Goal: Task Accomplishment & Management: Manage account settings

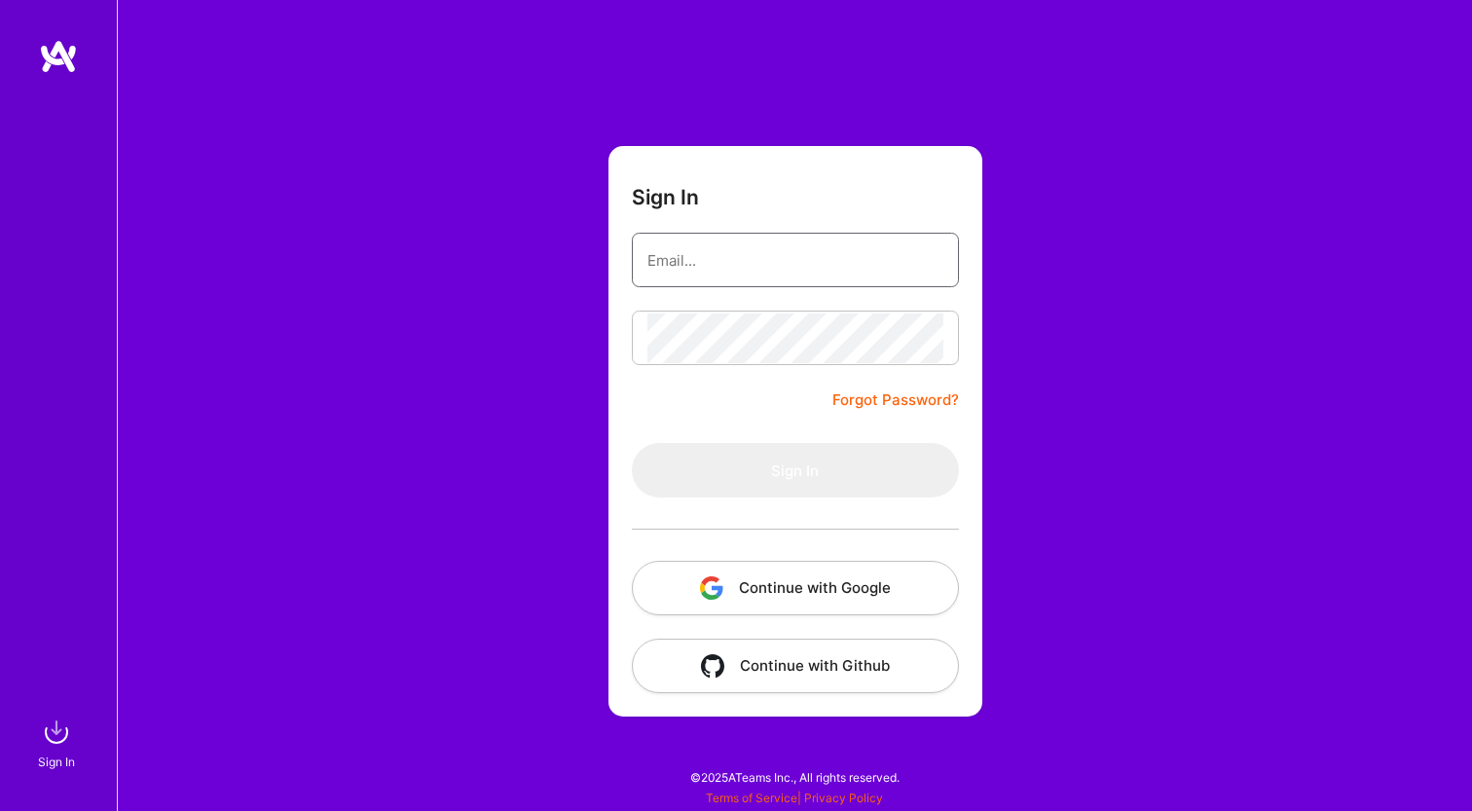
click at [707, 237] on input "email" at bounding box center [795, 261] width 296 height 50
click at [0, 801] on div at bounding box center [0, 801] width 0 height 0
click at [843, 258] on input "email" at bounding box center [795, 261] width 296 height 50
click at [764, 263] on input "email" at bounding box center [795, 261] width 296 height 50
click at [0, 801] on div at bounding box center [0, 801] width 0 height 0
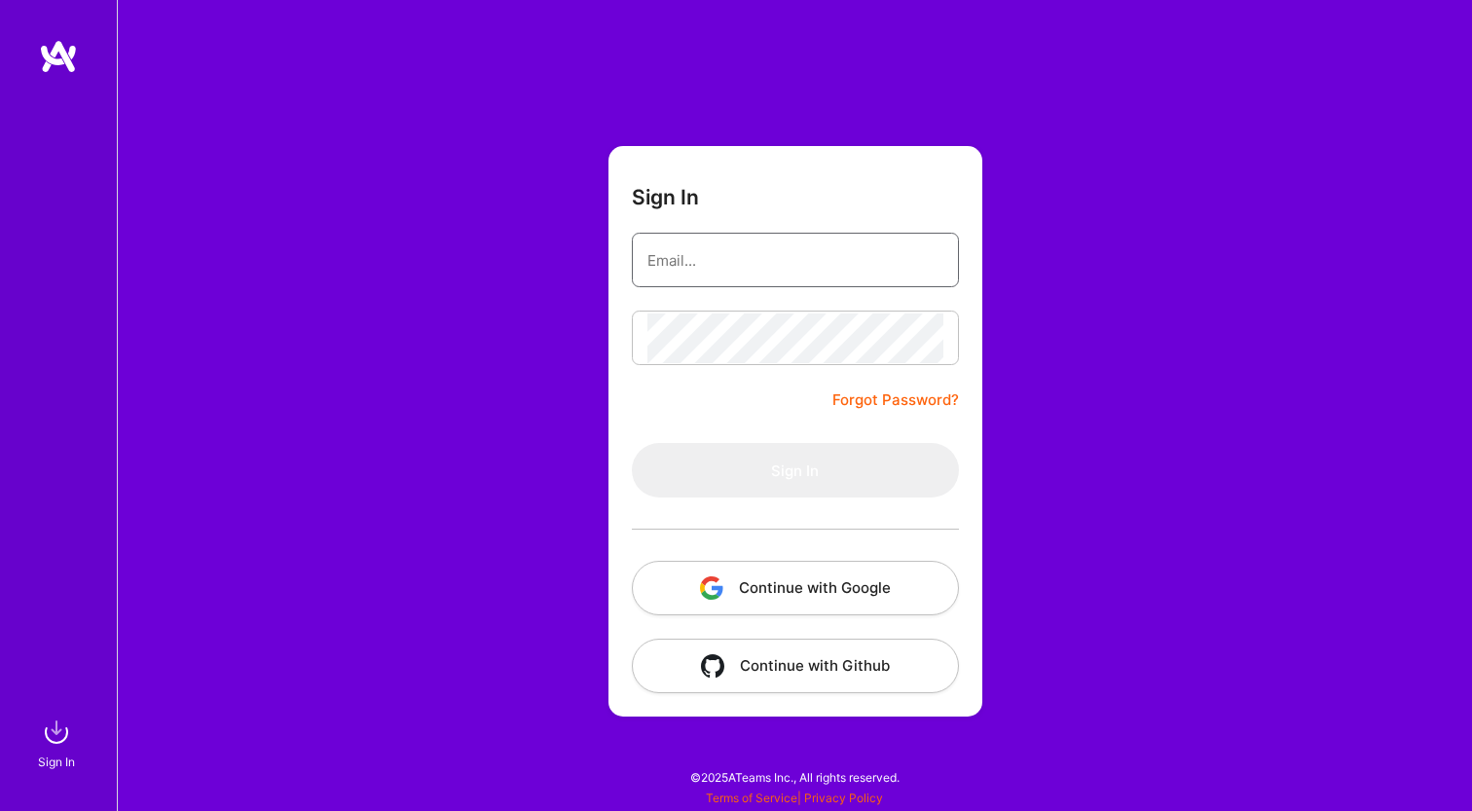
click at [798, 264] on input "email" at bounding box center [795, 261] width 296 height 50
click at [0, 801] on div at bounding box center [0, 801] width 0 height 0
click at [763, 232] on form "Sign In Forgot Password? Sign In Continue with Google Continue with Github" at bounding box center [795, 431] width 374 height 571
click at [755, 238] on input "email" at bounding box center [795, 261] width 296 height 50
click at [0, 801] on div at bounding box center [0, 801] width 0 height 0
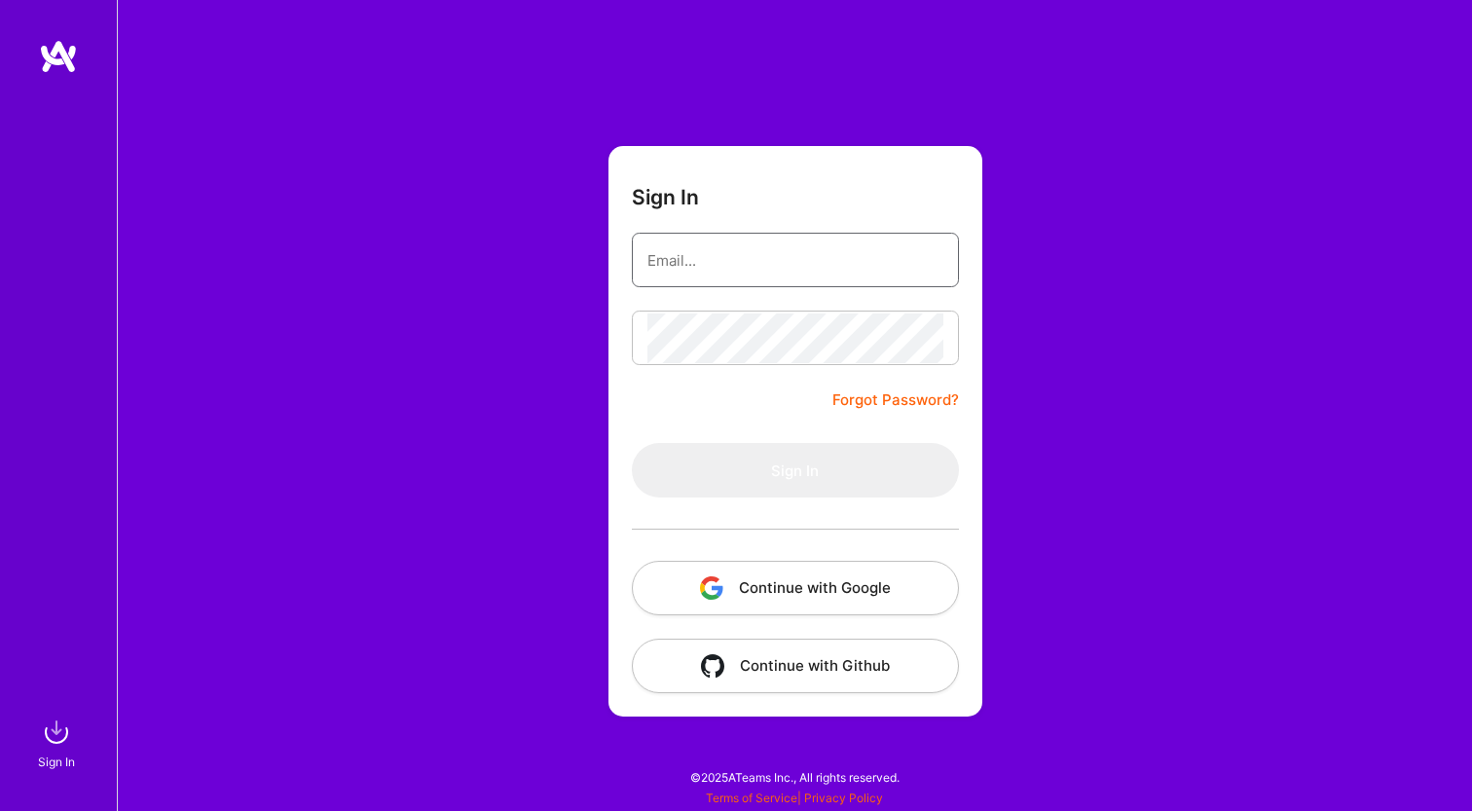
type input "mohammad.kurjieh@gmail.com"
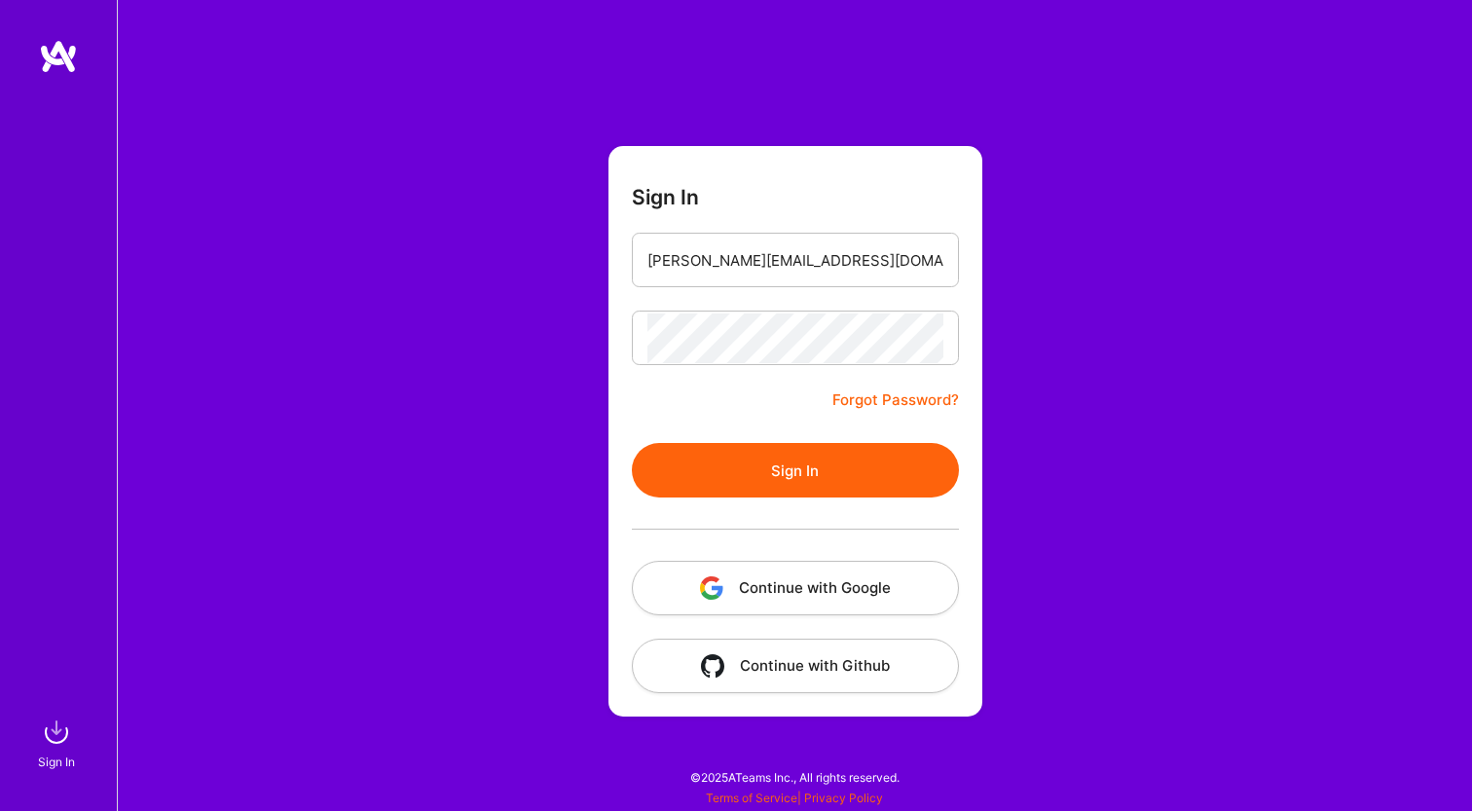
click at [727, 485] on button "Sign In" at bounding box center [795, 470] width 327 height 55
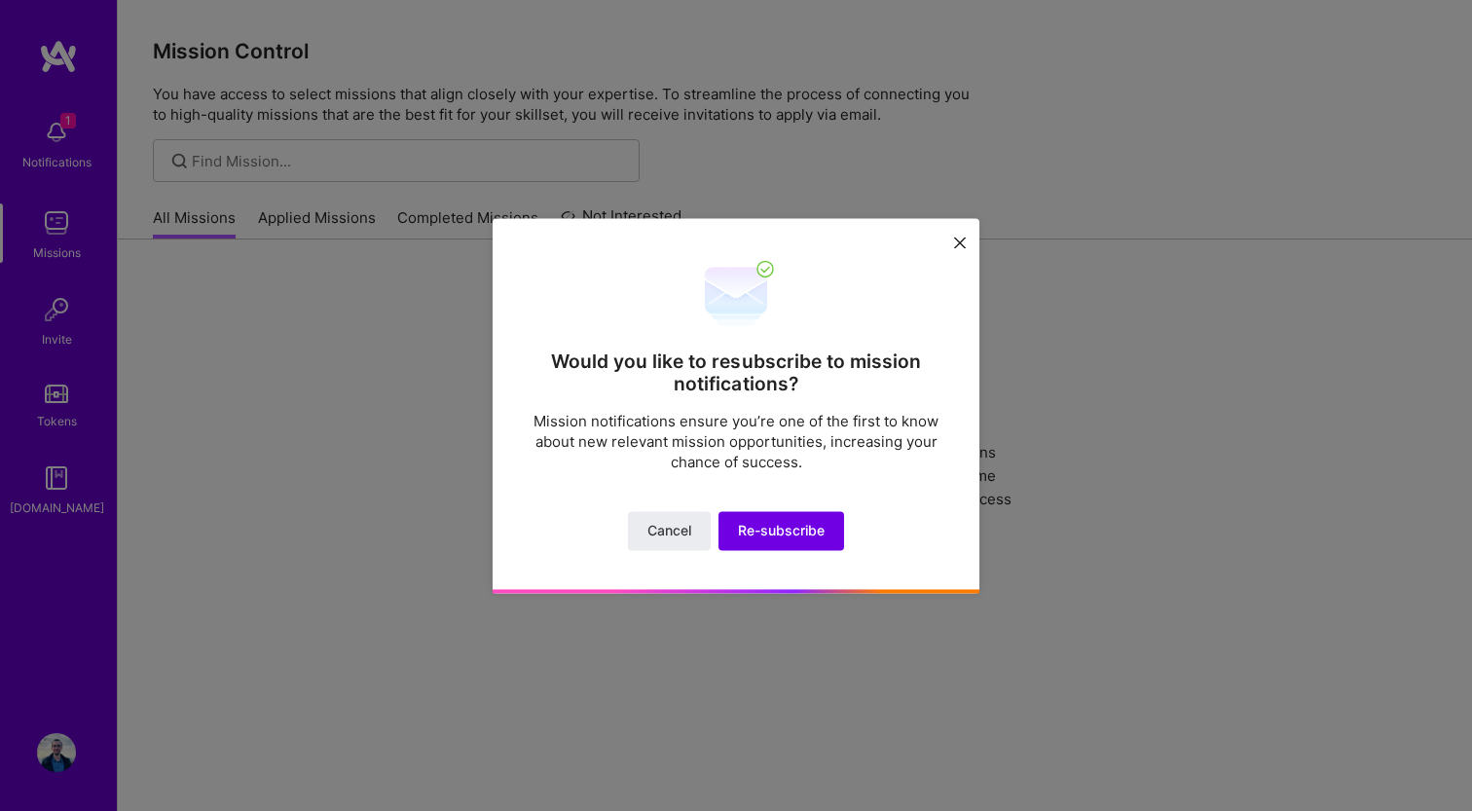
click at [961, 236] on button at bounding box center [959, 242] width 23 height 32
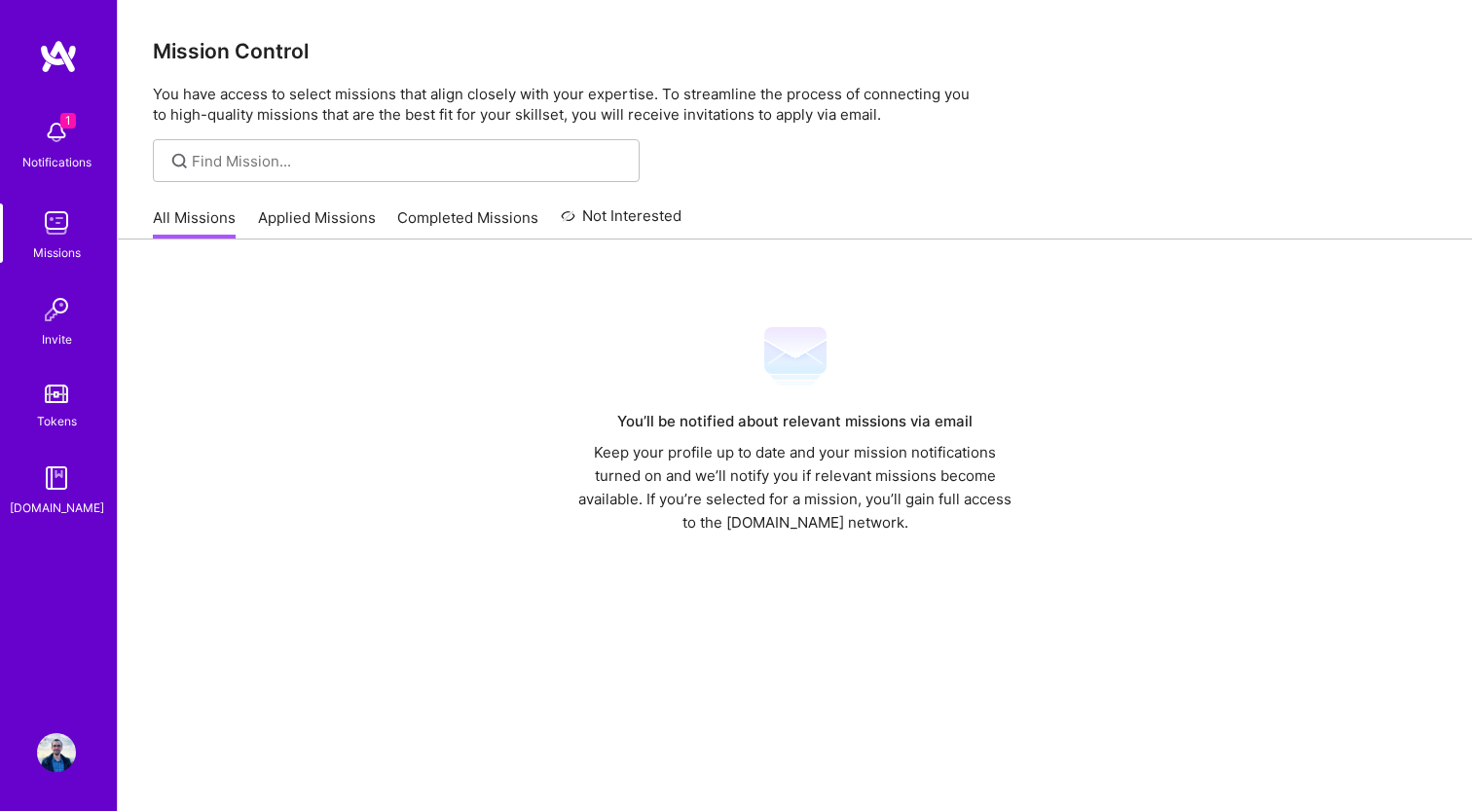
click at [63, 139] on img at bounding box center [56, 132] width 39 height 39
click at [63, 139] on div "1 Notifications Missions Invite Tokens A.Guide" at bounding box center [58, 313] width 117 height 409
click at [275, 213] on link "Applied Missions" at bounding box center [317, 223] width 118 height 32
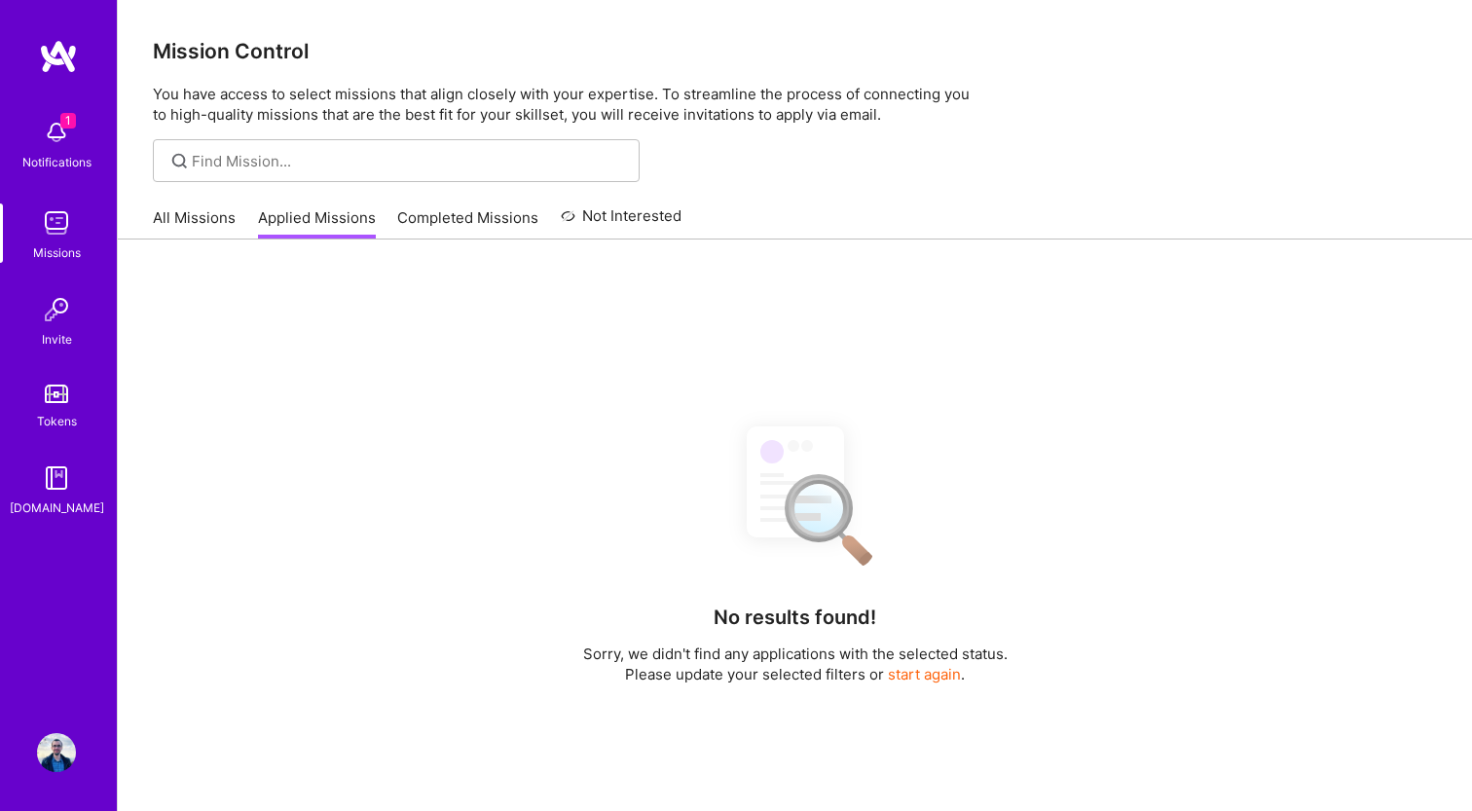
click at [441, 231] on link "Completed Missions" at bounding box center [467, 223] width 141 height 32
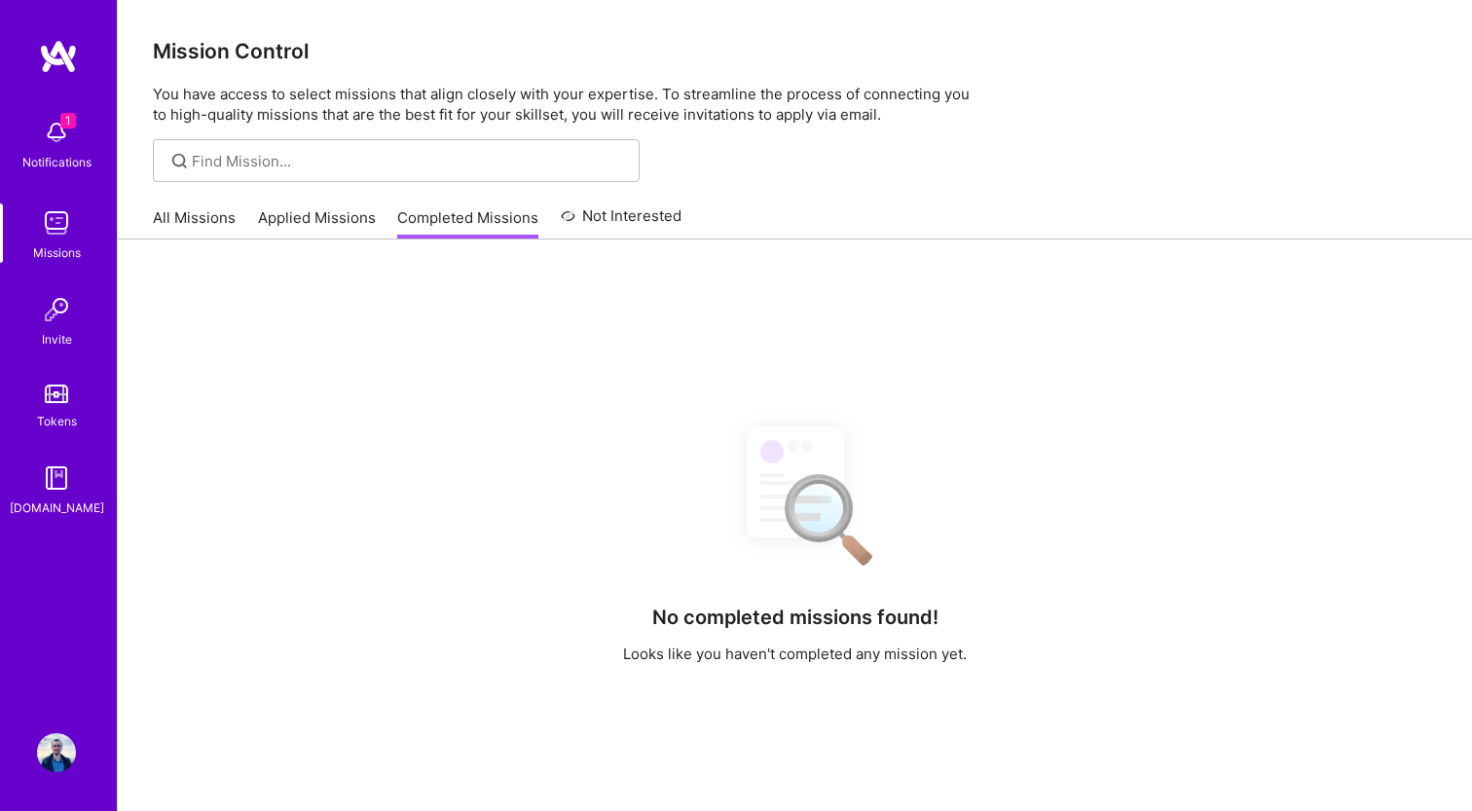
click at [582, 224] on link "Not Interested" at bounding box center [622, 221] width 122 height 35
click at [211, 209] on link "All Missions" at bounding box center [194, 223] width 83 height 32
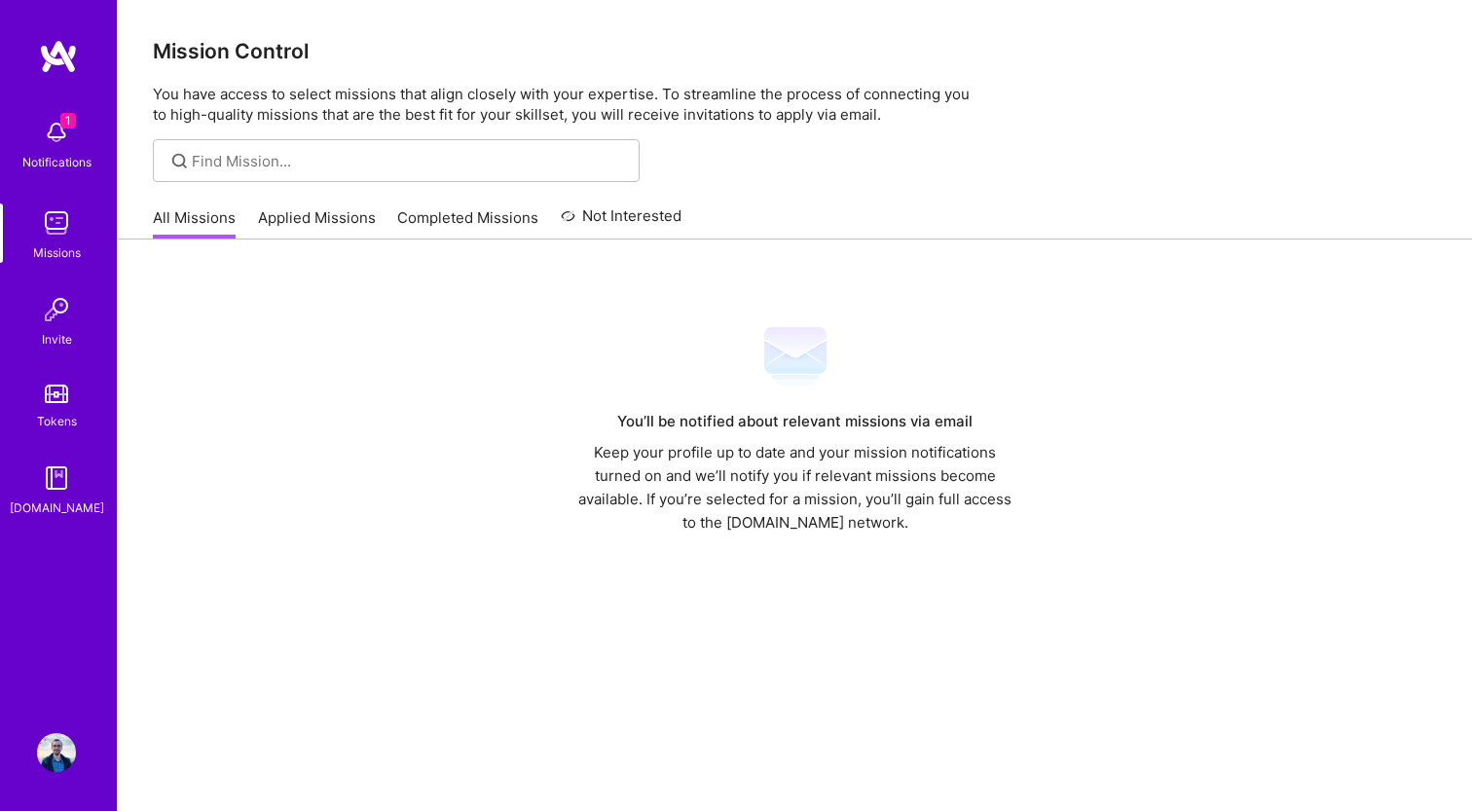
click at [9, 318] on link "Invite" at bounding box center [56, 319] width 121 height 59
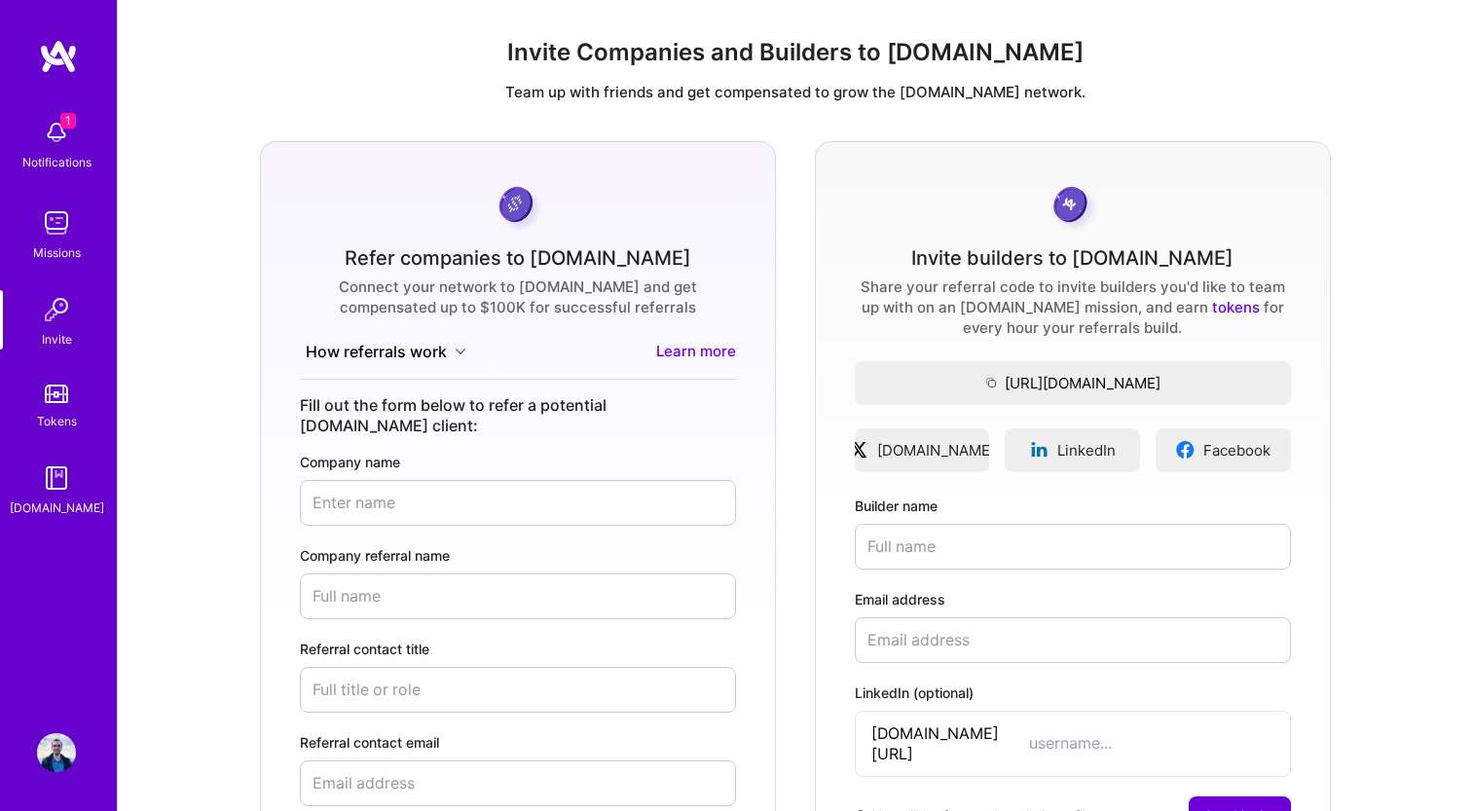
click at [54, 419] on div "Tokens" at bounding box center [57, 421] width 40 height 20
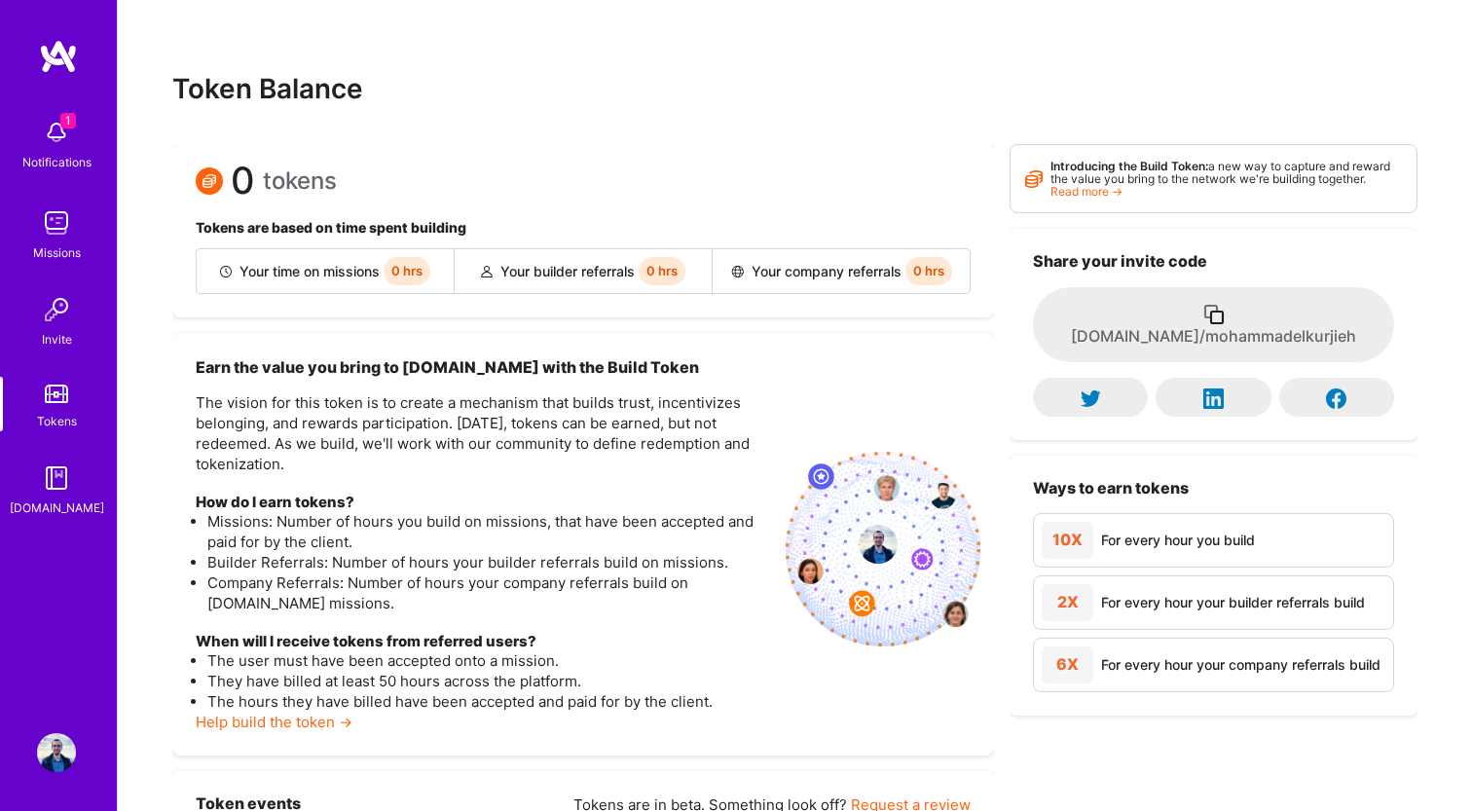
click at [62, 465] on img at bounding box center [56, 478] width 39 height 39
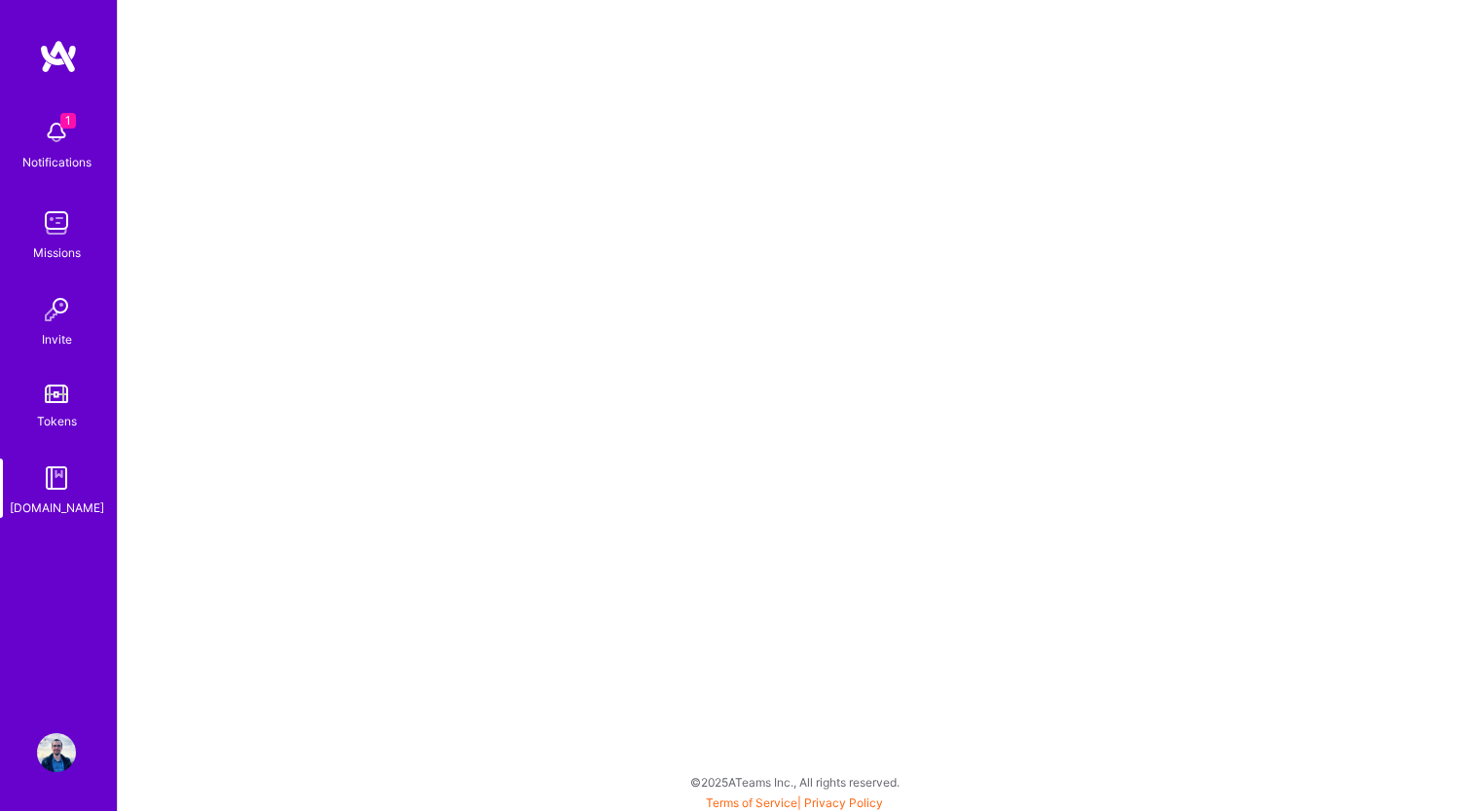
click at [85, 755] on div "1 Notifications Missions Invite Tokens A.Guide Profile" at bounding box center [58, 405] width 117 height 811
click at [66, 755] on img at bounding box center [56, 752] width 39 height 39
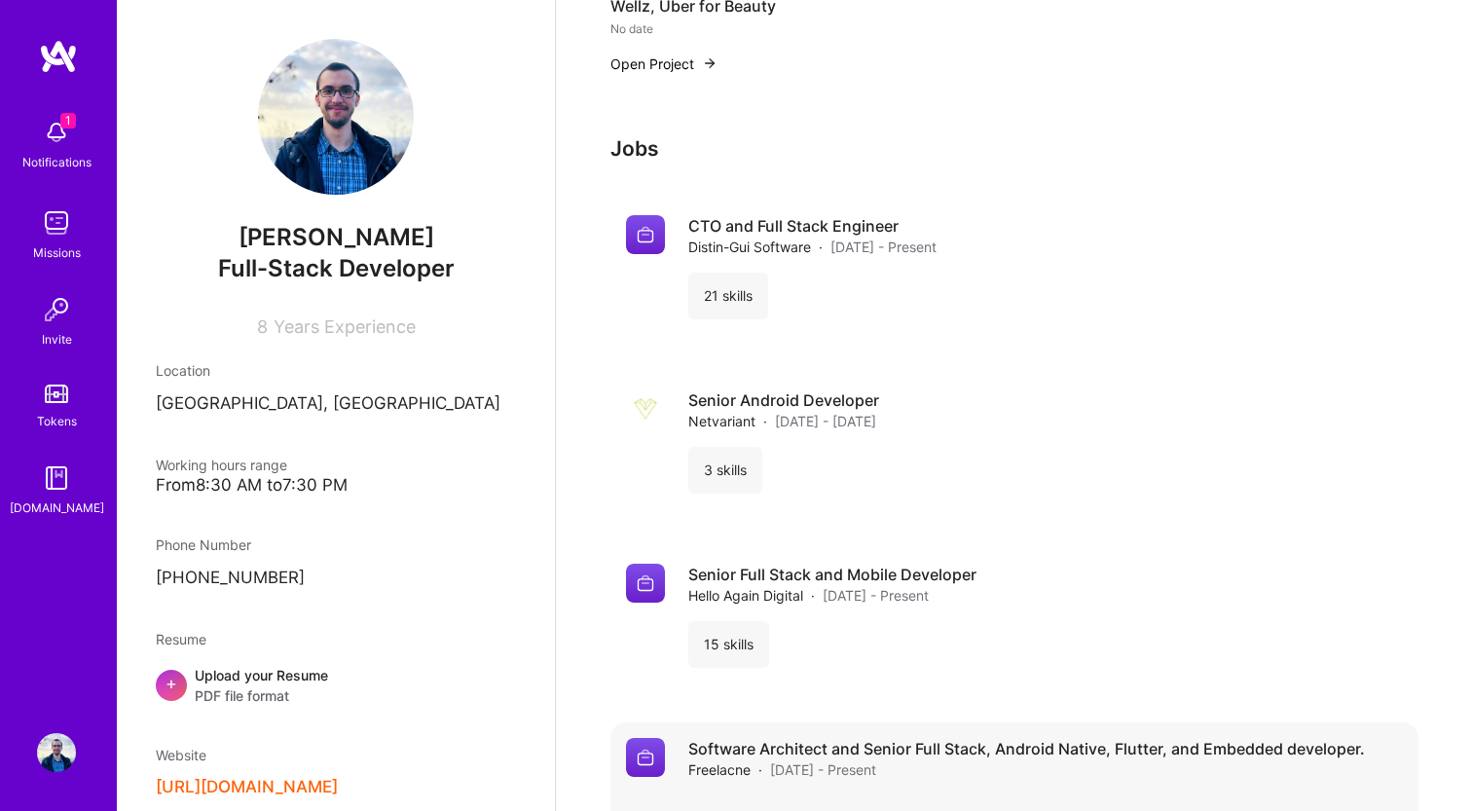
scroll to position [2383, 0]
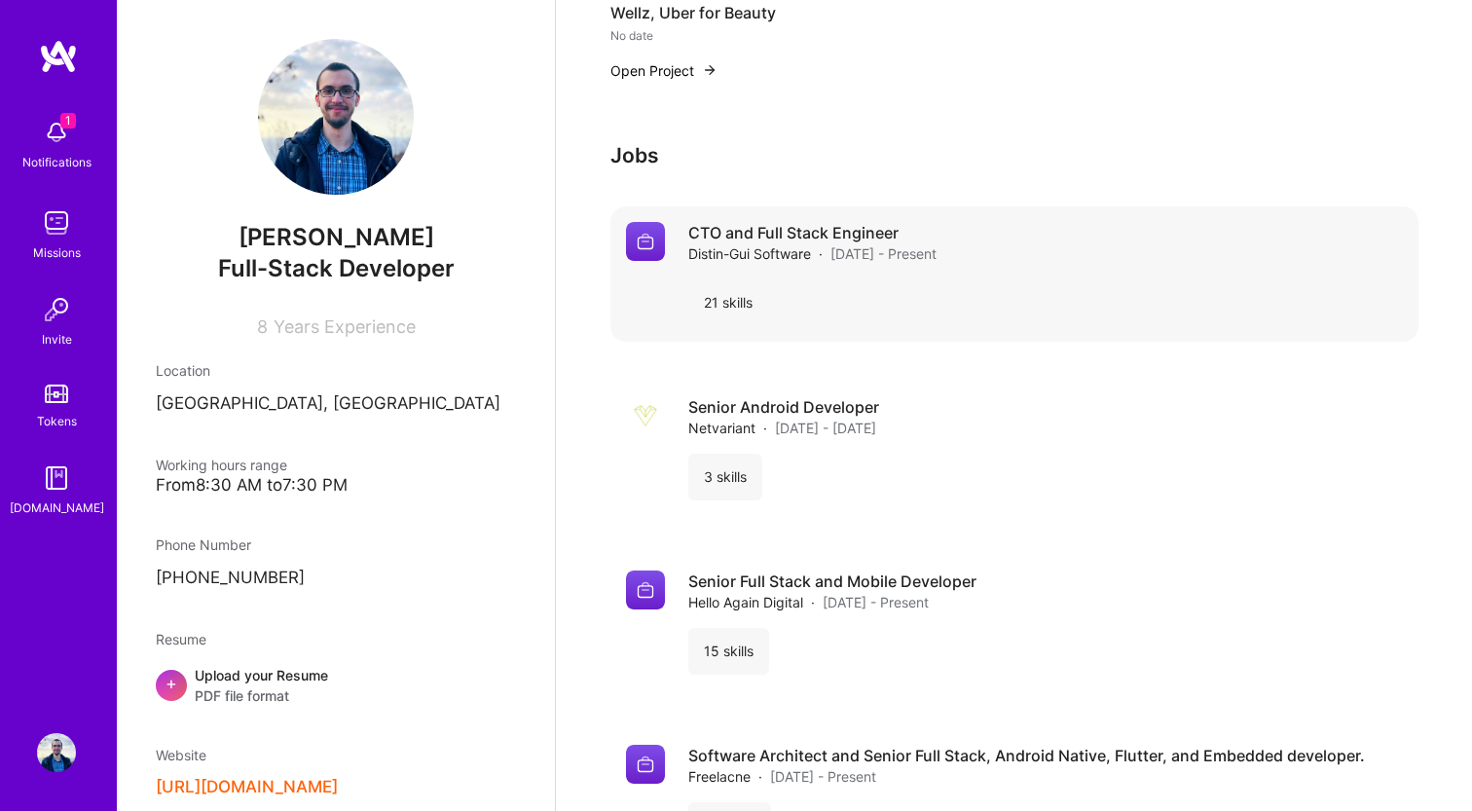
click at [920, 276] on div "CTO and Full Stack Engineer Distin-Gui Software · May 2021 - Present 21 skills" at bounding box center [1045, 274] width 715 height 104
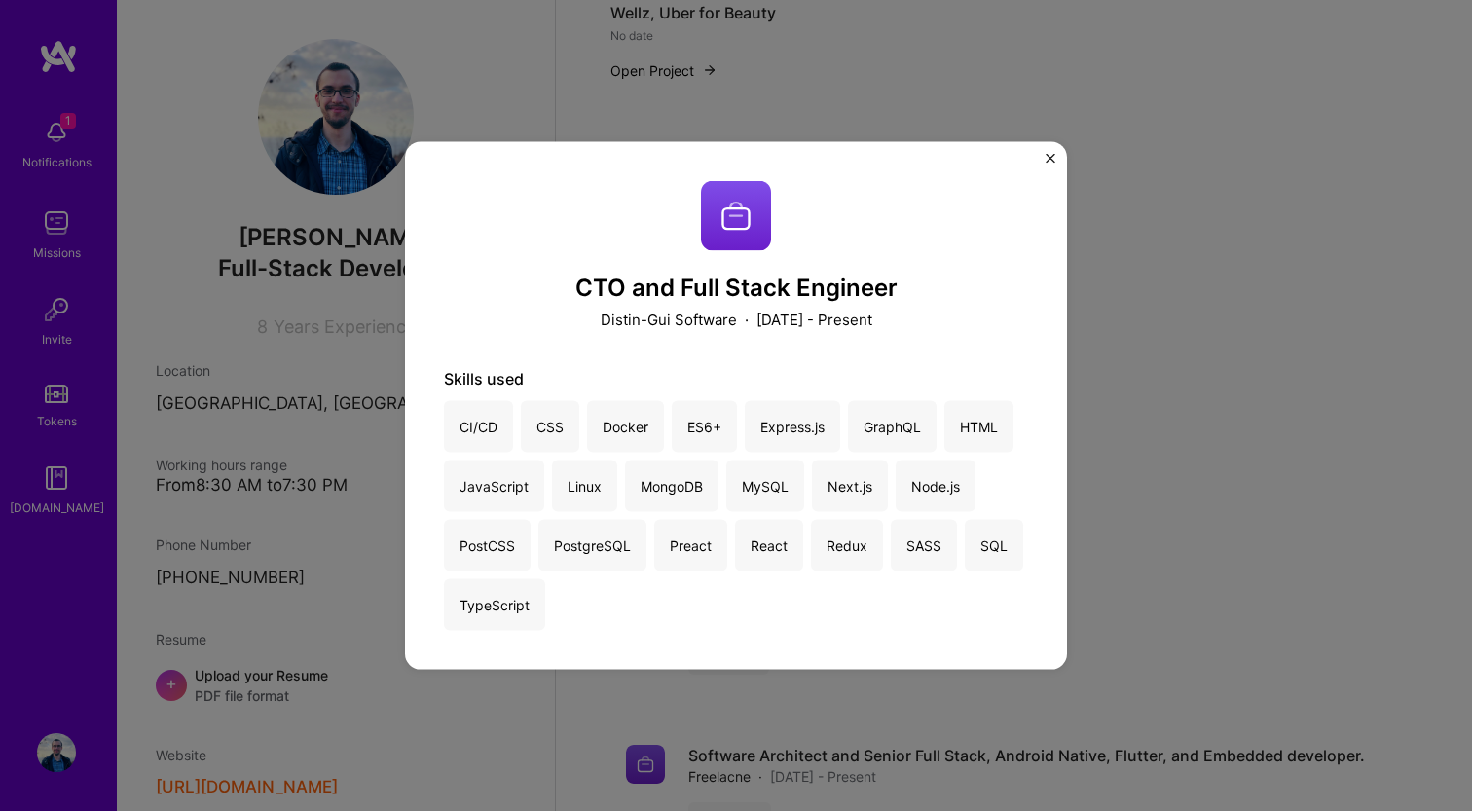
click at [1041, 150] on div "CTO and Full Stack Engineer Distin-Gui Software · May 2021 - Present Skills use…" at bounding box center [736, 405] width 662 height 529
click at [1055, 154] on div "CTO and Full Stack Engineer Distin-Gui Software · May 2021 - Present Skills use…" at bounding box center [736, 405] width 662 height 529
click at [1048, 156] on img "Close" at bounding box center [1051, 158] width 10 height 10
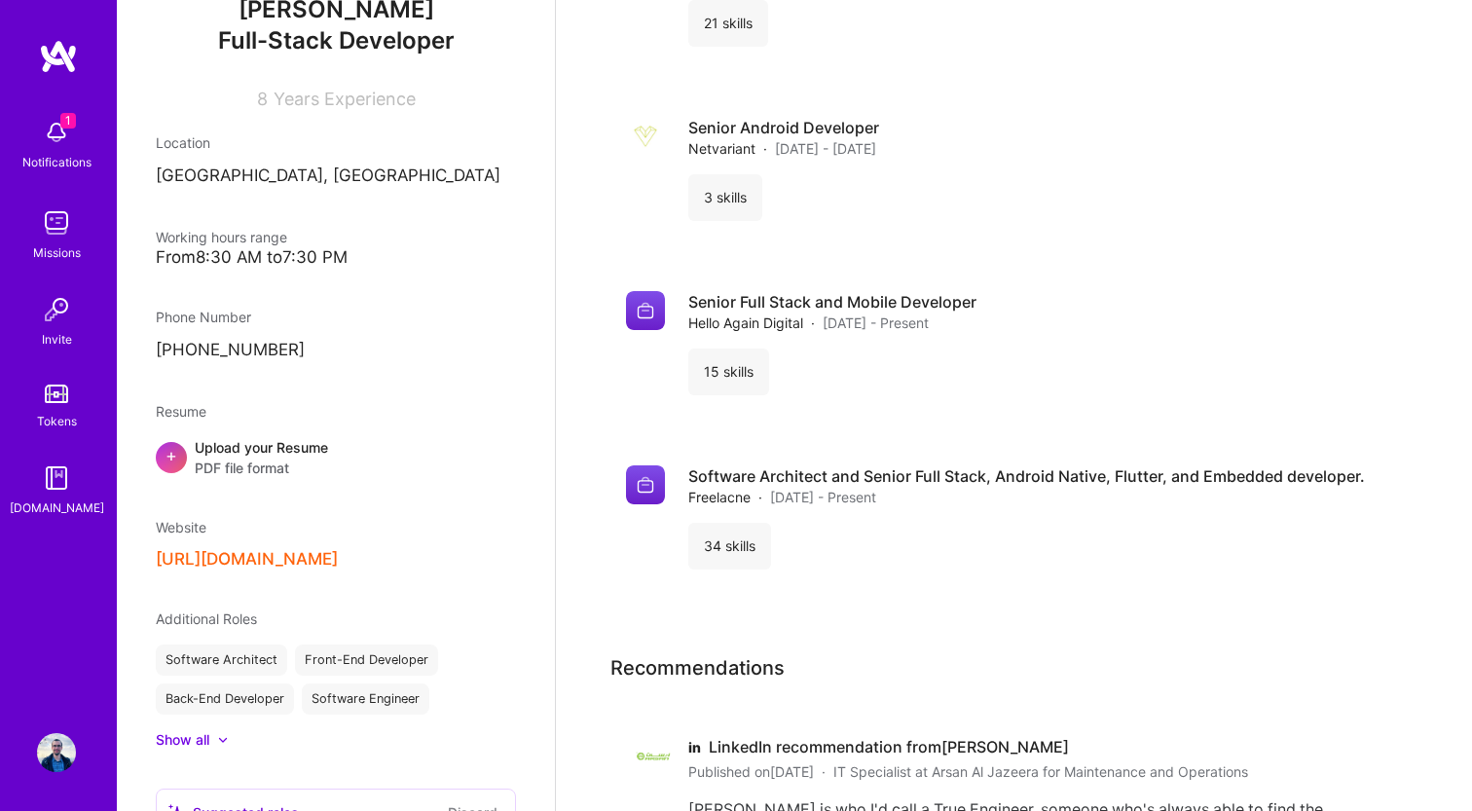
scroll to position [221, 0]
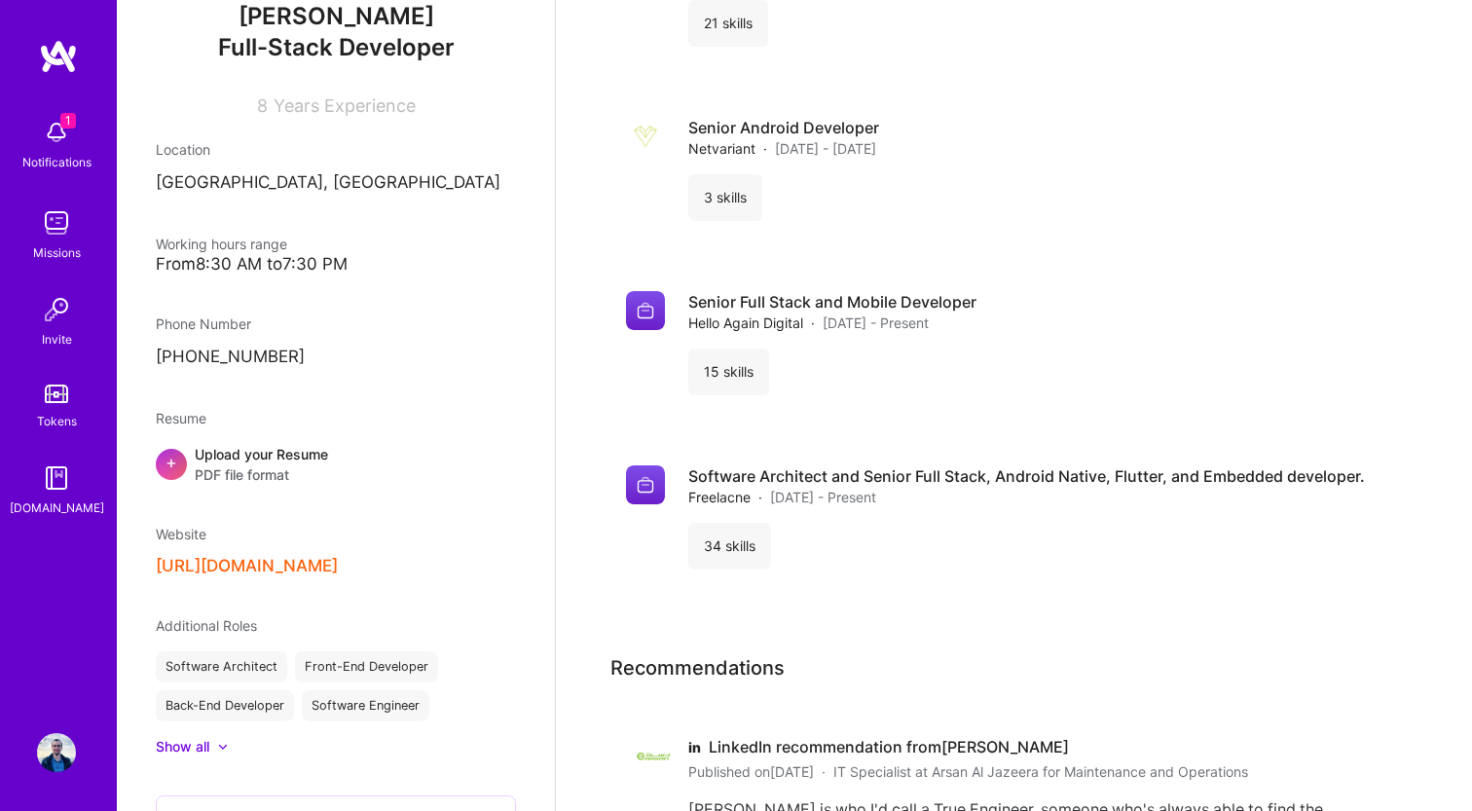
click at [228, 165] on div "Location Beirut, Lebanon" at bounding box center [336, 166] width 360 height 55
click at [228, 172] on p "Beirut, Lebanon" at bounding box center [336, 182] width 360 height 23
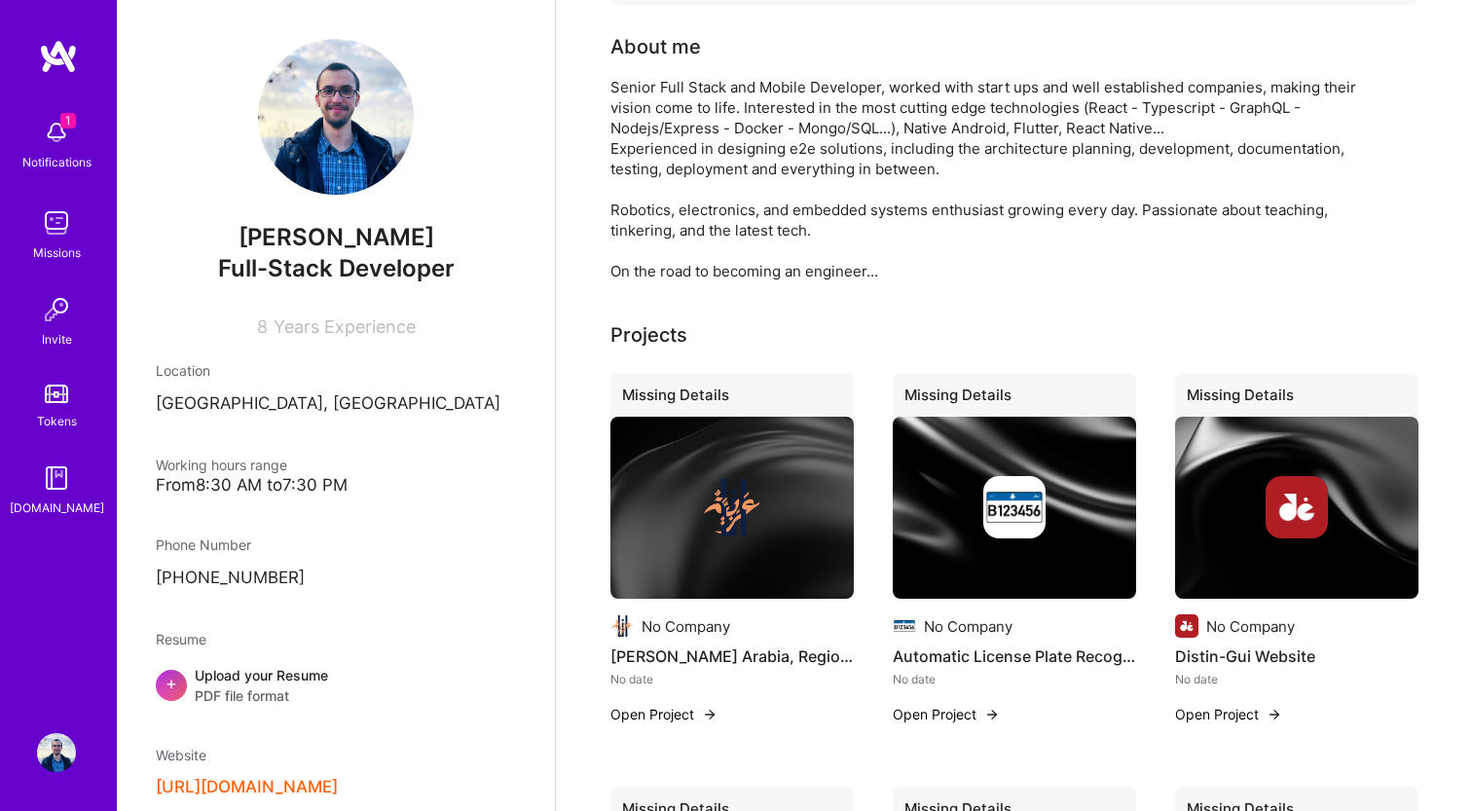
scroll to position [0, 0]
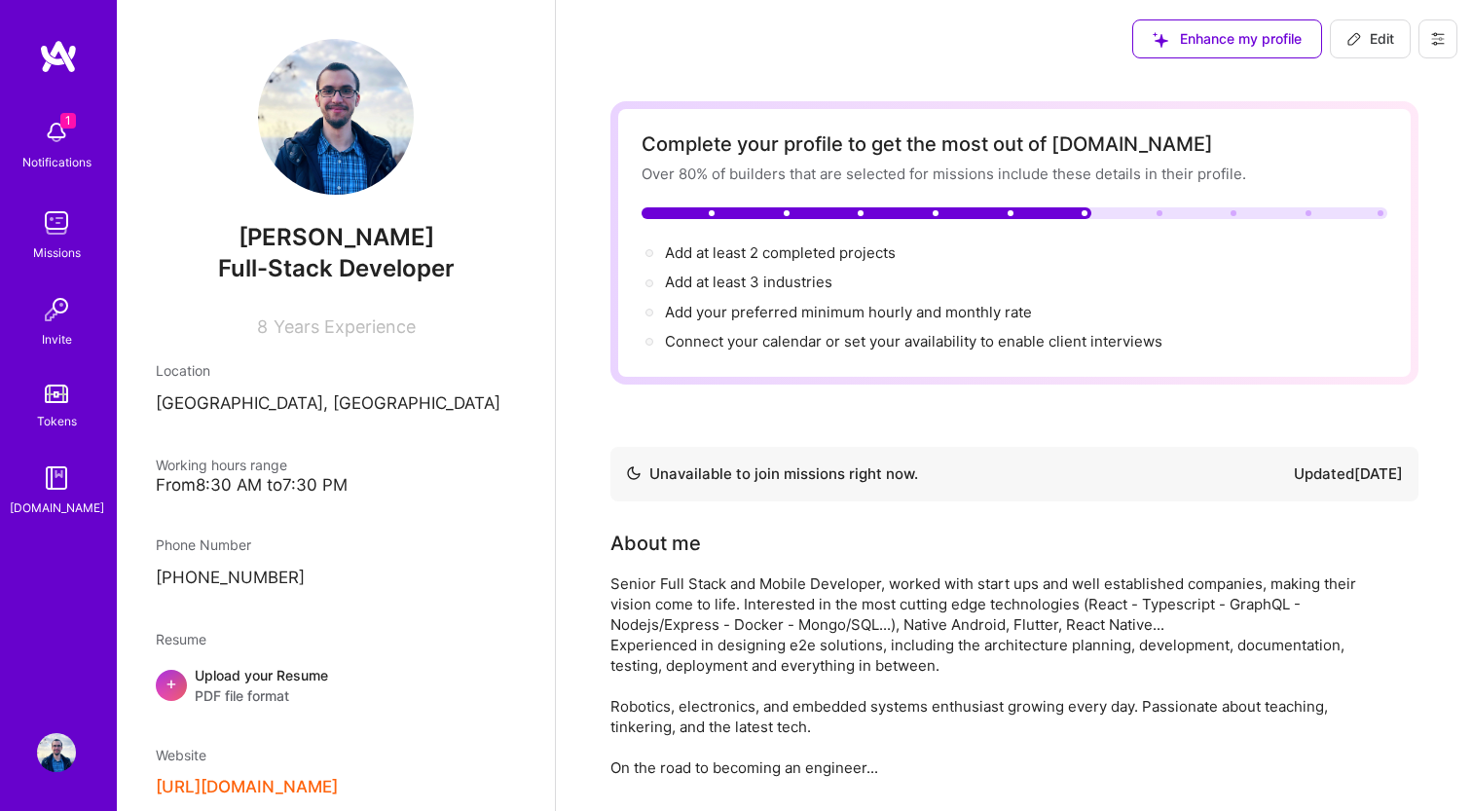
click at [1352, 44] on icon at bounding box center [1354, 39] width 12 height 12
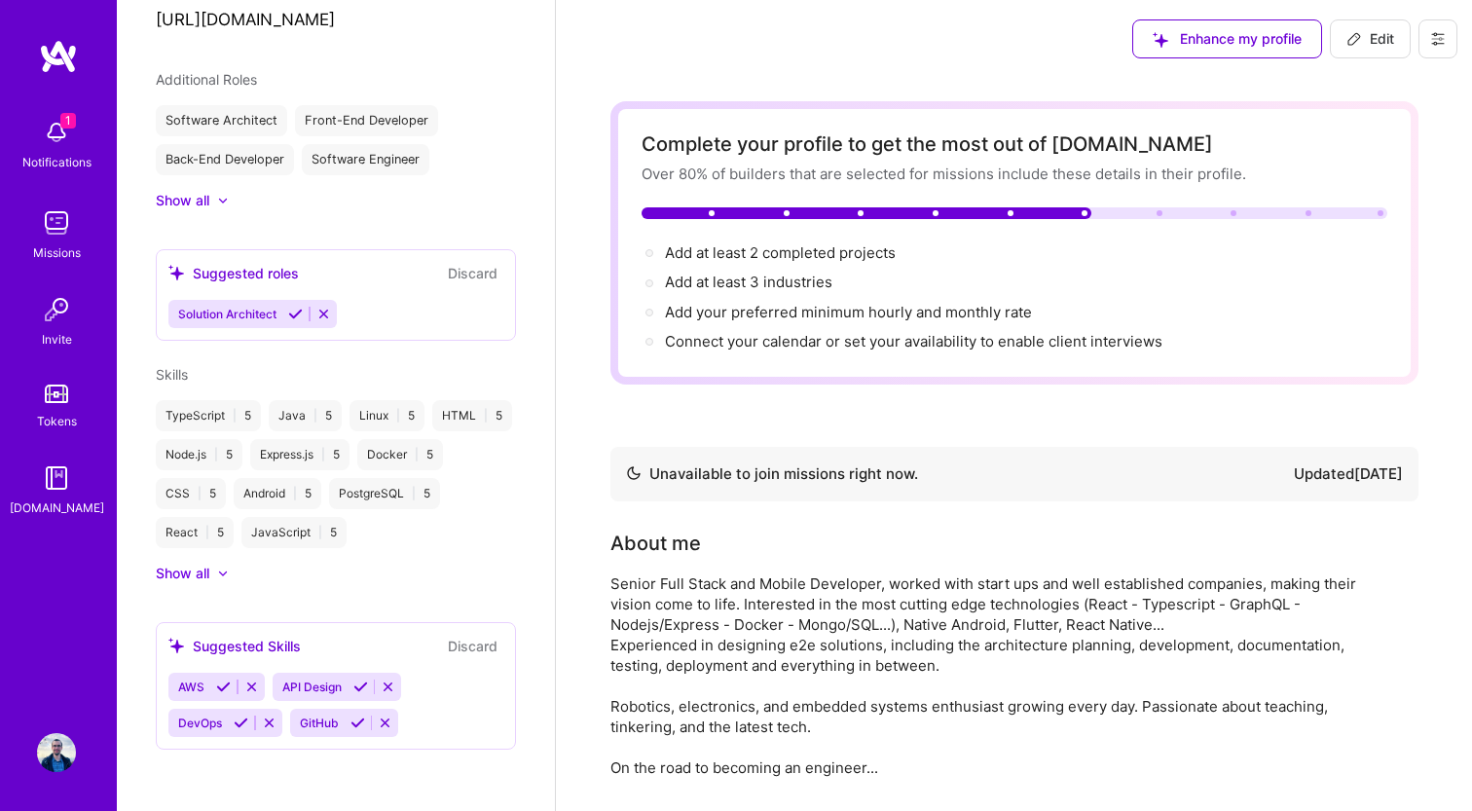
select select "LB"
select select "Not Available"
select select "6 Months"
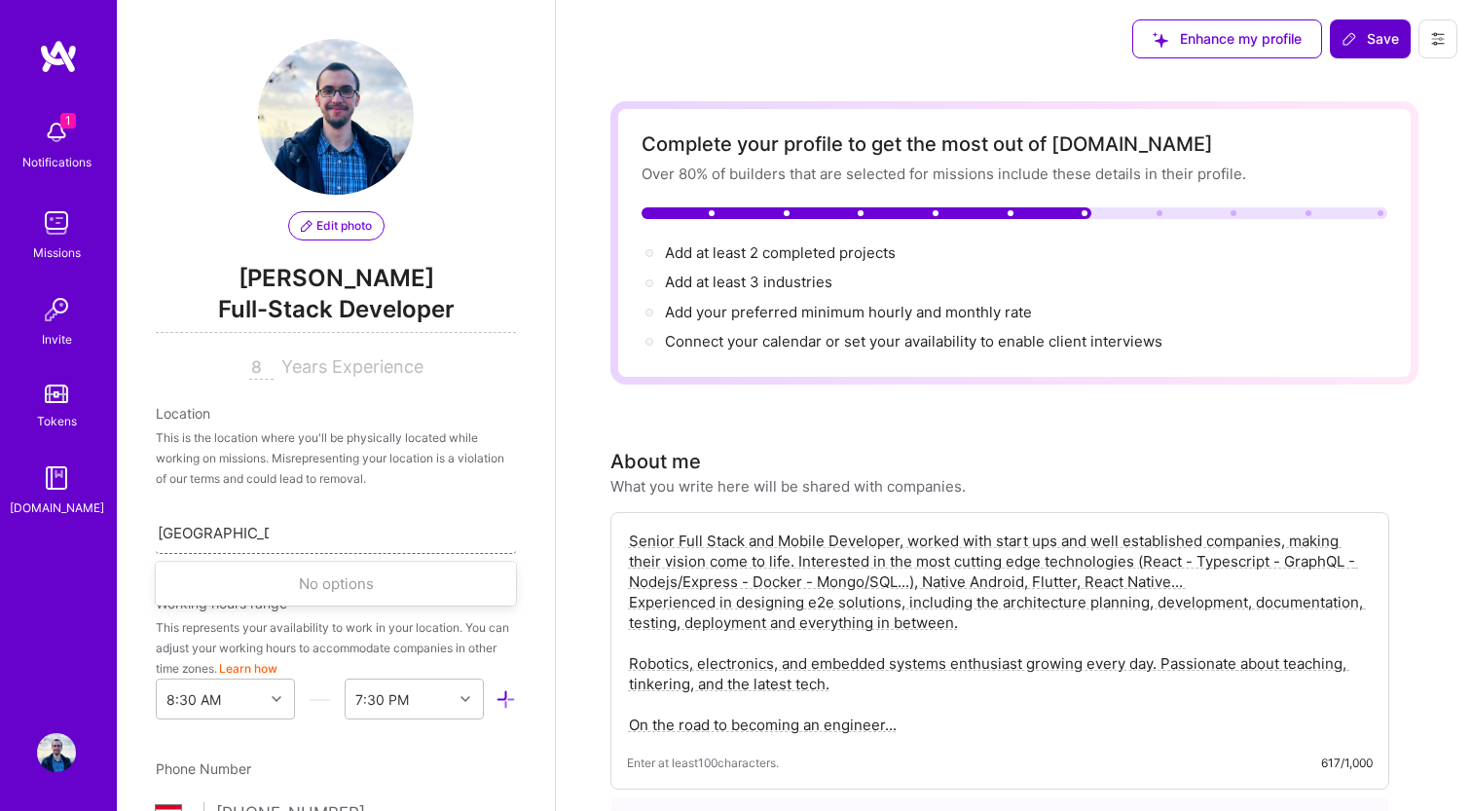
click at [261, 534] on input "Beirut, Lebanon" at bounding box center [213, 533] width 111 height 20
click at [242, 534] on input "Beirut, Lebanon" at bounding box center [213, 533] width 111 height 20
type input "Byron Bay, A"
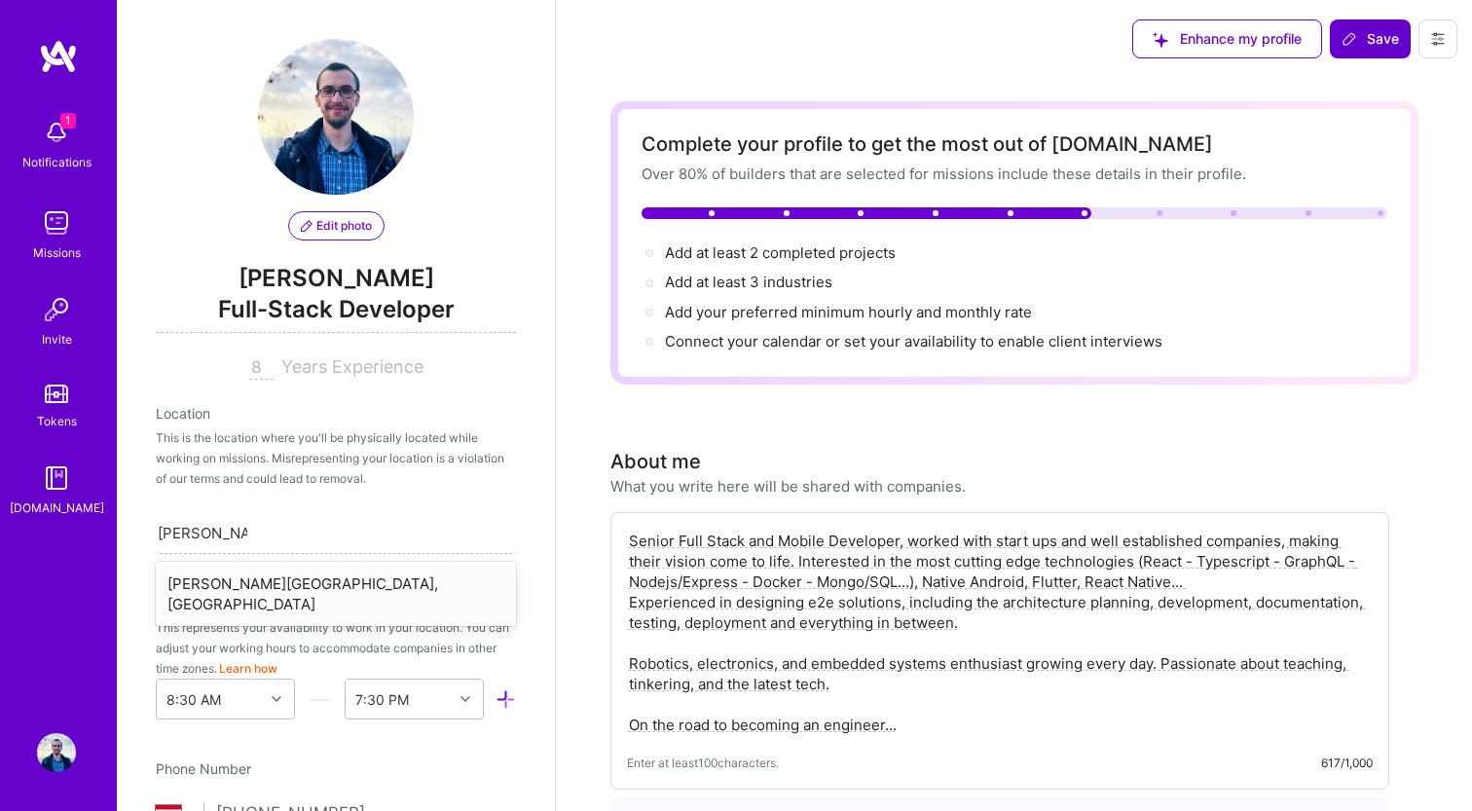
click at [240, 593] on div "Byron Bay, Australia" at bounding box center [336, 594] width 360 height 56
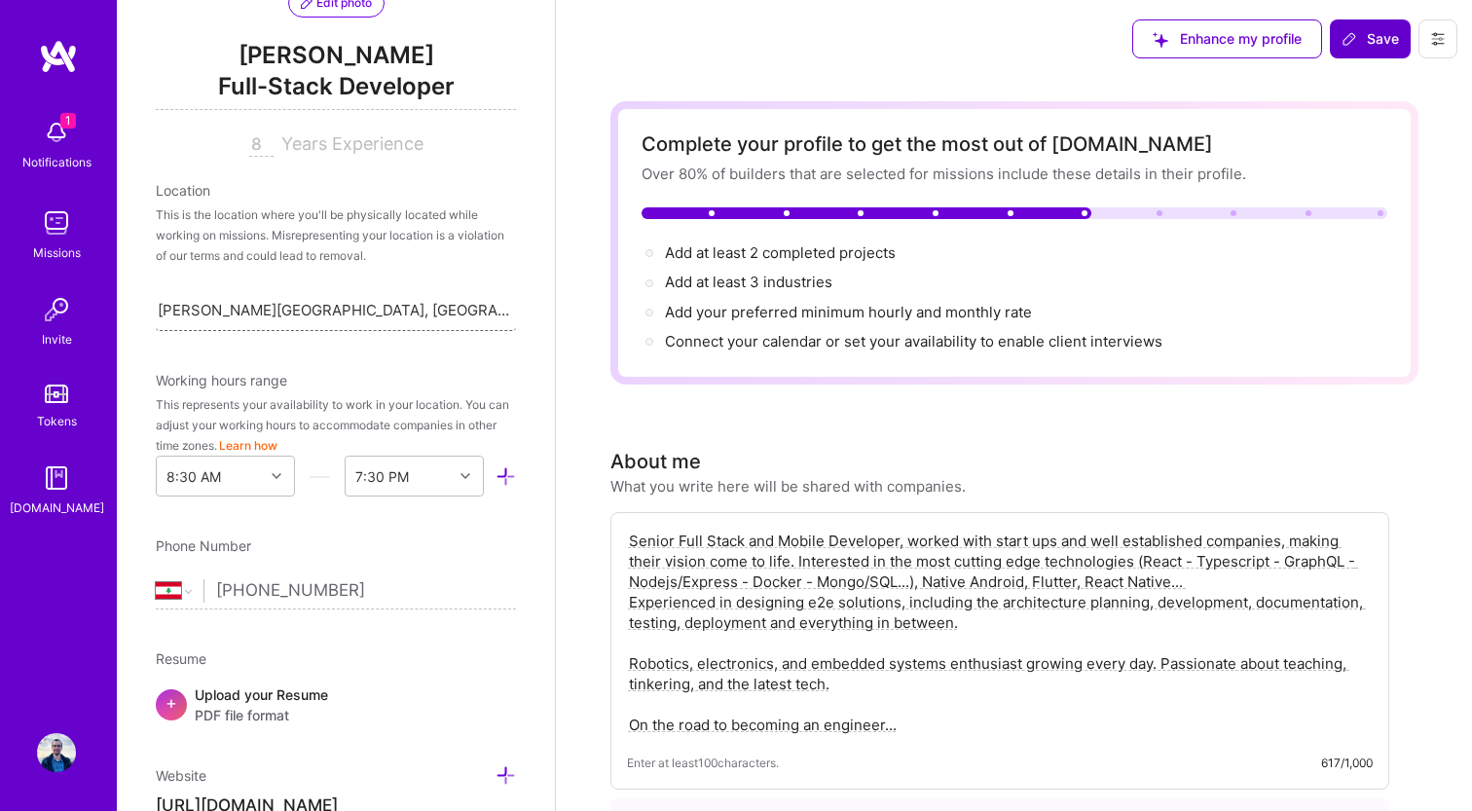
scroll to position [406, 0]
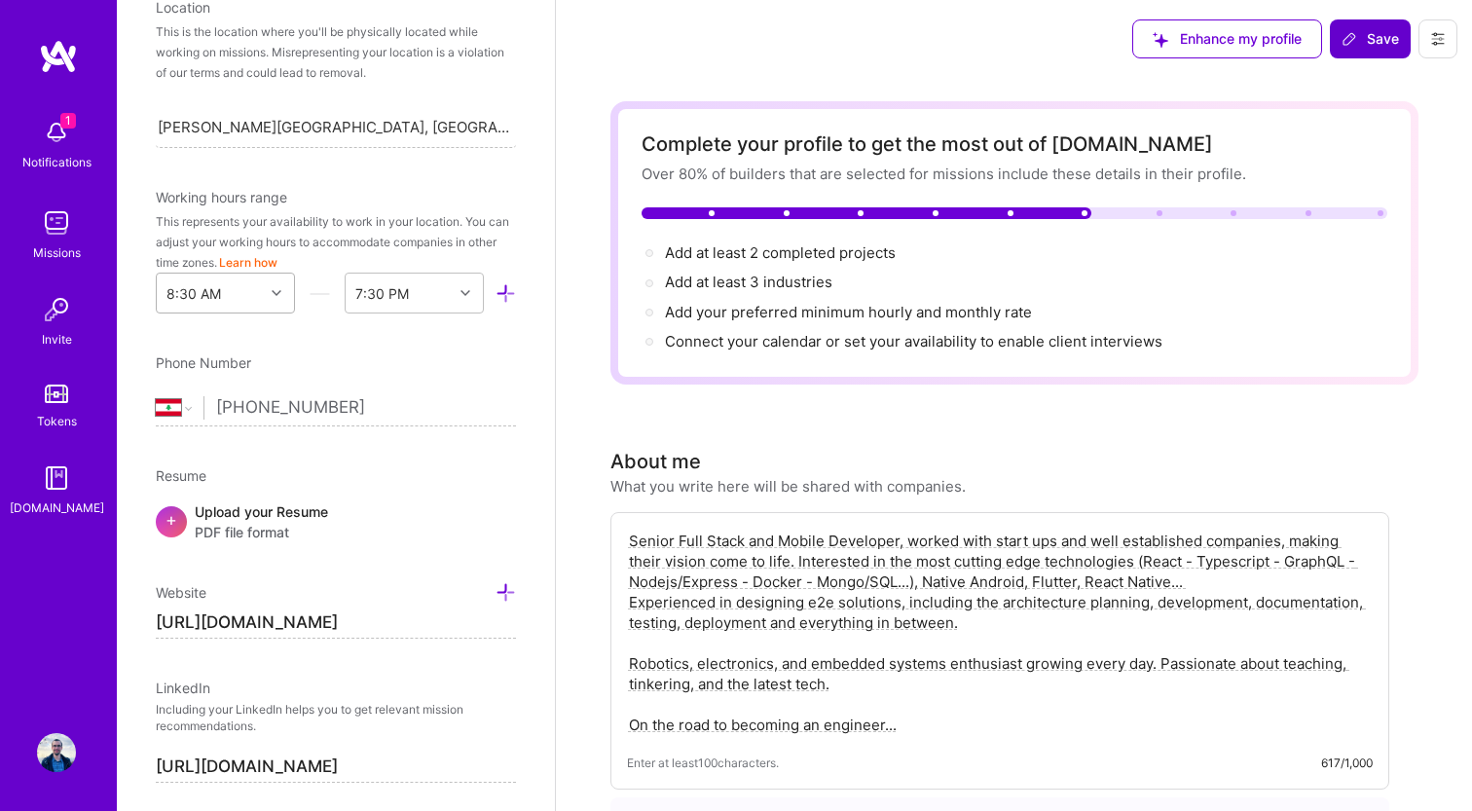
click at [276, 293] on icon at bounding box center [277, 293] width 10 height 10
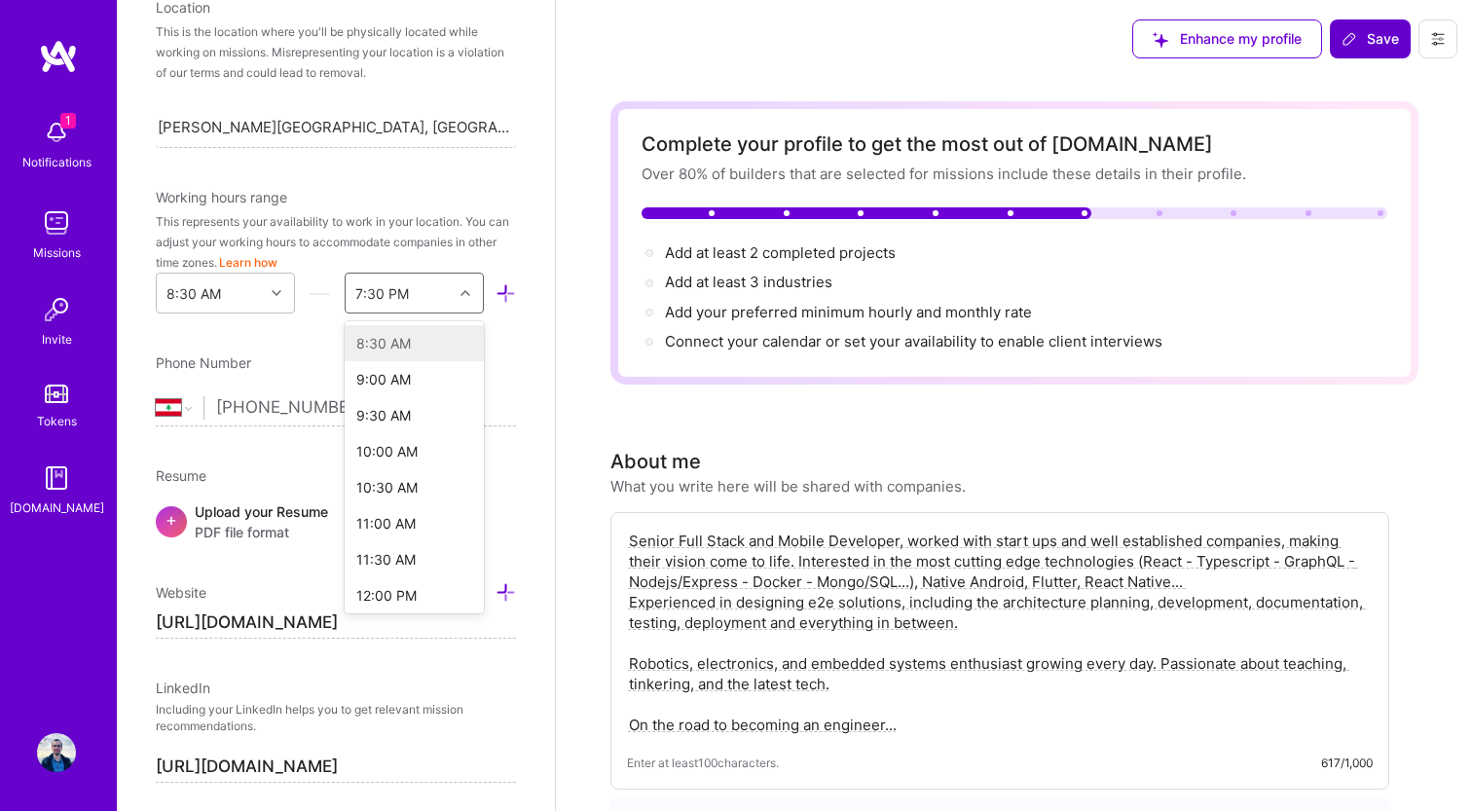
click at [405, 300] on div "7:30 PM" at bounding box center [382, 293] width 54 height 20
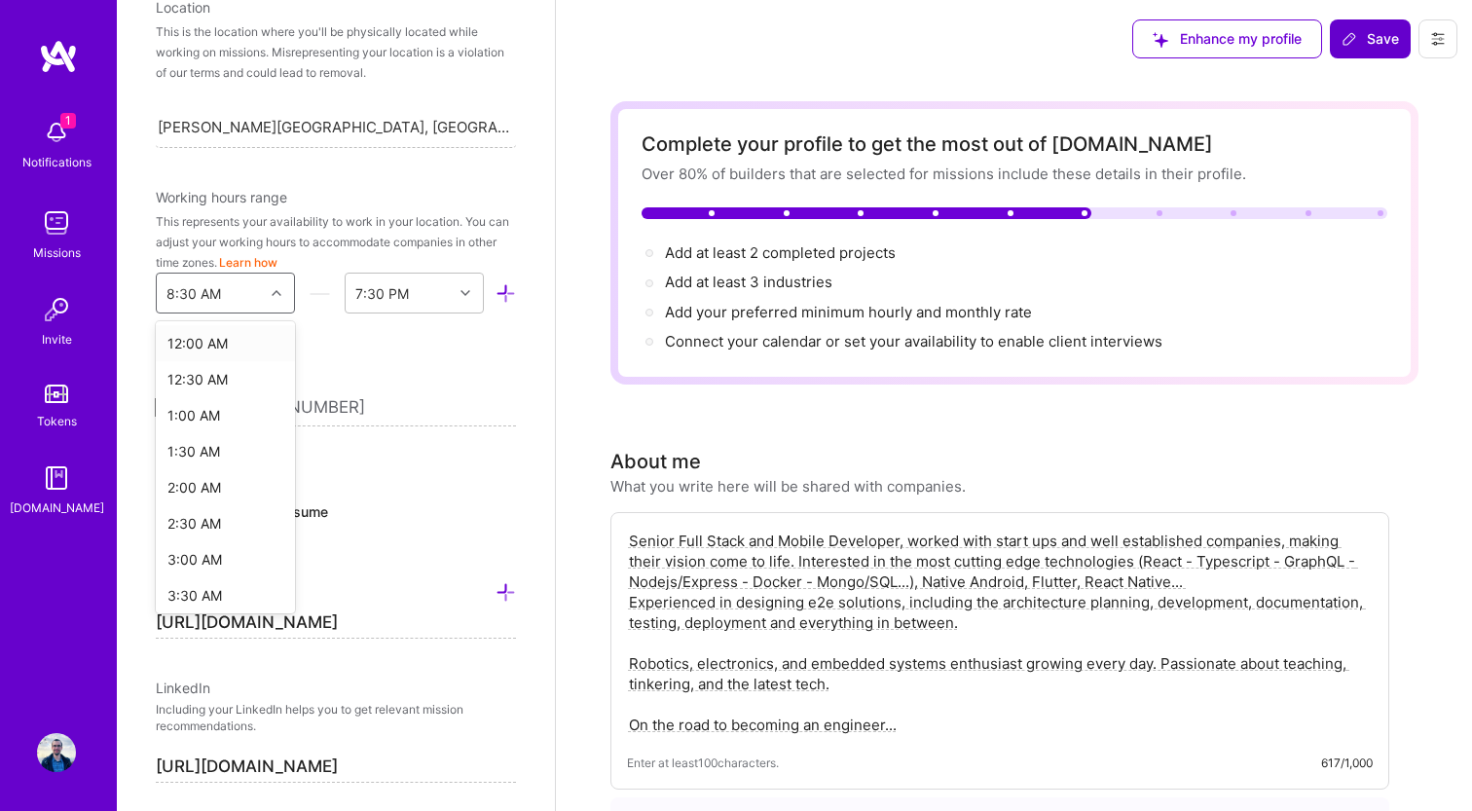
click at [284, 289] on div at bounding box center [279, 292] width 30 height 25
click at [219, 341] on div "12:00 AM" at bounding box center [225, 343] width 139 height 36
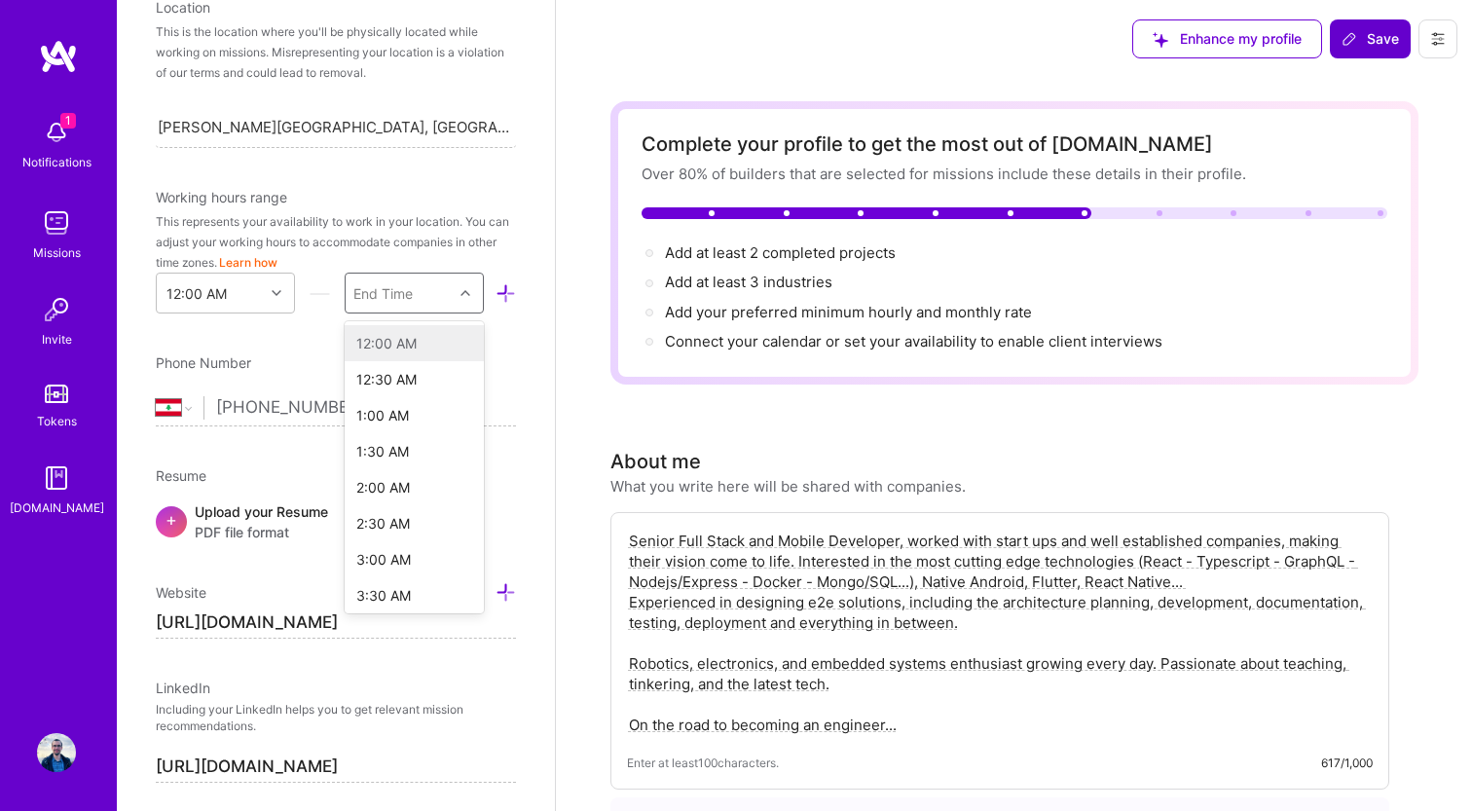
click at [371, 303] on div "End Time" at bounding box center [399, 293] width 107 height 39
click at [416, 564] on div "8:30 AM" at bounding box center [414, 564] width 139 height 36
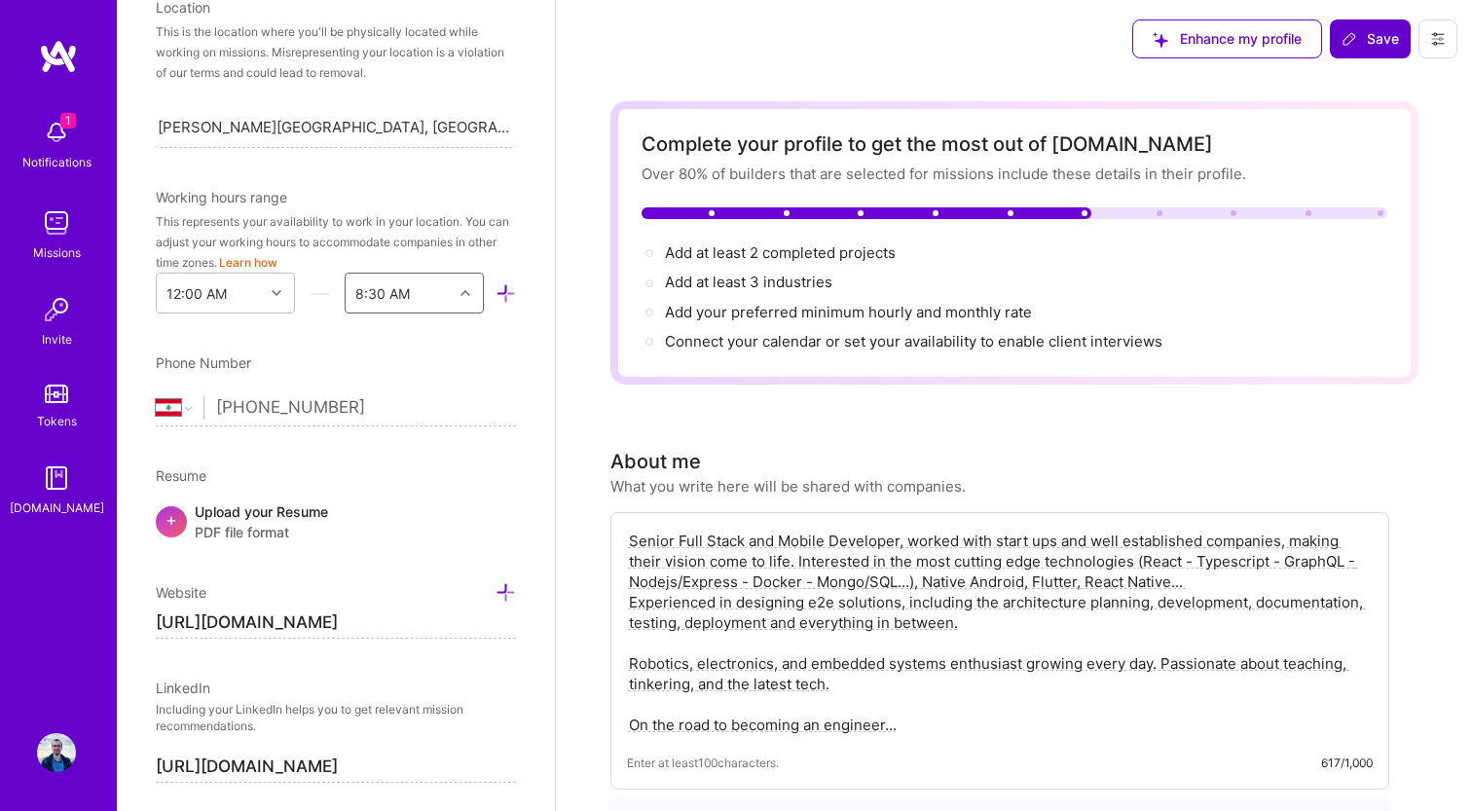
click at [406, 315] on div "Edit photo Mohammad El Kurjieh Full-Stack Developer 8 Years Experience Location…" at bounding box center [336, 405] width 438 height 811
click at [406, 305] on div "8:30 AM" at bounding box center [399, 293] width 107 height 39
click at [395, 595] on div "8:00 AM" at bounding box center [414, 598] width 139 height 36
click at [514, 288] on icon at bounding box center [506, 293] width 20 height 20
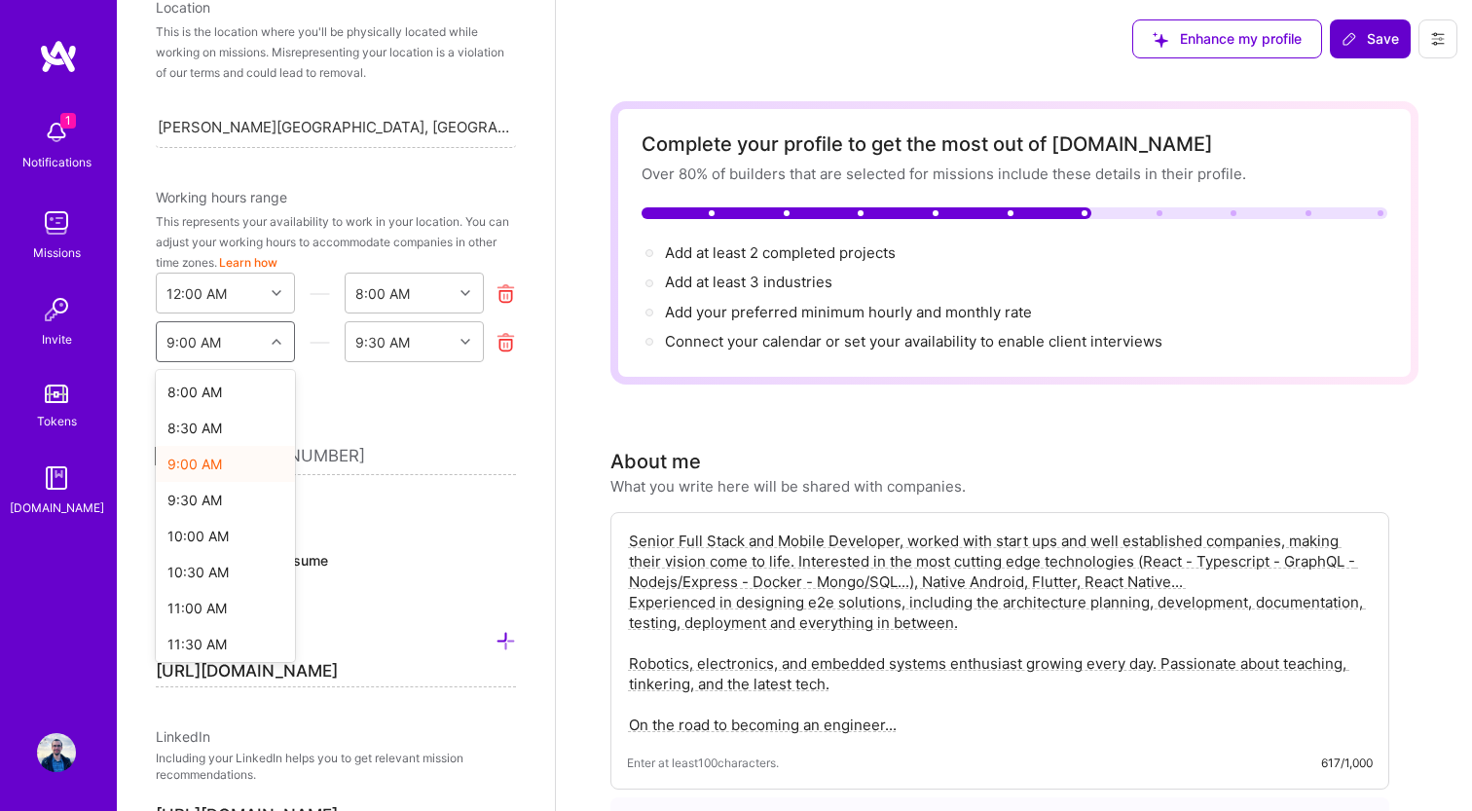
click at [272, 349] on div at bounding box center [279, 341] width 30 height 25
click at [216, 610] on div "7:00 PM" at bounding box center [225, 612] width 139 height 36
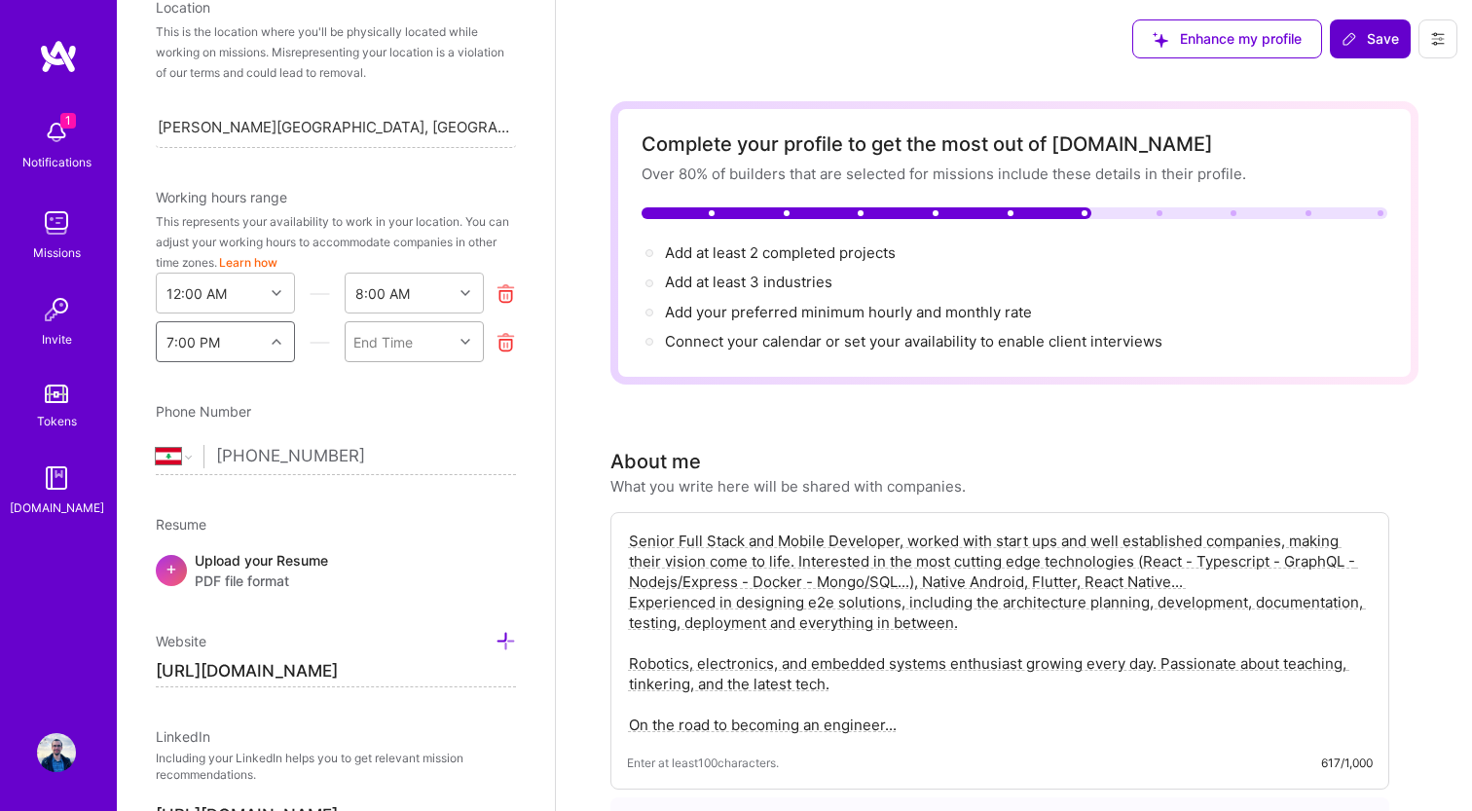
click at [400, 346] on div "End Time" at bounding box center [382, 342] width 59 height 20
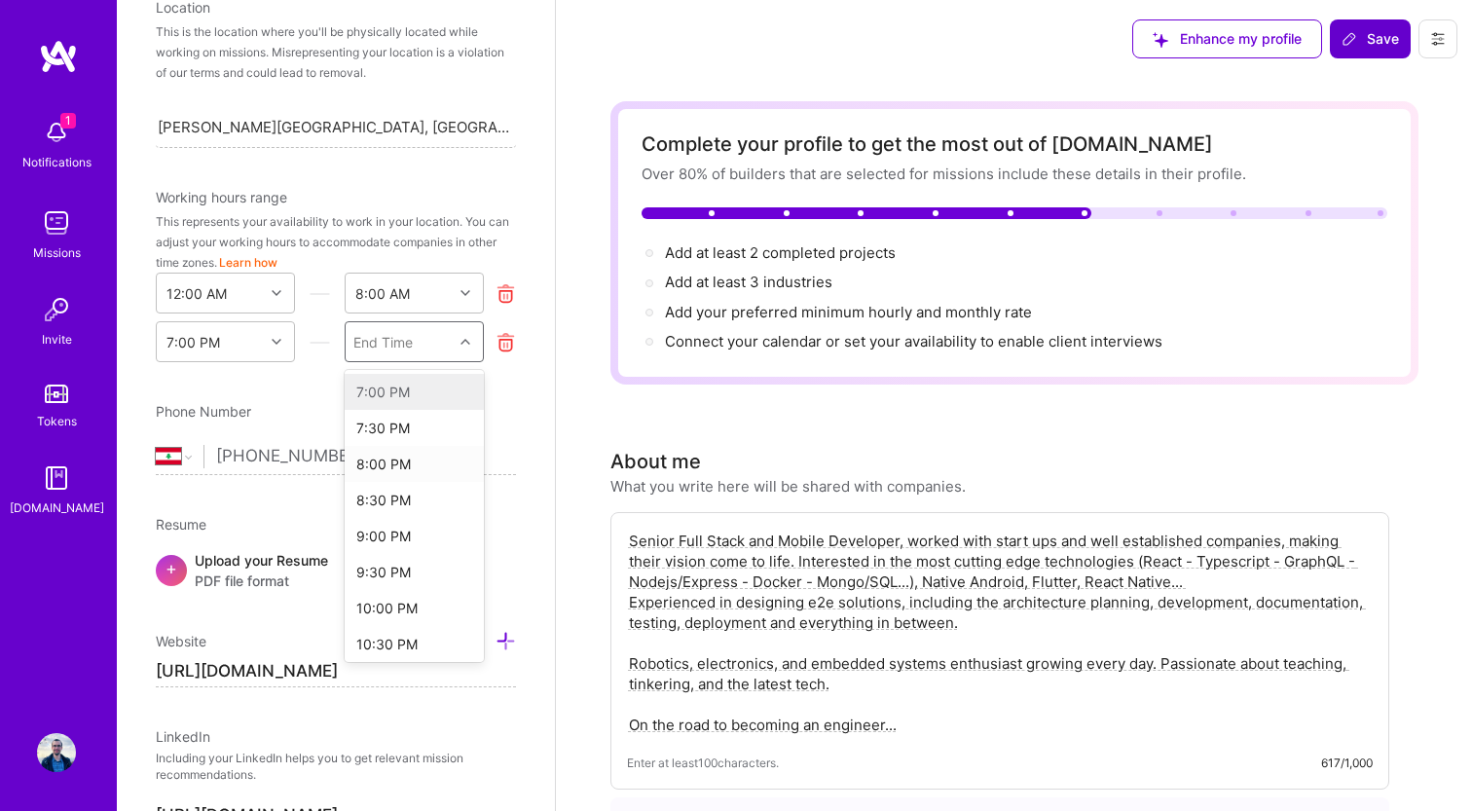
scroll to position [976, 0]
click at [393, 636] on div "12:00 PM" at bounding box center [414, 640] width 139 height 36
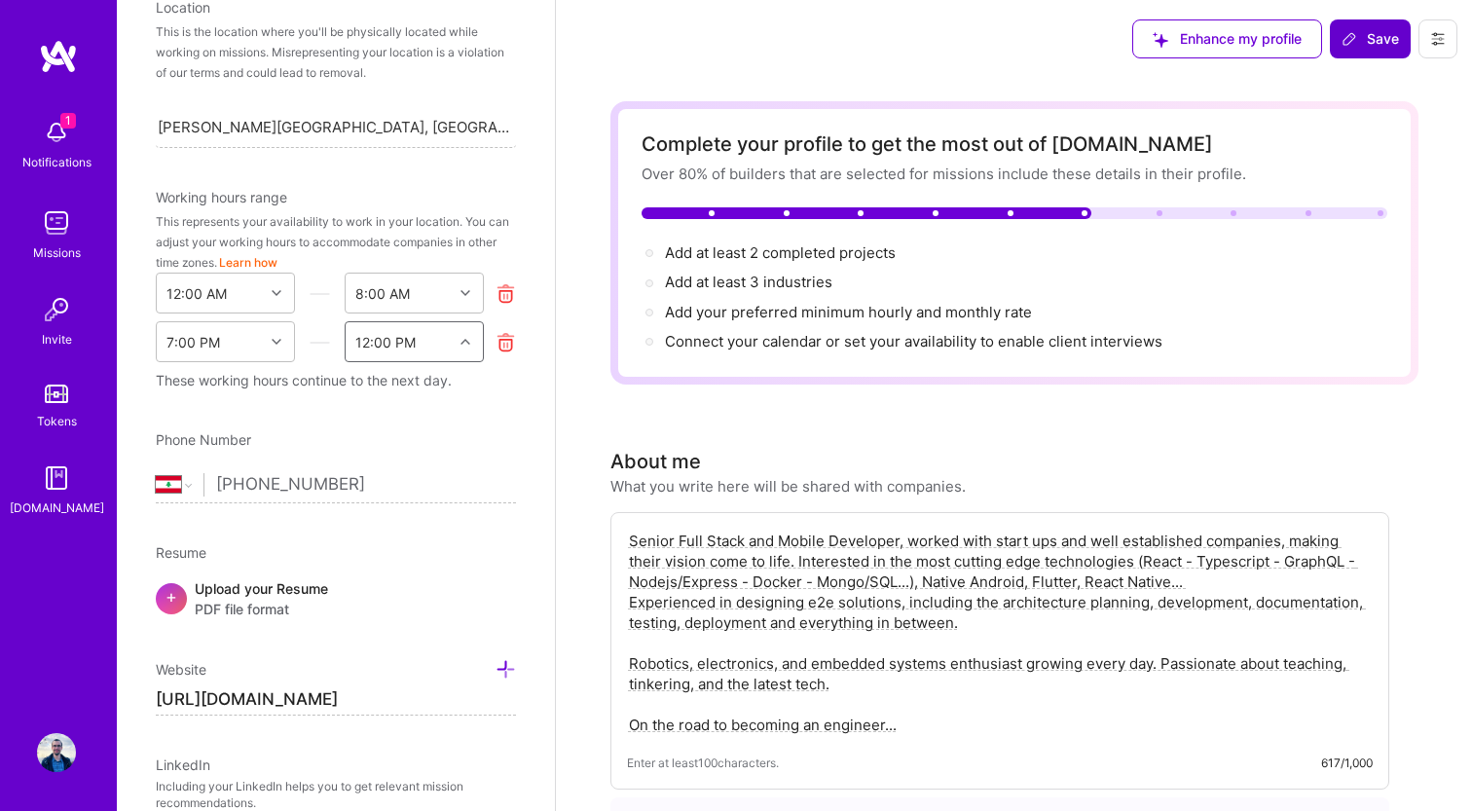
click at [449, 347] on div "12:00 PM" at bounding box center [399, 341] width 107 height 39
click at [517, 296] on div "Edit photo Mohammad El Kurjieh Full-Stack Developer 8 Years Experience Location…" at bounding box center [336, 405] width 438 height 811
click at [514, 296] on icon at bounding box center [506, 293] width 20 height 20
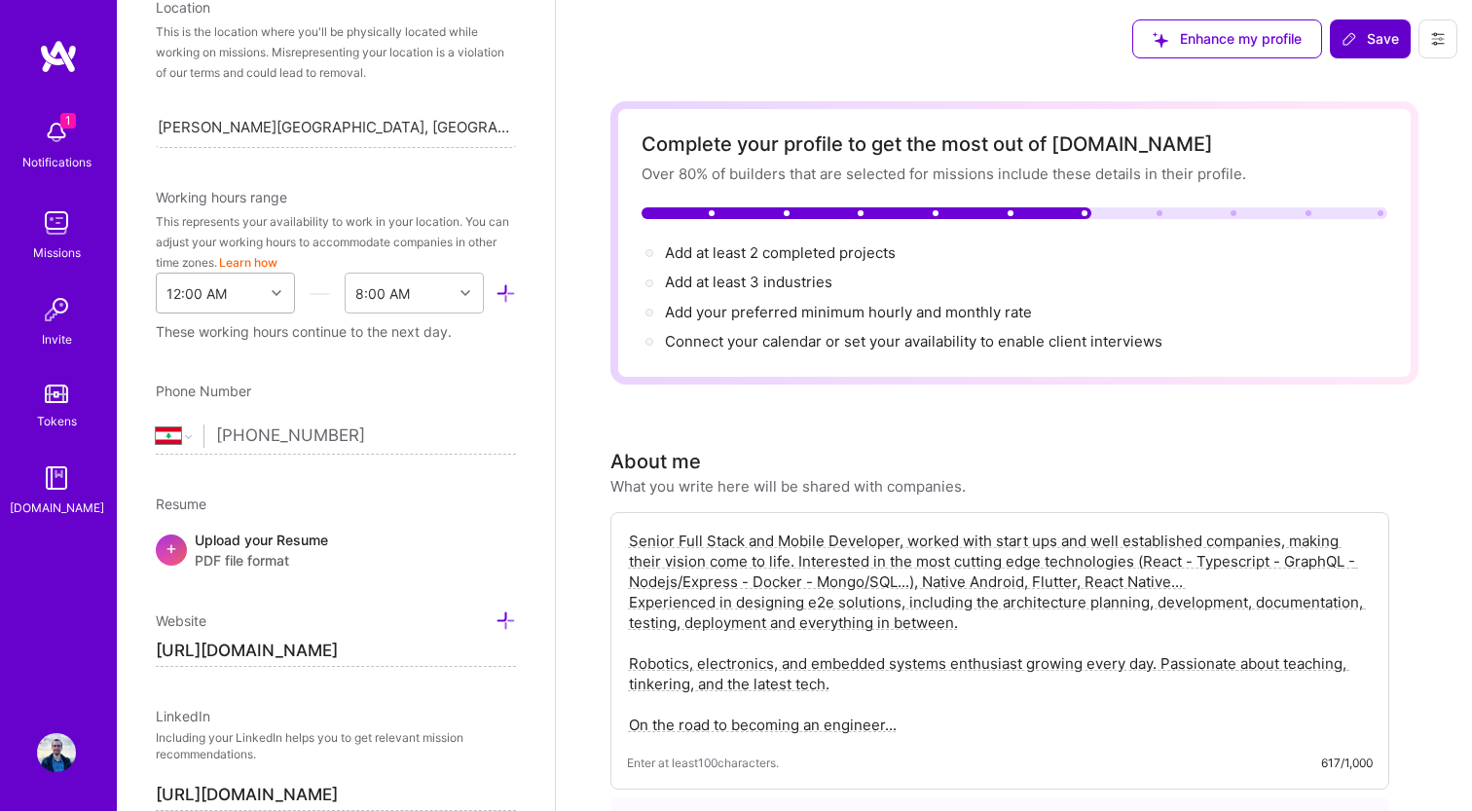
click at [272, 293] on icon at bounding box center [277, 293] width 10 height 10
click at [216, 482] on div "8:00 PM" at bounding box center [225, 480] width 139 height 36
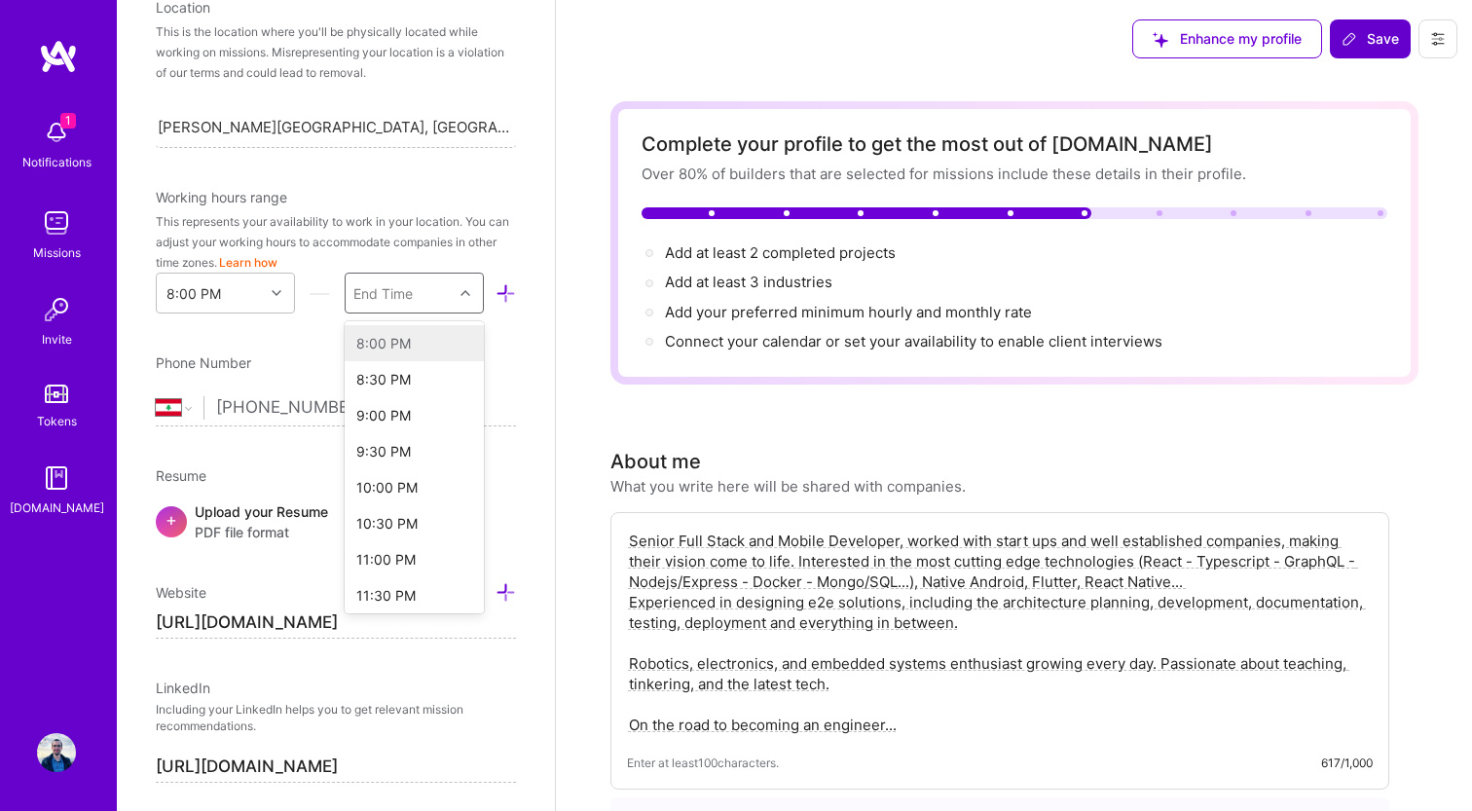
click at [424, 298] on div "End Time" at bounding box center [399, 293] width 107 height 39
click at [409, 589] on div "12:00 PM" at bounding box center [414, 591] width 139 height 36
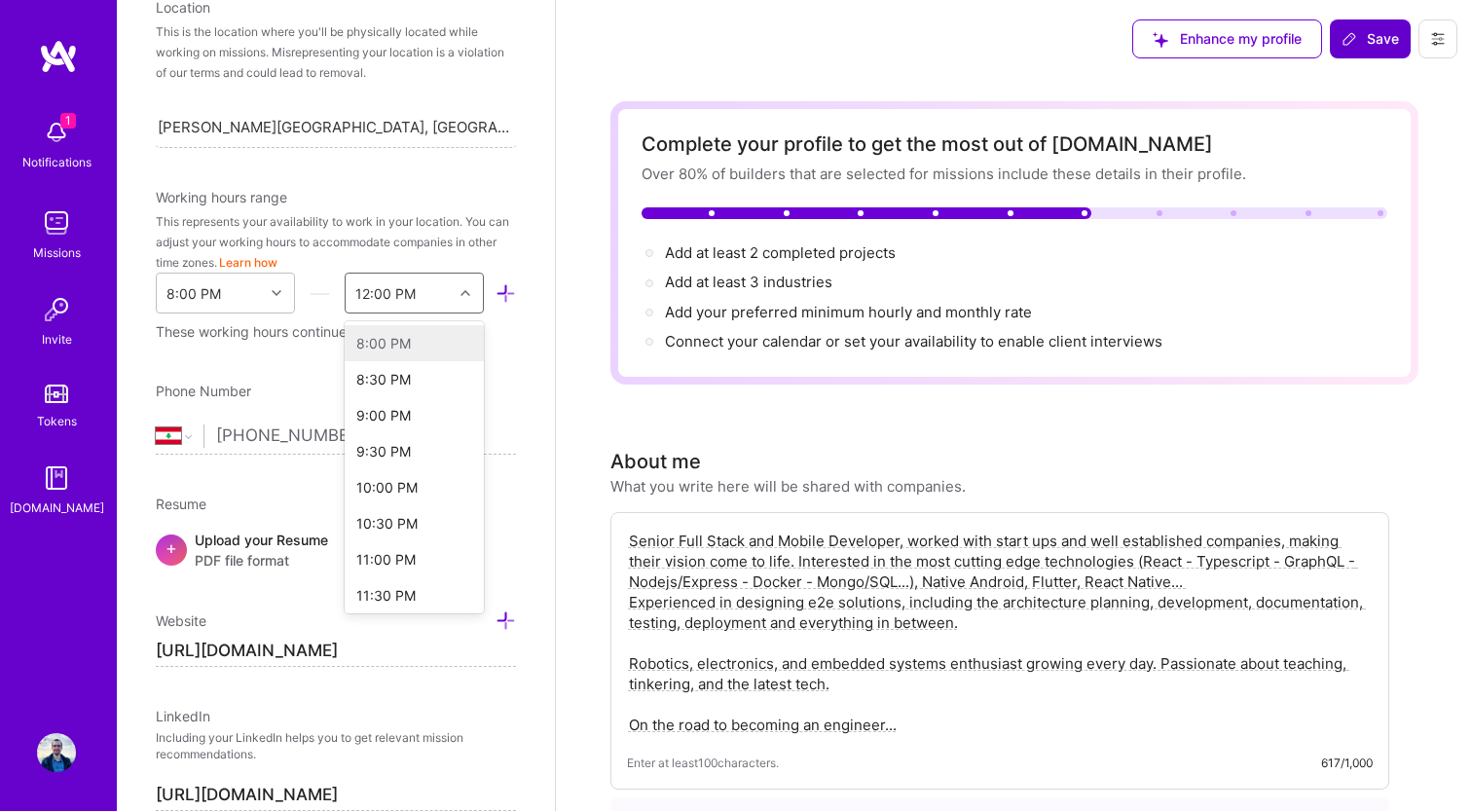
click at [434, 302] on div "12:00 PM" at bounding box center [399, 293] width 107 height 39
click at [421, 591] on div "8:00 AM" at bounding box center [414, 600] width 139 height 36
click at [460, 352] on div "Edit photo Mohammad El Kurjieh Full-Stack Developer 8 Years Experience Location…" at bounding box center [336, 405] width 438 height 811
click at [177, 426] on select "Afghanistan Åland Islands Albania Algeria American Samoa Andorra Angola Anguill…" at bounding box center [180, 435] width 48 height 23
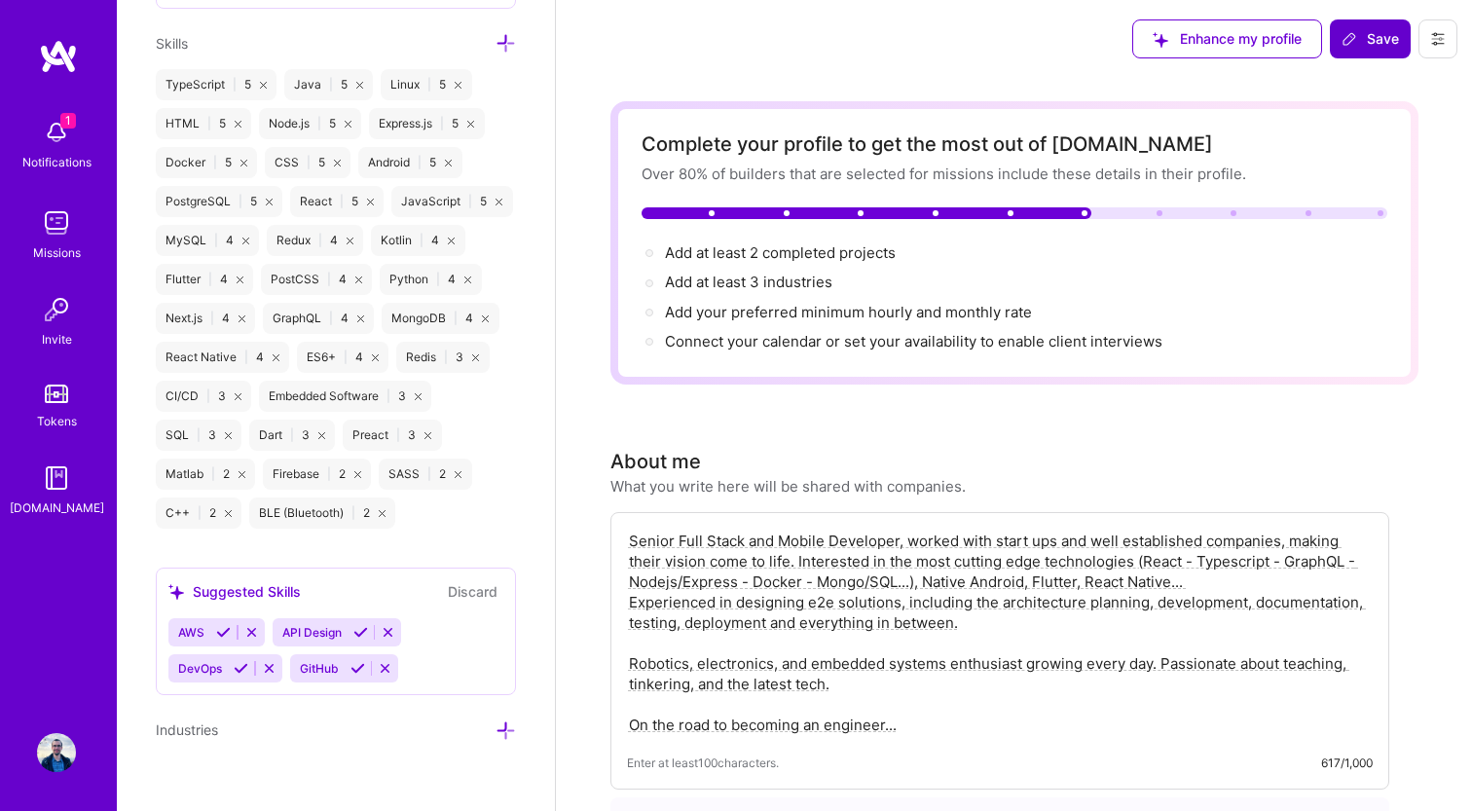
scroll to position [1680, 0]
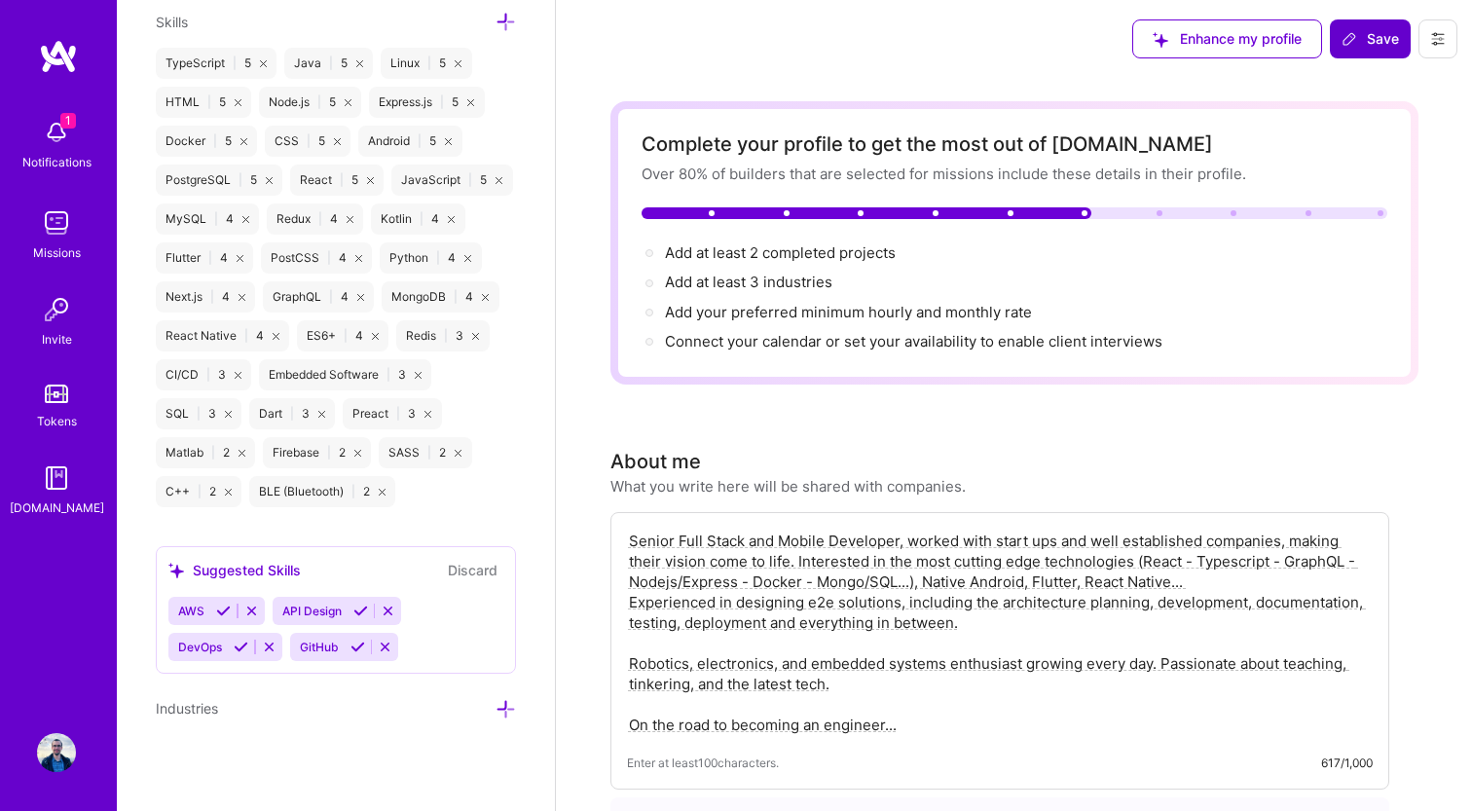
click at [1352, 55] on button "Save" at bounding box center [1370, 38] width 81 height 39
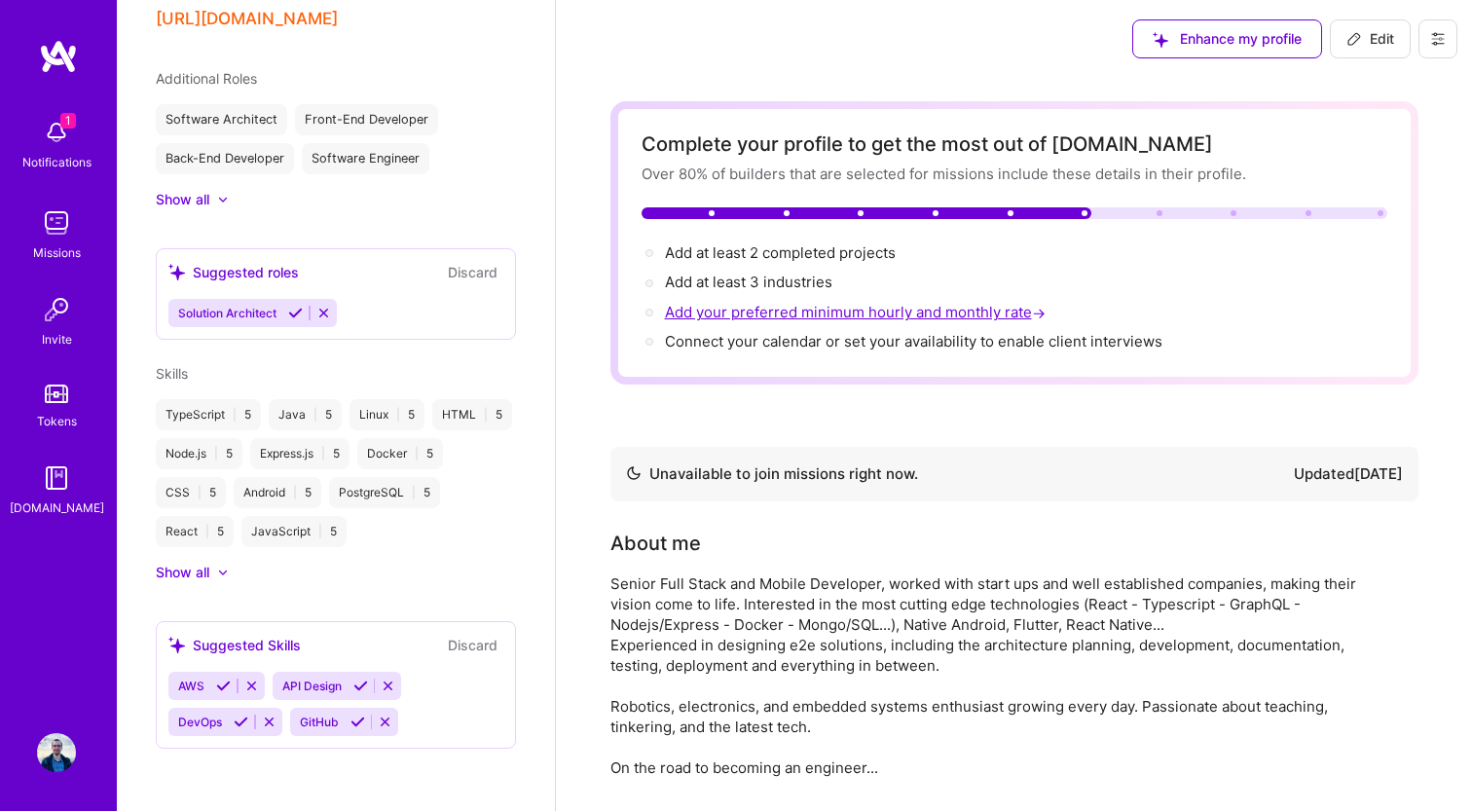
scroll to position [788, 0]
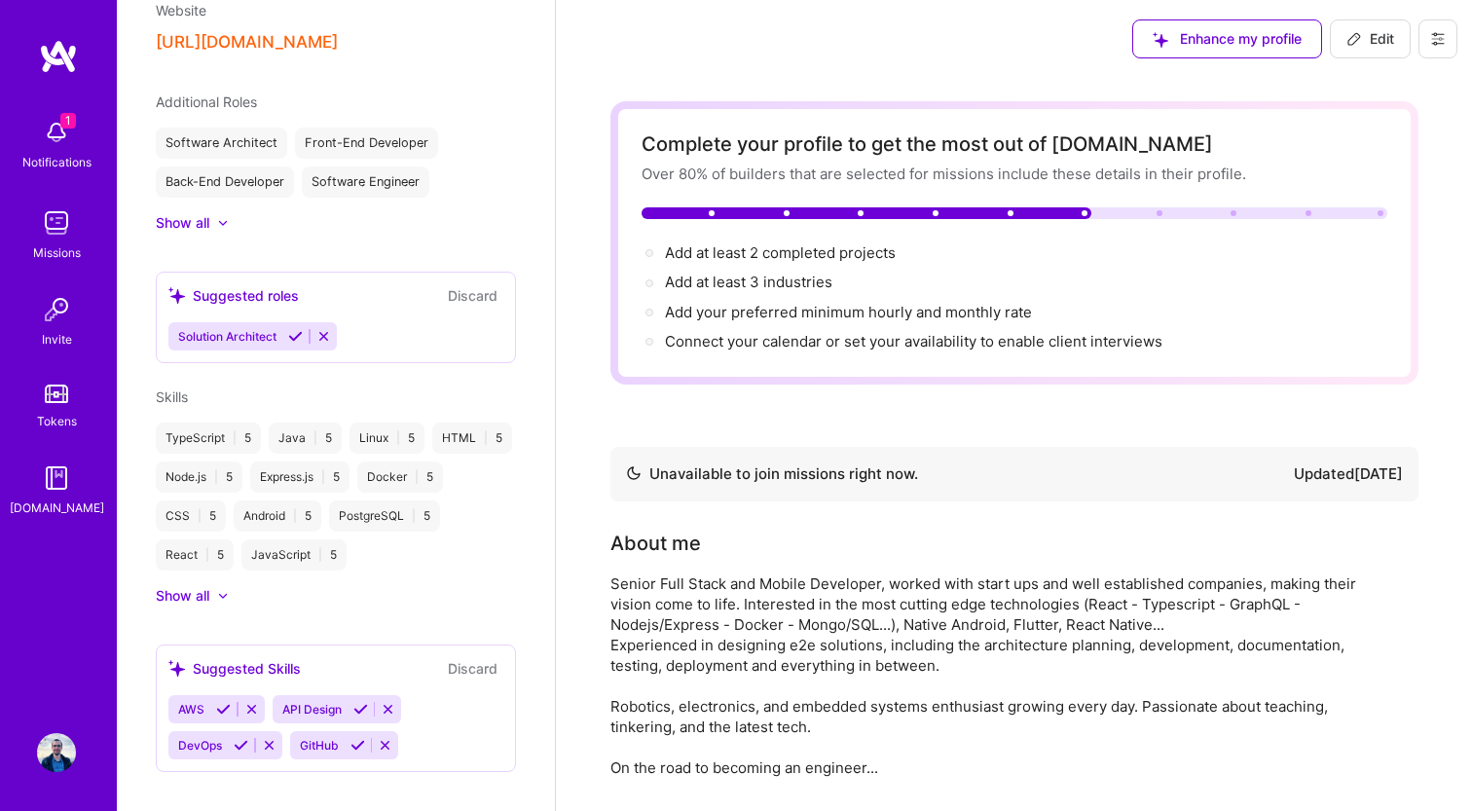
click at [1127, 577] on div "Senior Full Stack and Mobile Developer, worked with start ups and well establis…" at bounding box center [999, 675] width 779 height 204
click at [1344, 26] on button "Edit" at bounding box center [1370, 38] width 81 height 39
select select "LB"
select select "Not Available"
select select "6 Months"
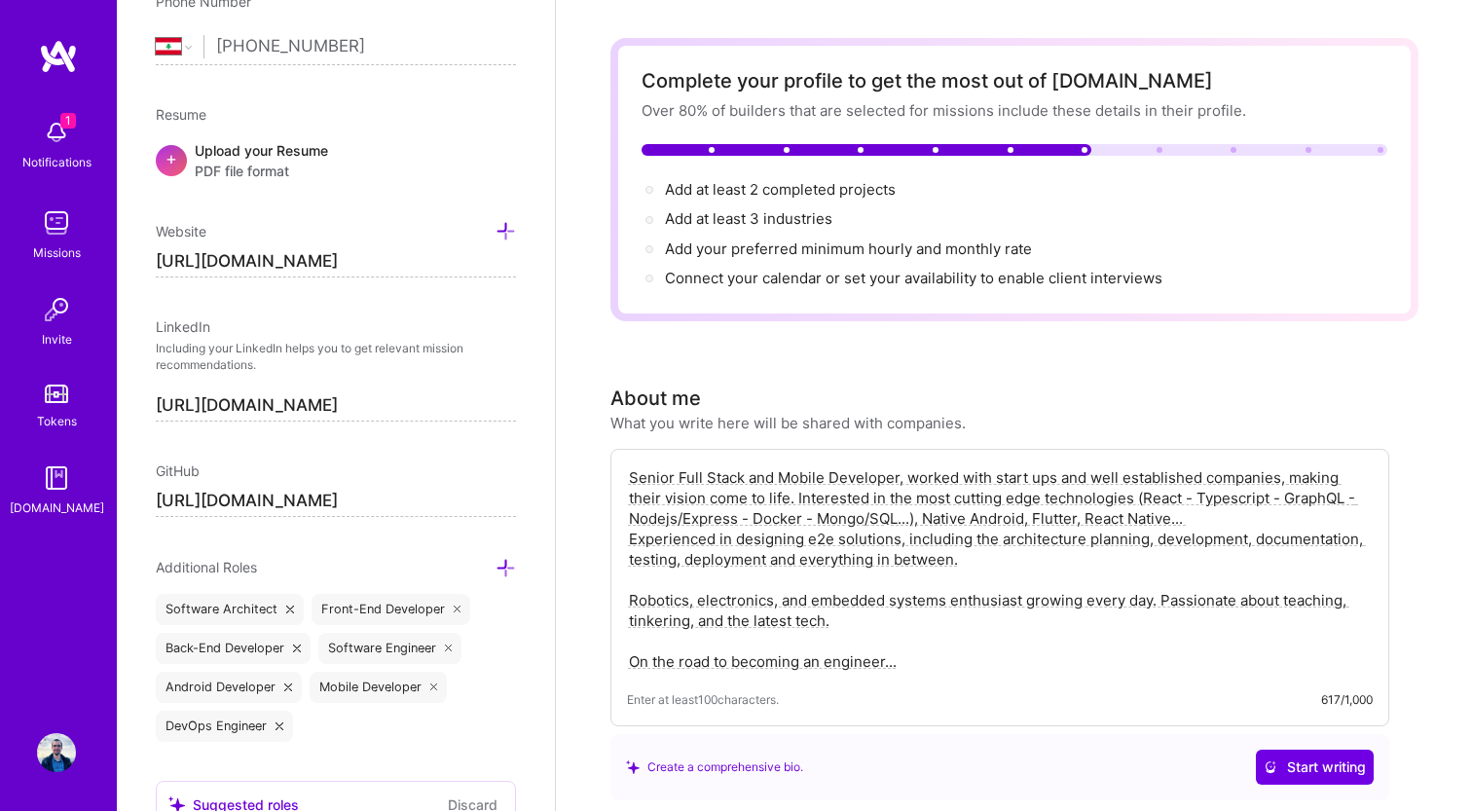
scroll to position [75, 0]
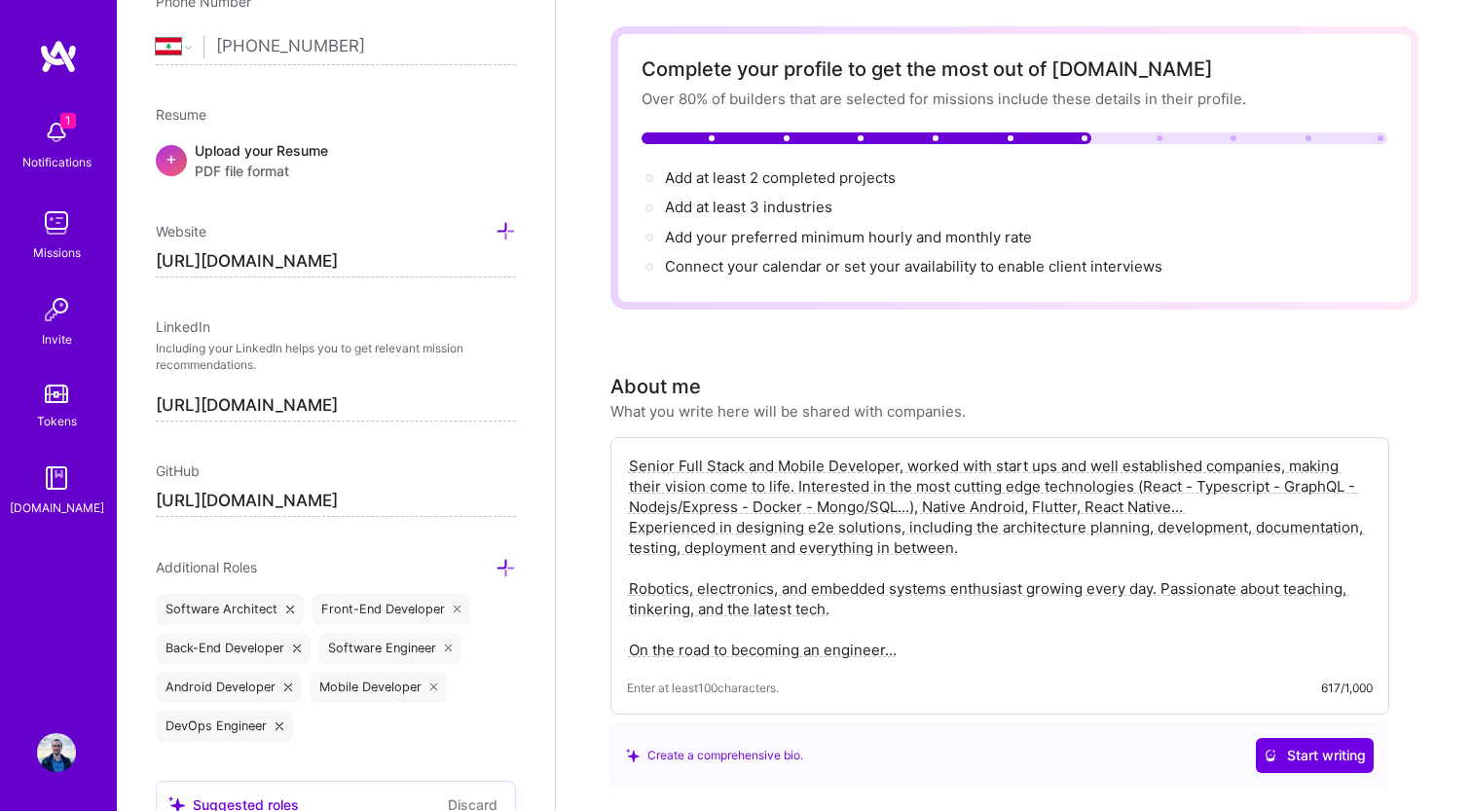
click at [918, 645] on textarea "Senior Full Stack and Mobile Developer, worked with start ups and well establis…" at bounding box center [1000, 558] width 746 height 208
click at [964, 644] on textarea "Senior Full Stack and Mobile Developer, worked with start ups and well establis…" at bounding box center [1000, 558] width 746 height 208
paste textarea ", Rust... Experienced in designing e2e solutions, including the architecture pl…"
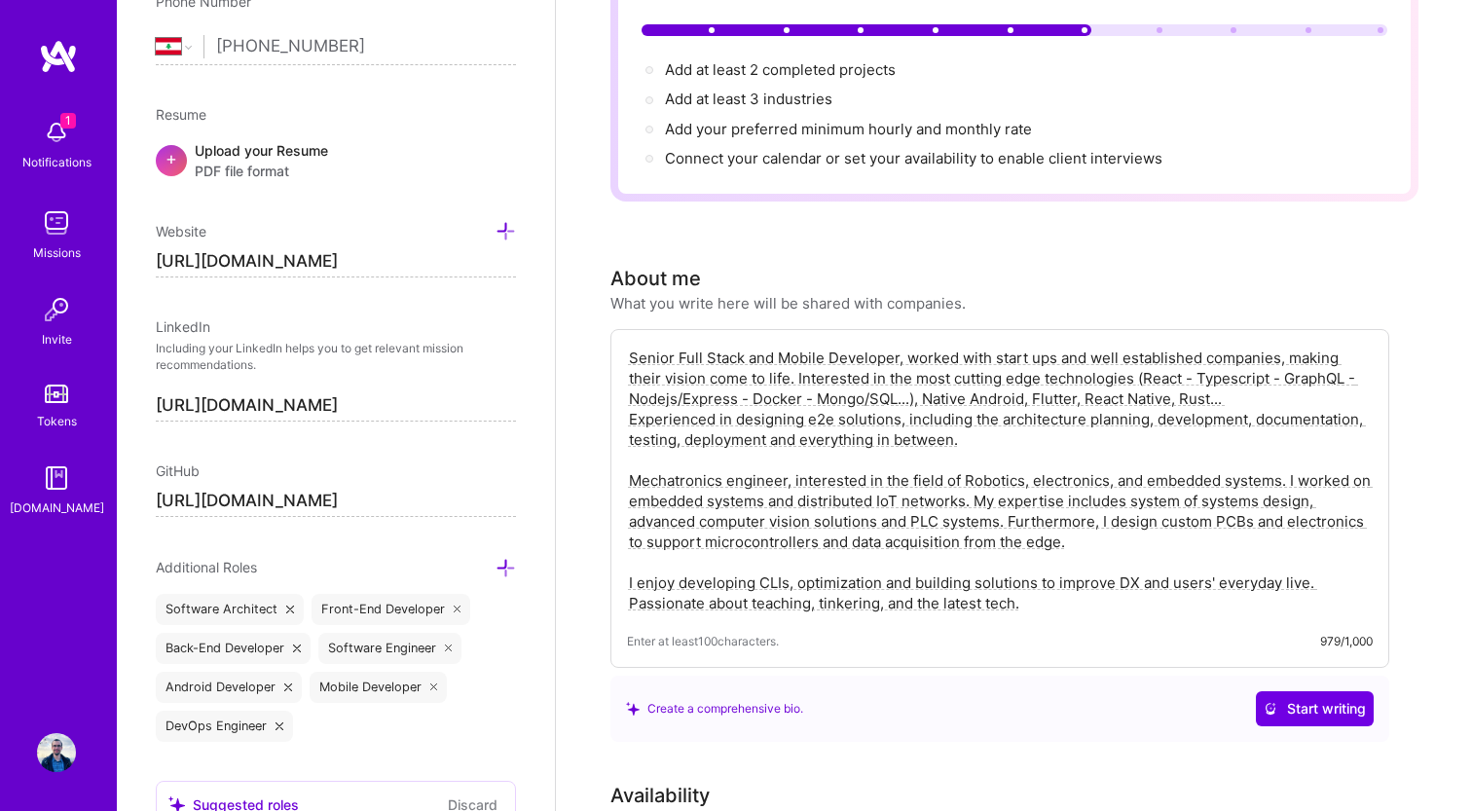
scroll to position [262, 0]
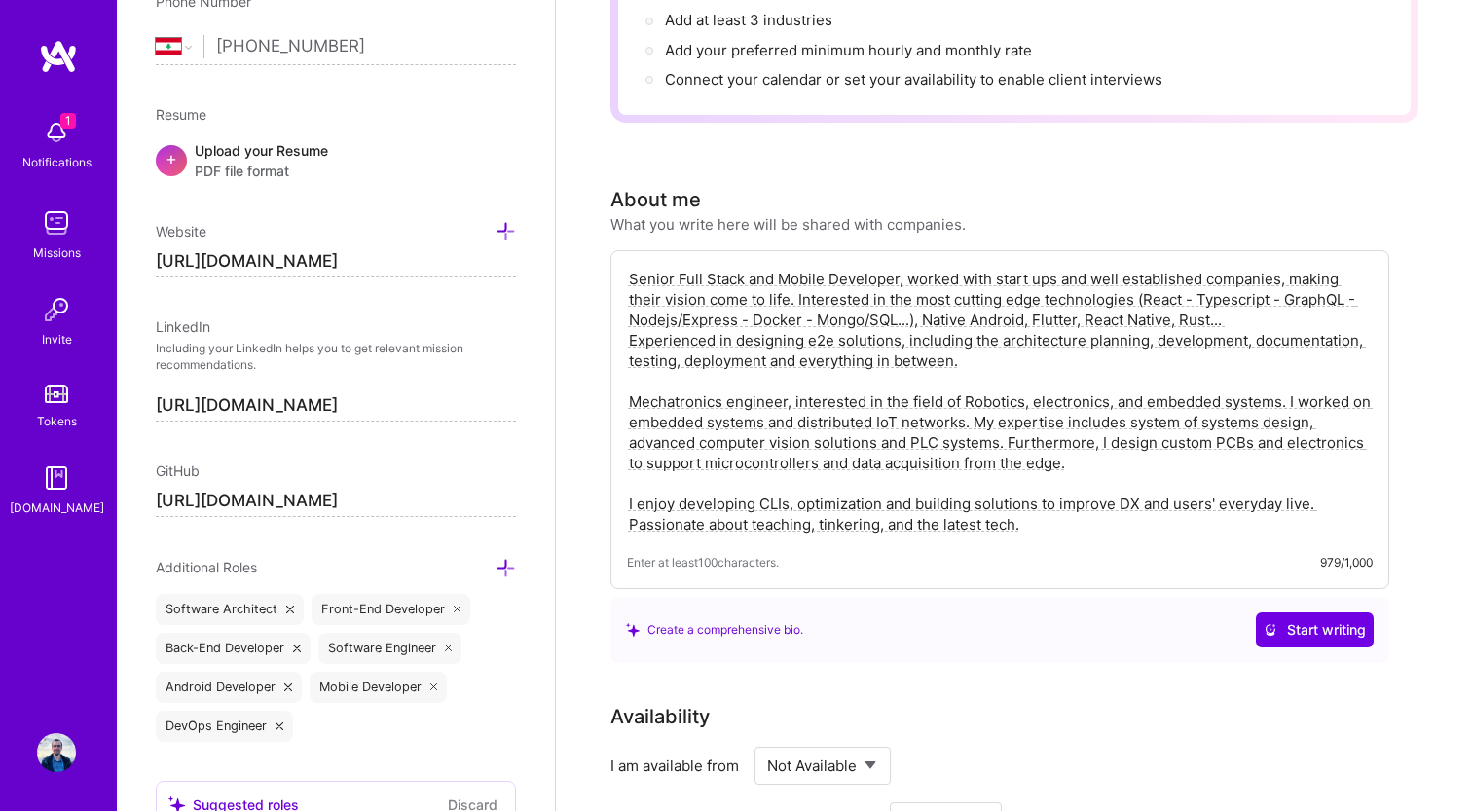
click at [1251, 543] on div "Senior Full Stack and Mobile Developer, worked with start ups and well establis…" at bounding box center [999, 419] width 779 height 339
click at [1109, 525] on textarea "Senior Full Stack and Mobile Developer, worked with start ups and well establis…" at bounding box center [1000, 402] width 746 height 270
type textarea "Senior Full Stack and Mobile Developer, worked with start ups and well establis…"
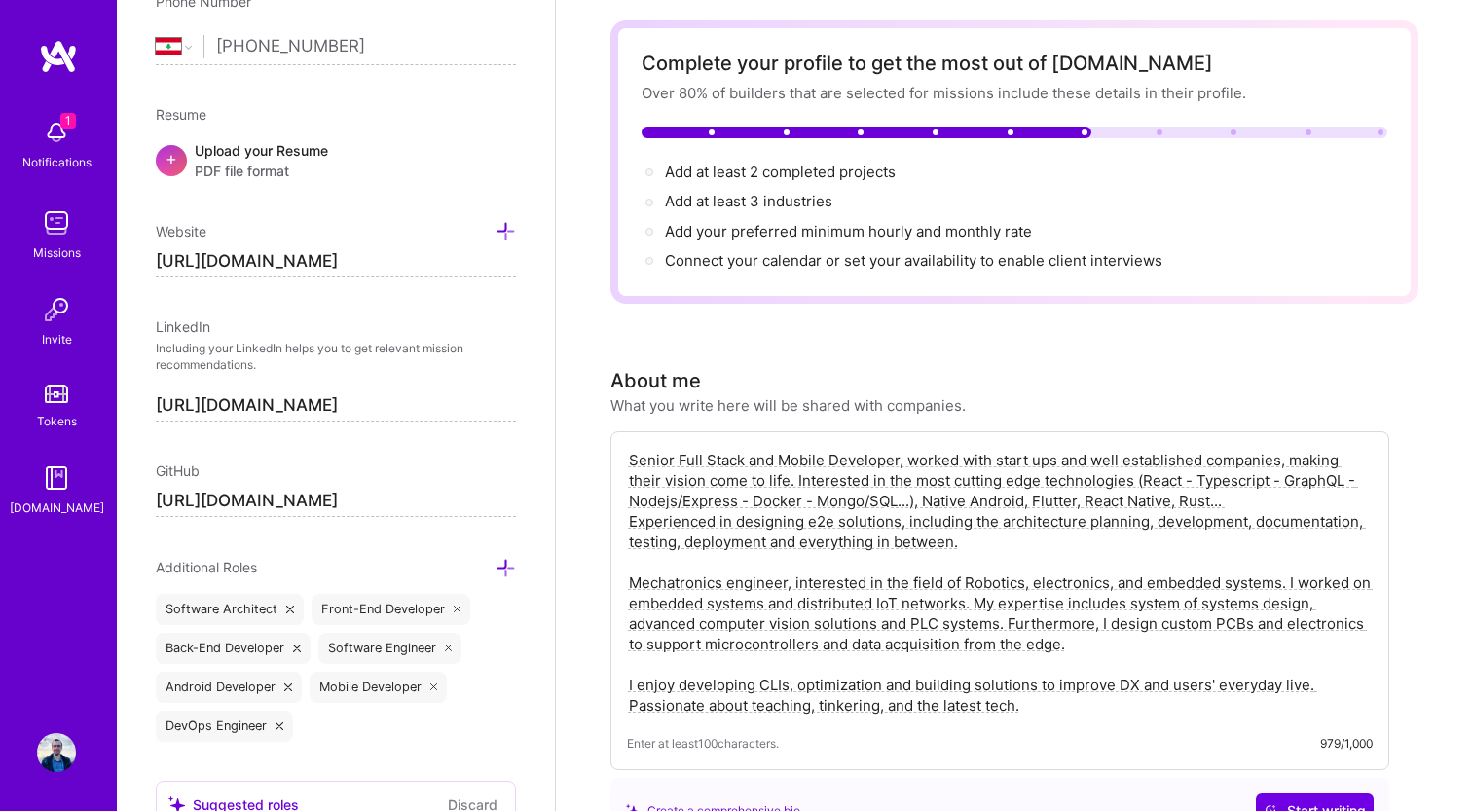
scroll to position [0, 0]
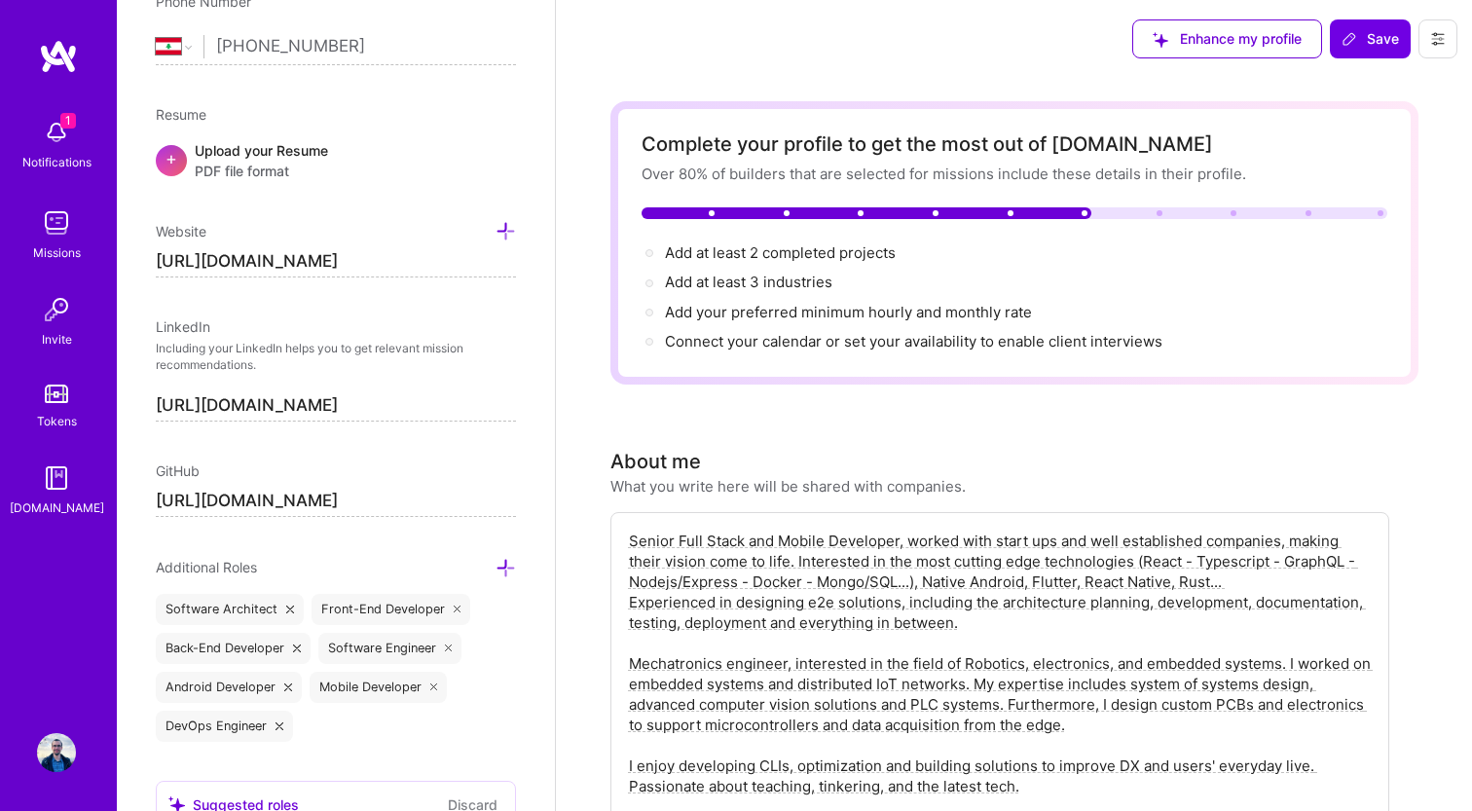
click at [1349, 41] on icon at bounding box center [1350, 39] width 16 height 16
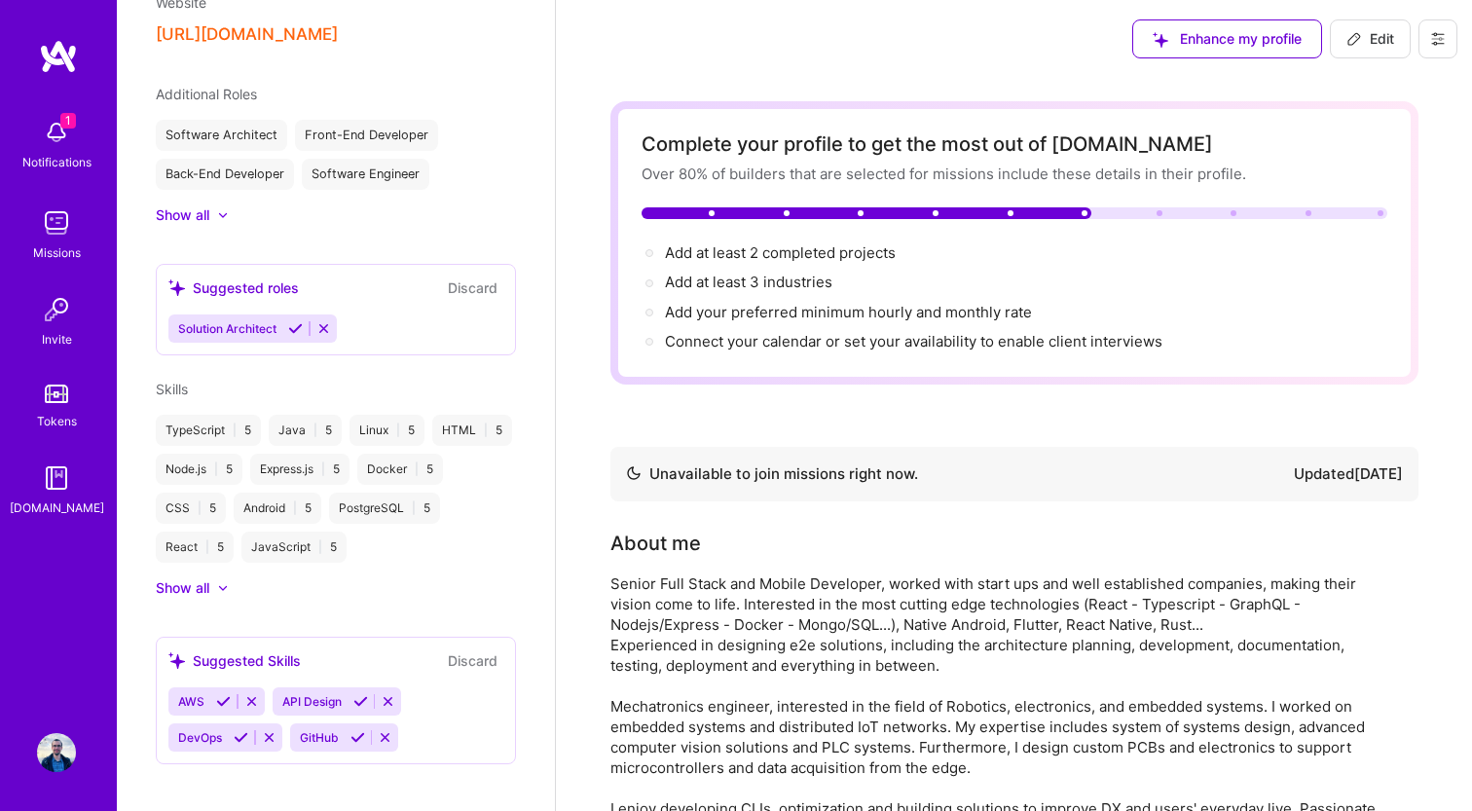
scroll to position [564, 0]
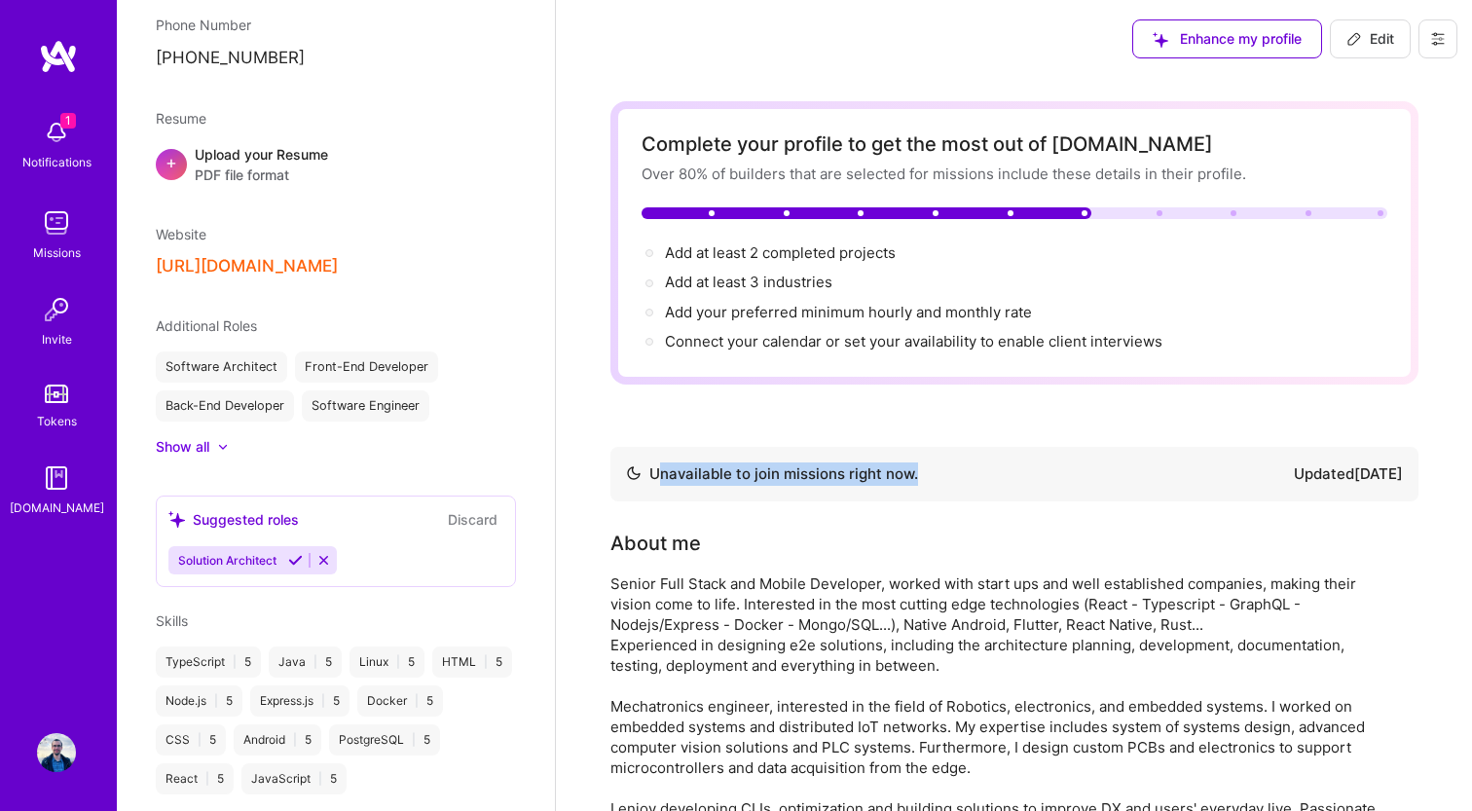
drag, startPoint x: 662, startPoint y: 473, endPoint x: 945, endPoint y: 485, distance: 283.6
click at [940, 484] on div "Unavailable to join missions right now. Updated 25 days ago" at bounding box center [1014, 473] width 777 height 23
click at [837, 499] on div "Unavailable to join missions right now. Updated 25 days ago" at bounding box center [1014, 474] width 808 height 55
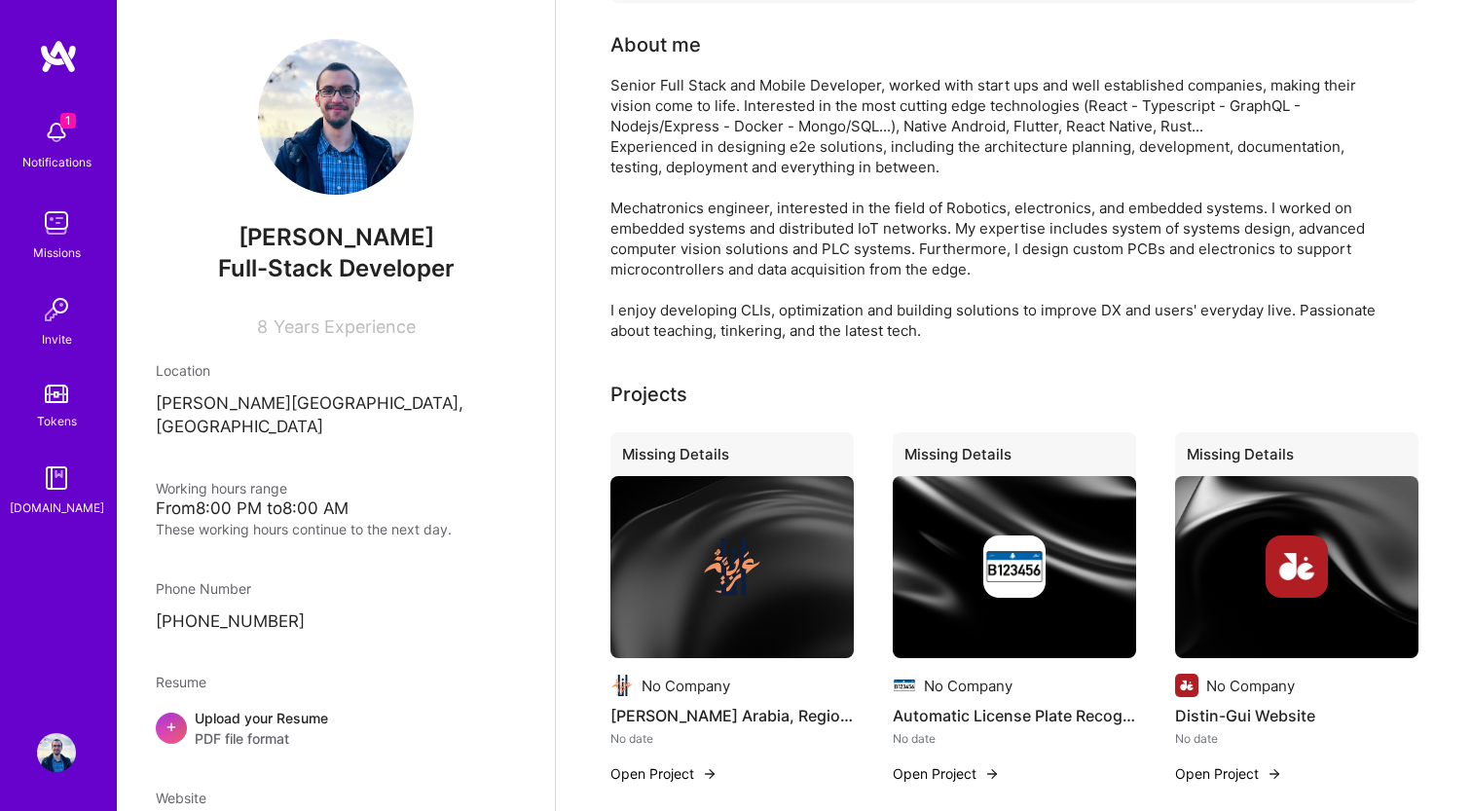
scroll to position [210, 0]
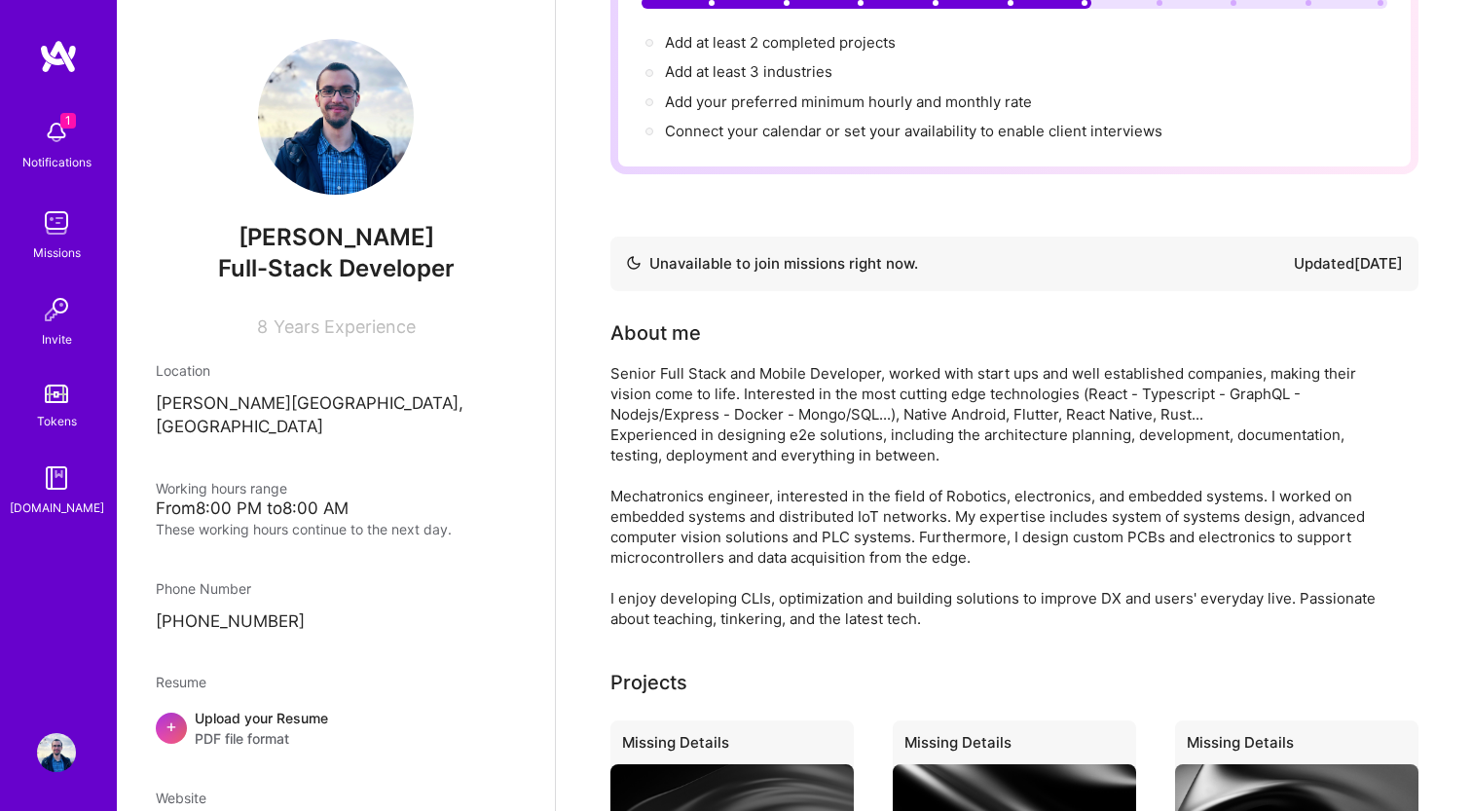
click at [352, 124] on img at bounding box center [336, 117] width 156 height 156
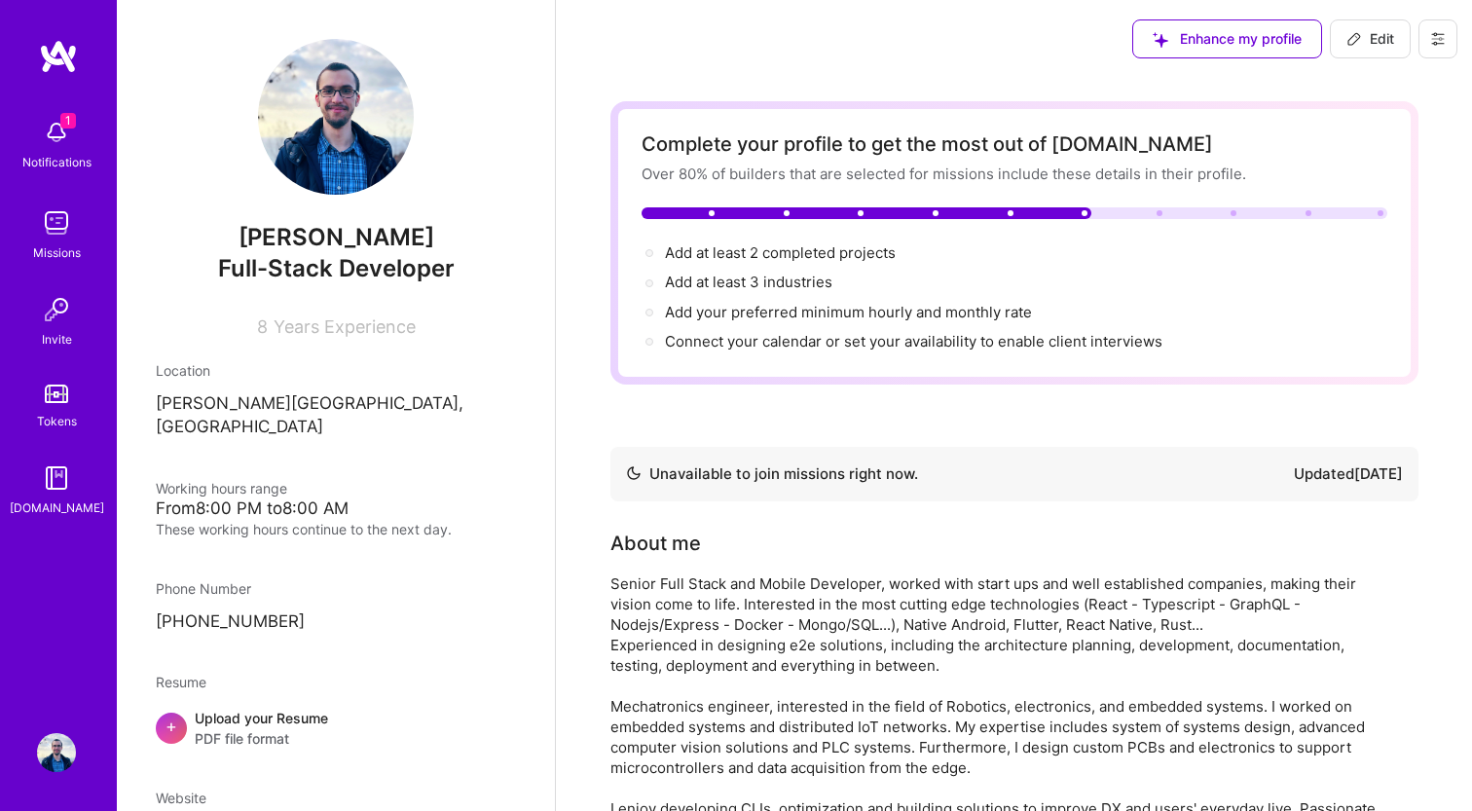
click at [1438, 29] on button at bounding box center [1438, 38] width 39 height 39
click at [1375, 72] on button "Settings" at bounding box center [1384, 83] width 146 height 50
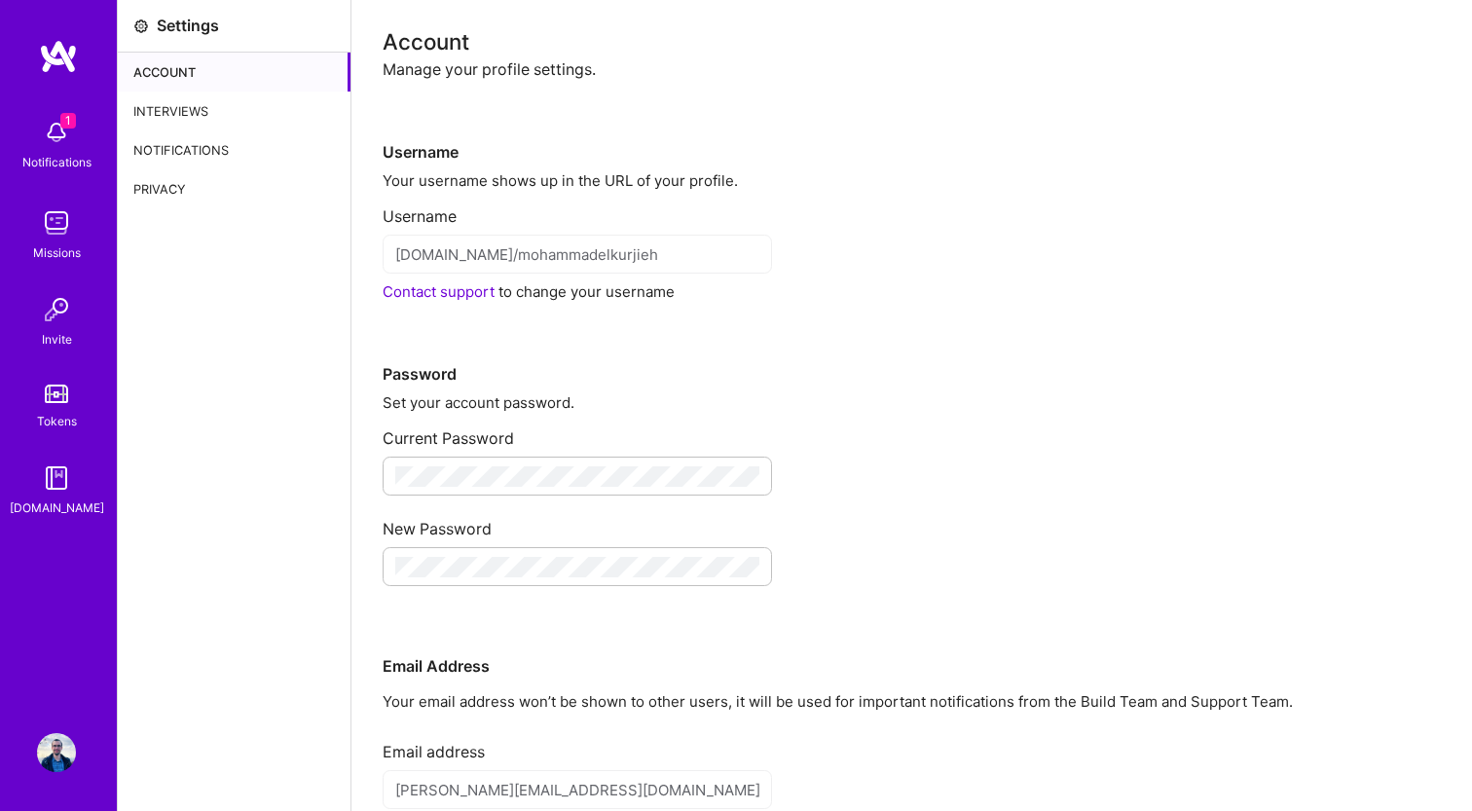
click at [631, 328] on div "Password" at bounding box center [912, 343] width 1058 height 83
click at [232, 122] on div "Interviews" at bounding box center [234, 111] width 233 height 39
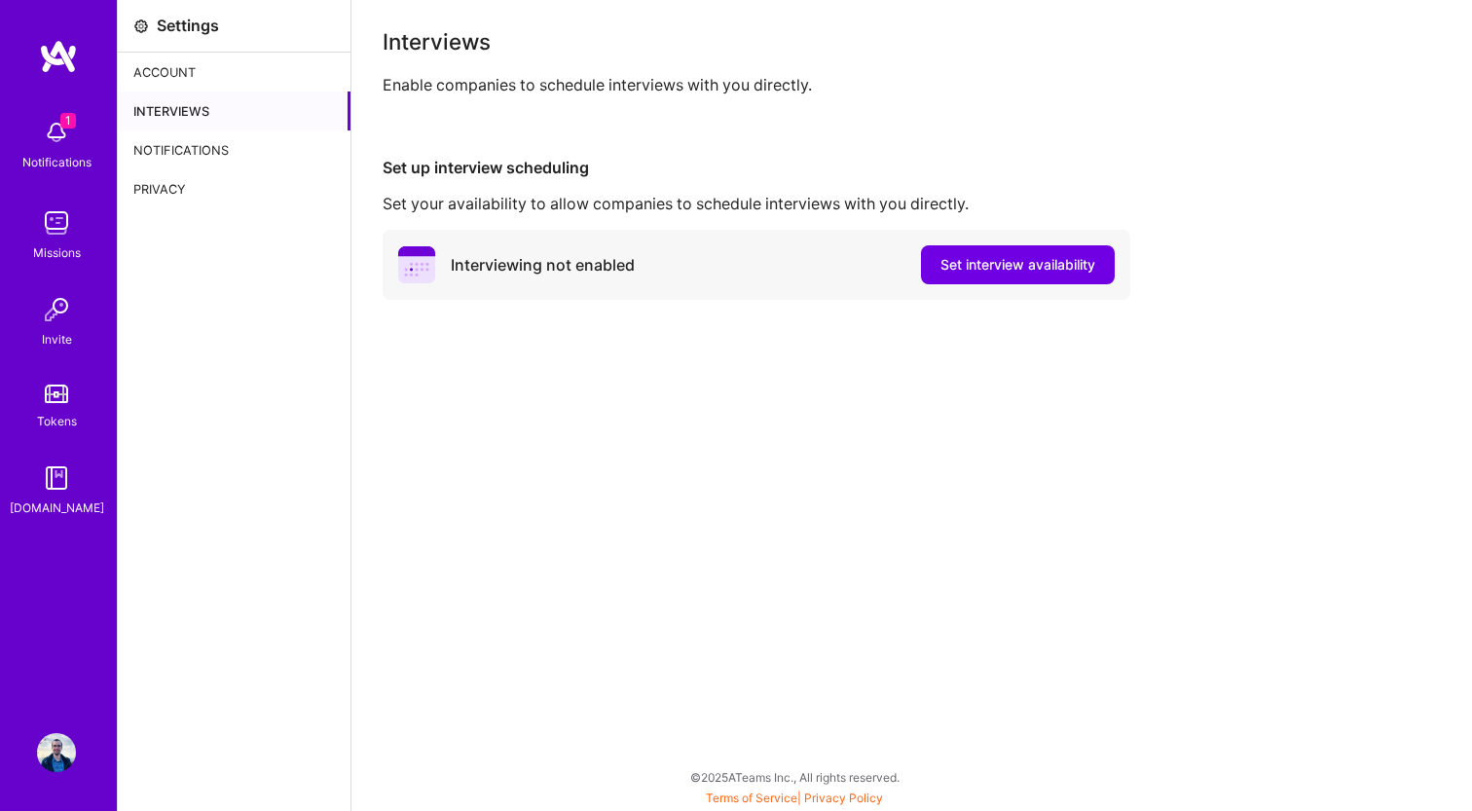
click at [207, 135] on div "Notifications" at bounding box center [234, 149] width 233 height 39
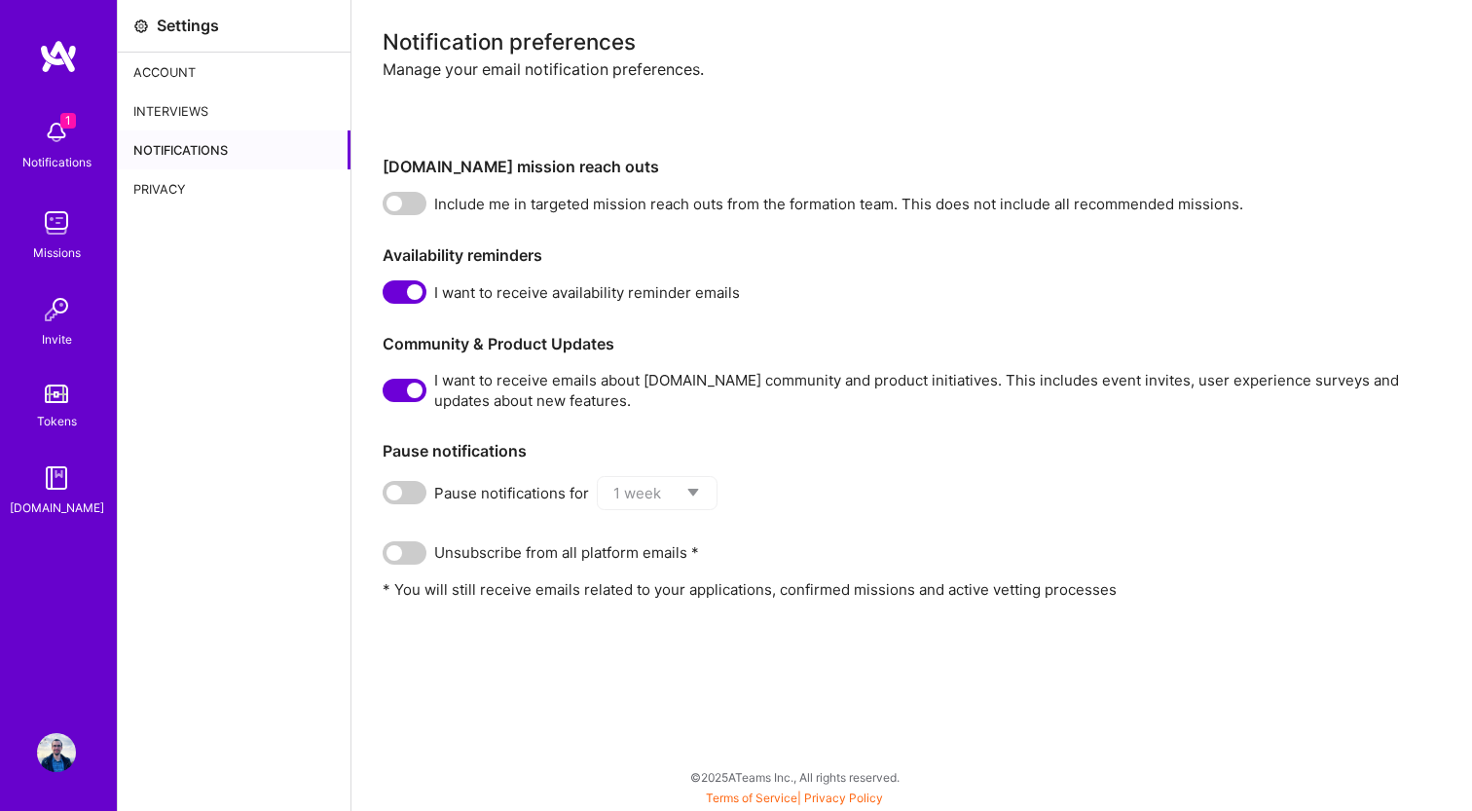
click at [185, 184] on div "Privacy" at bounding box center [234, 188] width 233 height 39
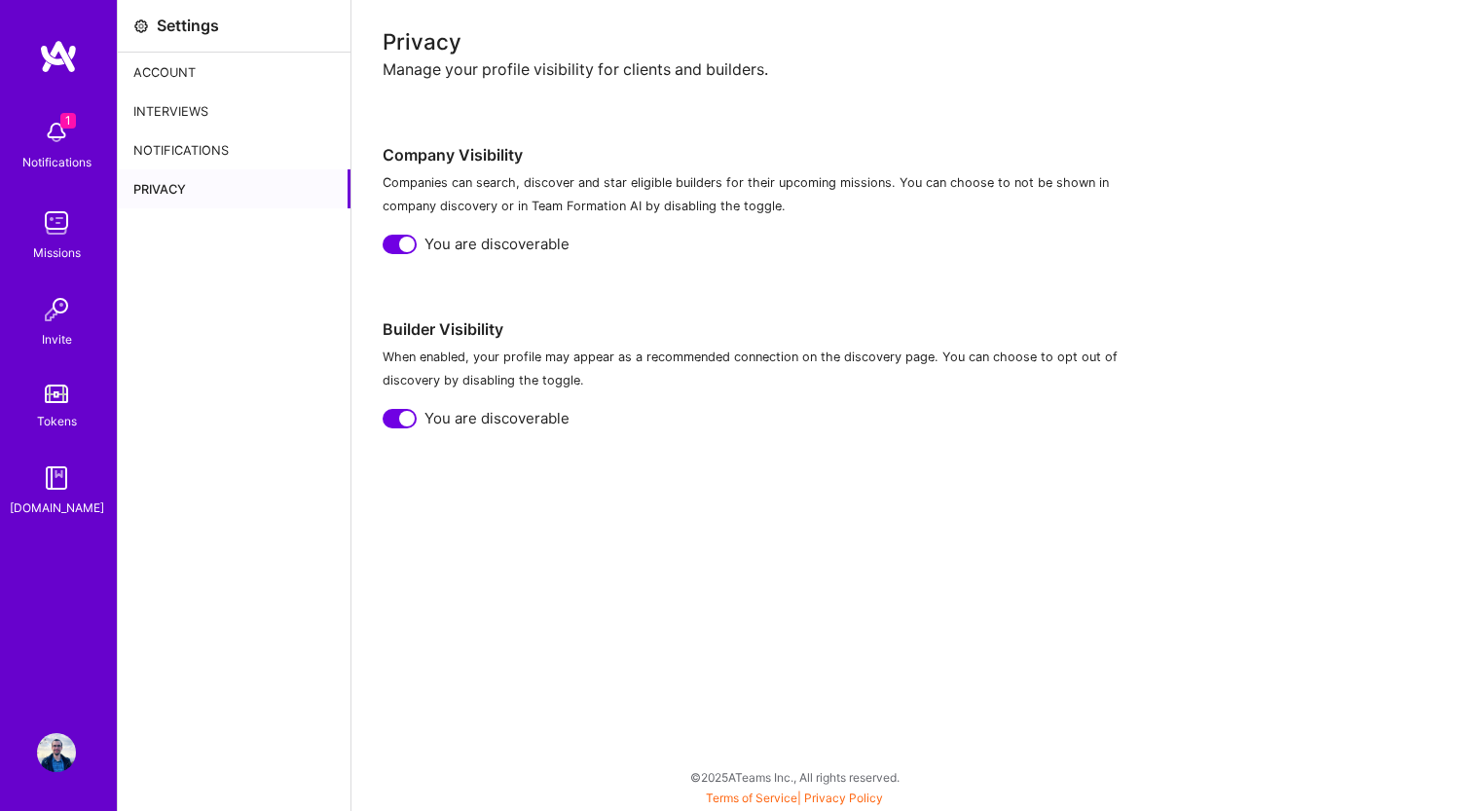
click at [241, 56] on div "Account" at bounding box center [234, 72] width 233 height 39
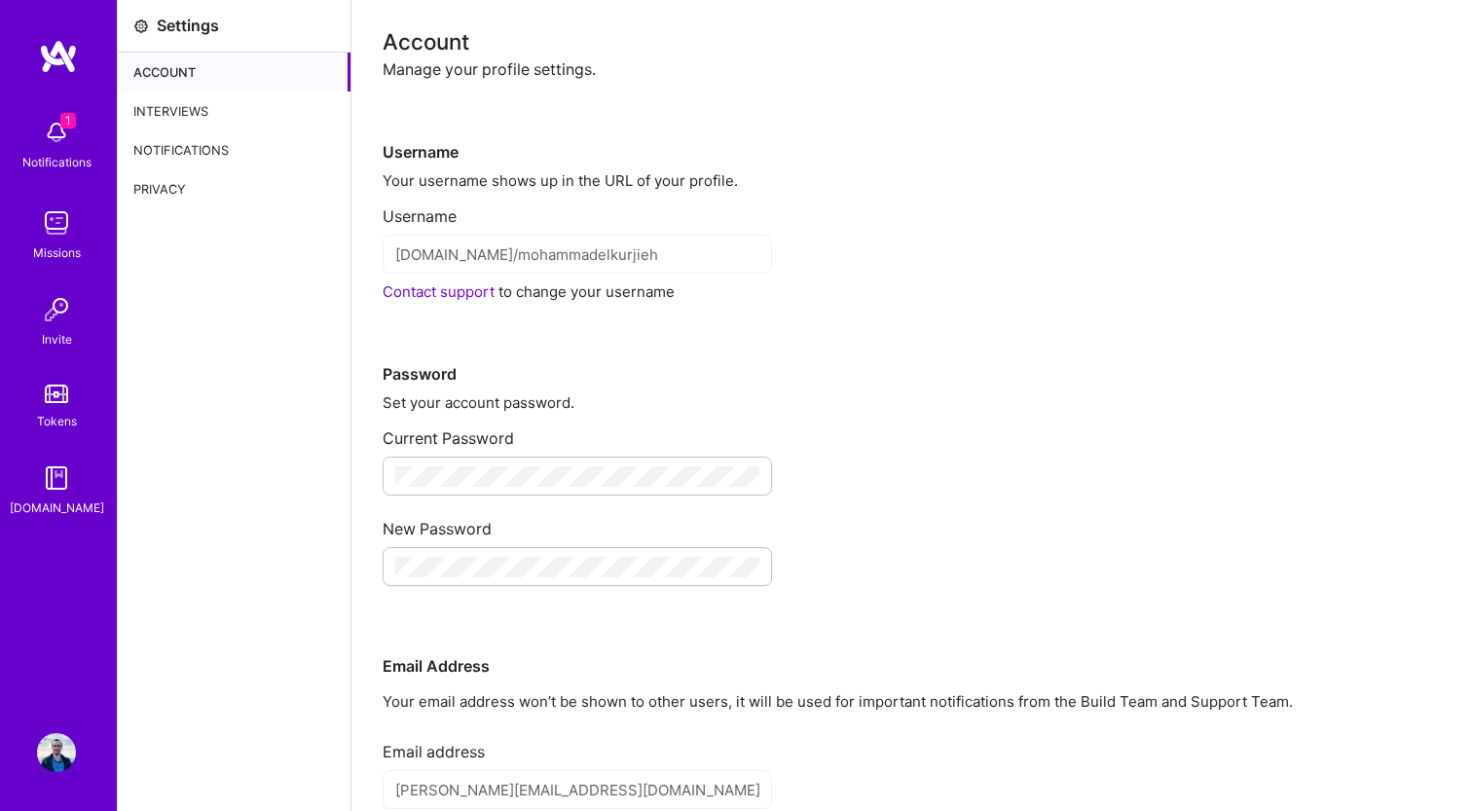
click at [181, 194] on div "Privacy" at bounding box center [234, 188] width 233 height 39
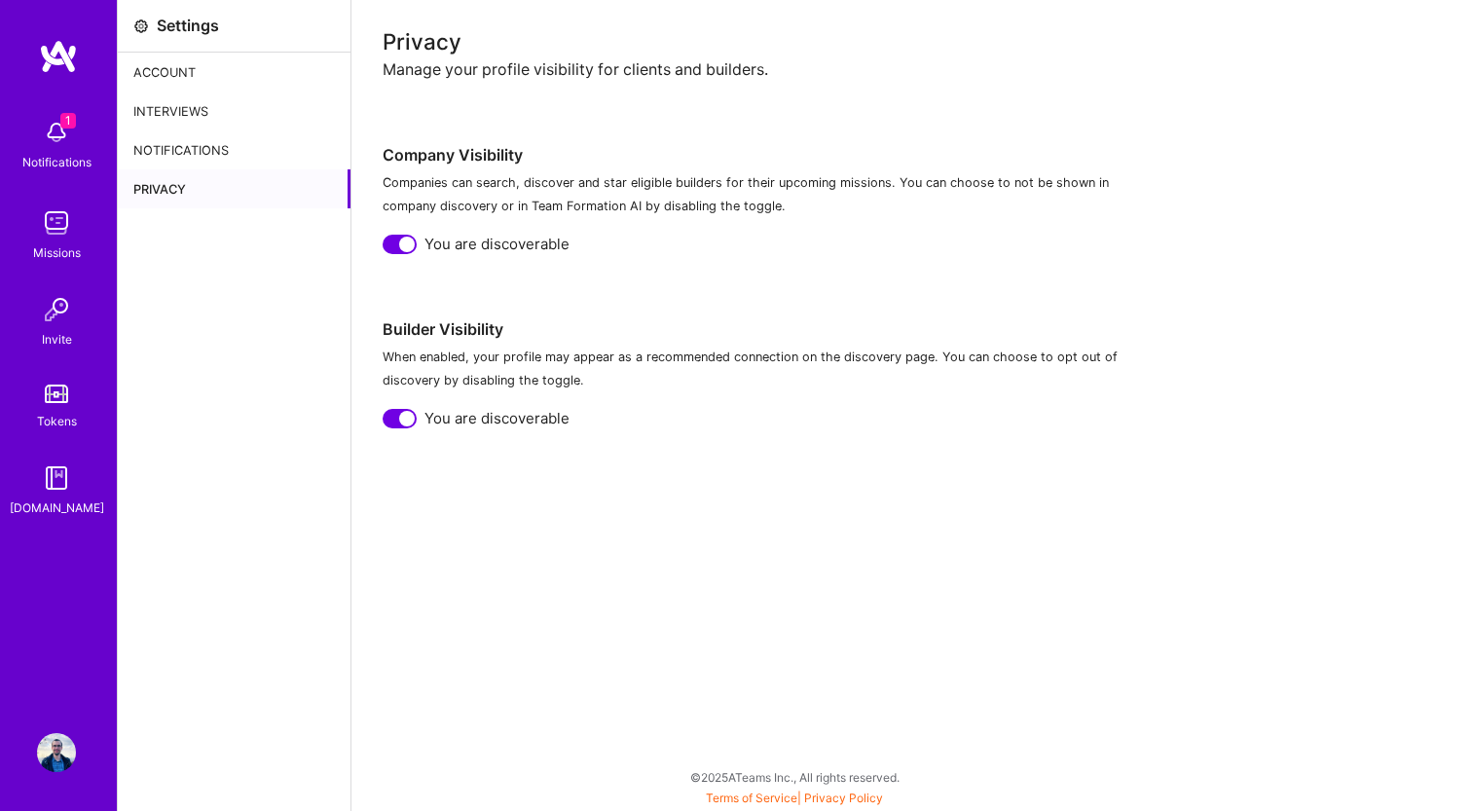
click at [203, 53] on div "Account" at bounding box center [234, 72] width 233 height 39
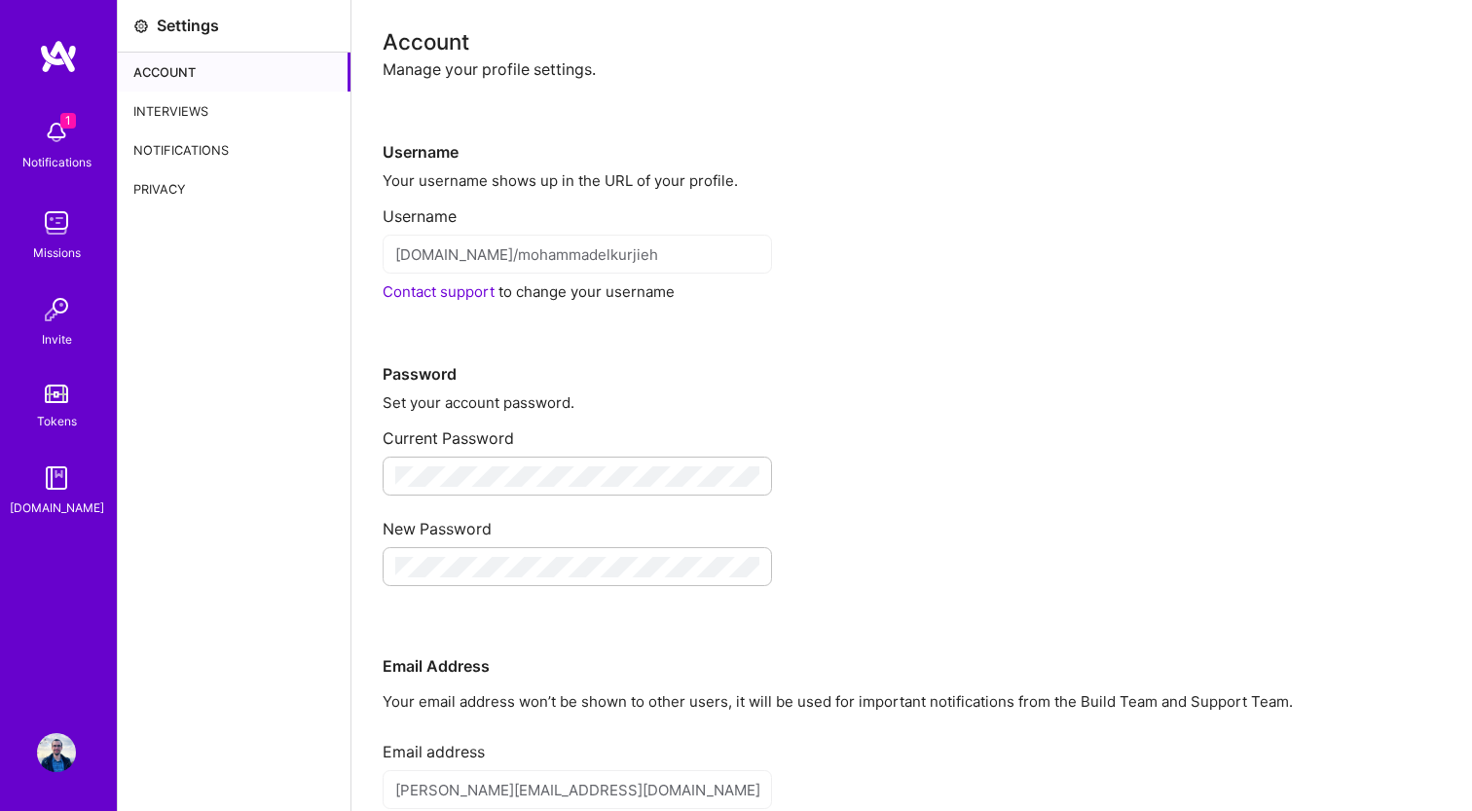
click at [221, 193] on div "Privacy" at bounding box center [234, 188] width 233 height 39
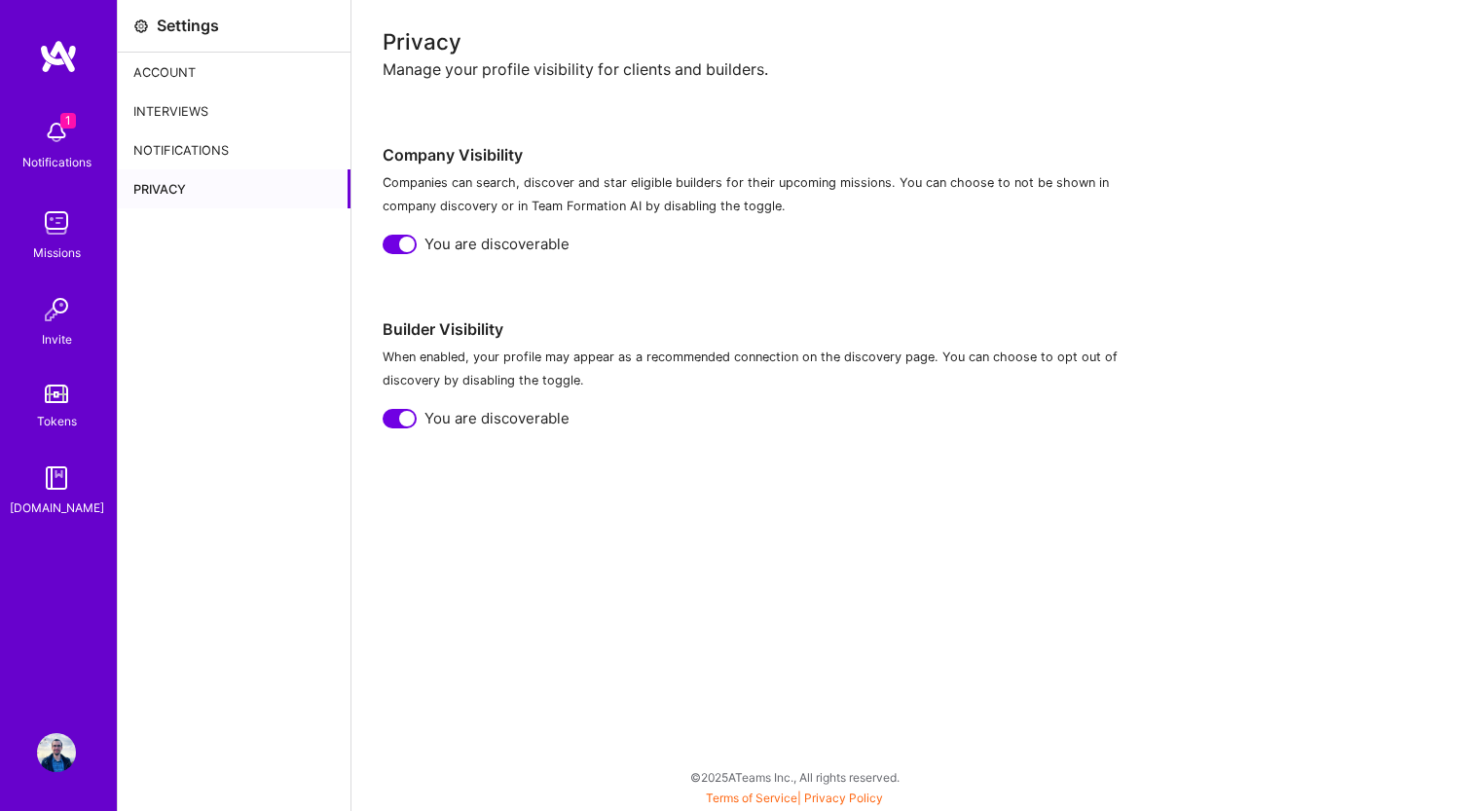
click at [223, 69] on div "Account" at bounding box center [234, 72] width 233 height 39
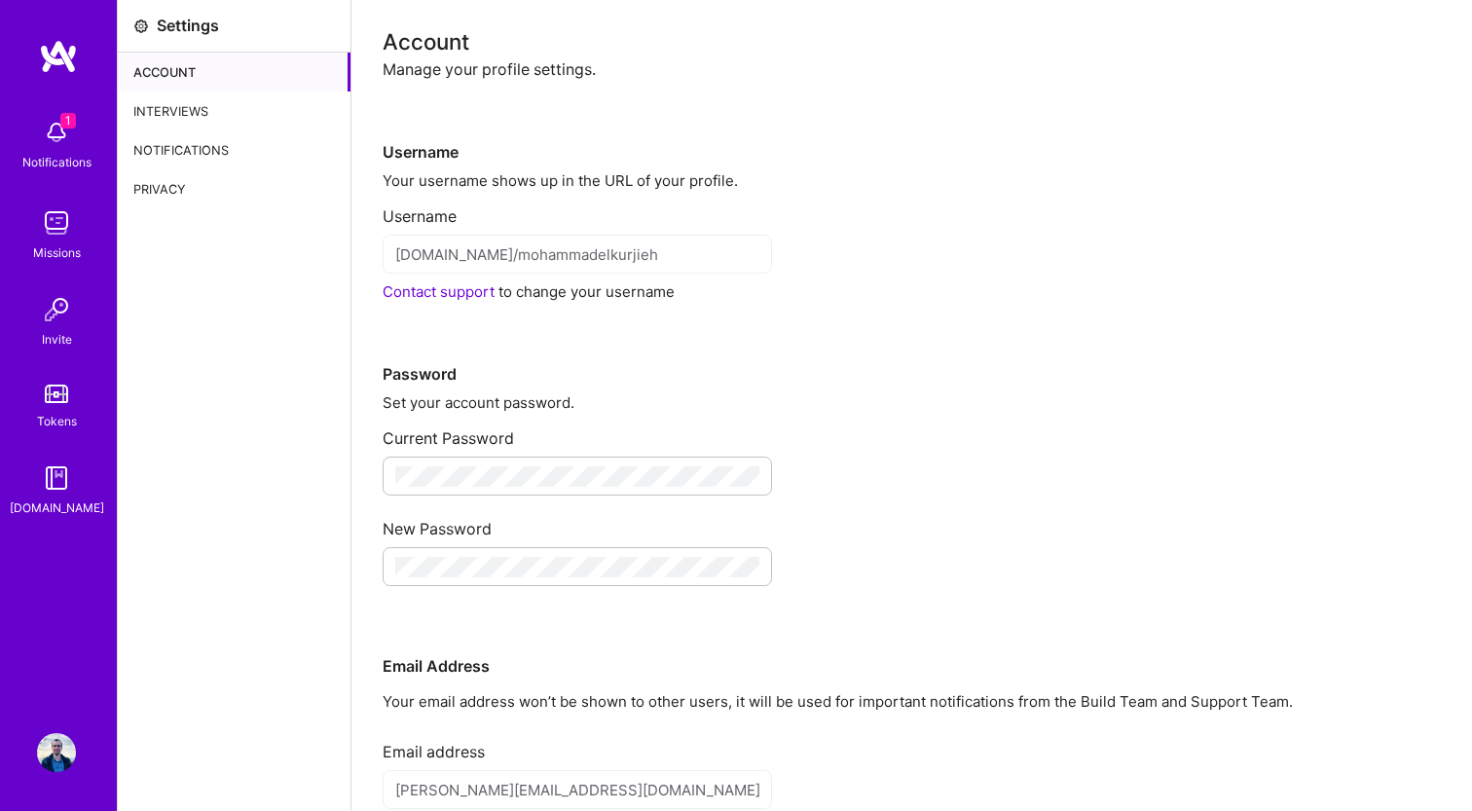
click at [180, 11] on div "Settings" at bounding box center [234, 26] width 233 height 53
click at [167, 36] on div "Settings" at bounding box center [234, 26] width 233 height 53
click at [52, 722] on div "1 Notifications Missions Invite Tokens A.Guide Profile" at bounding box center [58, 405] width 117 height 811
click at [52, 756] on img at bounding box center [56, 752] width 39 height 39
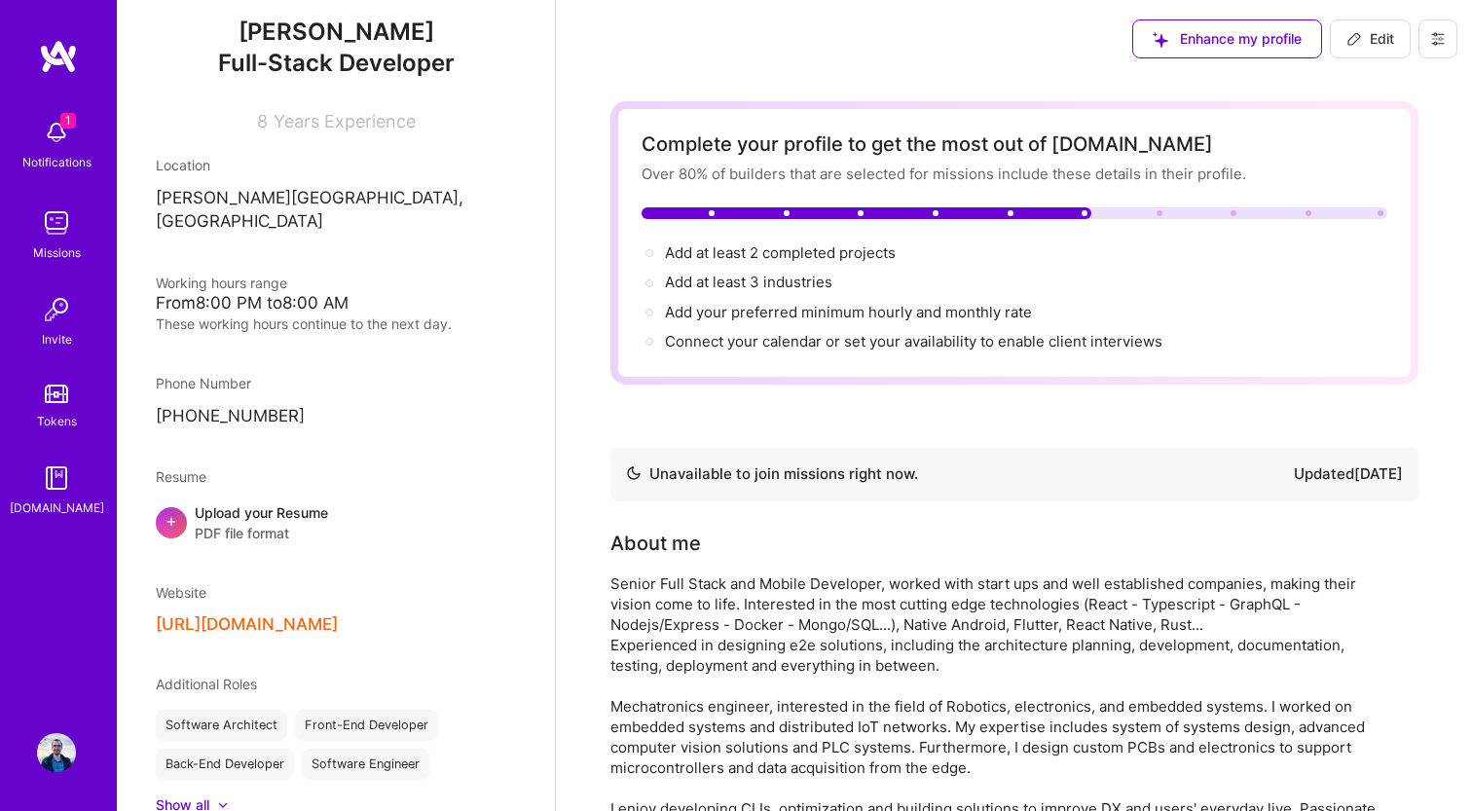
scroll to position [139, 0]
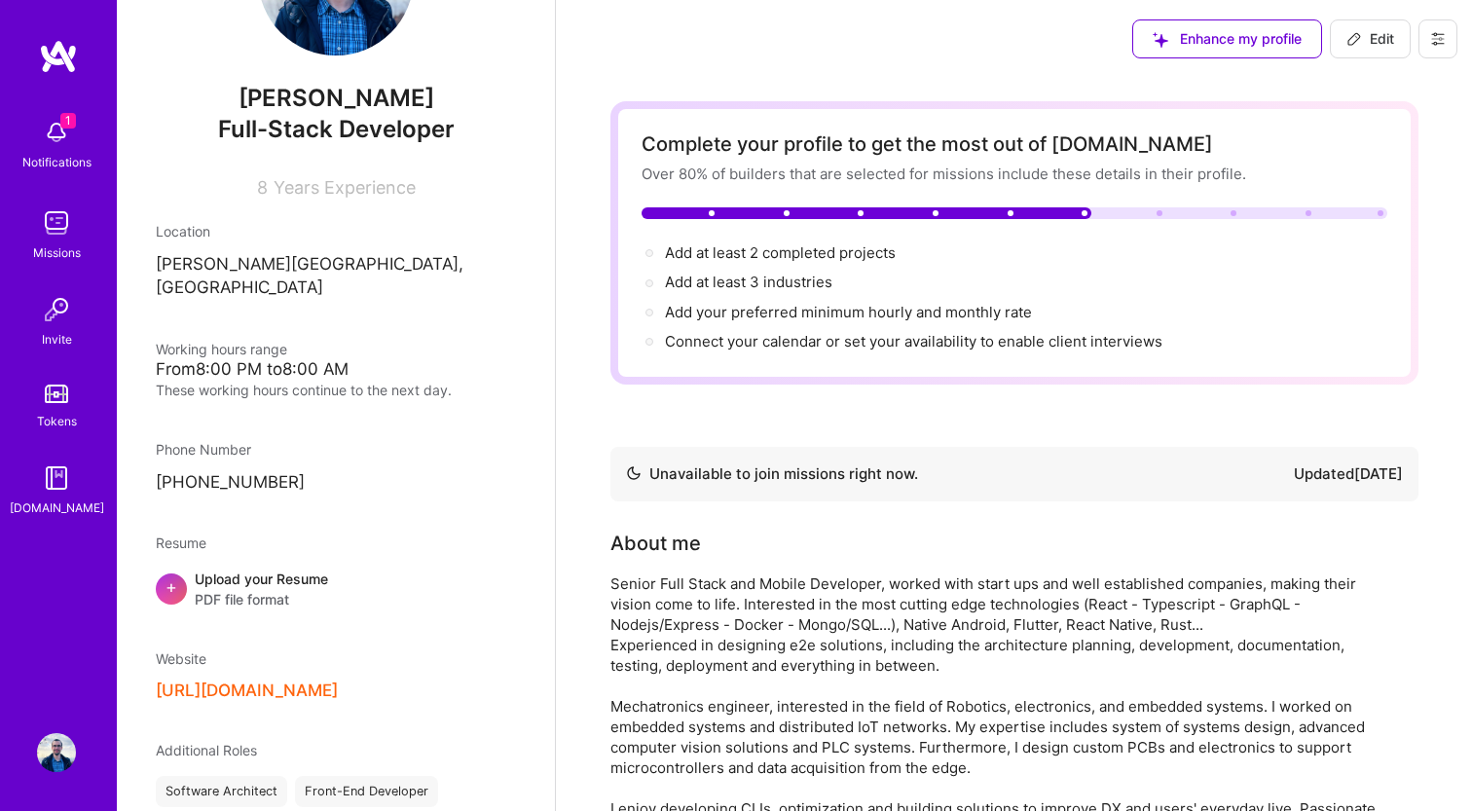
click at [279, 483] on div "Mohammad El Kurjieh Full-Stack Developer 8 Years Experience Location Byron Bay,…" at bounding box center [336, 405] width 438 height 811
click at [221, 380] on div "These working hours continue to the next day." at bounding box center [336, 390] width 360 height 20
click at [381, 339] on div "Working hours range" at bounding box center [336, 349] width 360 height 20
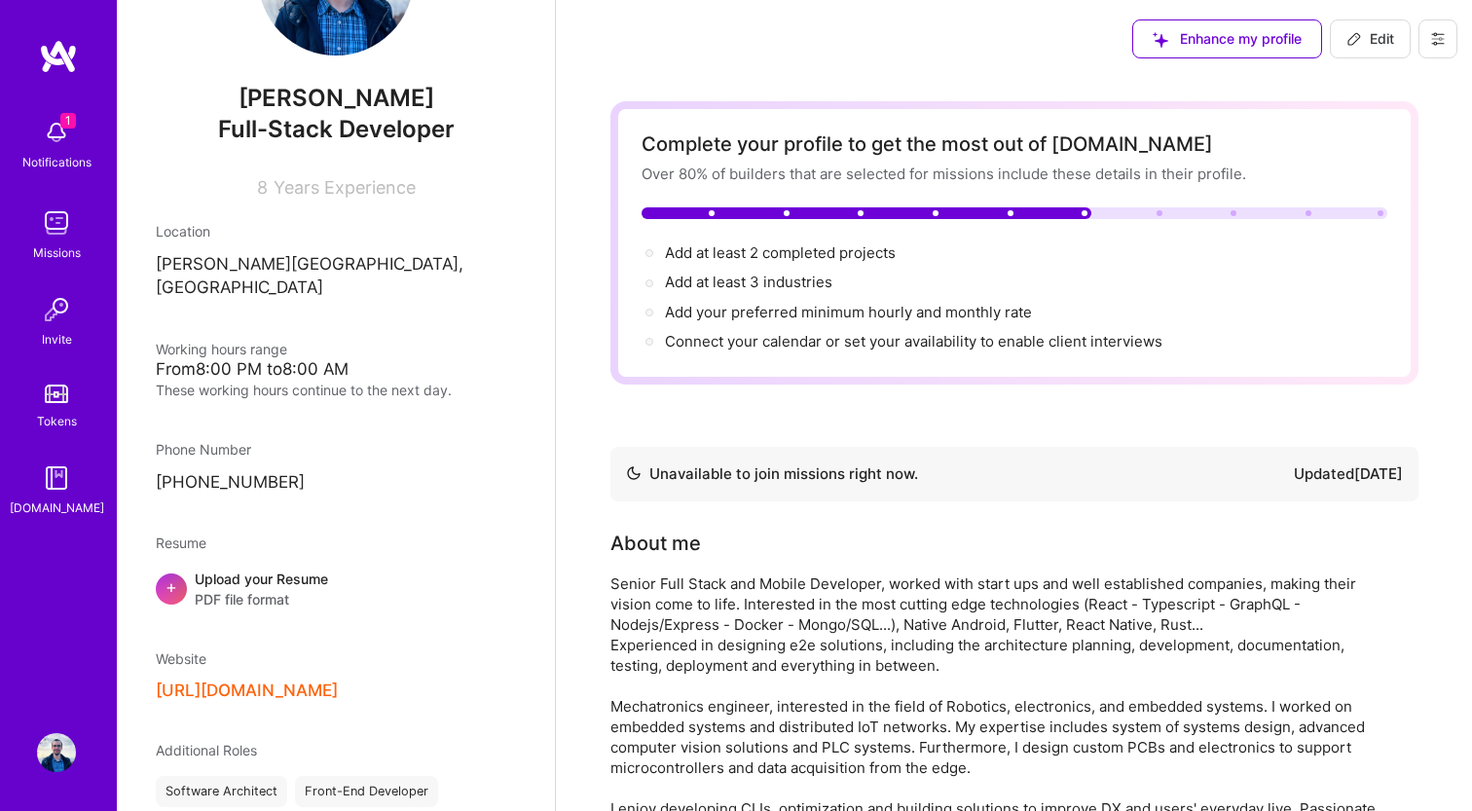
click at [1383, 43] on span "Edit" at bounding box center [1370, 38] width 48 height 19
select select "LB"
select select "Not Available"
select select "6 Months"
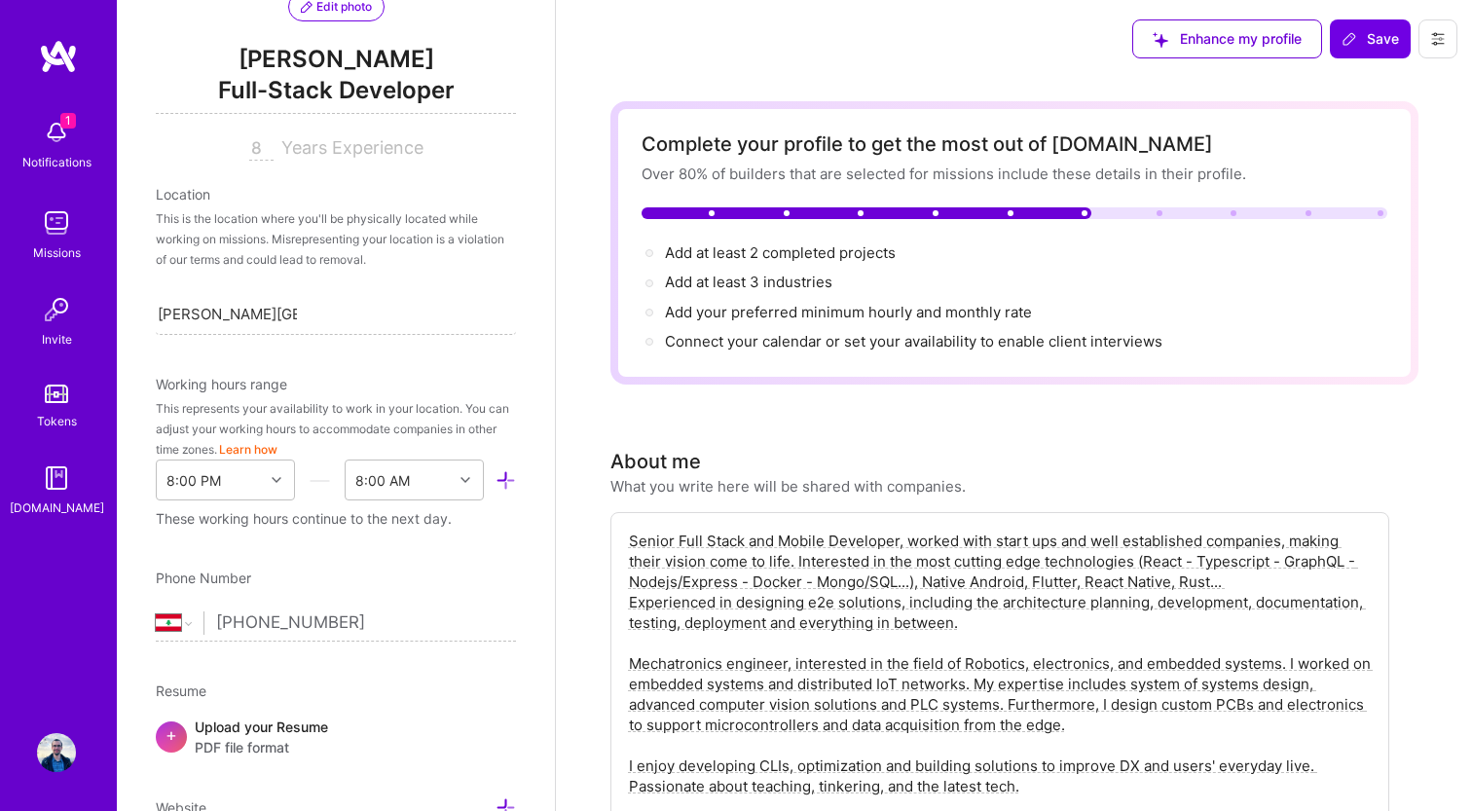
scroll to position [180, 0]
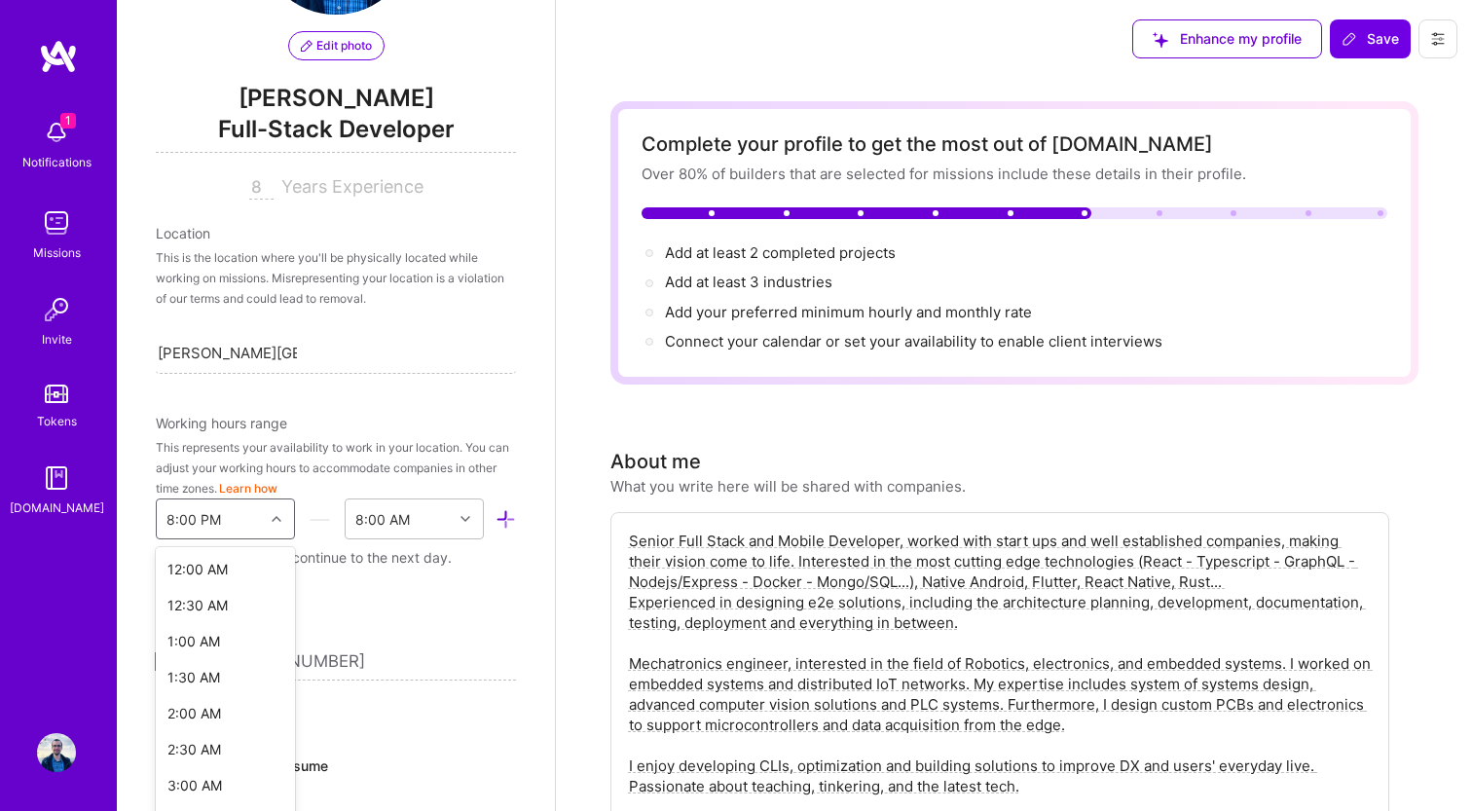
click at [246, 526] on div "option 4:30 PM focused, 34 of 48. 48 results available. Use Up and Down to choo…" at bounding box center [225, 518] width 139 height 41
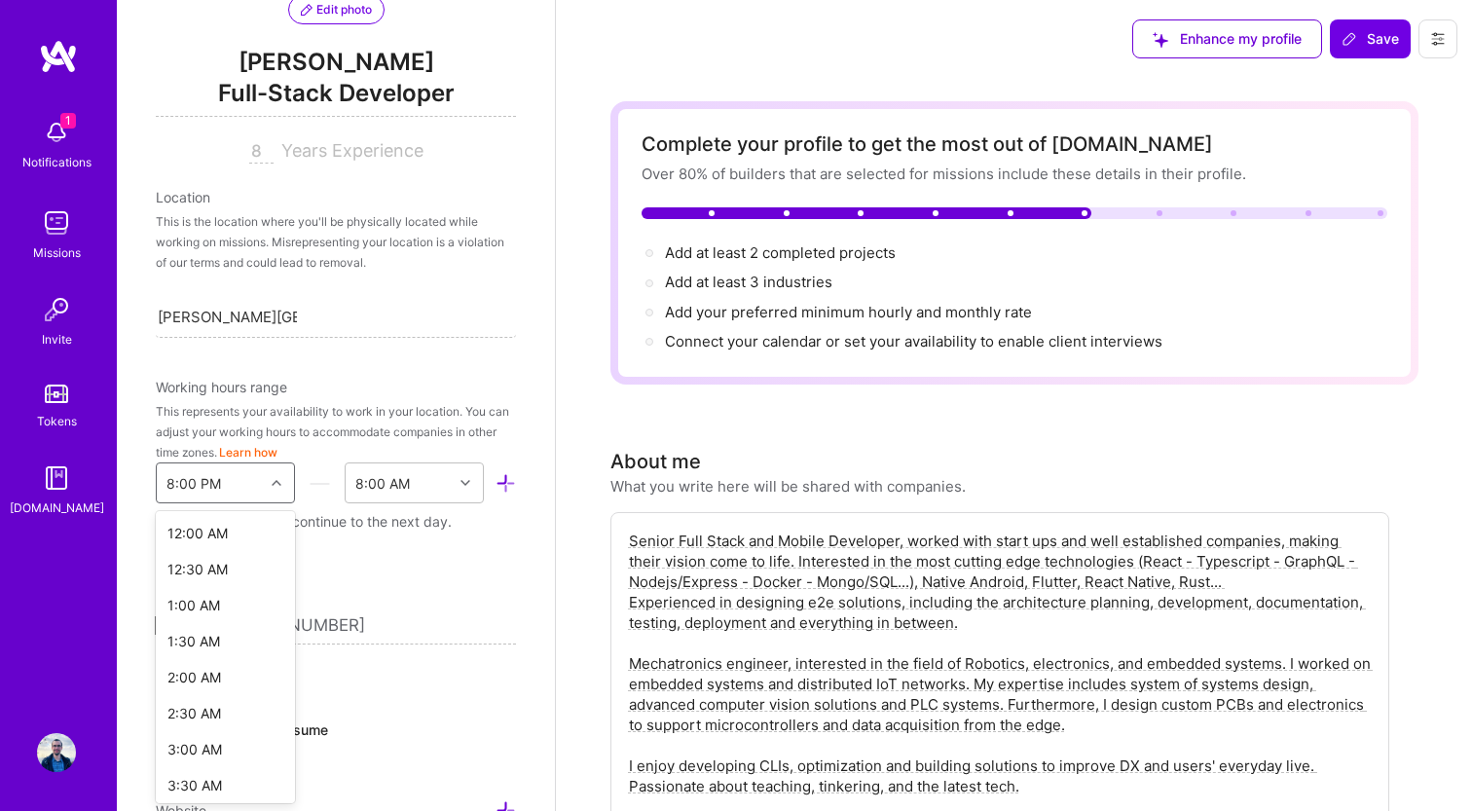
scroll to position [1200, 0]
click at [196, 707] on div "7:00 PM" at bounding box center [225, 701] width 139 height 36
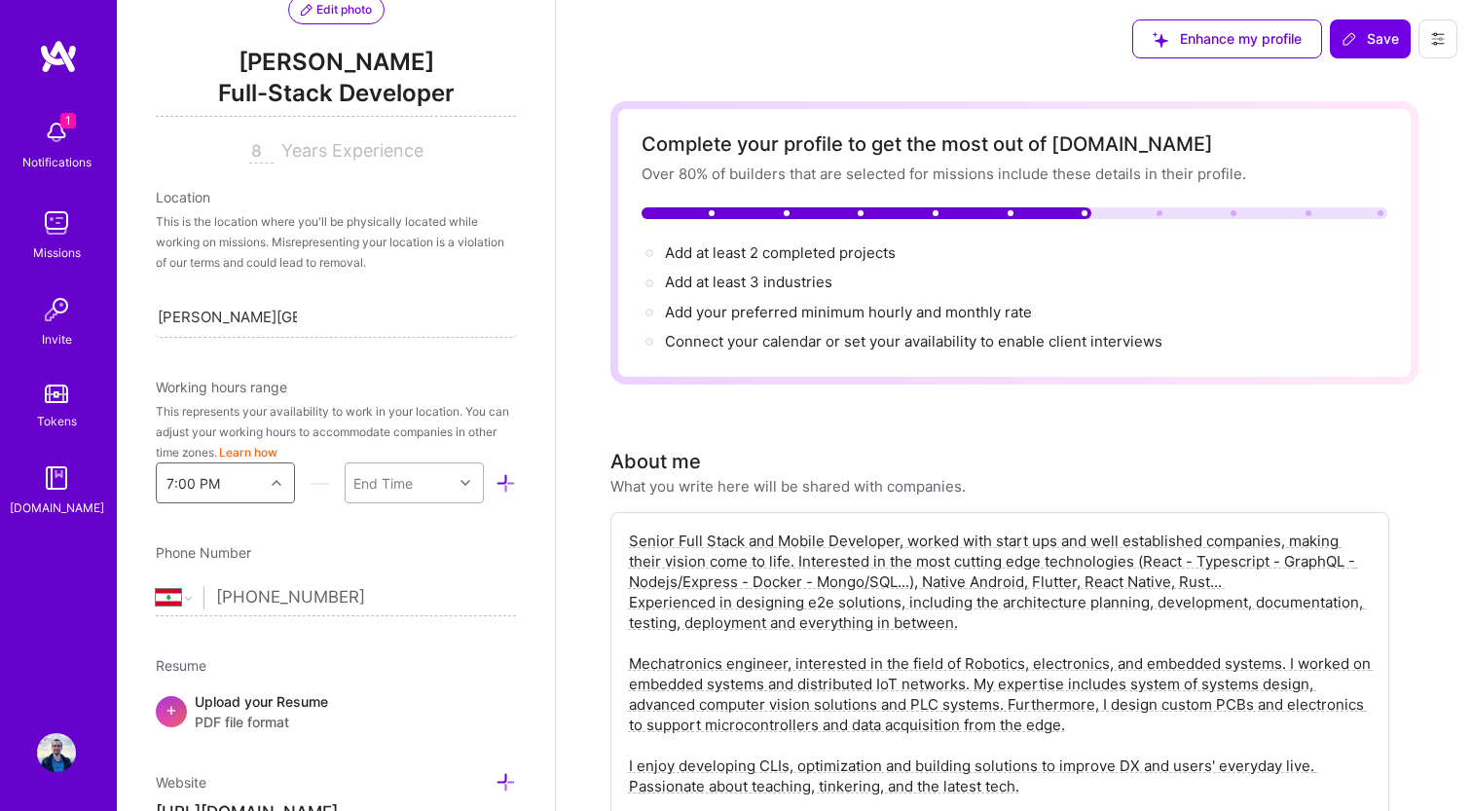
click at [429, 490] on div "End Time" at bounding box center [399, 482] width 107 height 39
click at [397, 558] on div "8:00 AM" at bounding box center [414, 552] width 139 height 36
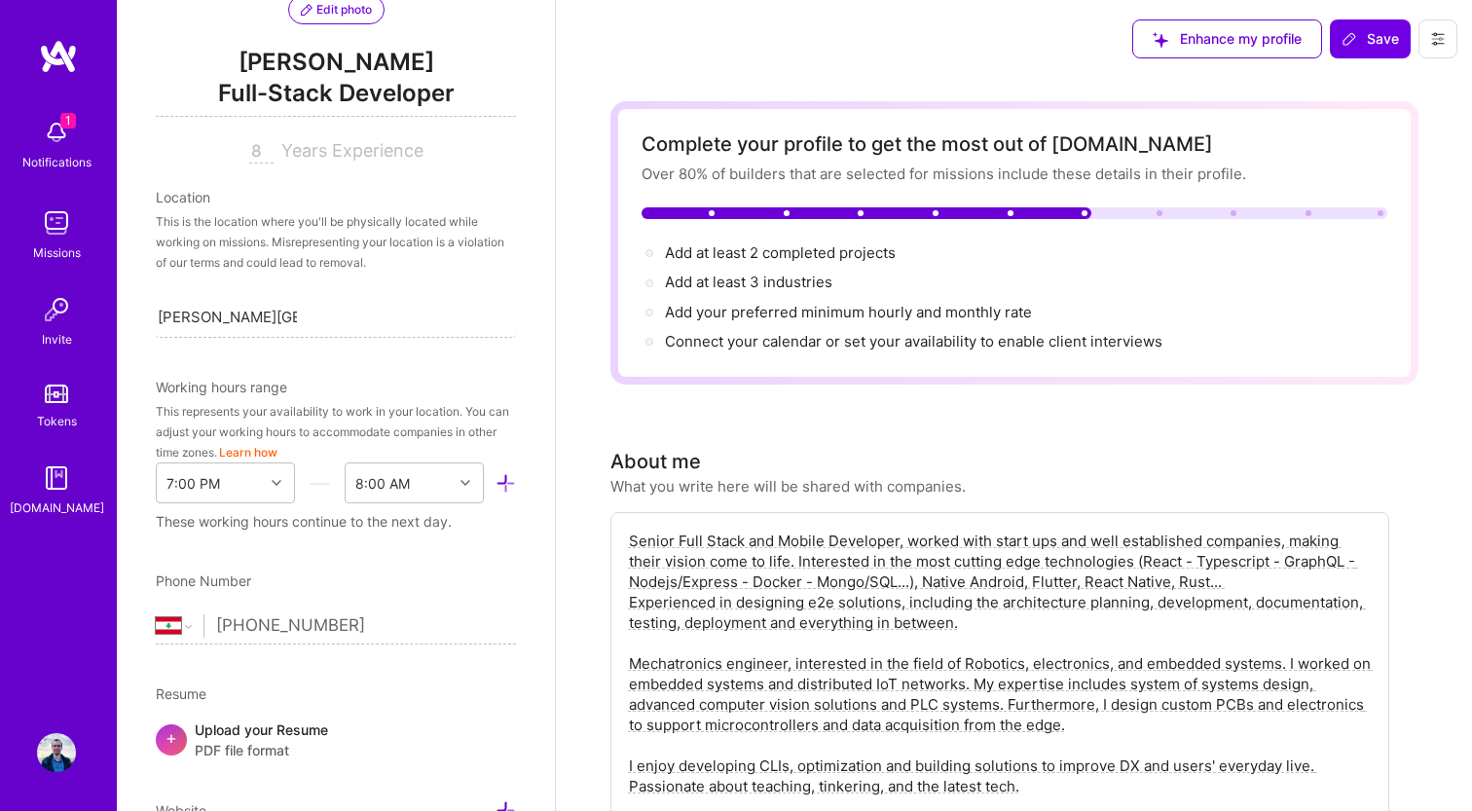
click at [490, 409] on div "This represents your availability to work in your location. You can adjust your…" at bounding box center [336, 431] width 360 height 61
click at [1386, 26] on button "Save" at bounding box center [1370, 38] width 81 height 39
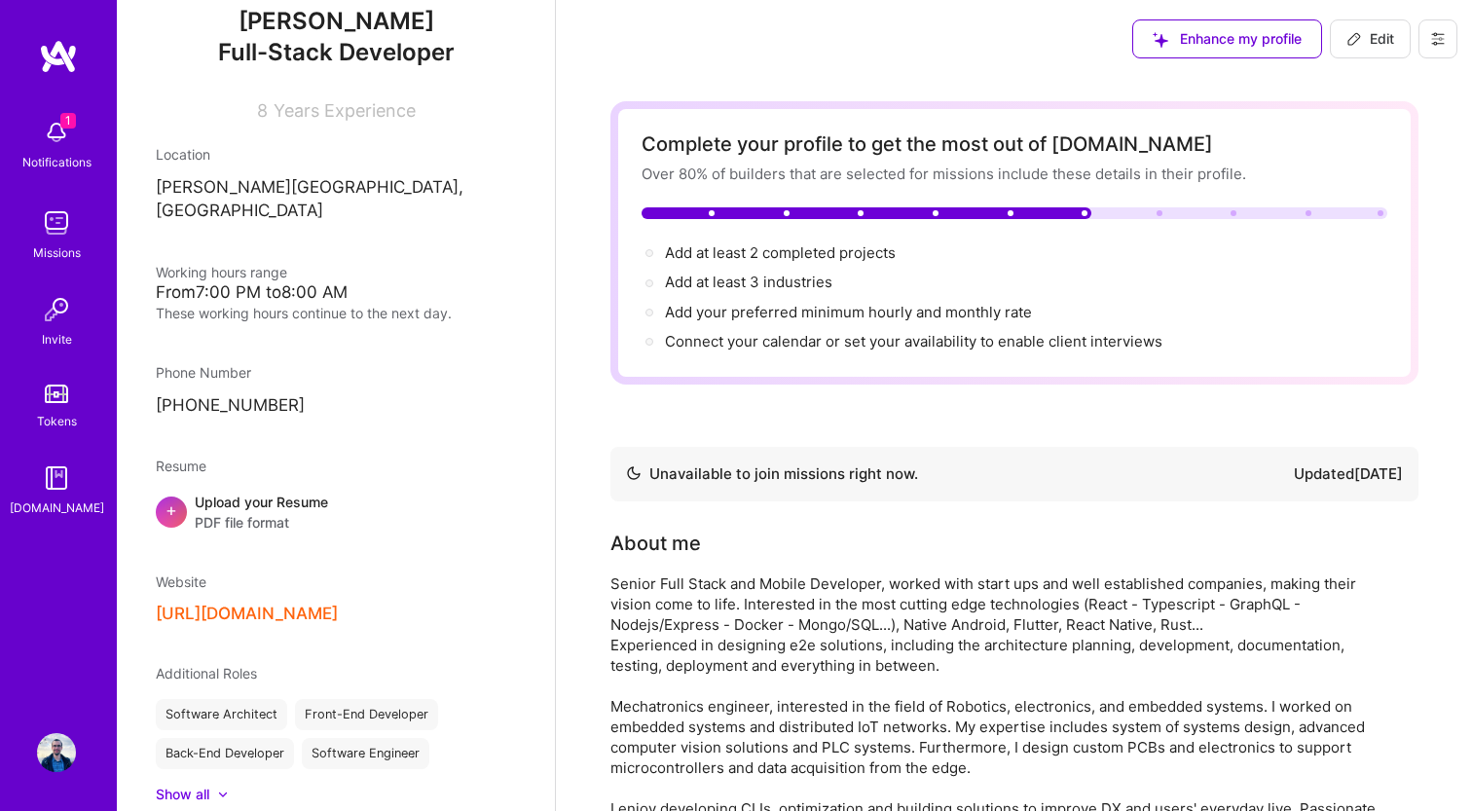
click at [1435, 48] on button at bounding box center [1438, 38] width 39 height 39
click at [1422, 76] on button "Settings" at bounding box center [1384, 83] width 146 height 50
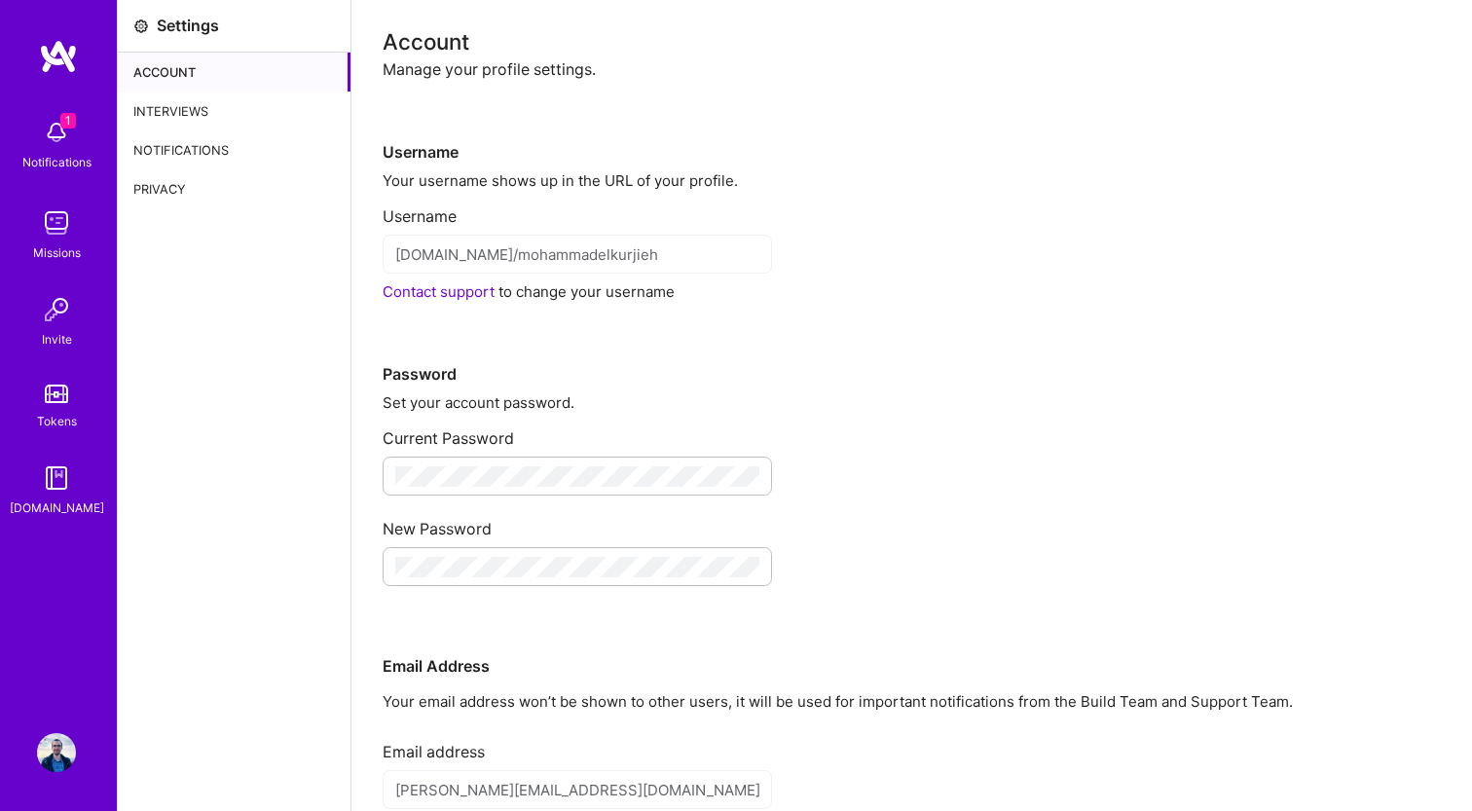
click at [55, 748] on img at bounding box center [56, 752] width 39 height 39
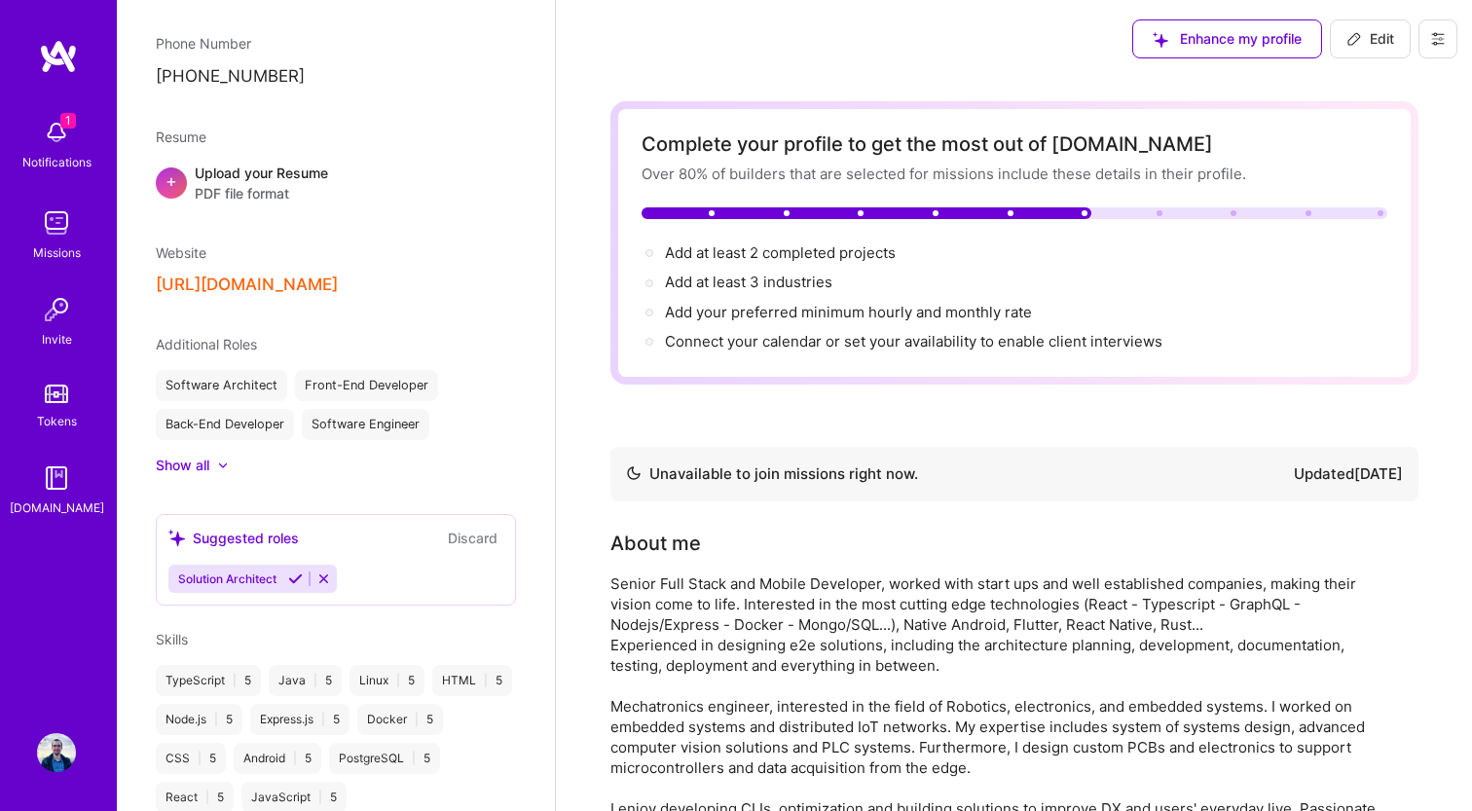
scroll to position [560, 0]
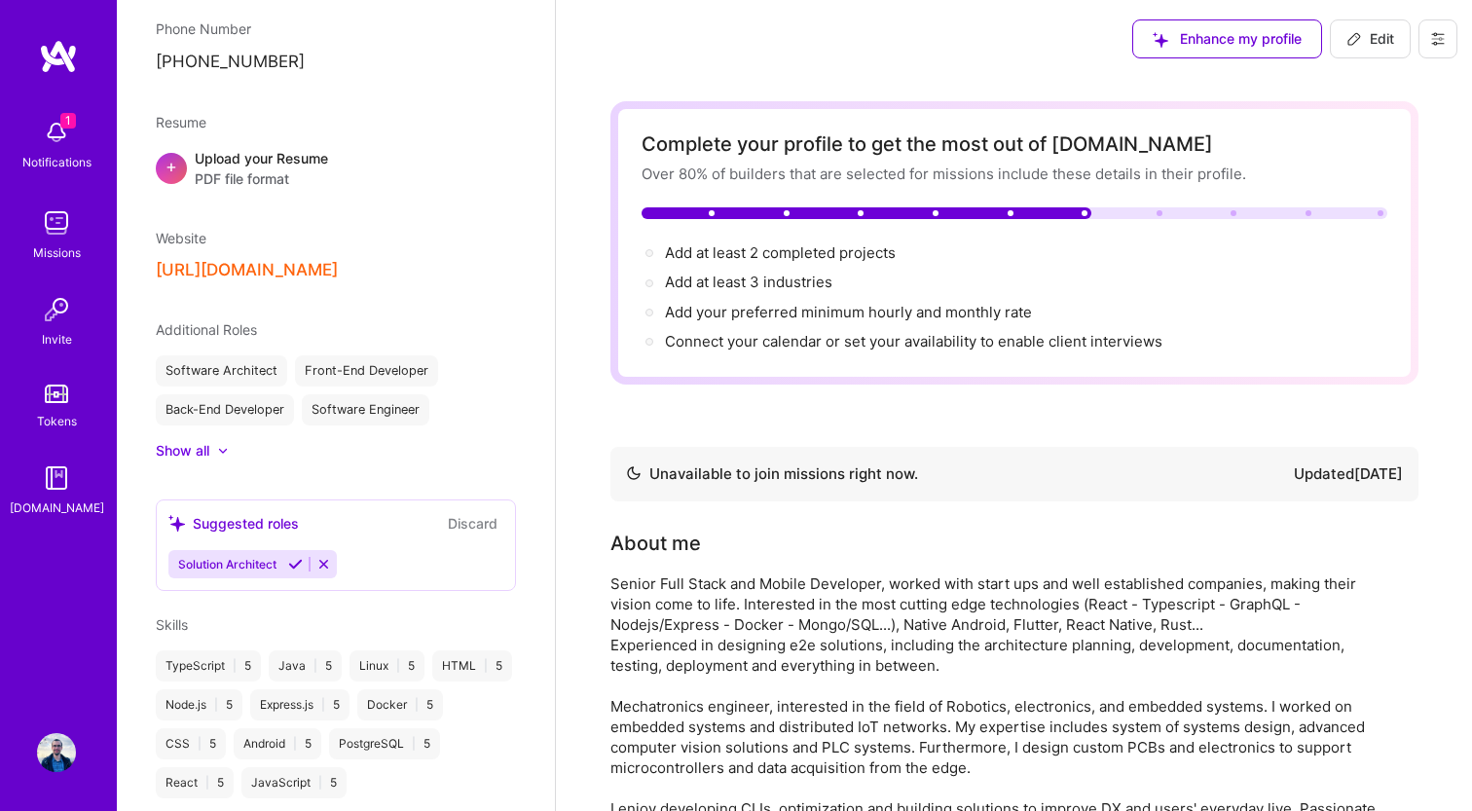
click at [217, 441] on div at bounding box center [213, 450] width 8 height 19
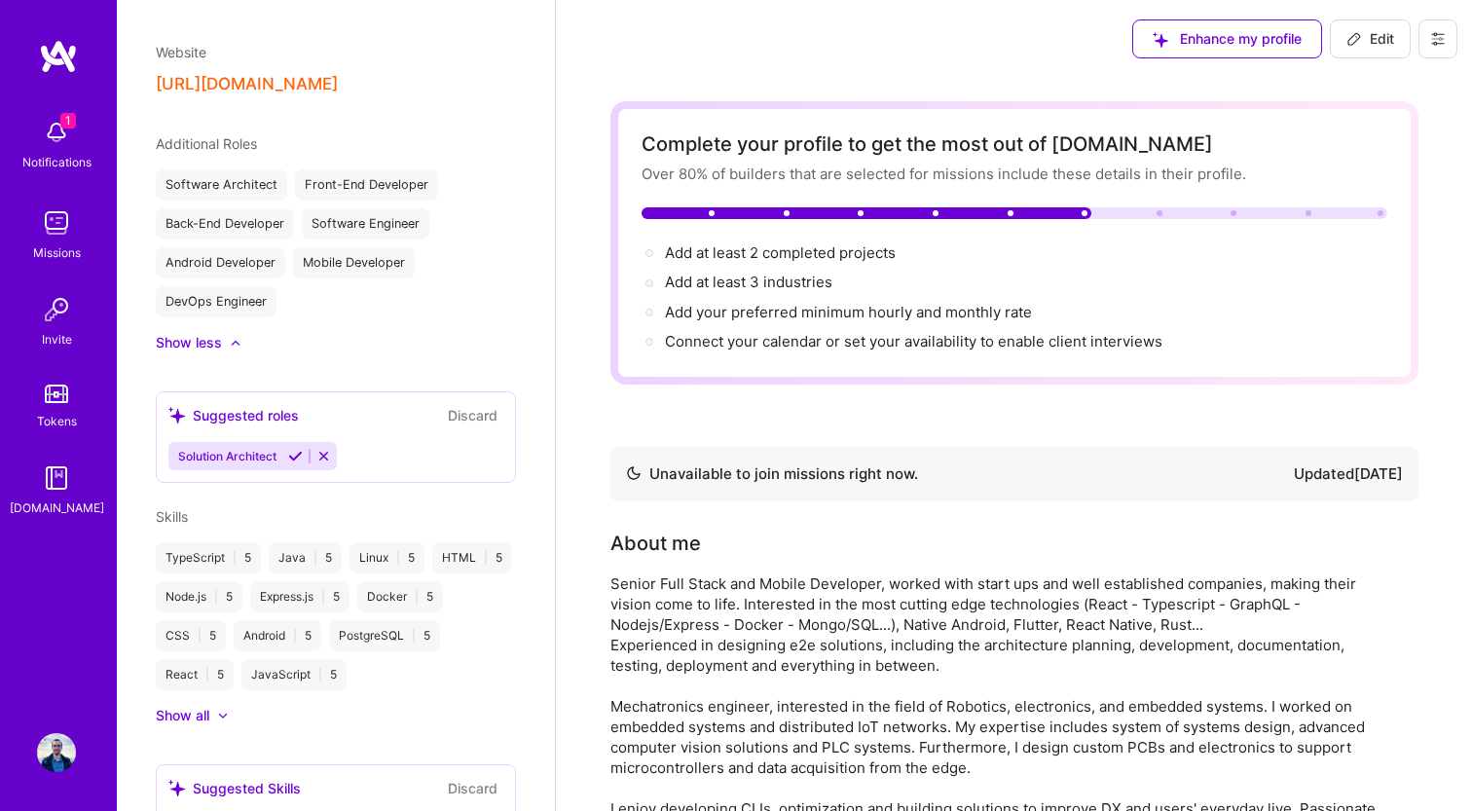
scroll to position [866, 0]
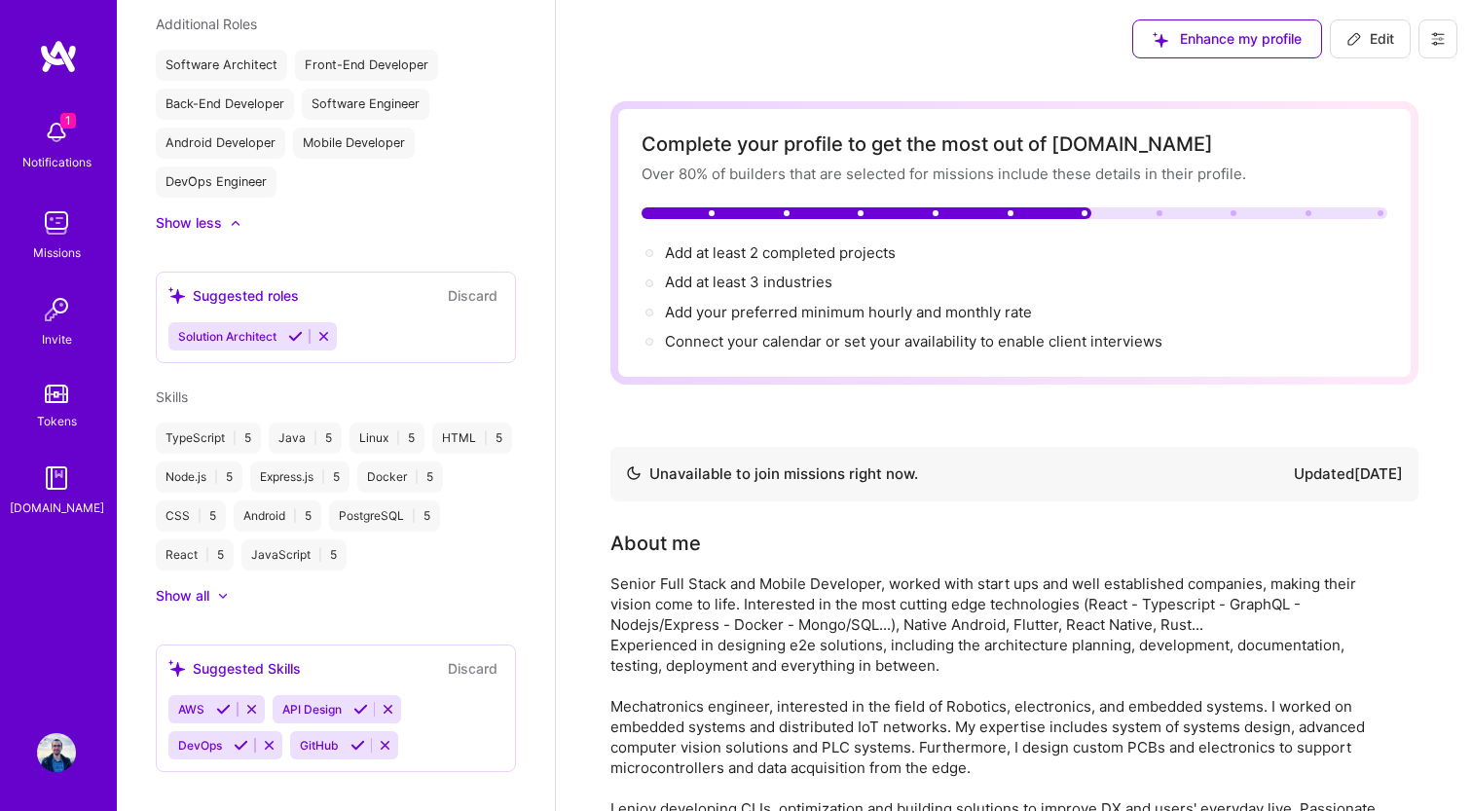
click at [198, 586] on div "Show all" at bounding box center [183, 595] width 54 height 19
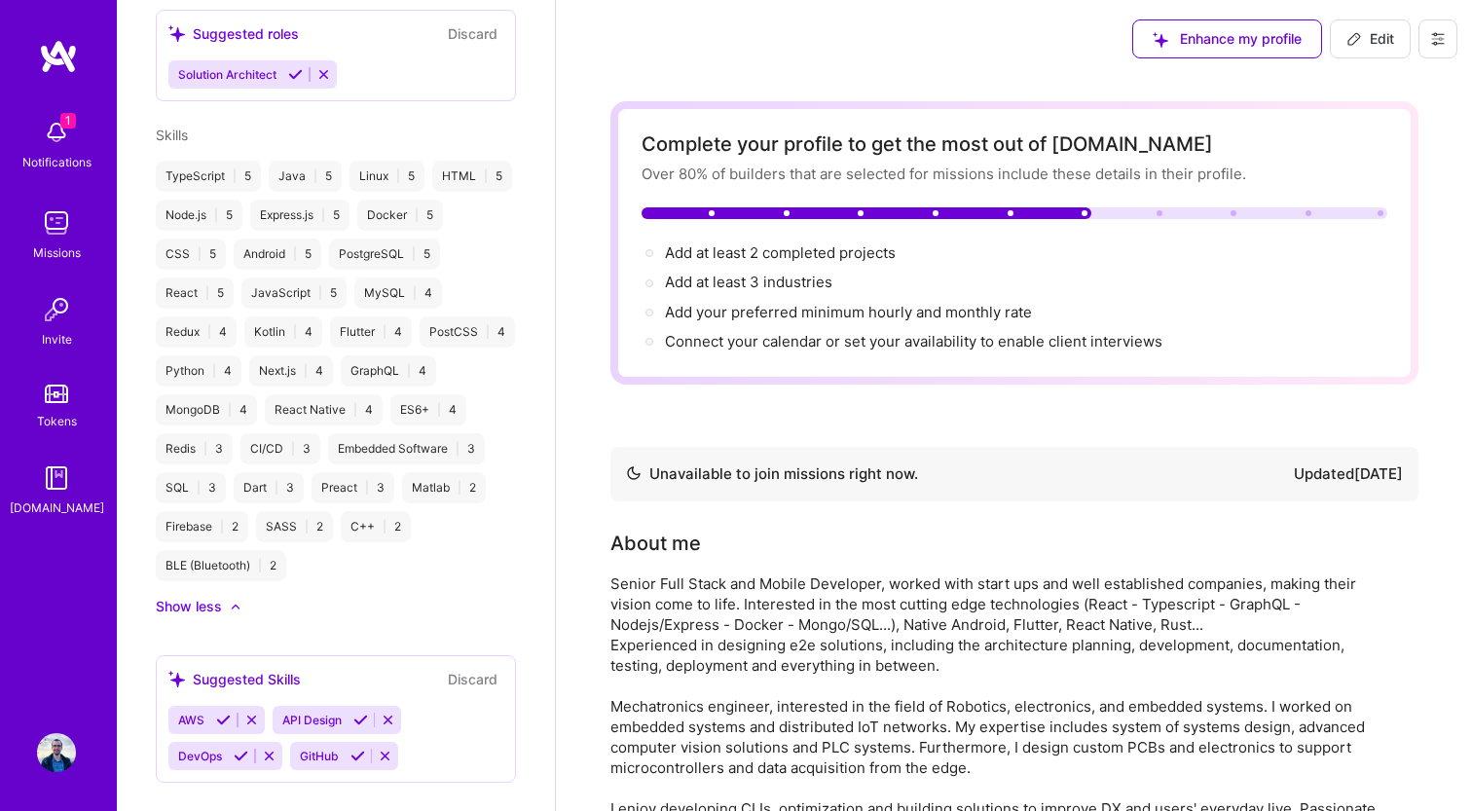
scroll to position [1138, 0]
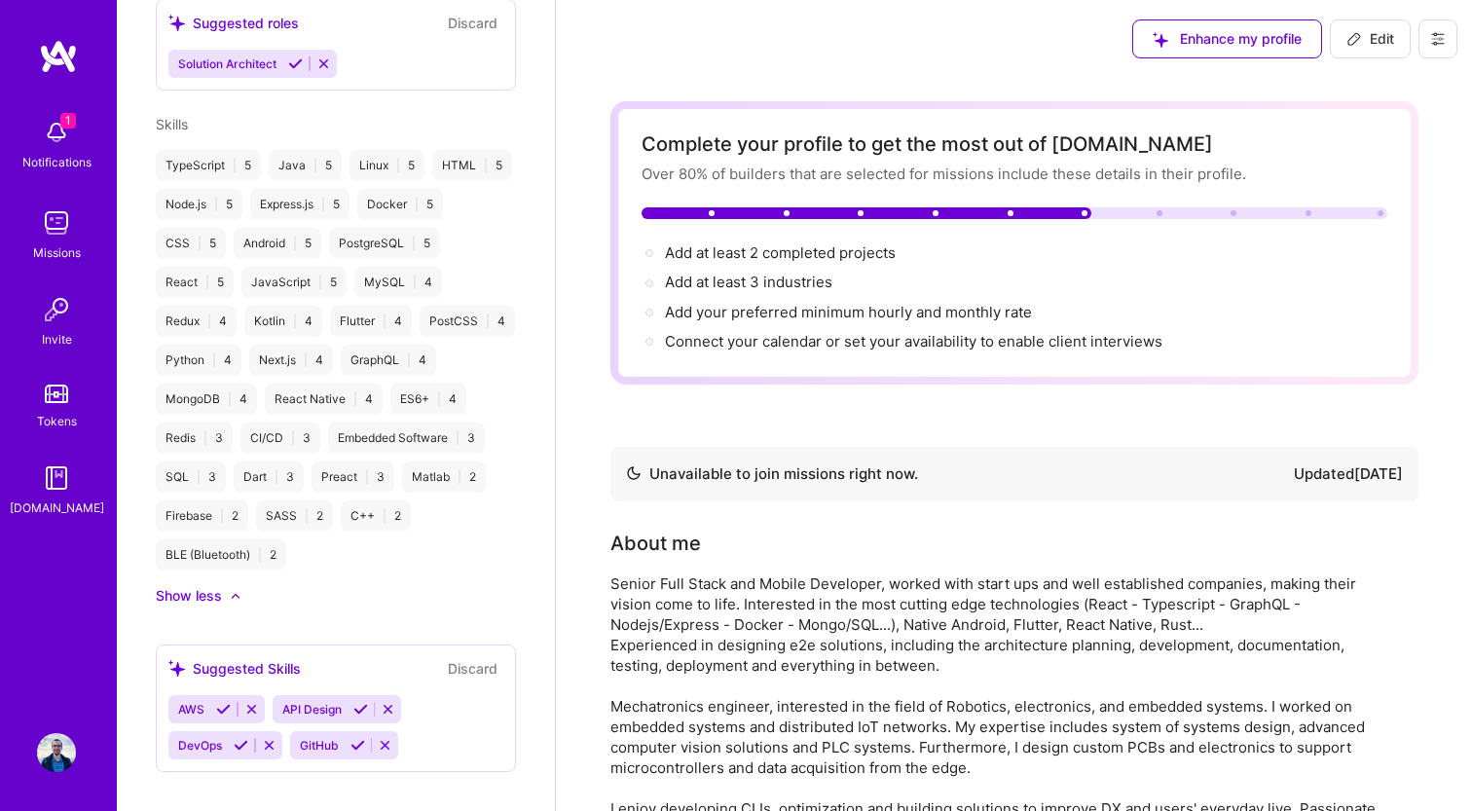
click at [223, 702] on icon at bounding box center [223, 709] width 15 height 15
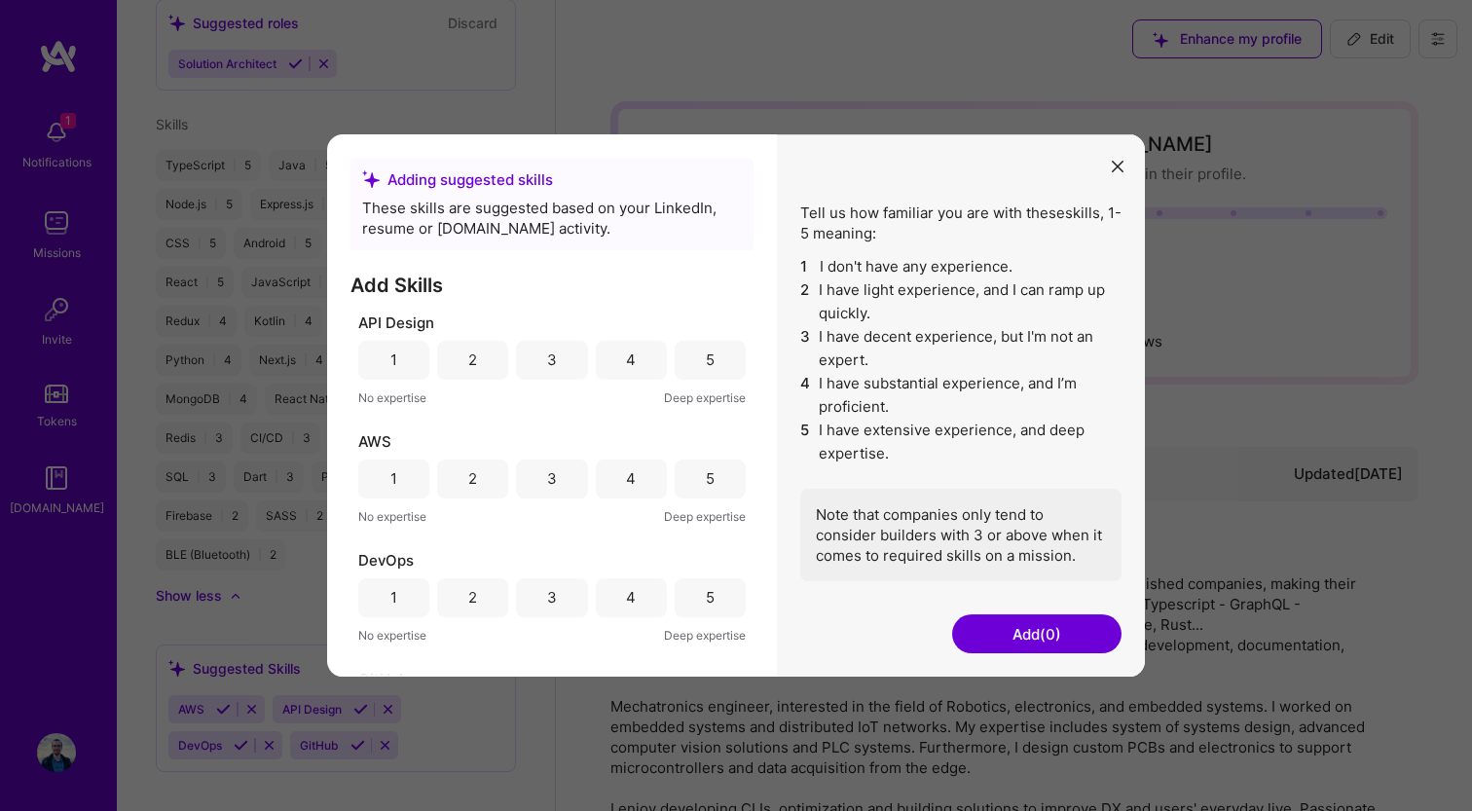
scroll to position [87, 0]
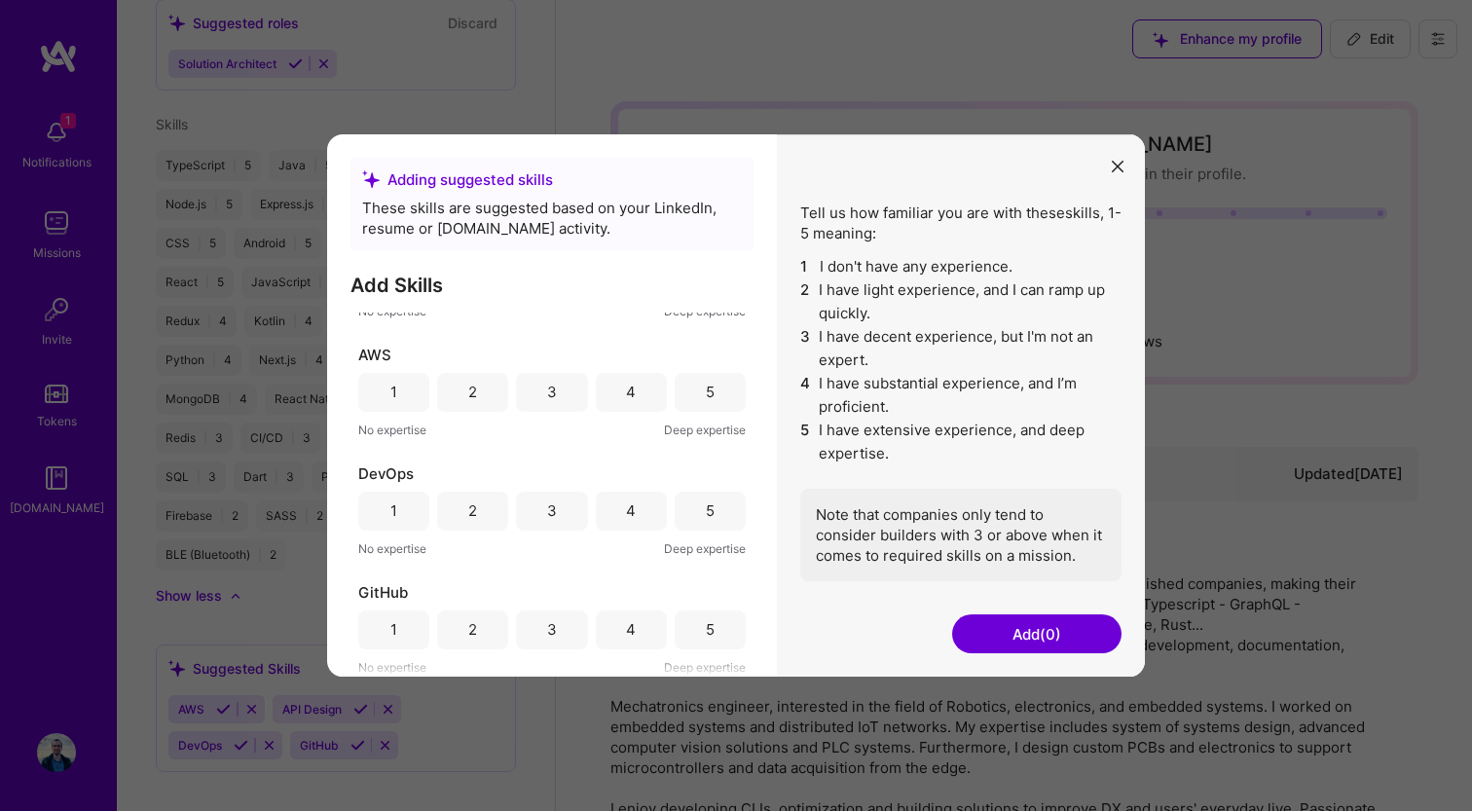
click at [1125, 159] on button "modal" at bounding box center [1117, 166] width 23 height 32
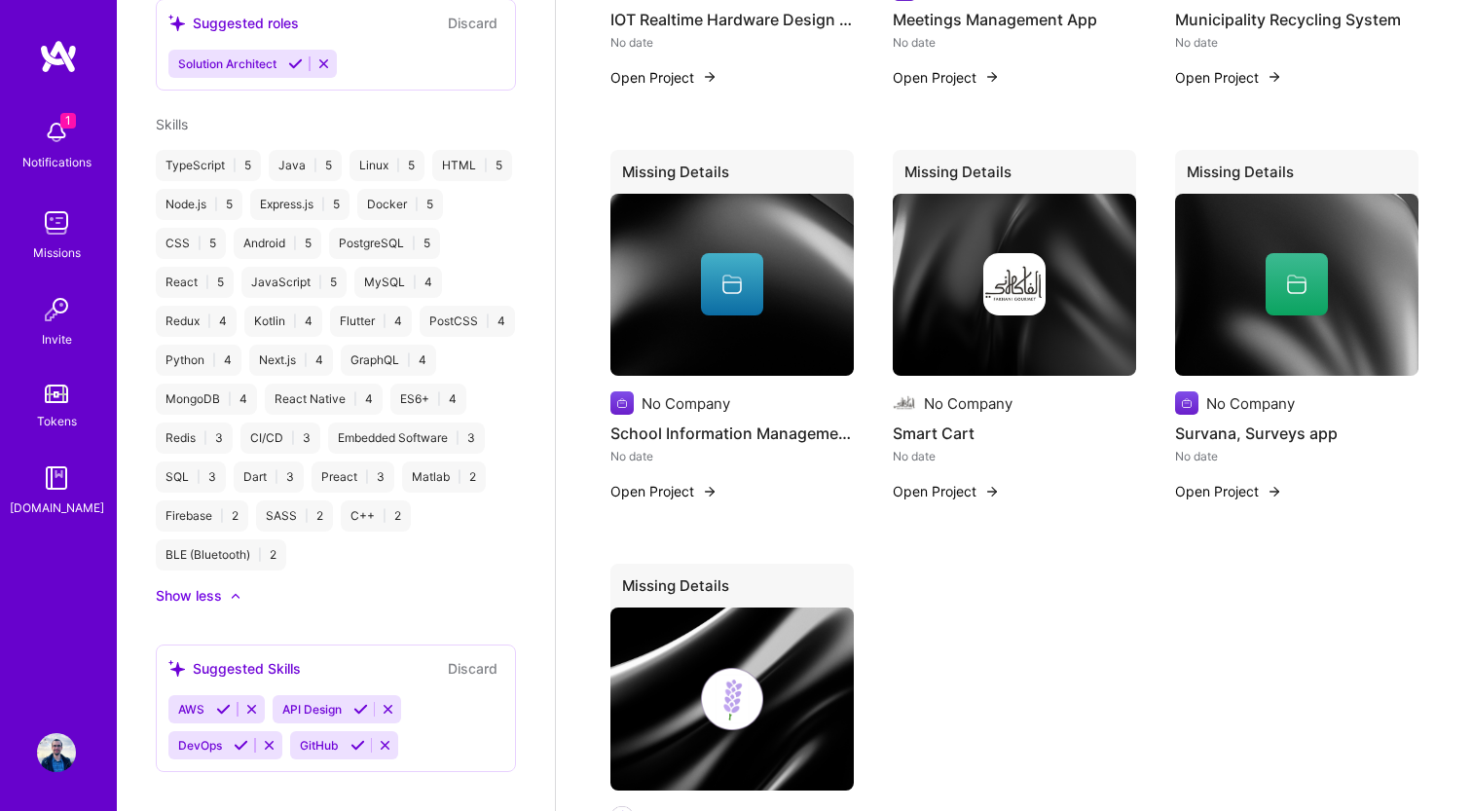
scroll to position [1618, 0]
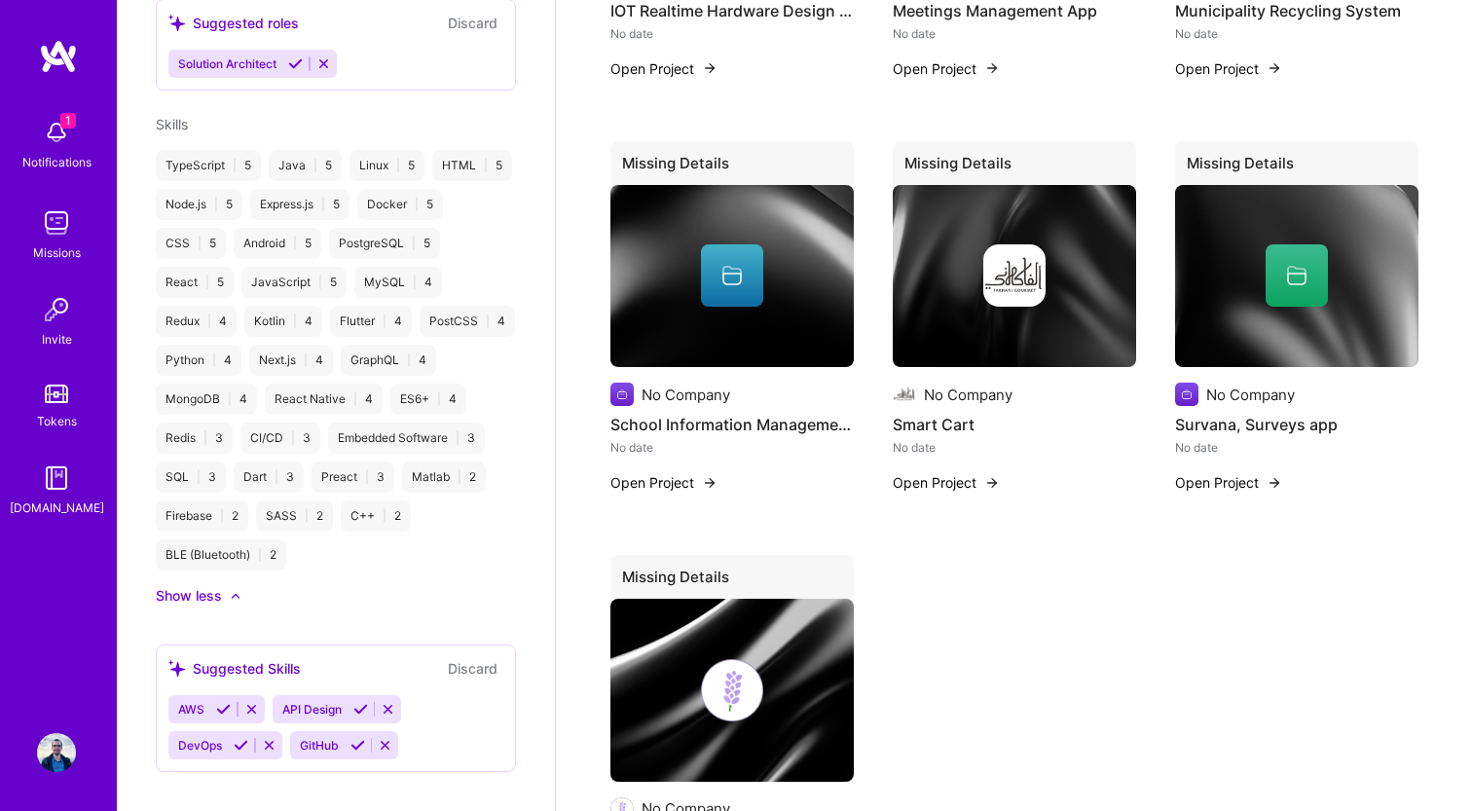
click at [1007, 607] on div "Missing Details No Company Ana Arabia, Regional Event and Sessions No date Open…" at bounding box center [1014, 122] width 808 height 1618
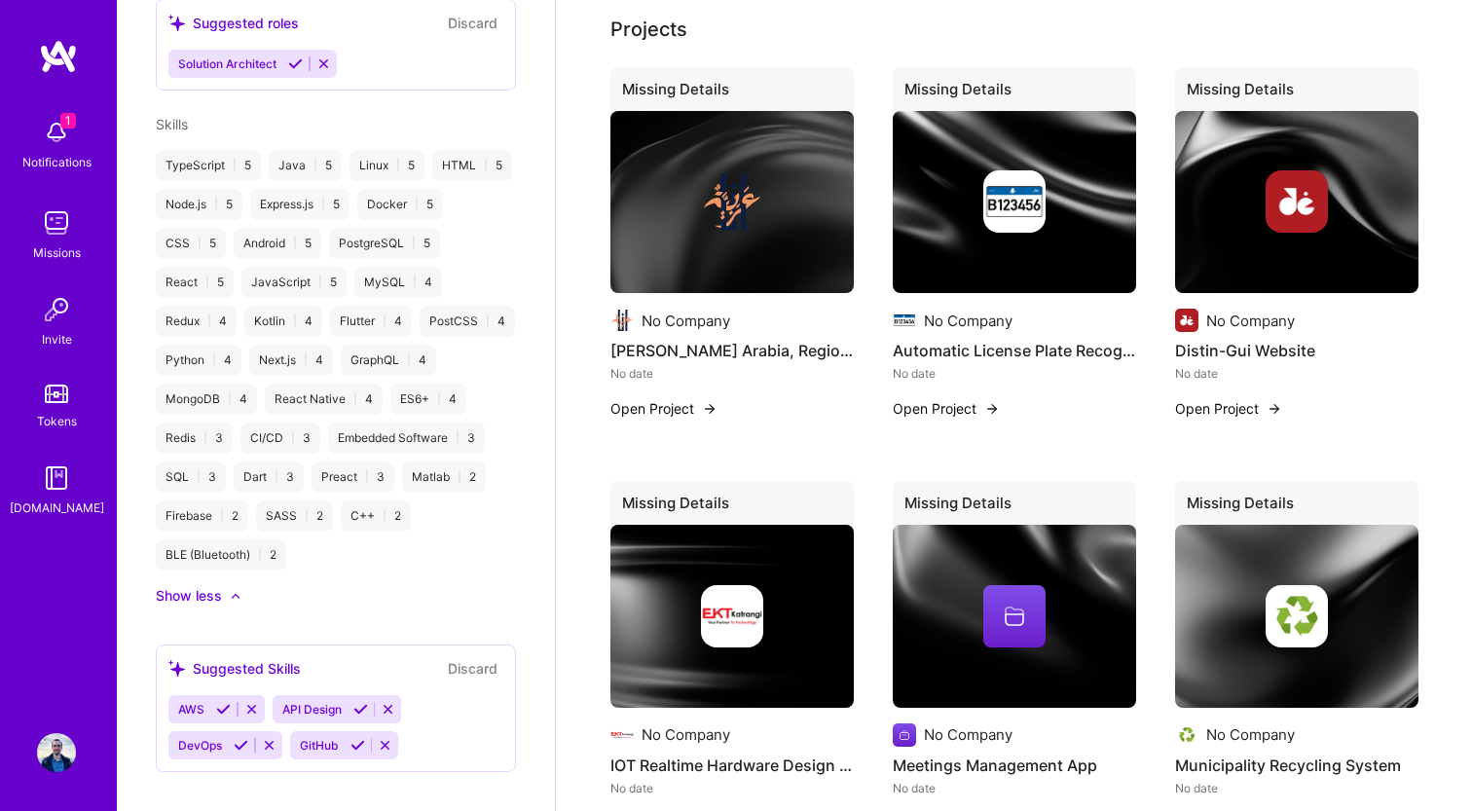
scroll to position [0, 0]
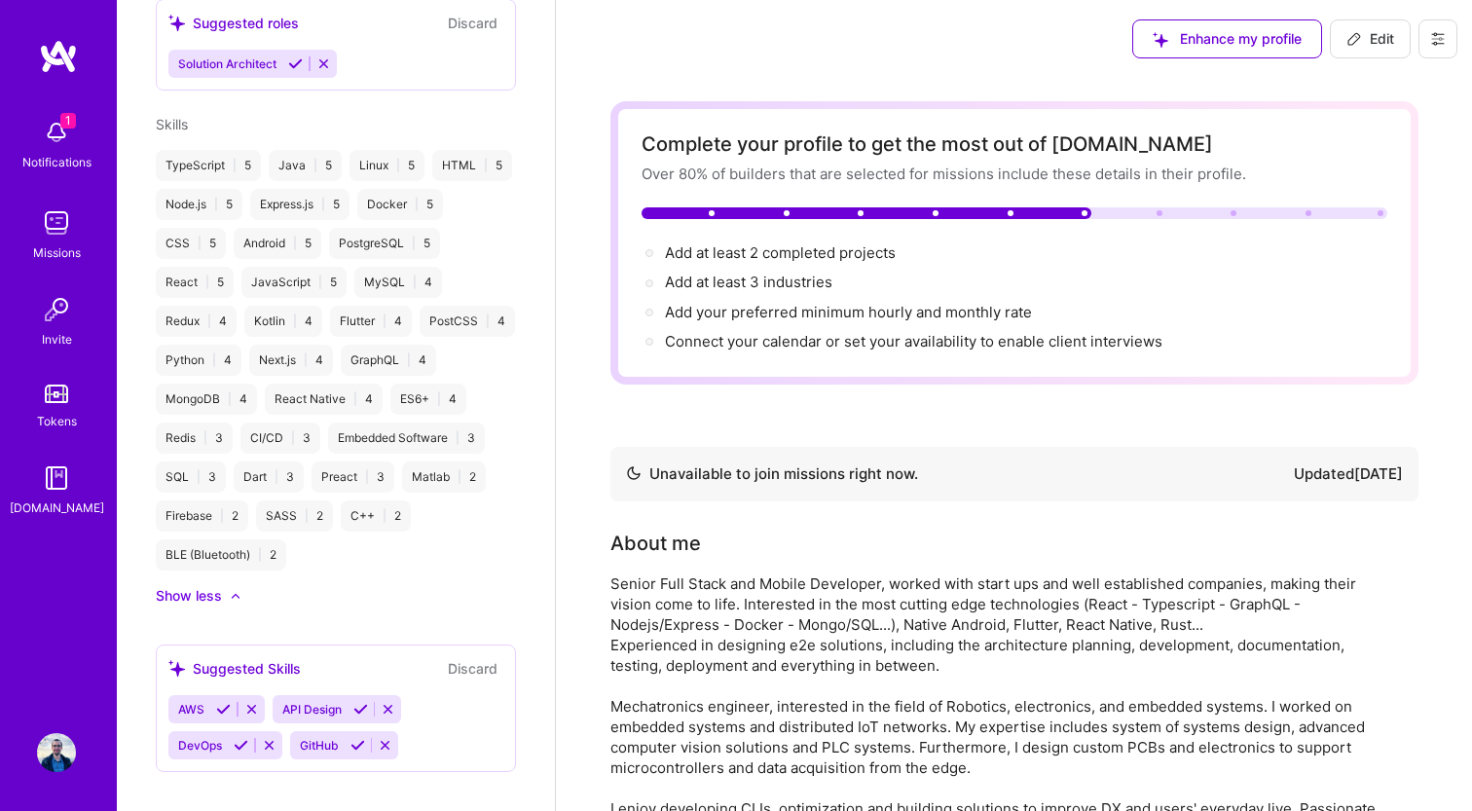
click at [1373, 45] on span "Edit" at bounding box center [1370, 38] width 48 height 19
select select "LB"
select select "Not Available"
select select "6 Months"
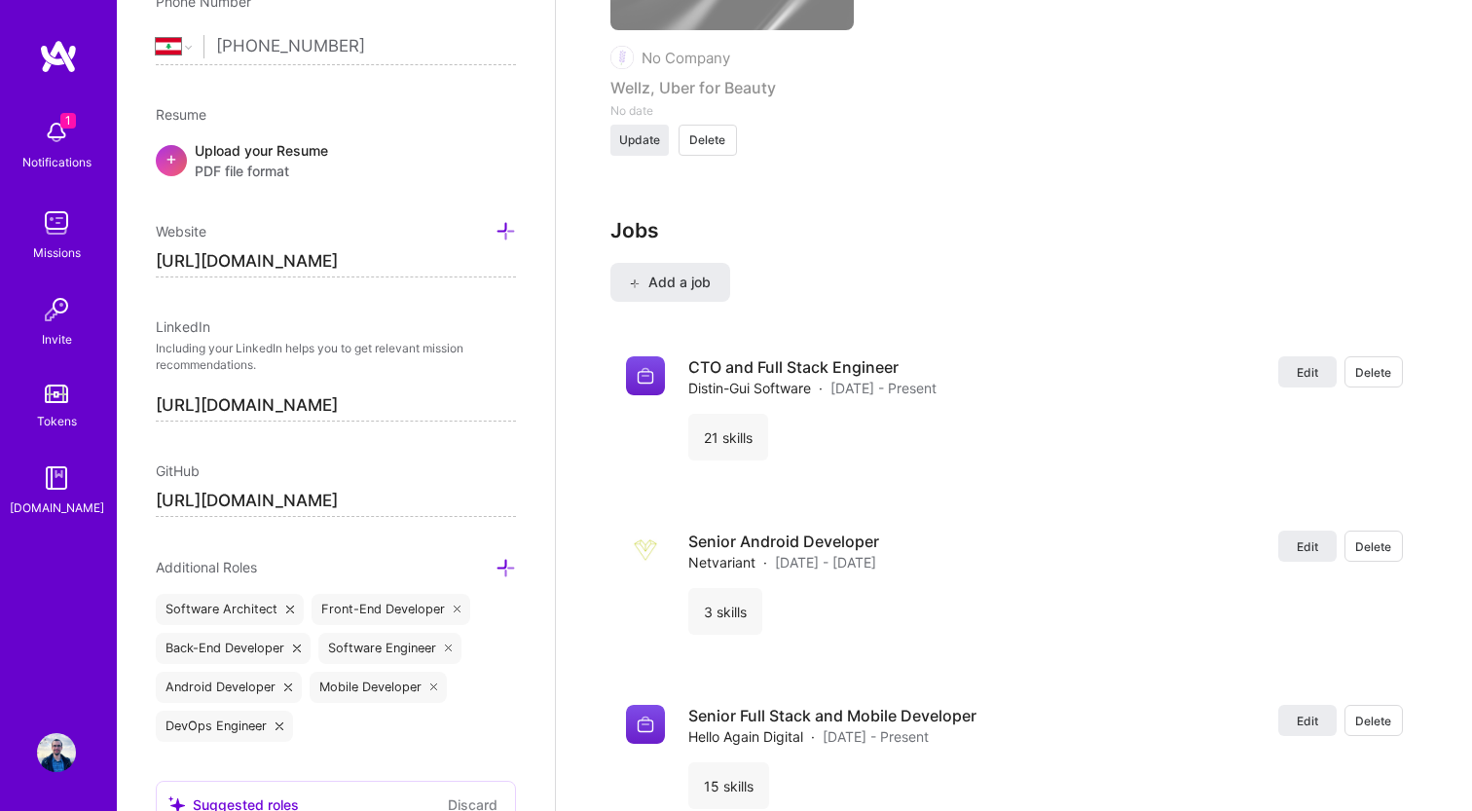
scroll to position [3387, 0]
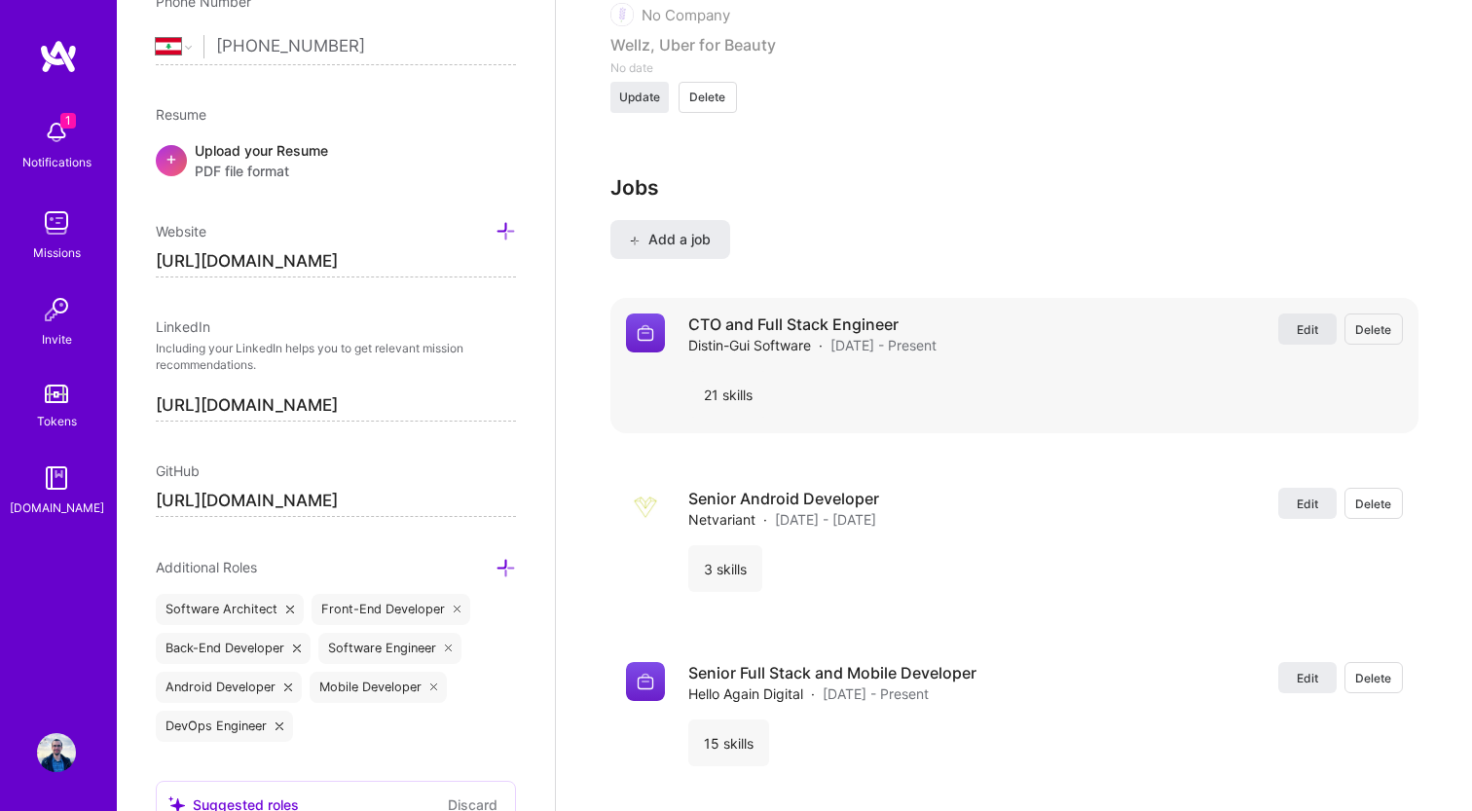
click at [1295, 328] on button "Edit" at bounding box center [1307, 328] width 58 height 31
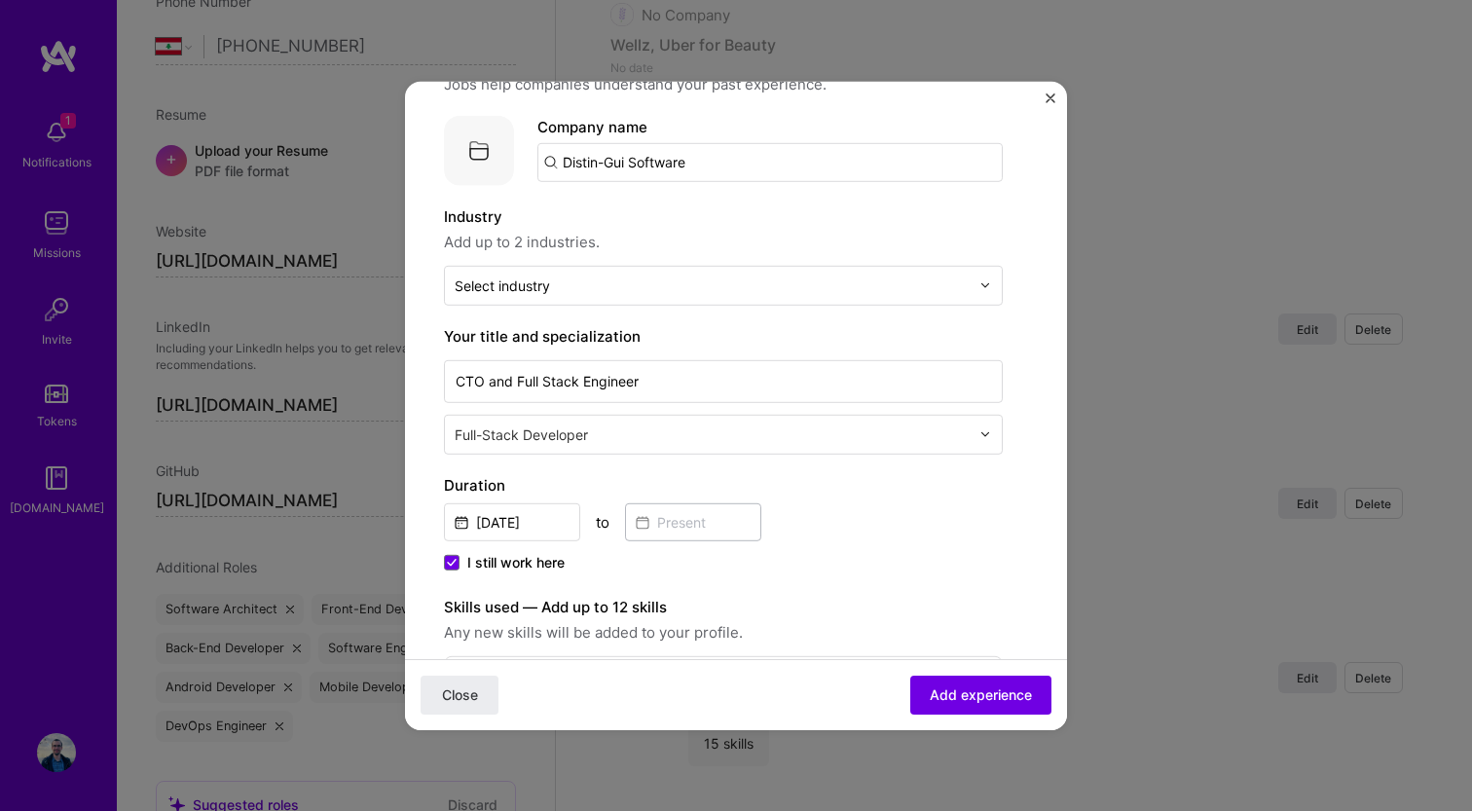
scroll to position [95, 0]
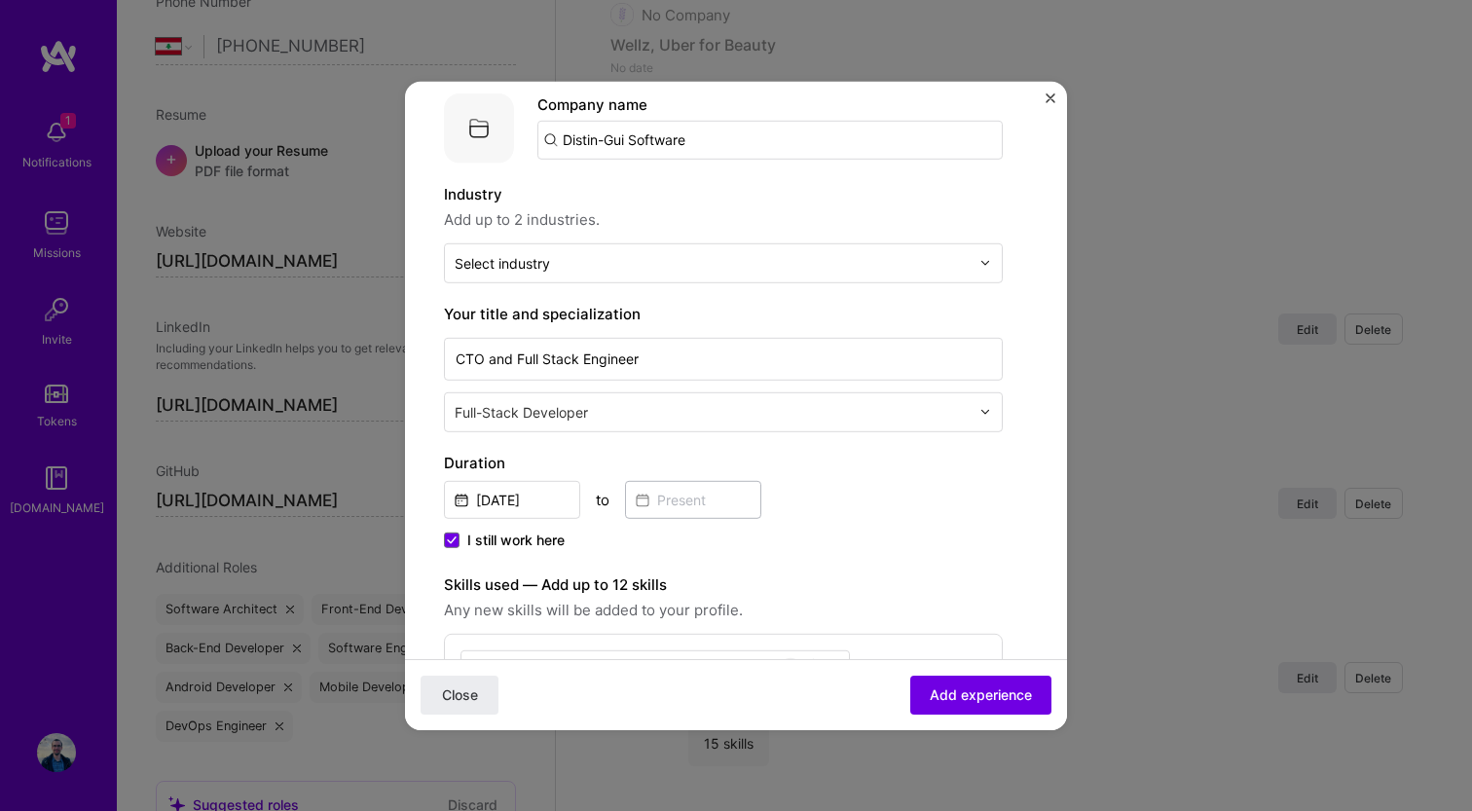
click at [515, 547] on span "I still work here" at bounding box center [515, 539] width 97 height 19
click at [0, 0] on input "I still work here" at bounding box center [0, 0] width 0 height 0
click at [677, 514] on input at bounding box center [693, 499] width 136 height 38
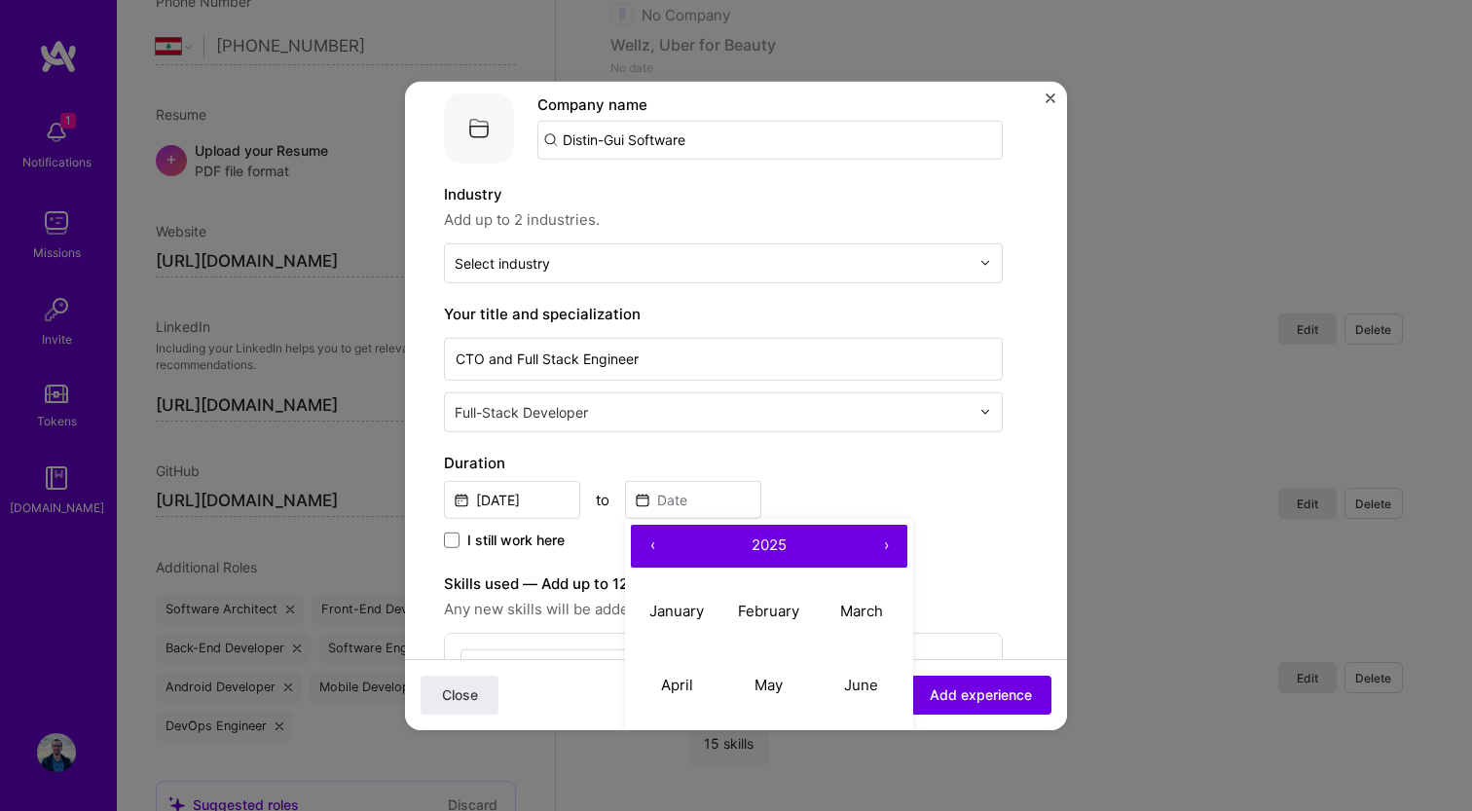
click at [884, 548] on button "›" at bounding box center [886, 545] width 43 height 43
click at [656, 542] on button "‹" at bounding box center [652, 545] width 43 height 43
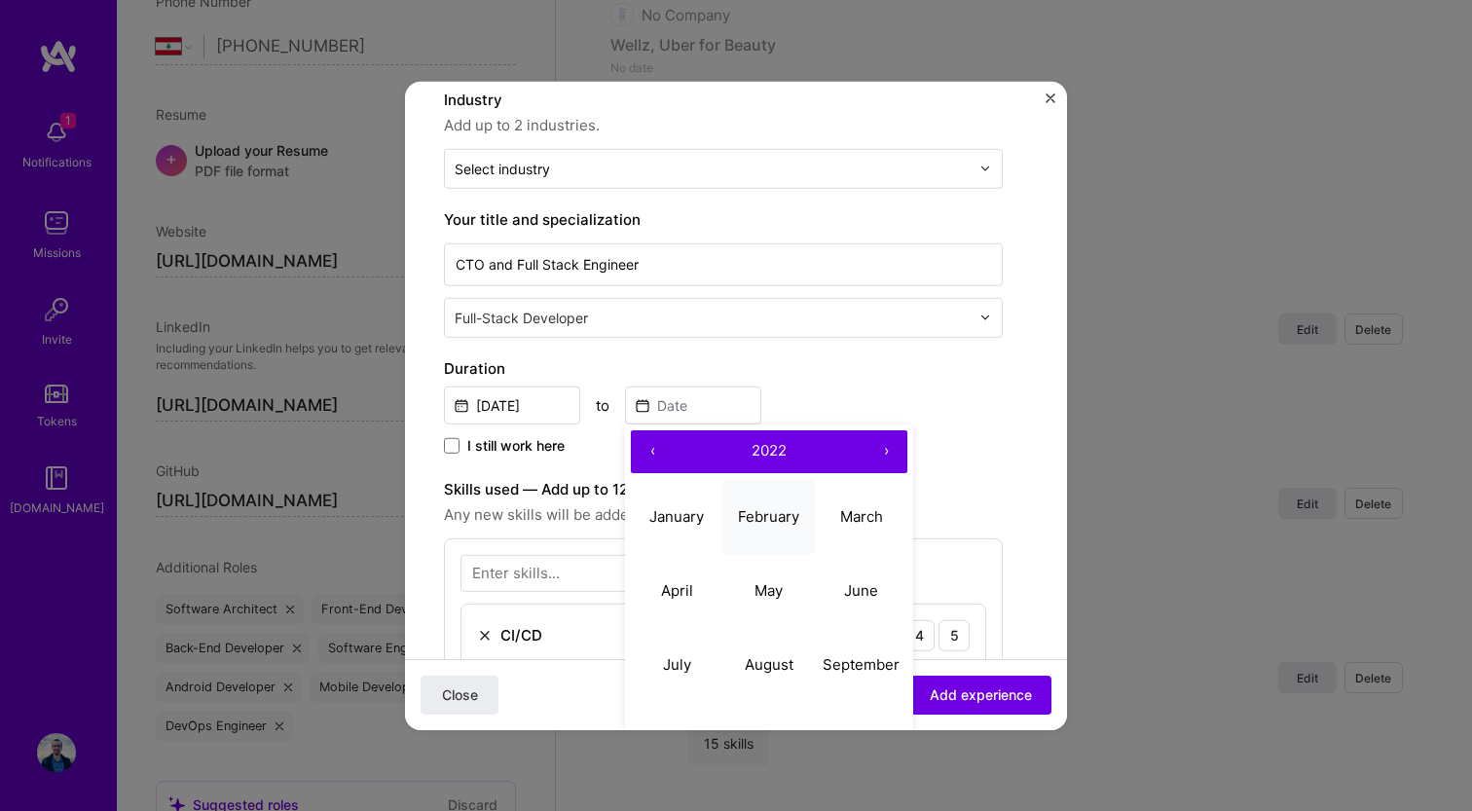
scroll to position [205, 0]
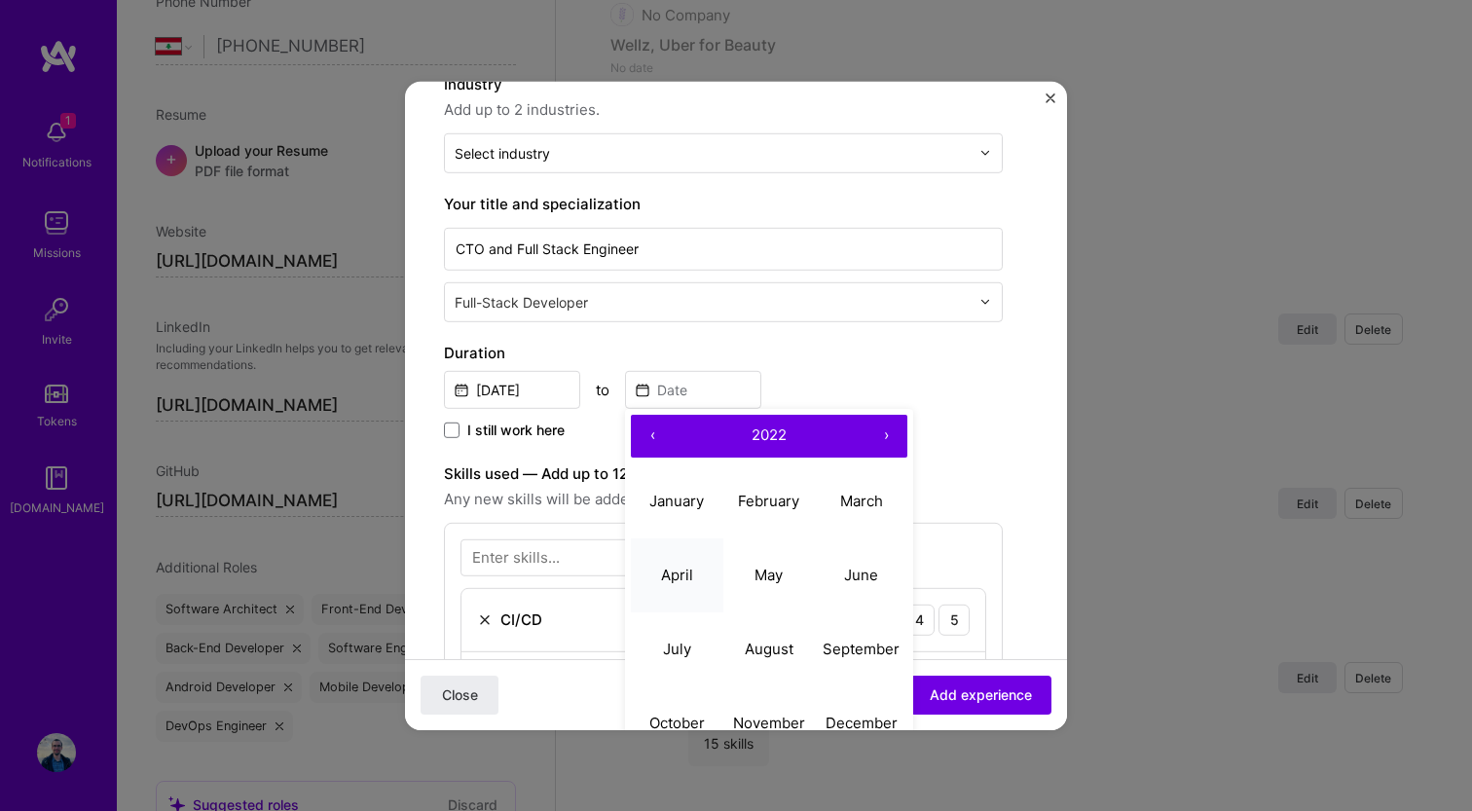
click at [690, 584] on button "April" at bounding box center [677, 575] width 92 height 74
type input "Apr, 2022"
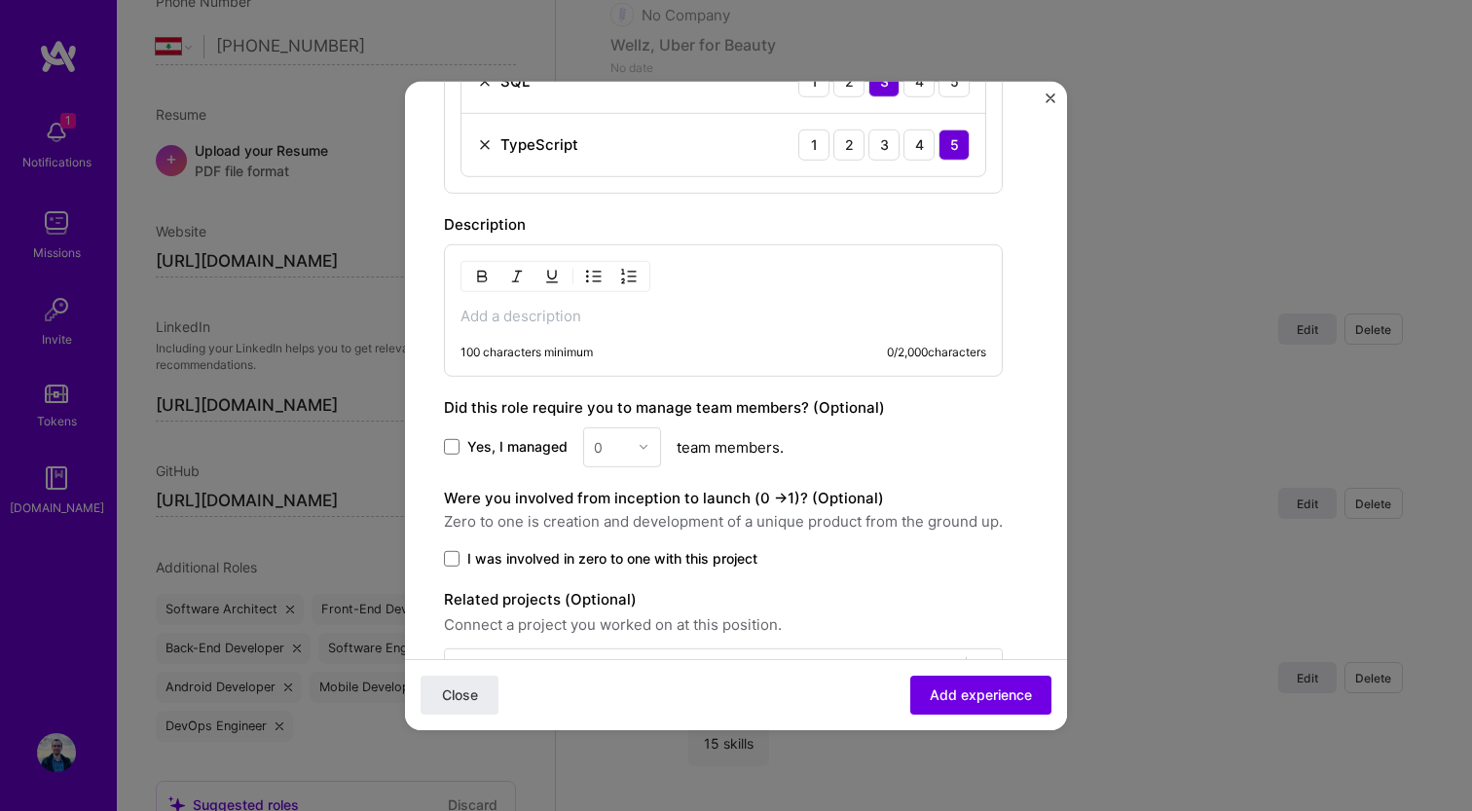
scroll to position [2013, 0]
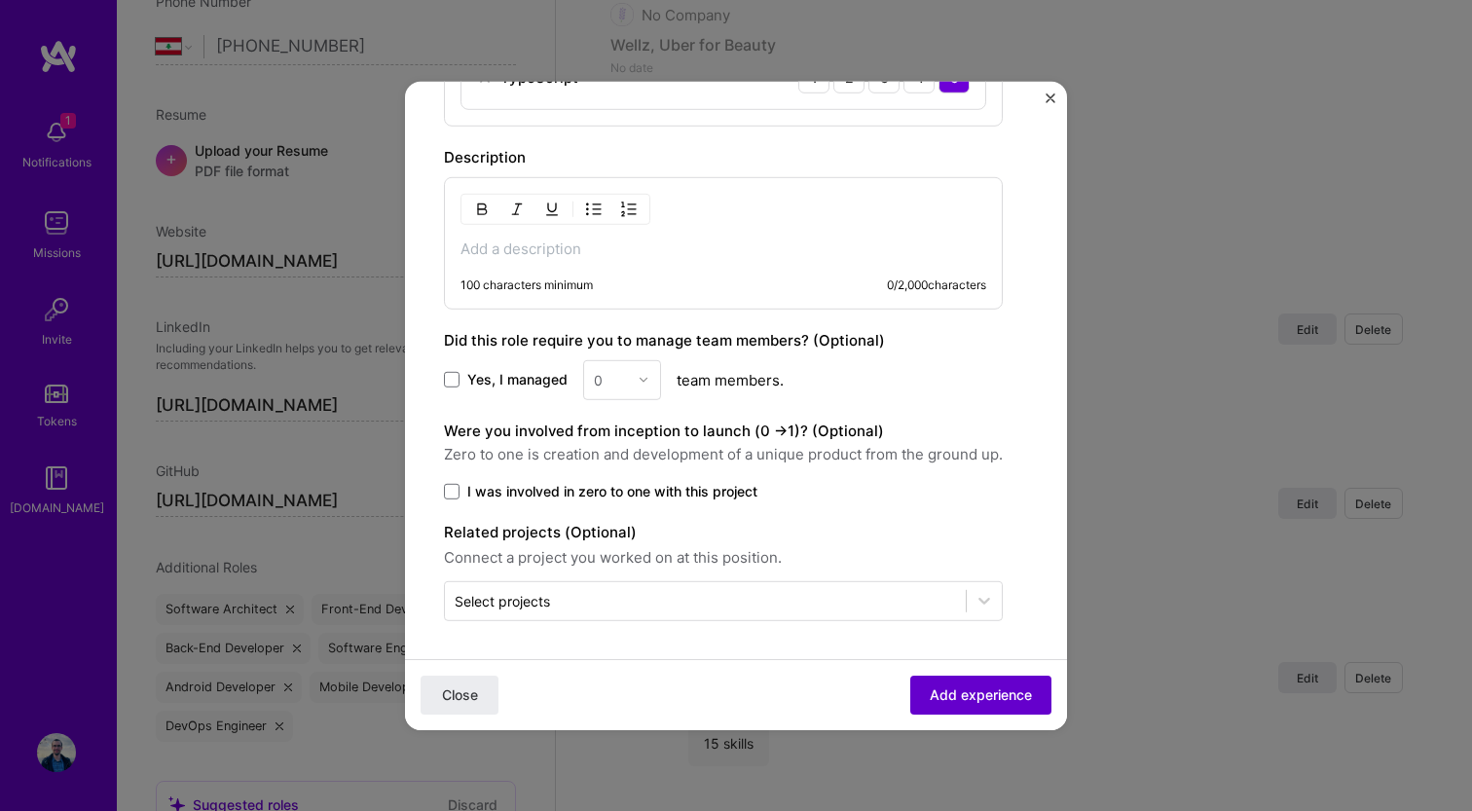
click at [959, 697] on span "Add experience" at bounding box center [981, 694] width 102 height 19
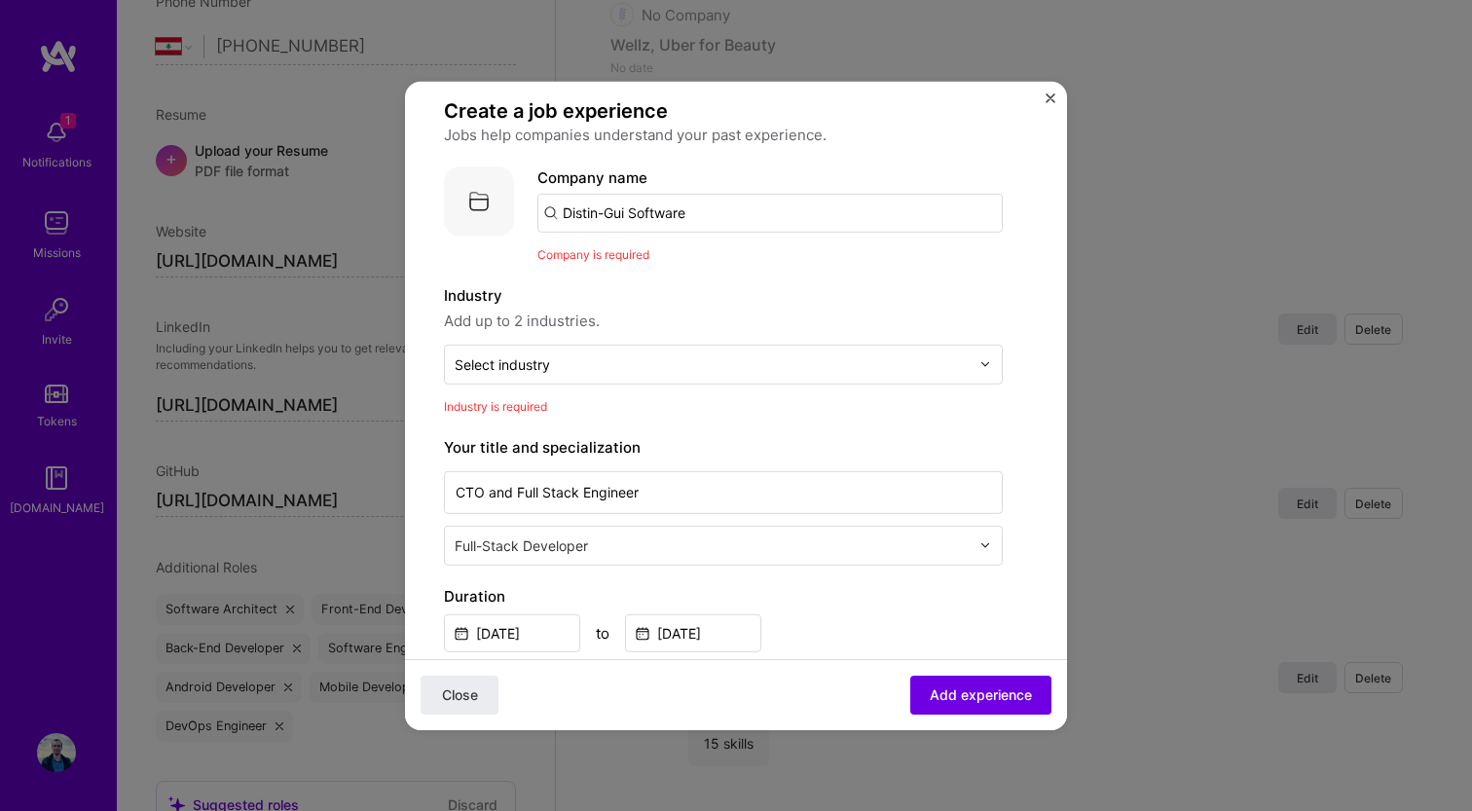
scroll to position [0, 0]
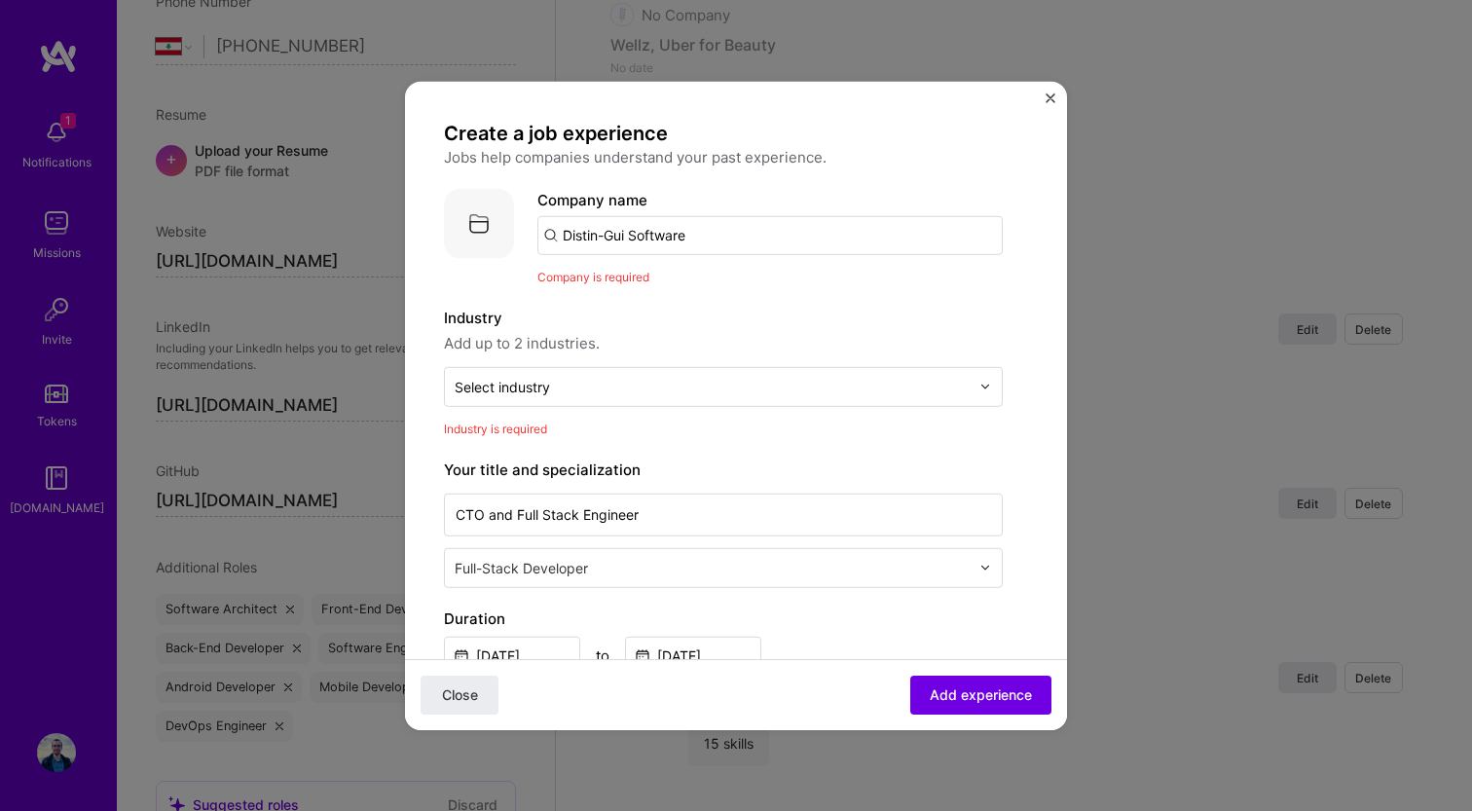
click at [650, 232] on input "Distin-Gui Software" at bounding box center [769, 234] width 465 height 39
click at [566, 230] on input "Distin-Gui Software" at bounding box center [769, 234] width 465 height 39
click at [483, 235] on img at bounding box center [479, 223] width 70 height 70
click at [646, 235] on input "Distin-Gui Software" at bounding box center [769, 234] width 465 height 39
click at [702, 235] on input "Distin-Gui Software" at bounding box center [769, 234] width 465 height 39
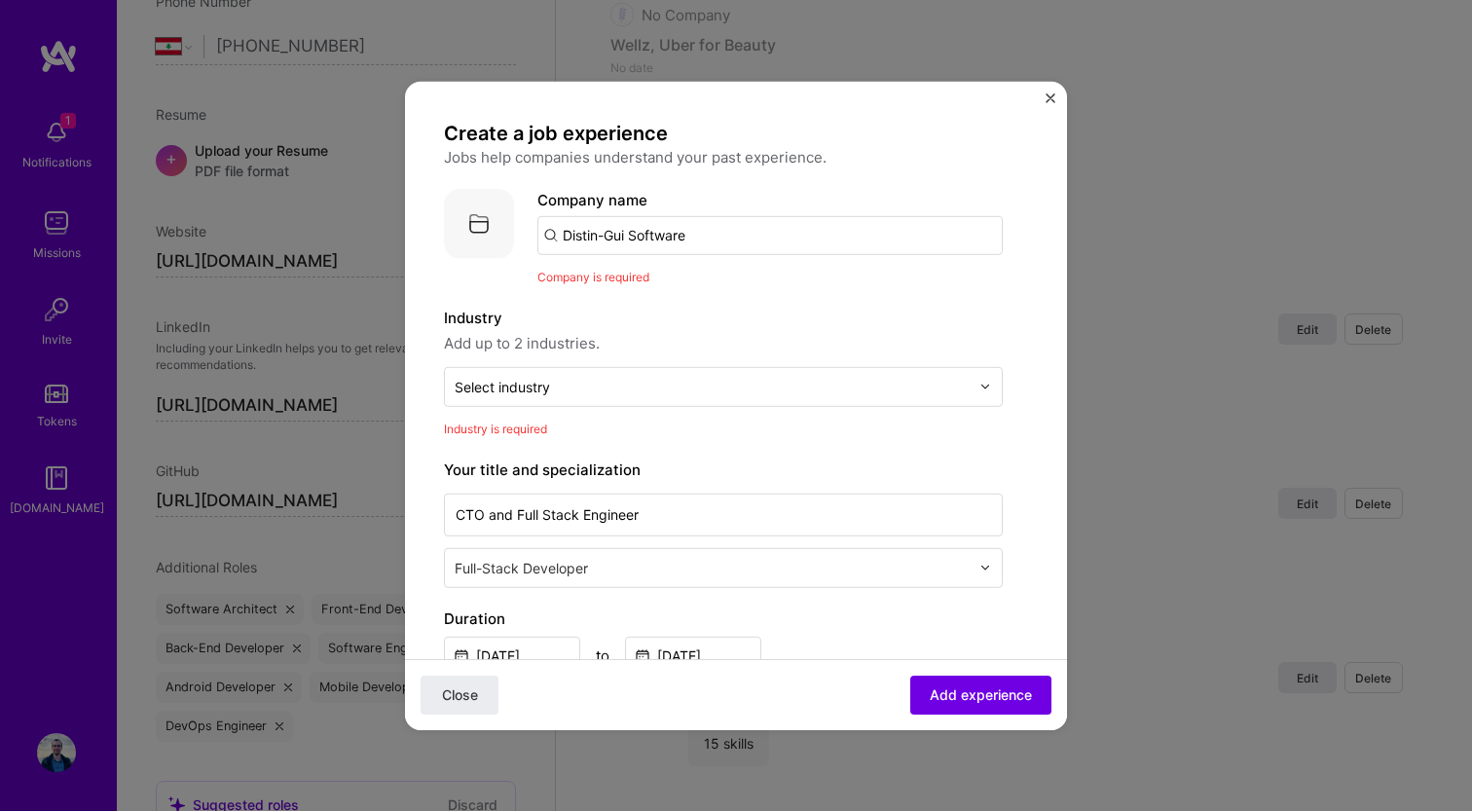
click at [702, 235] on input "Distin-Gui Software" at bounding box center [769, 234] width 465 height 39
type input "Distin-Gui Software"
click at [734, 291] on div "Distin-Gui Software" at bounding box center [724, 289] width 156 height 34
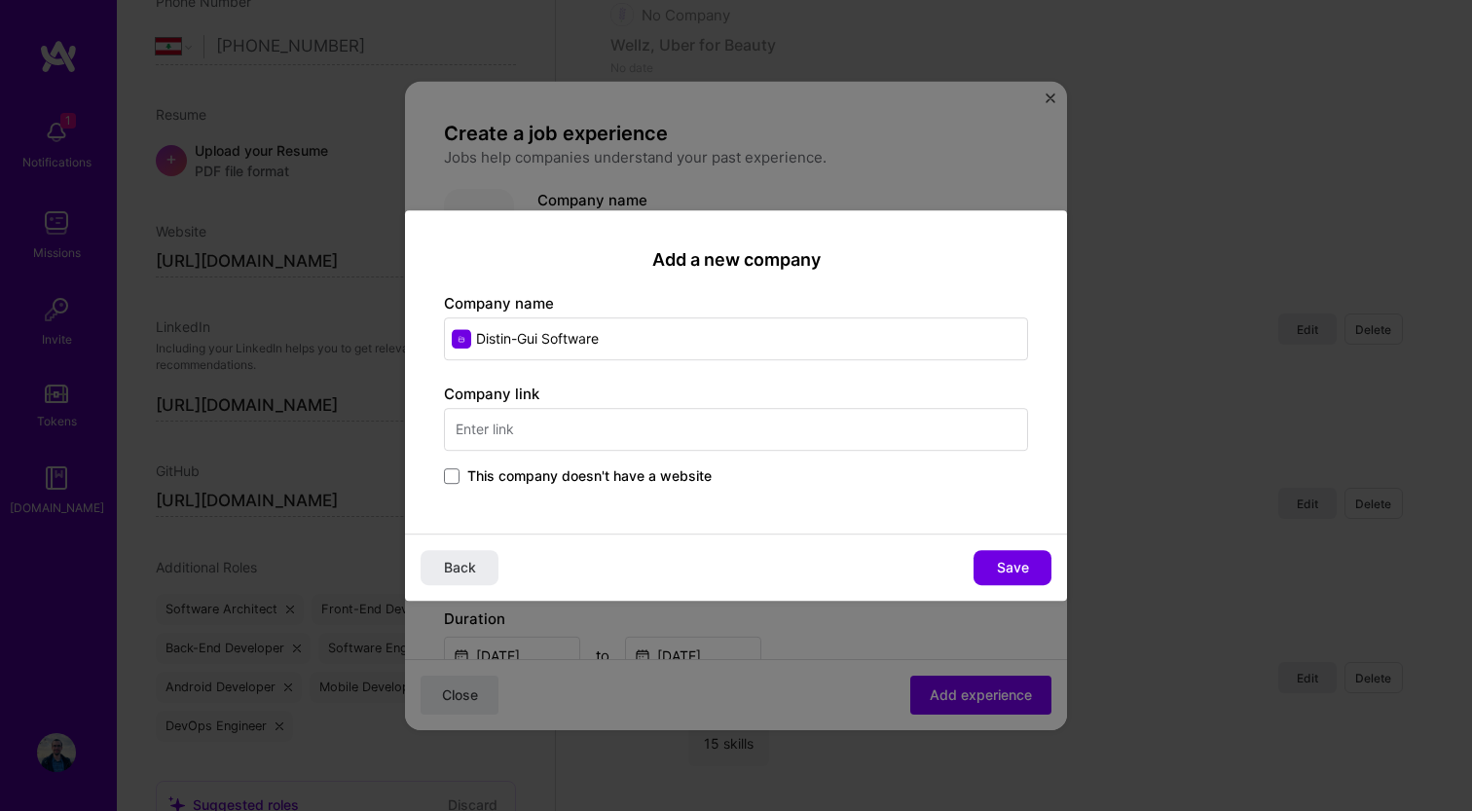
click at [520, 431] on input "text" at bounding box center [736, 429] width 584 height 43
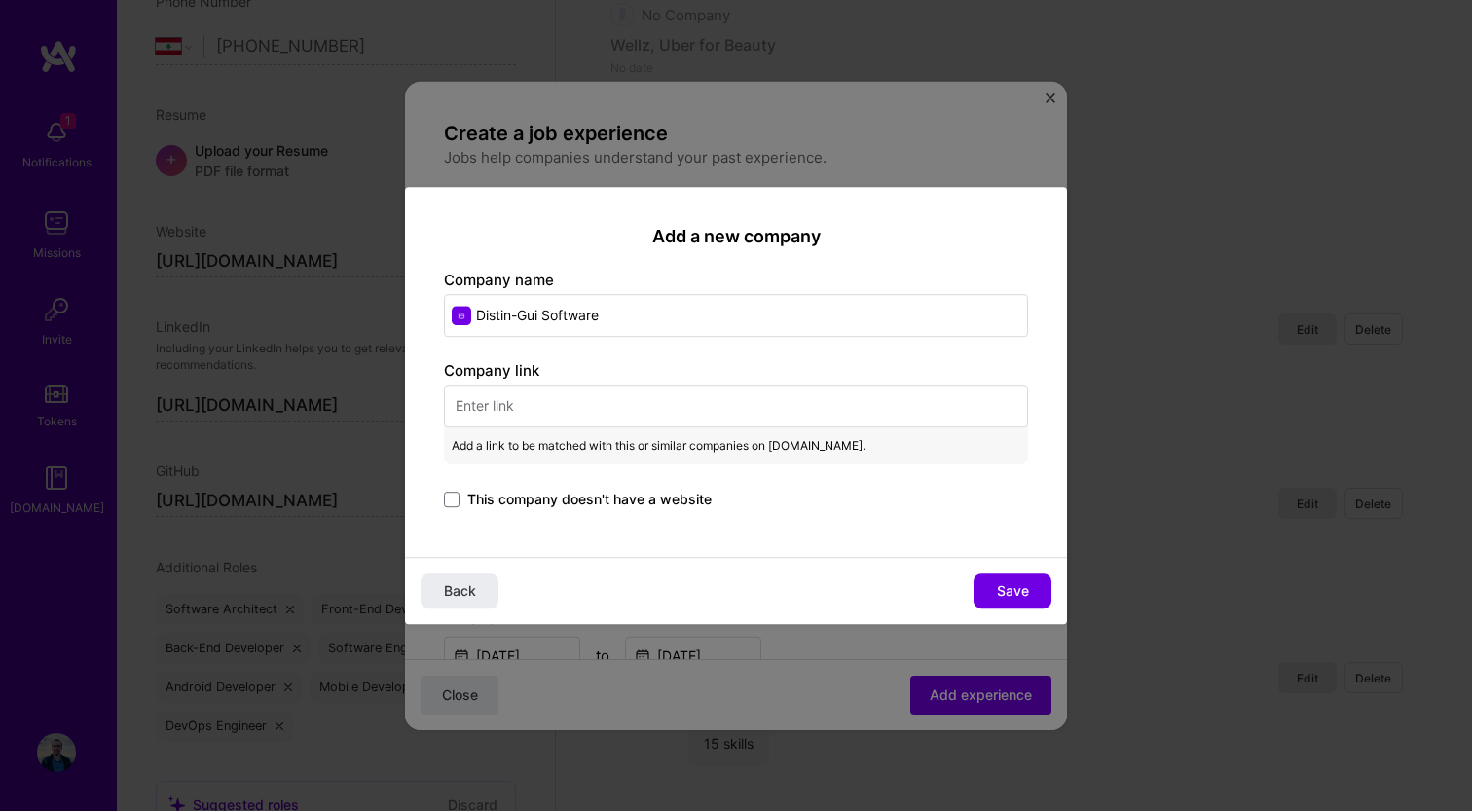
click at [556, 315] on input "Distin-Gui Software" at bounding box center [736, 315] width 584 height 43
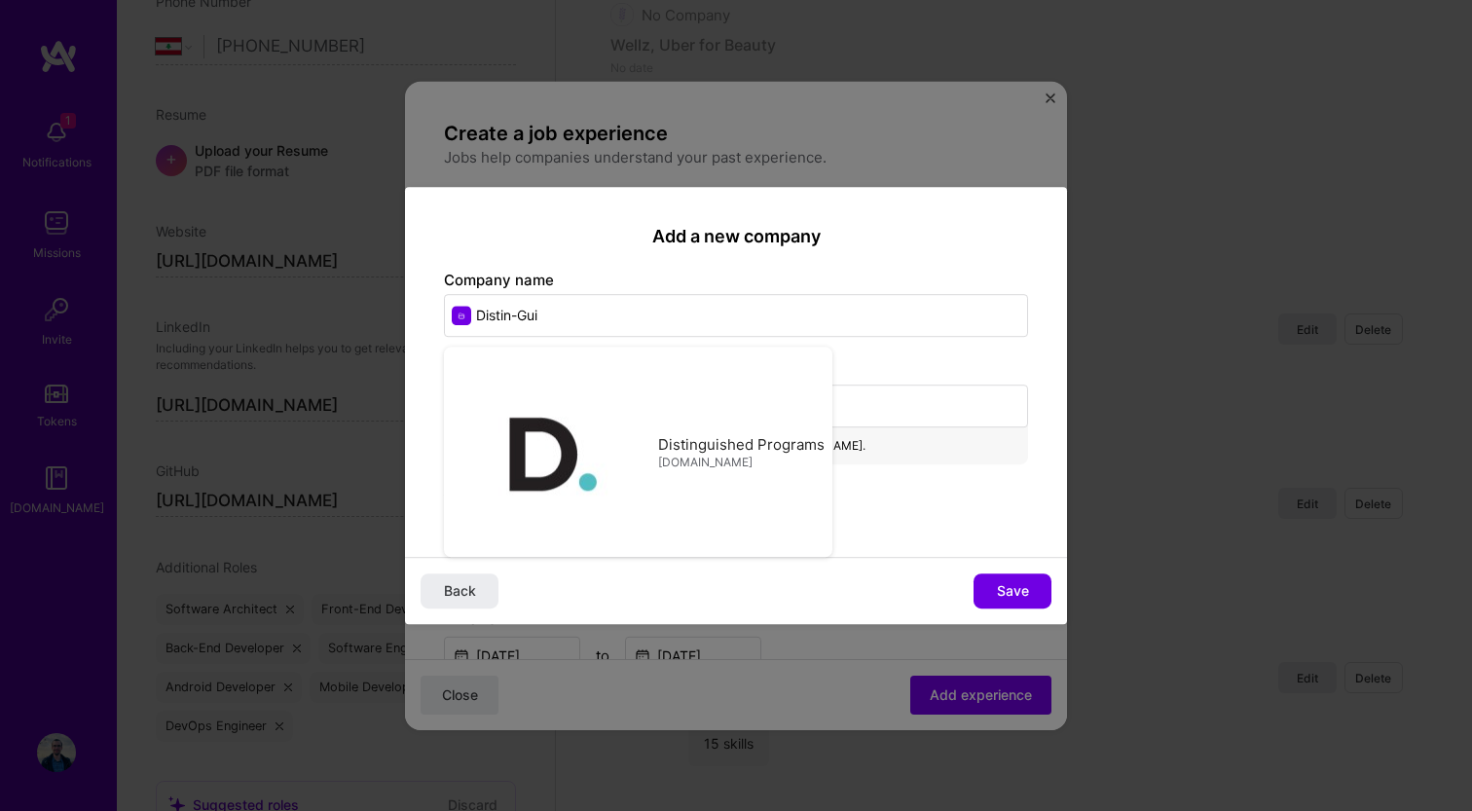
click at [679, 318] on input "Distin-Gui" at bounding box center [736, 315] width 584 height 43
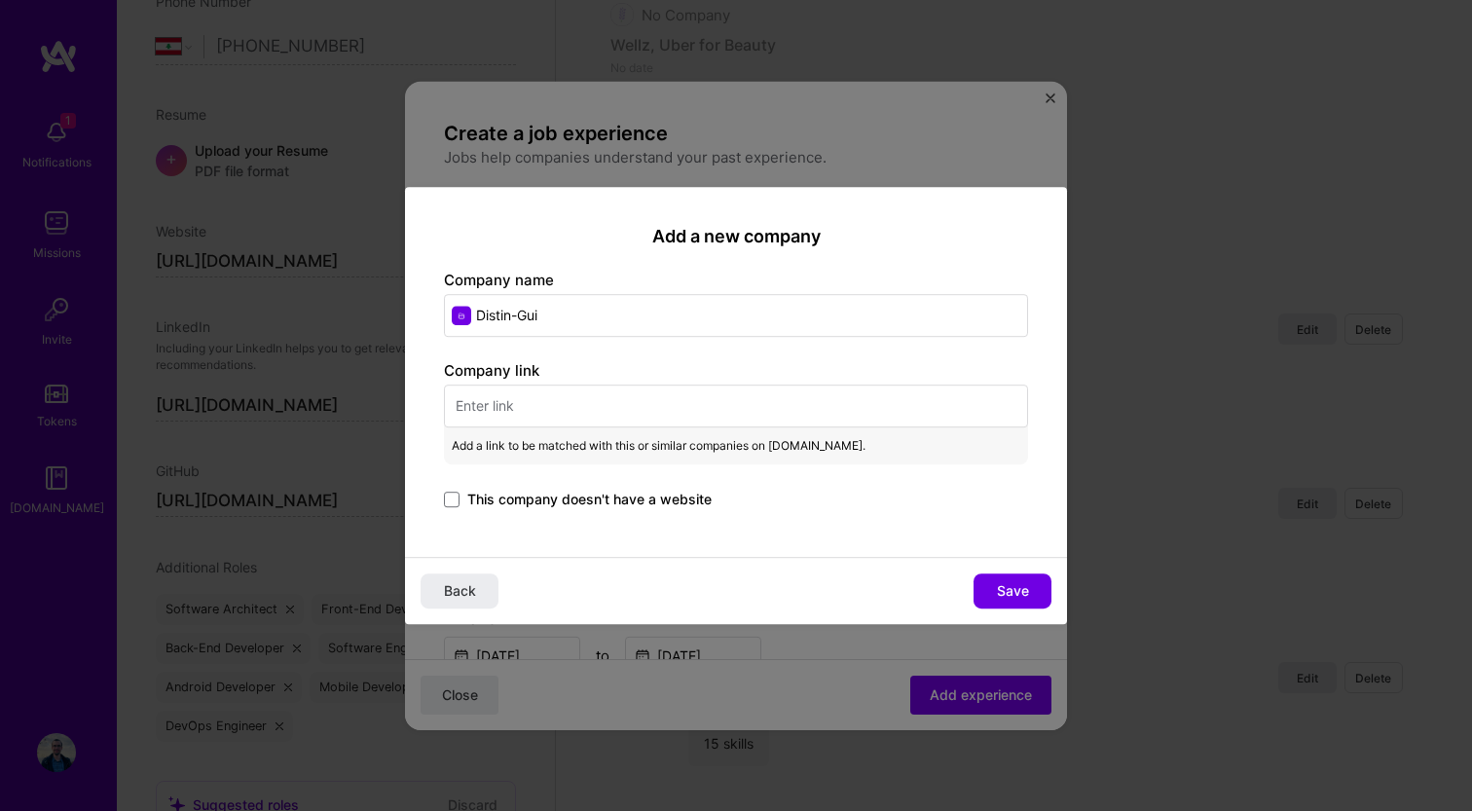
type input "Distin-Gui"
click at [765, 349] on div "Add a new company Company name Distin-Gui Company link Add a link to be matched…" at bounding box center [736, 372] width 662 height 371
click at [507, 406] on input "text" at bounding box center [736, 406] width 584 height 43
paste input "https://distin-gui.com/"
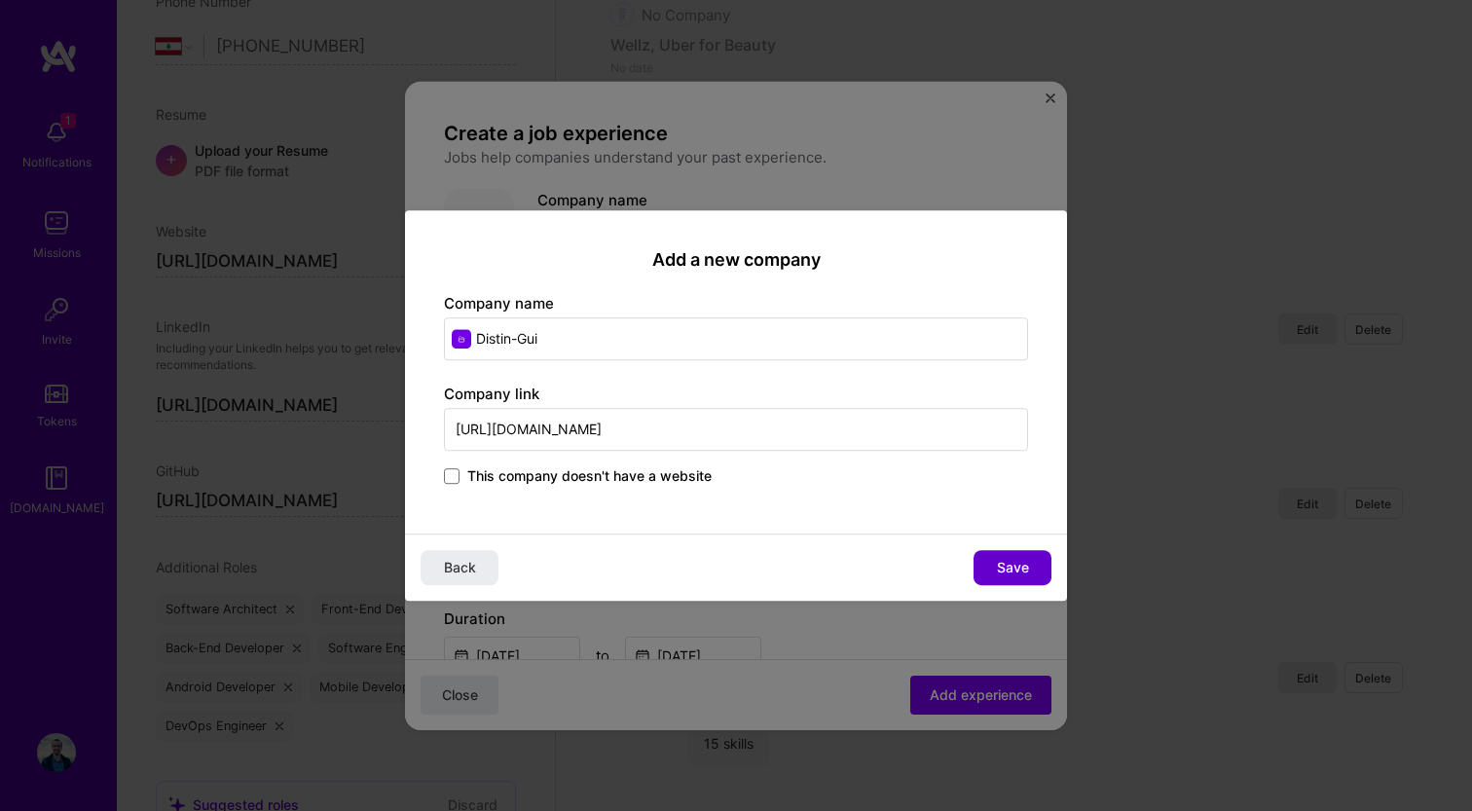
type input "https://distin-gui.com"
click at [1014, 569] on span "Save" at bounding box center [1013, 567] width 32 height 19
type input "Distin-Gui"
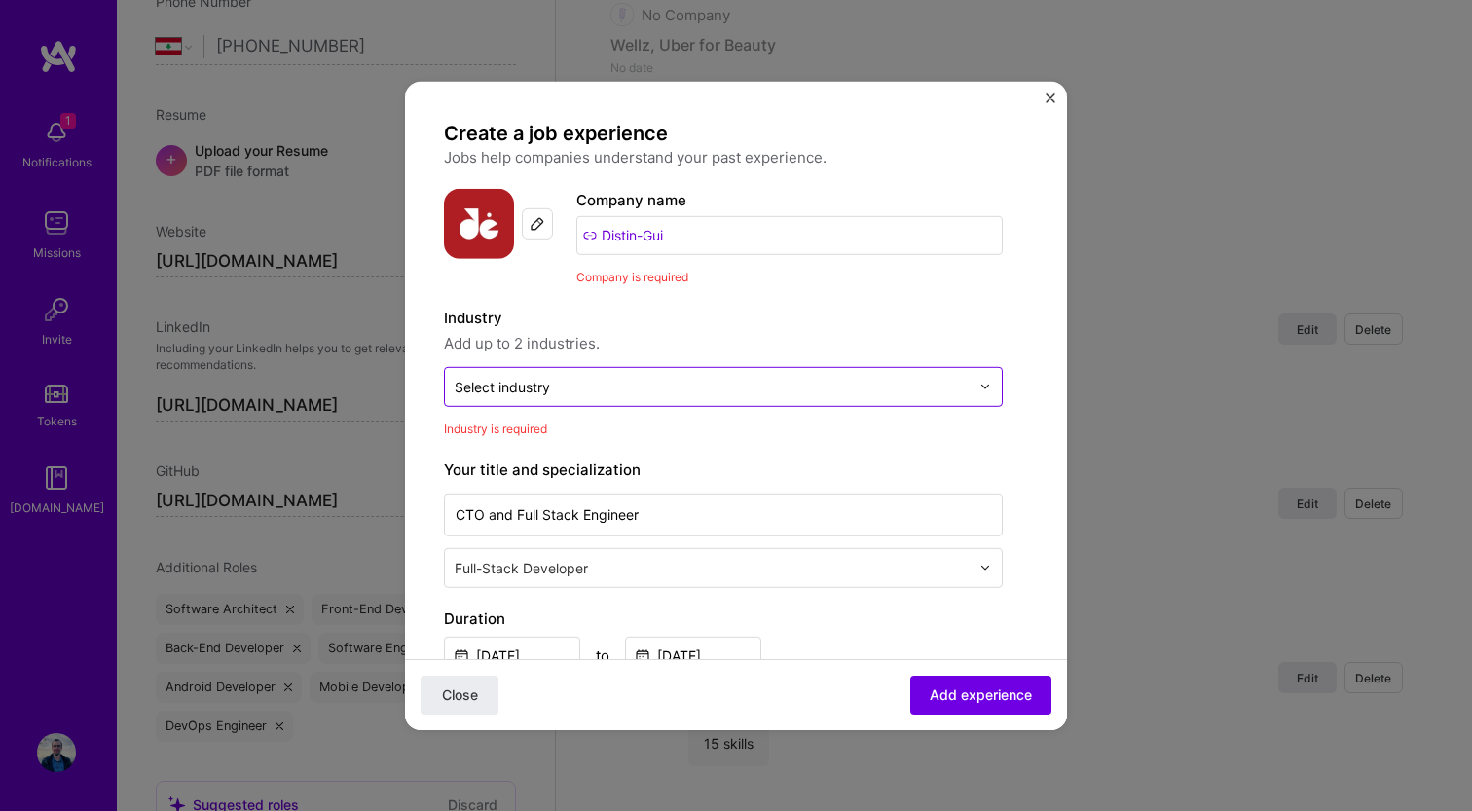
click at [552, 385] on input "text" at bounding box center [712, 386] width 515 height 20
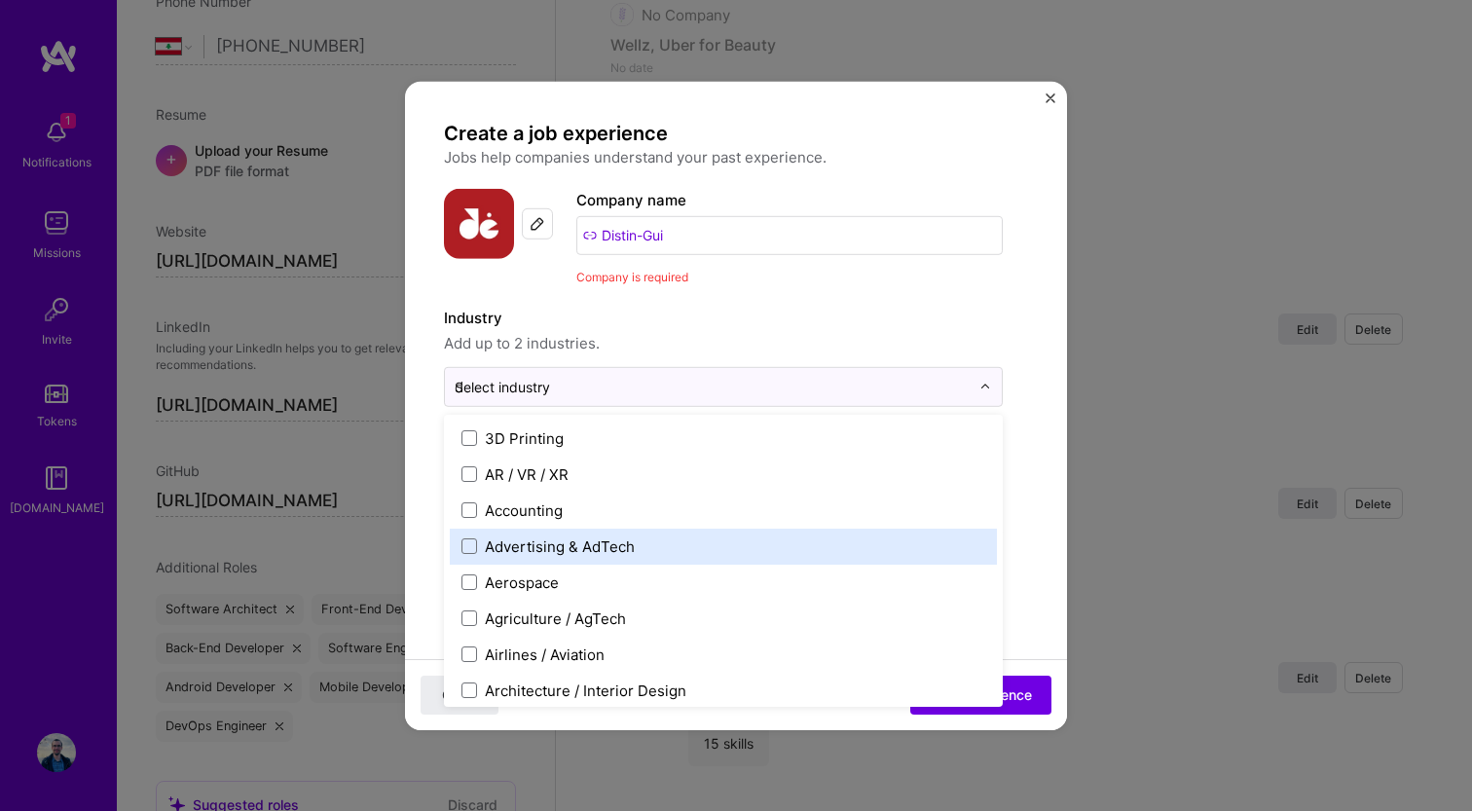
type input "di"
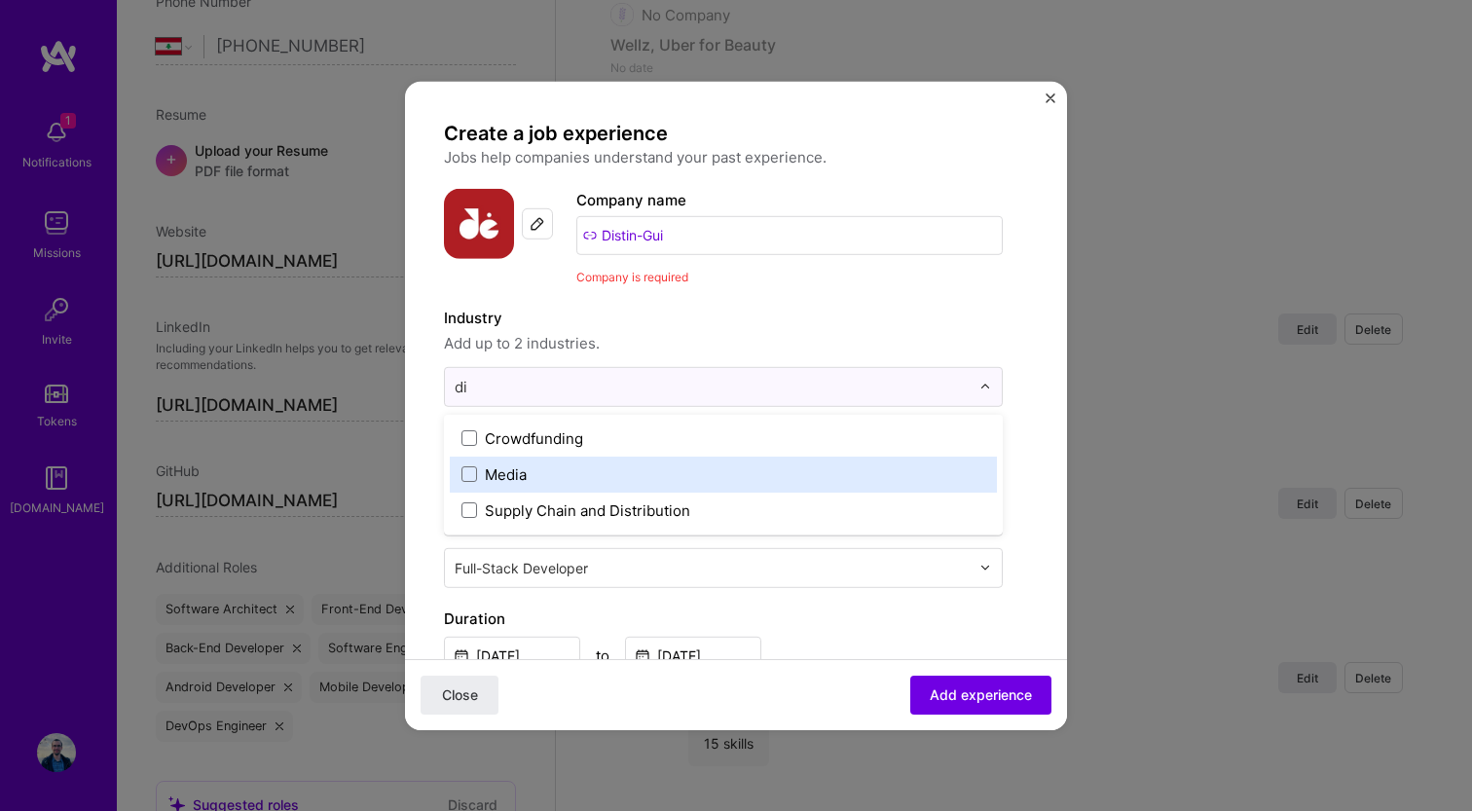
click at [510, 483] on div "Media" at bounding box center [506, 473] width 42 height 20
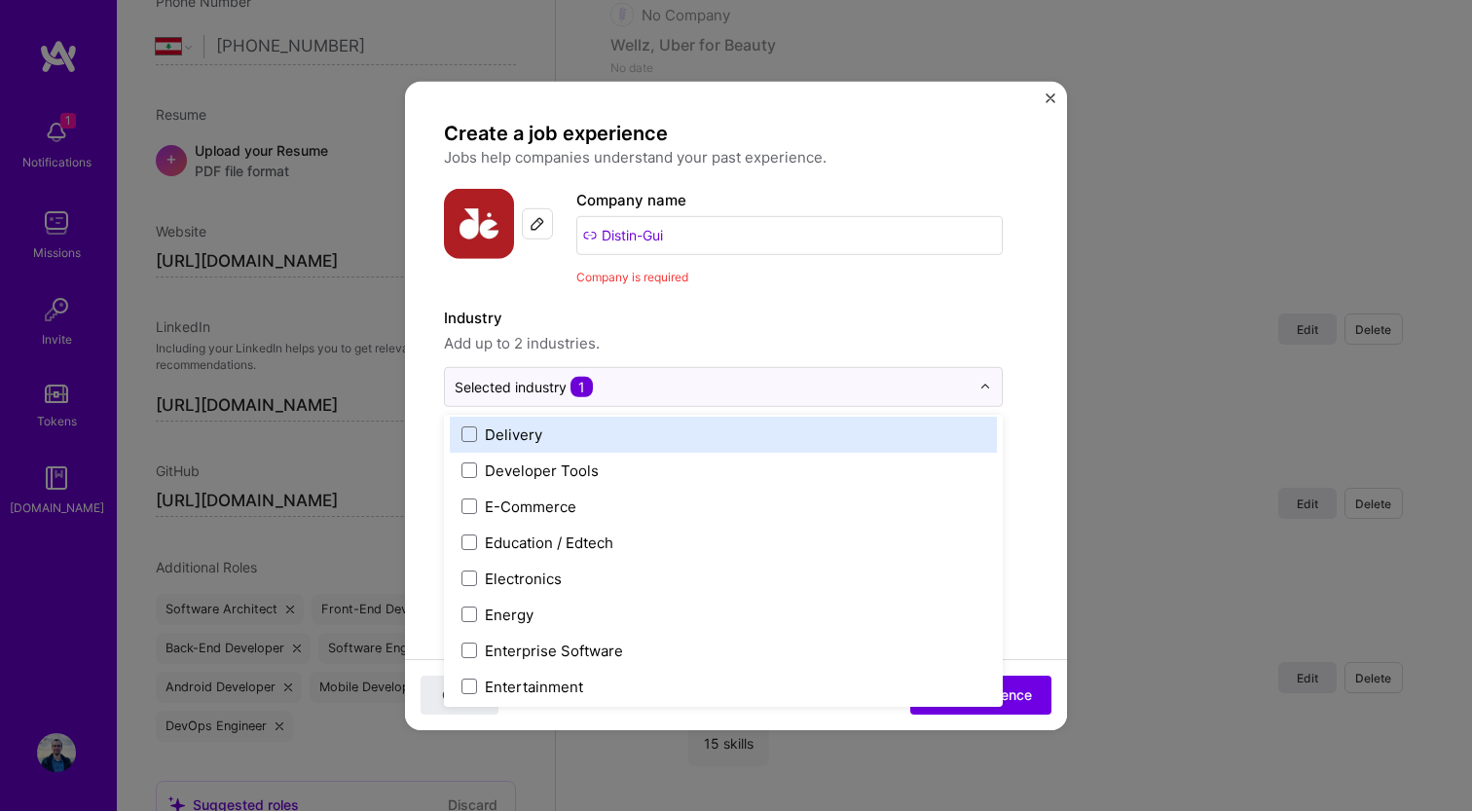
scroll to position [1682, 0]
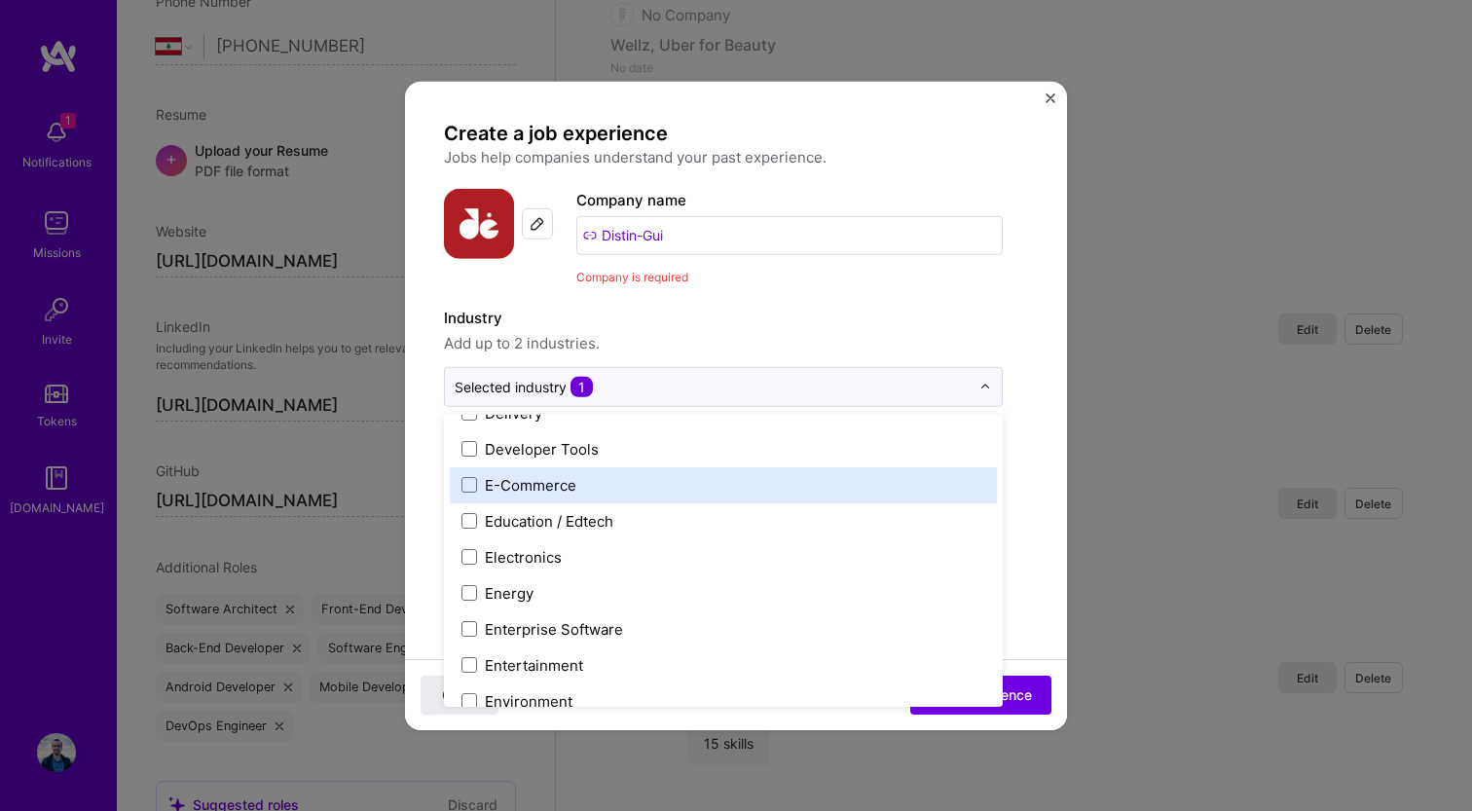
click at [521, 485] on div "E-Commerce" at bounding box center [531, 484] width 92 height 20
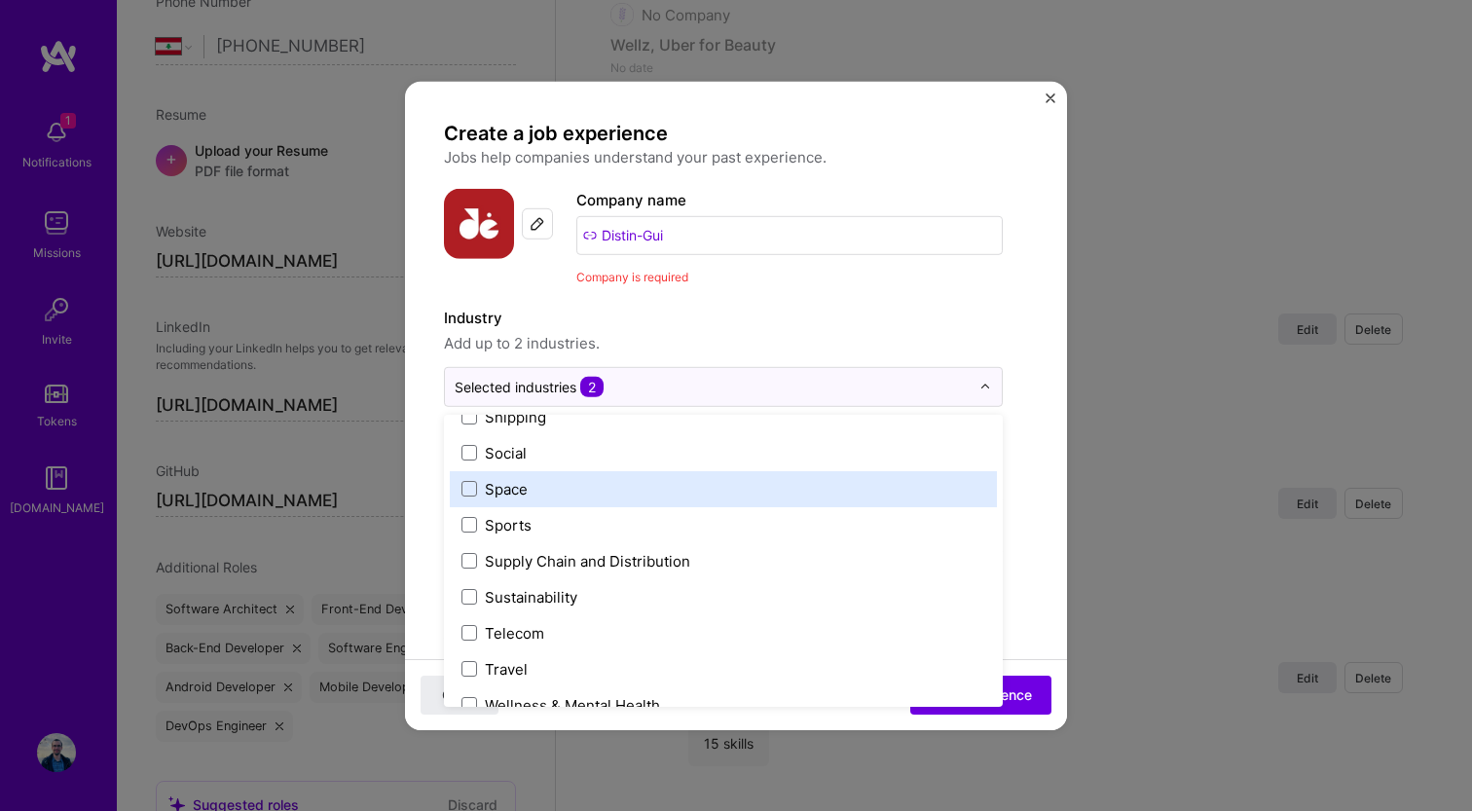
scroll to position [4042, 0]
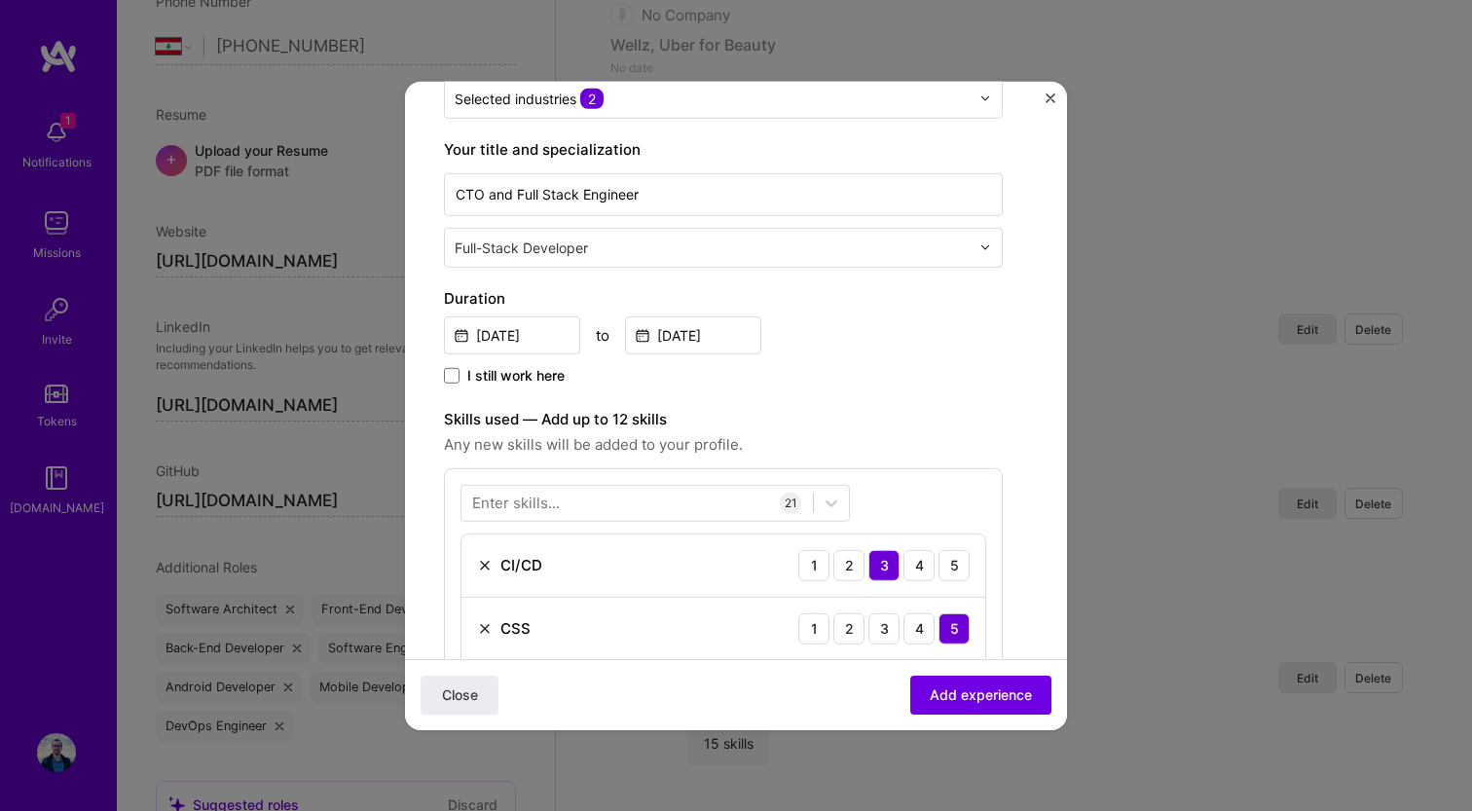
scroll to position [291, 0]
click at [884, 349] on div "May, 2021 to Apr, 2022" at bounding box center [723, 330] width 559 height 42
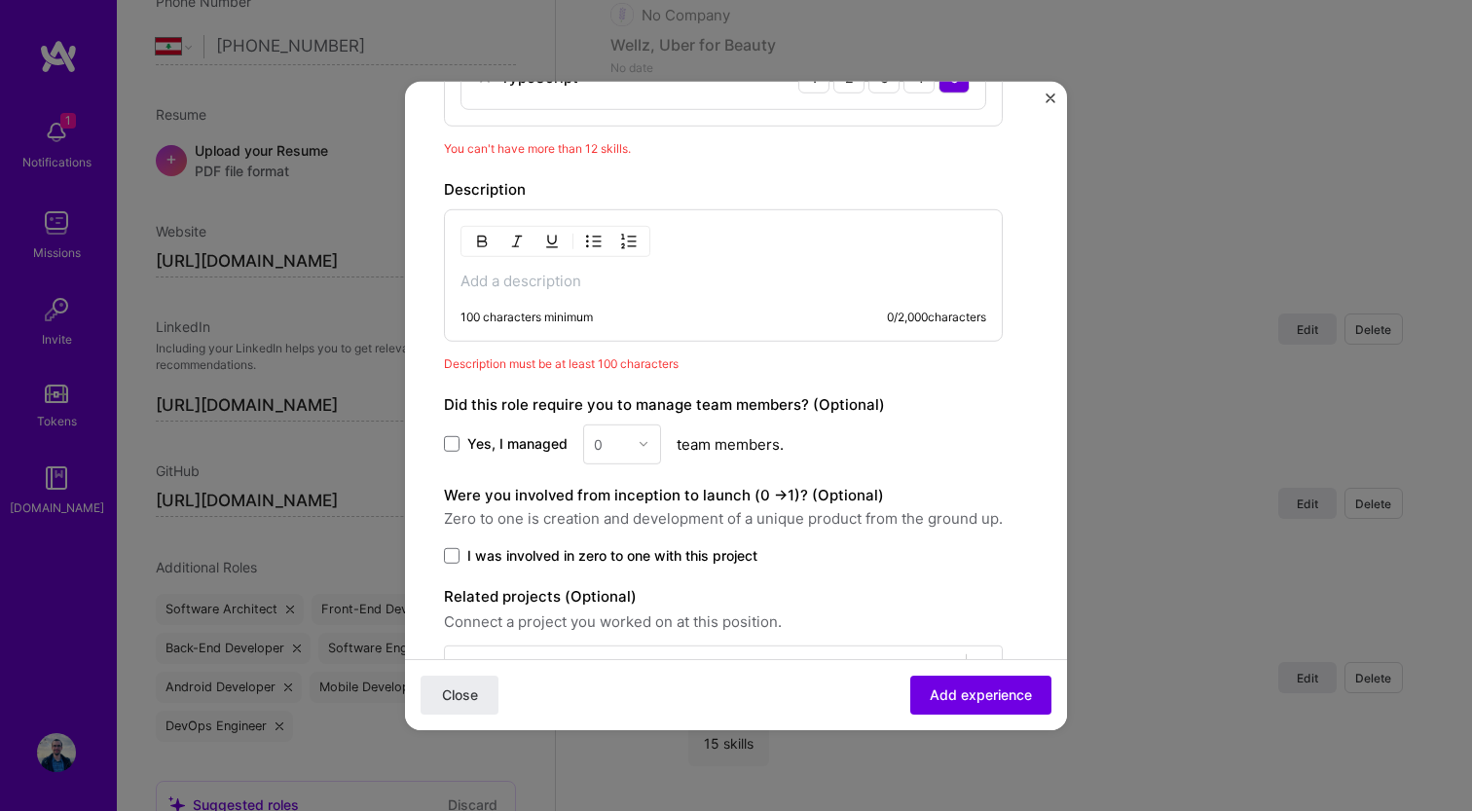
scroll to position [2106, 0]
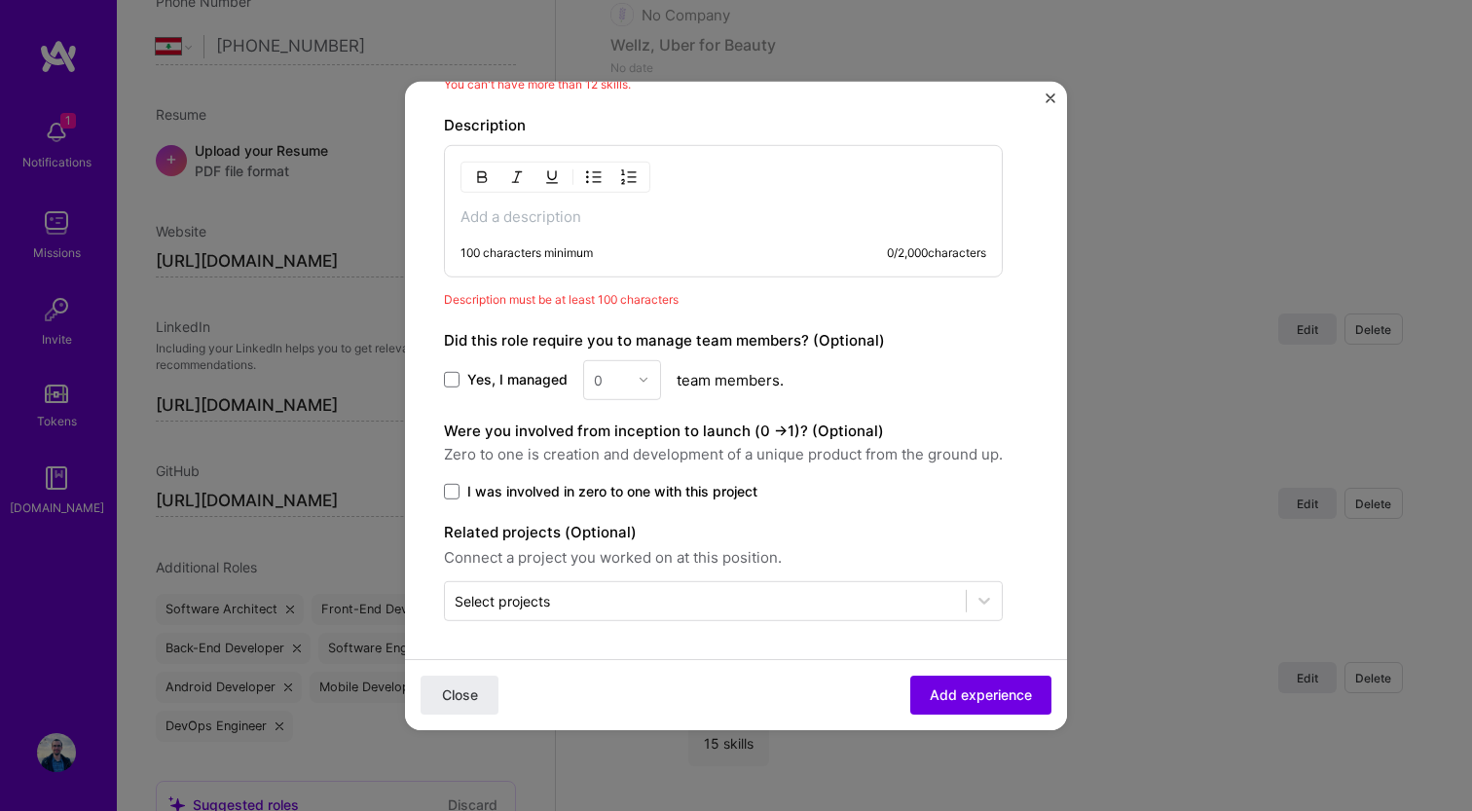
click at [462, 378] on label "Yes, I managed" at bounding box center [506, 379] width 124 height 19
click at [0, 0] on input "Yes, I managed" at bounding box center [0, 0] width 0 height 0
click at [670, 376] on div "Yes, I managed 0 team members." at bounding box center [723, 379] width 559 height 40
click at [645, 376] on img at bounding box center [644, 380] width 12 height 12
click at [617, 536] on div "4" at bounding box center [622, 539] width 66 height 36
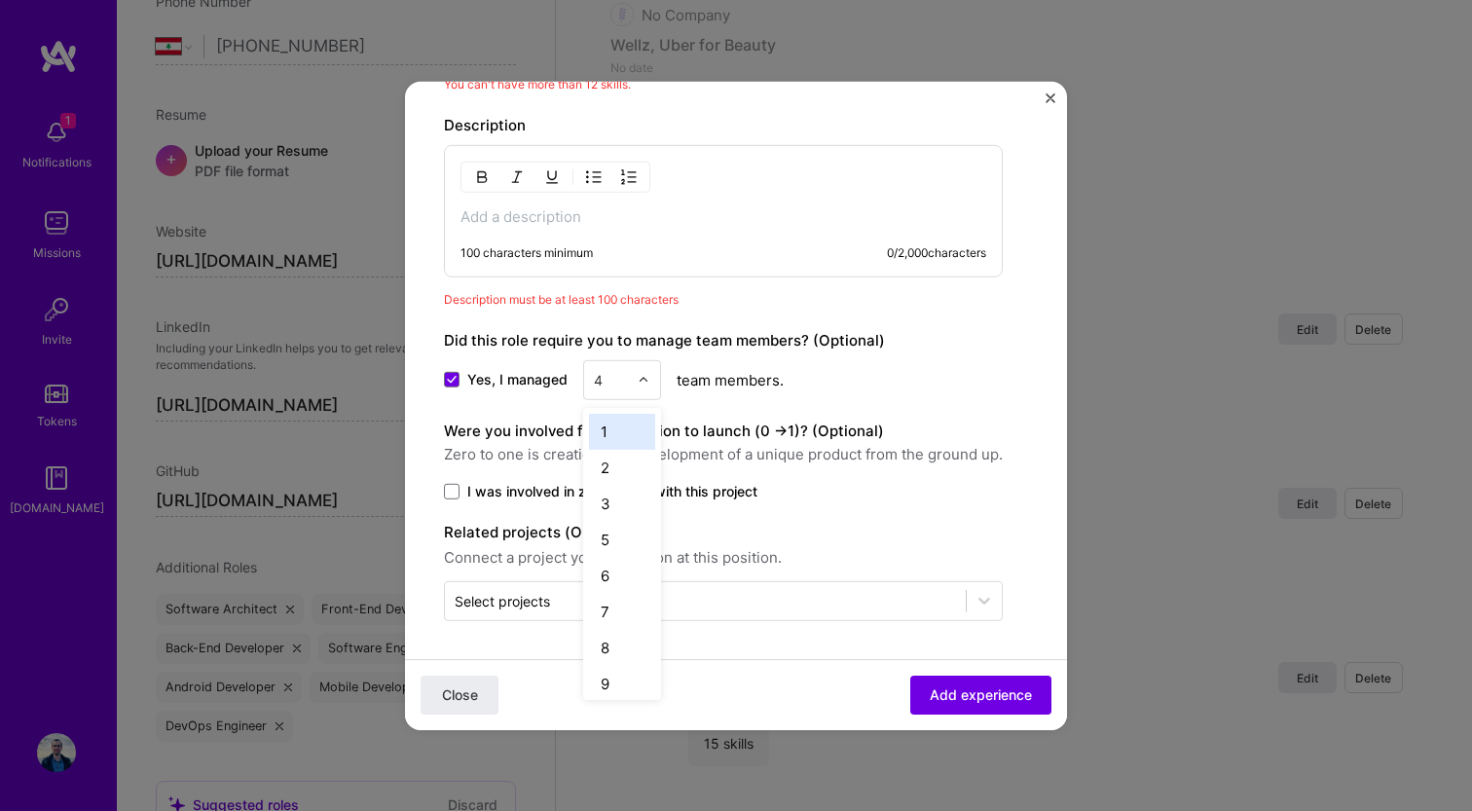
click at [632, 364] on div "4" at bounding box center [611, 379] width 54 height 38
click at [622, 531] on div "5" at bounding box center [622, 539] width 66 height 36
click at [497, 488] on span "I was involved in zero to one with this project" at bounding box center [612, 490] width 290 height 19
click at [0, 0] on input "I was involved in zero to one with this project" at bounding box center [0, 0] width 0 height 0
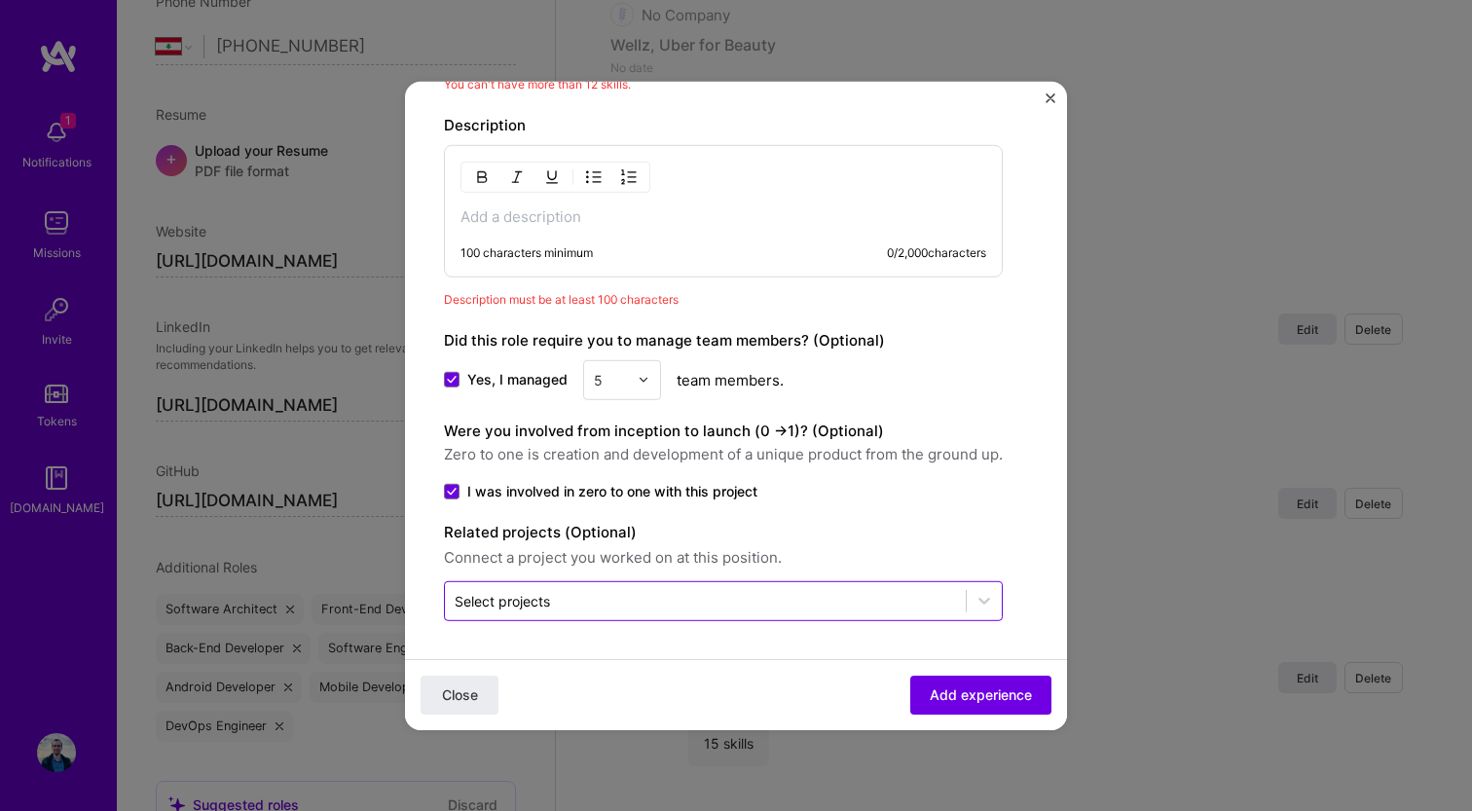
click at [618, 592] on input "text" at bounding box center [705, 600] width 501 height 20
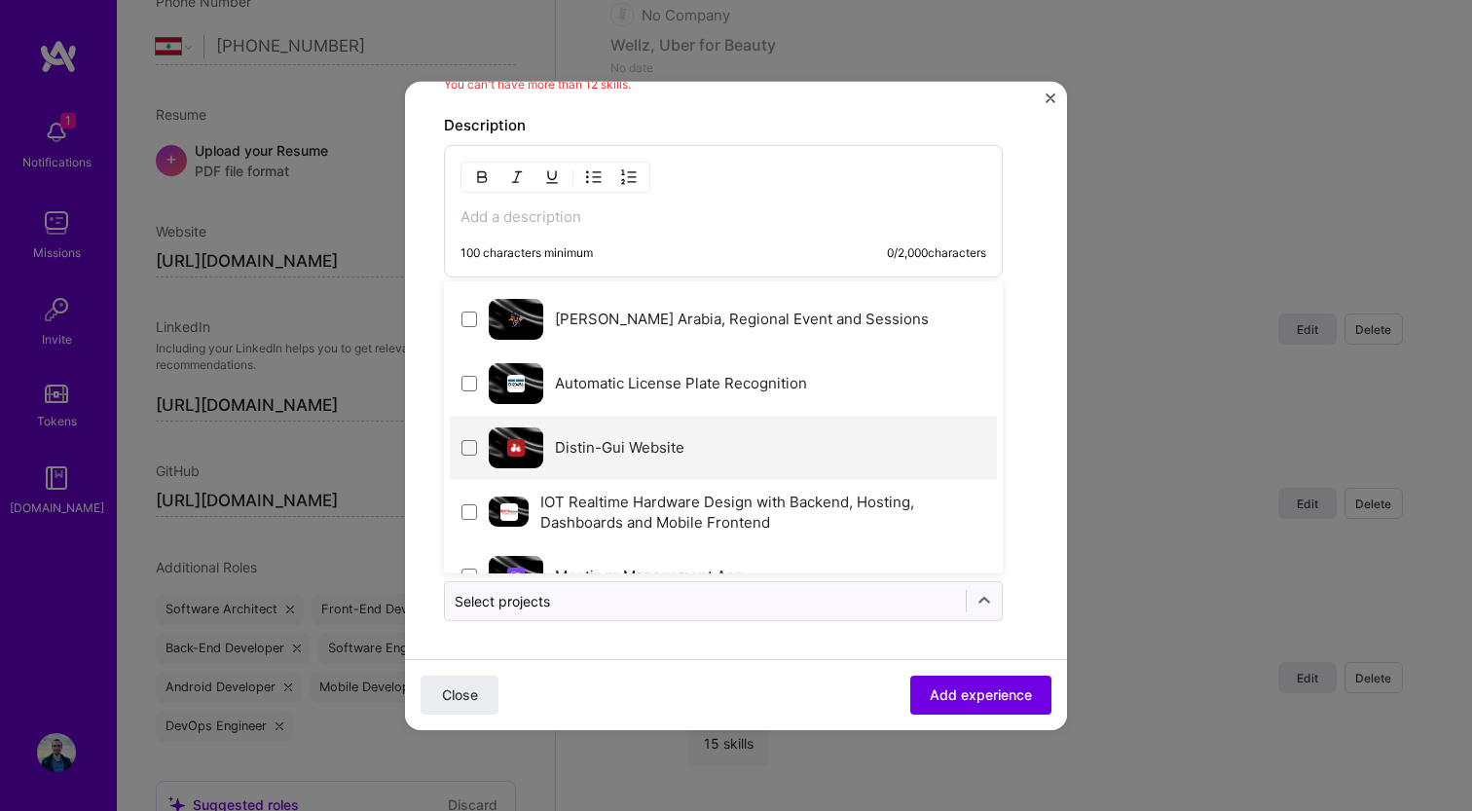
click at [628, 445] on label "Distin-Gui Website" at bounding box center [619, 447] width 129 height 18
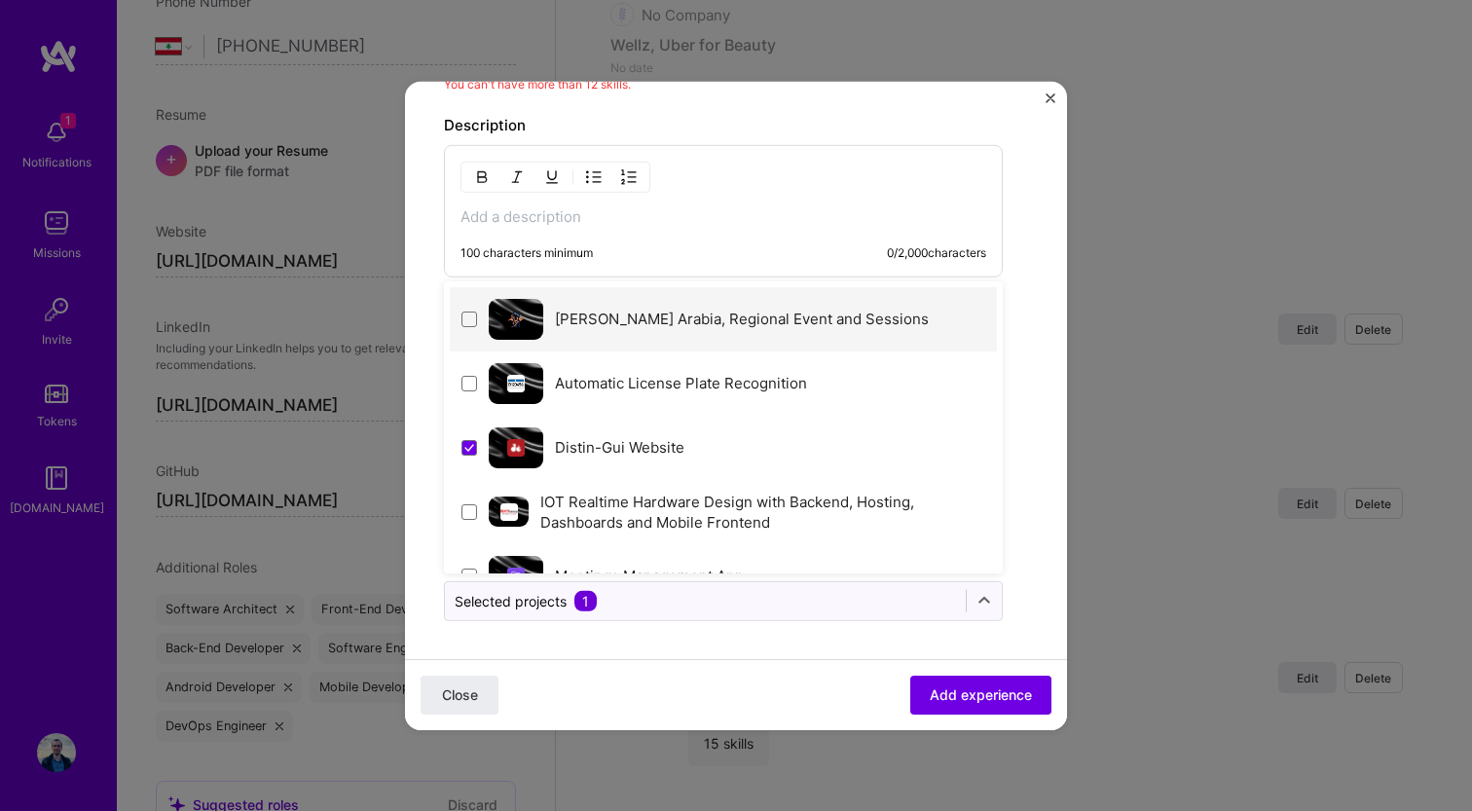
click at [642, 313] on label "Ana Arabia, Regional Event and Sessions" at bounding box center [742, 319] width 374 height 18
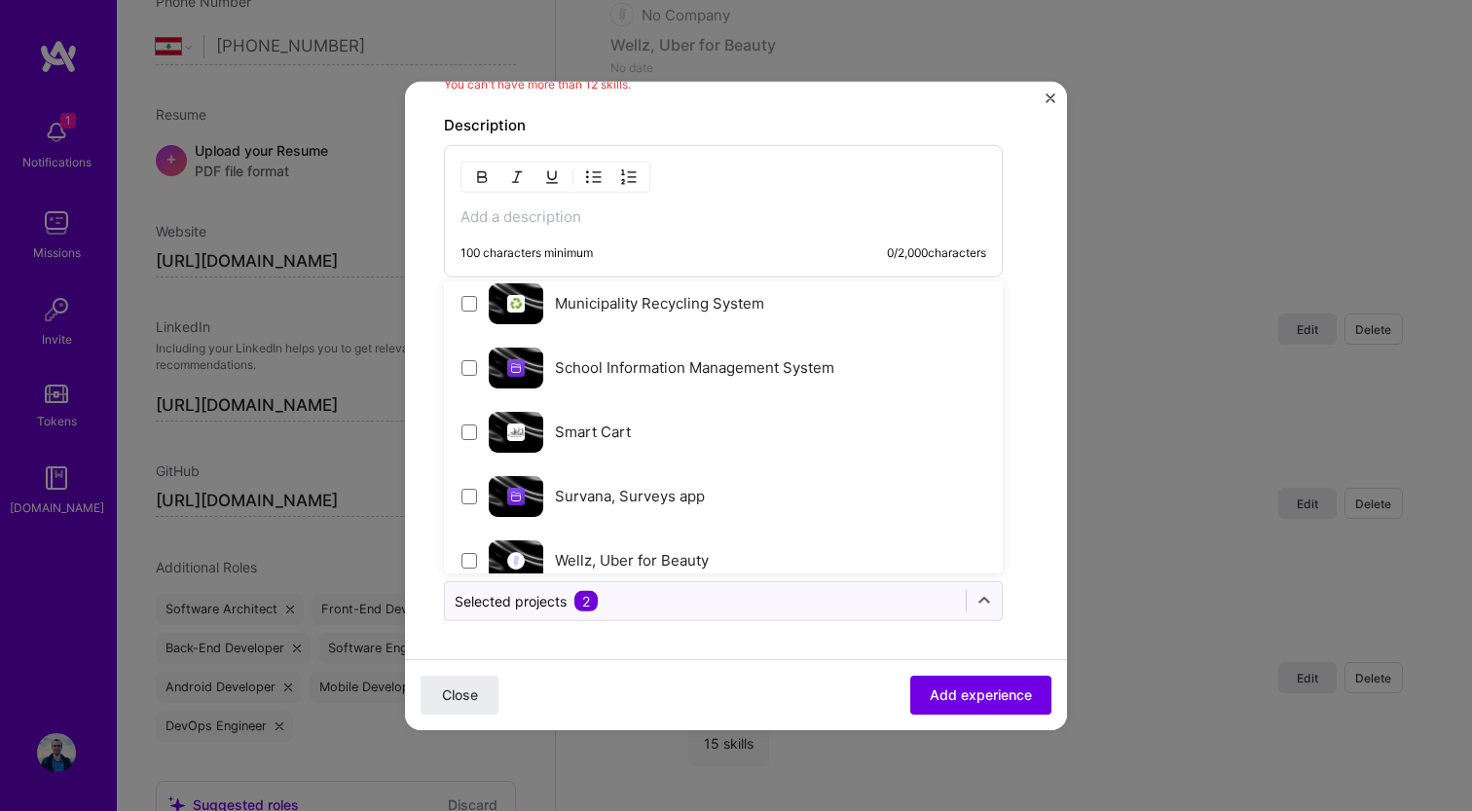
scroll to position [362, 0]
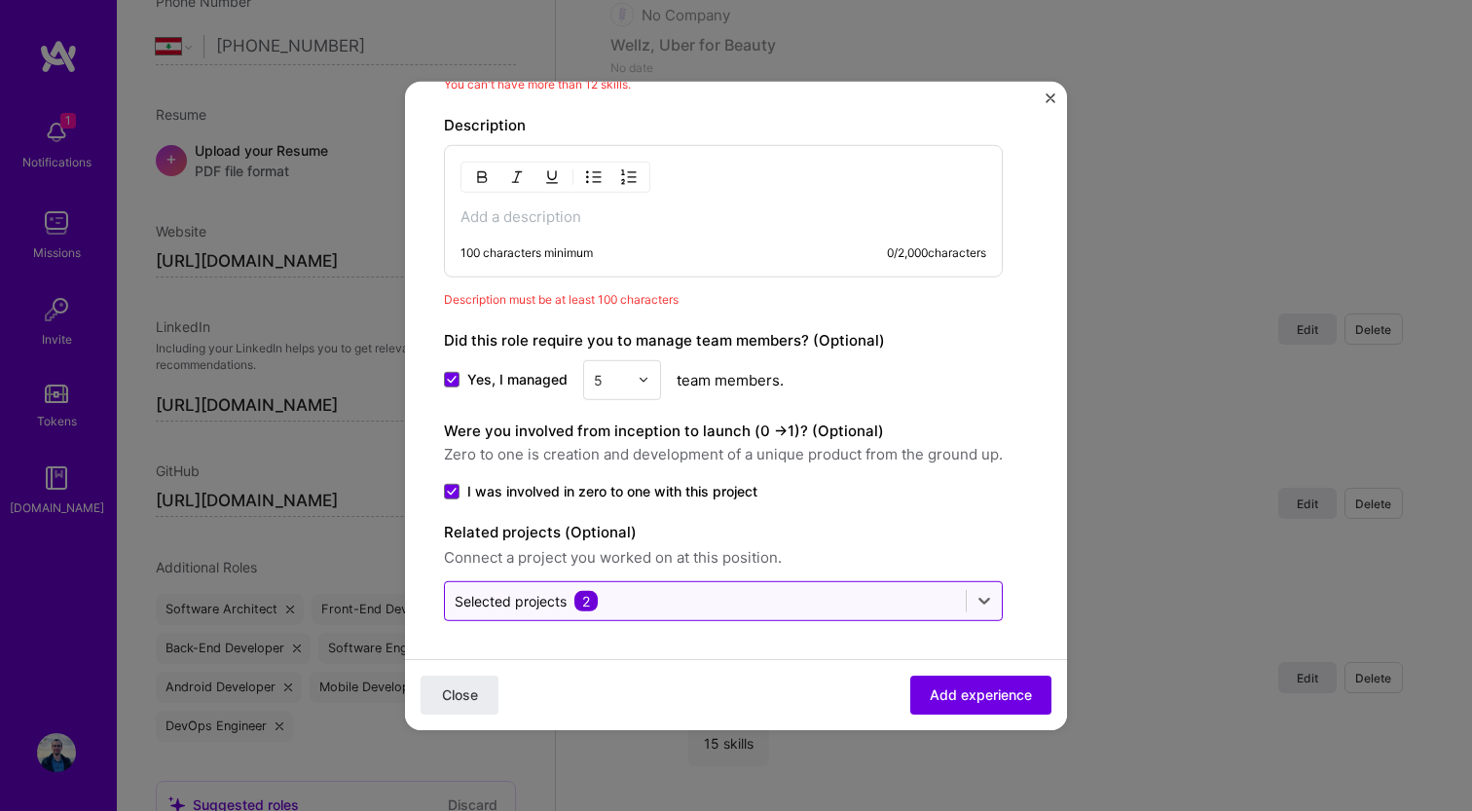
click at [681, 619] on div "Selected projects 2" at bounding box center [723, 600] width 559 height 40
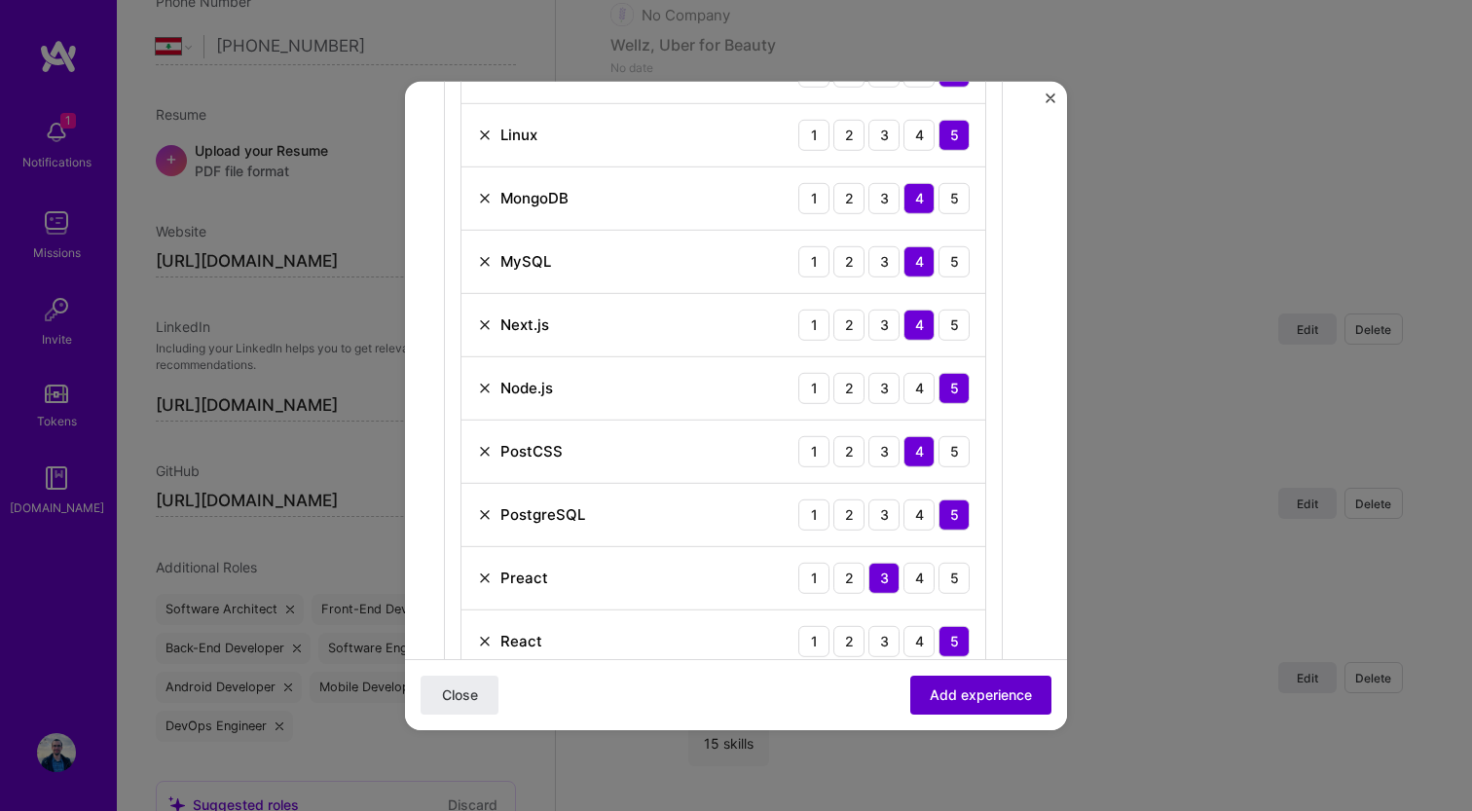
click at [940, 693] on span "Add experience" at bounding box center [981, 694] width 102 height 19
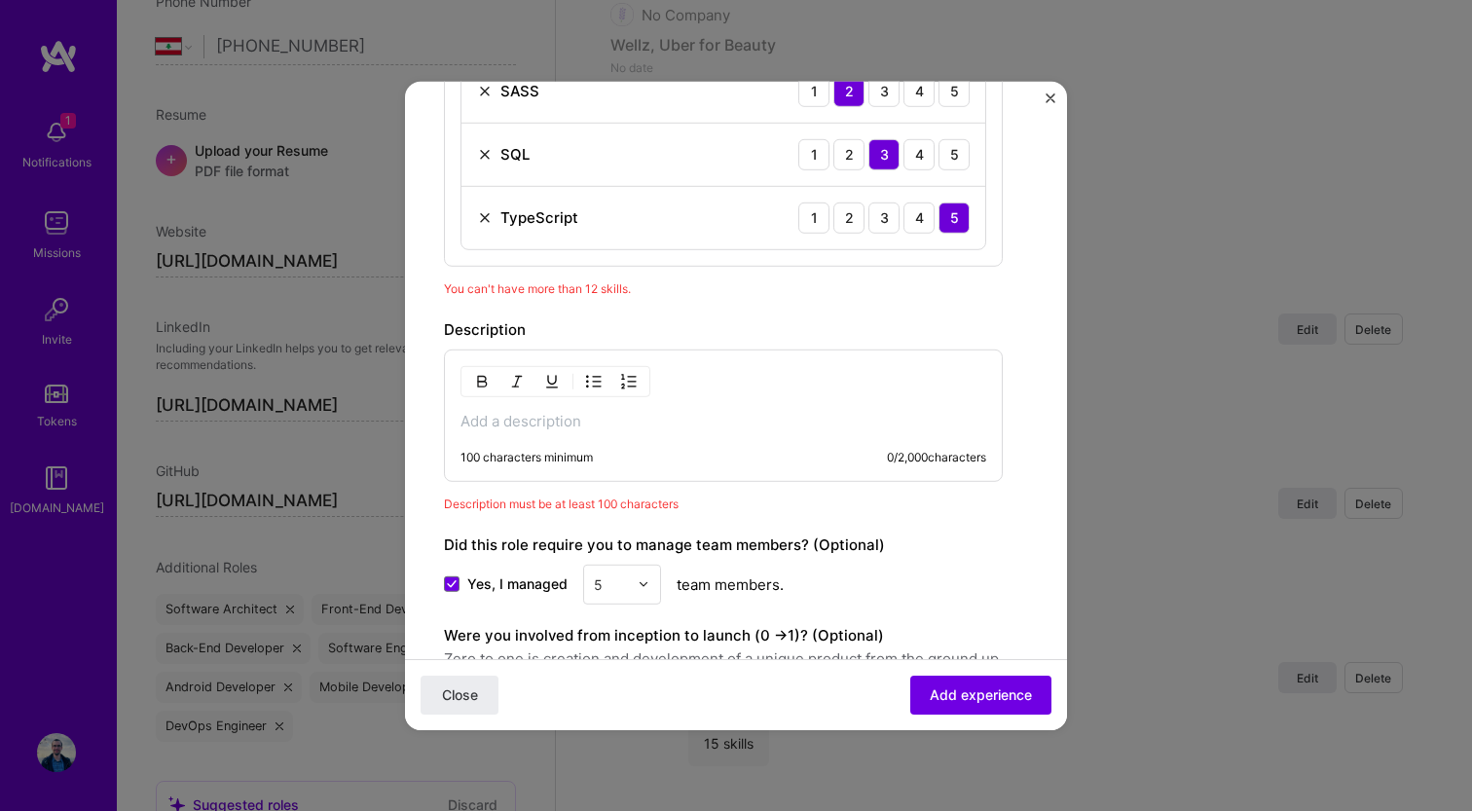
scroll to position [1897, 0]
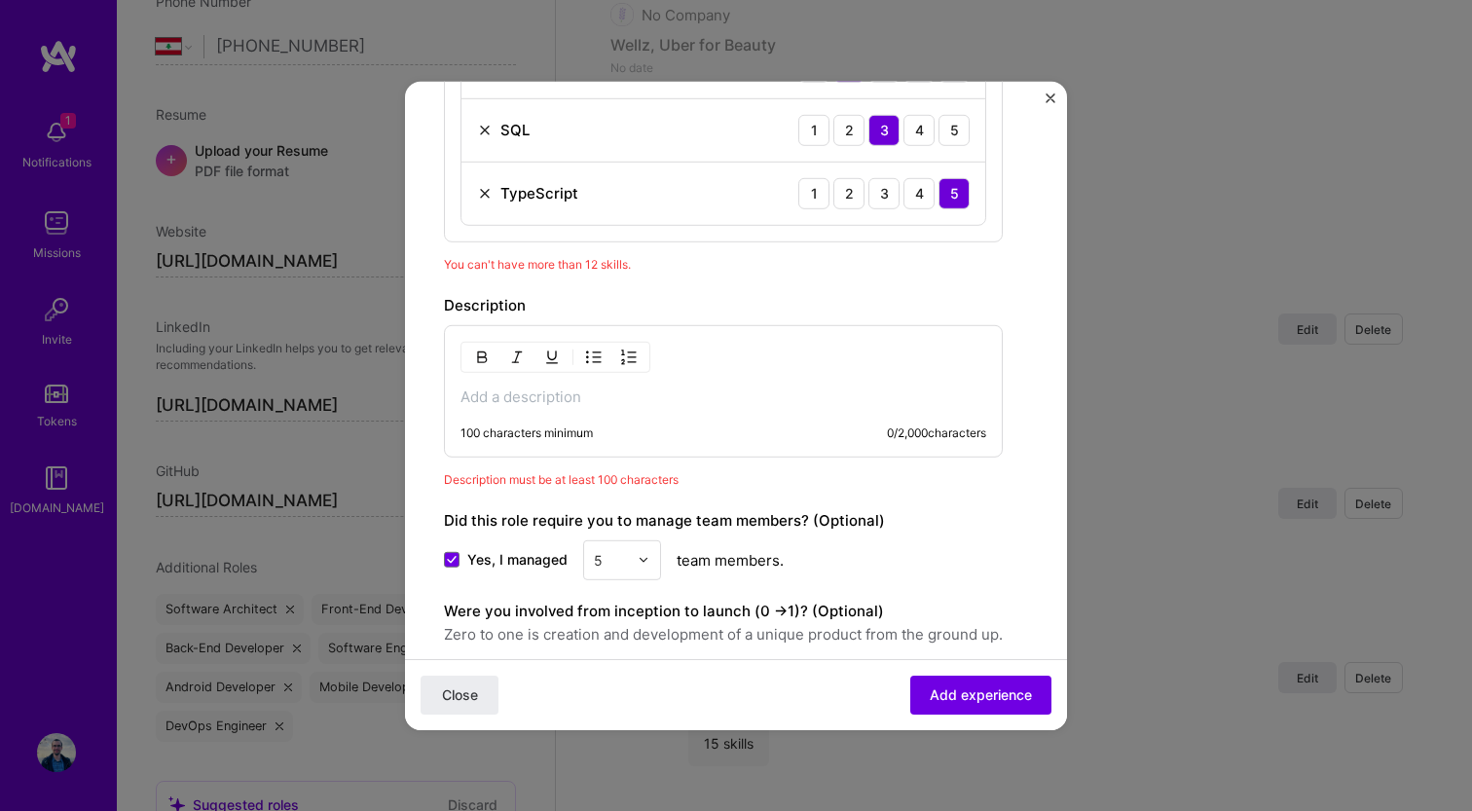
click at [652, 391] on p at bounding box center [724, 396] width 526 height 19
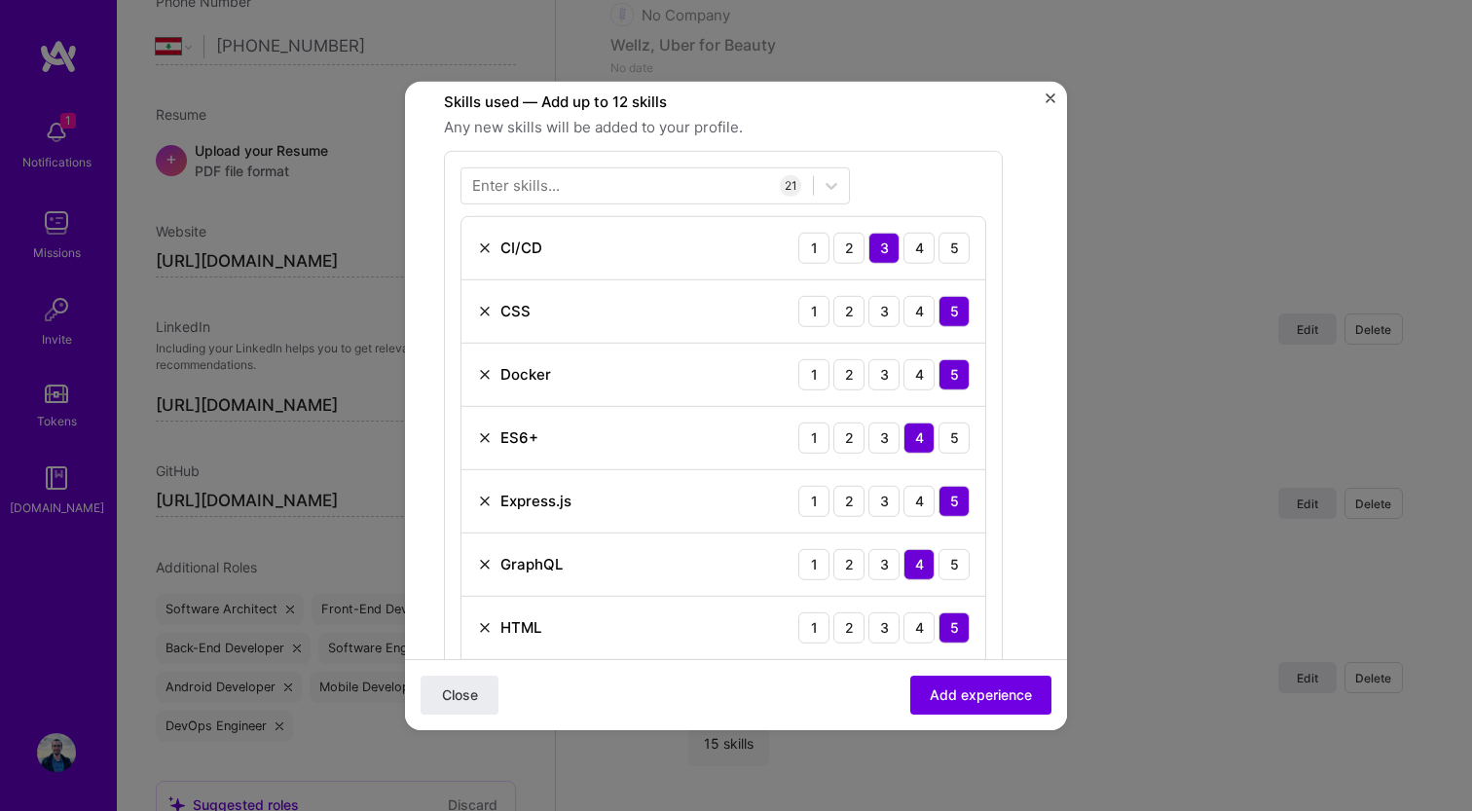
scroll to position [0, 0]
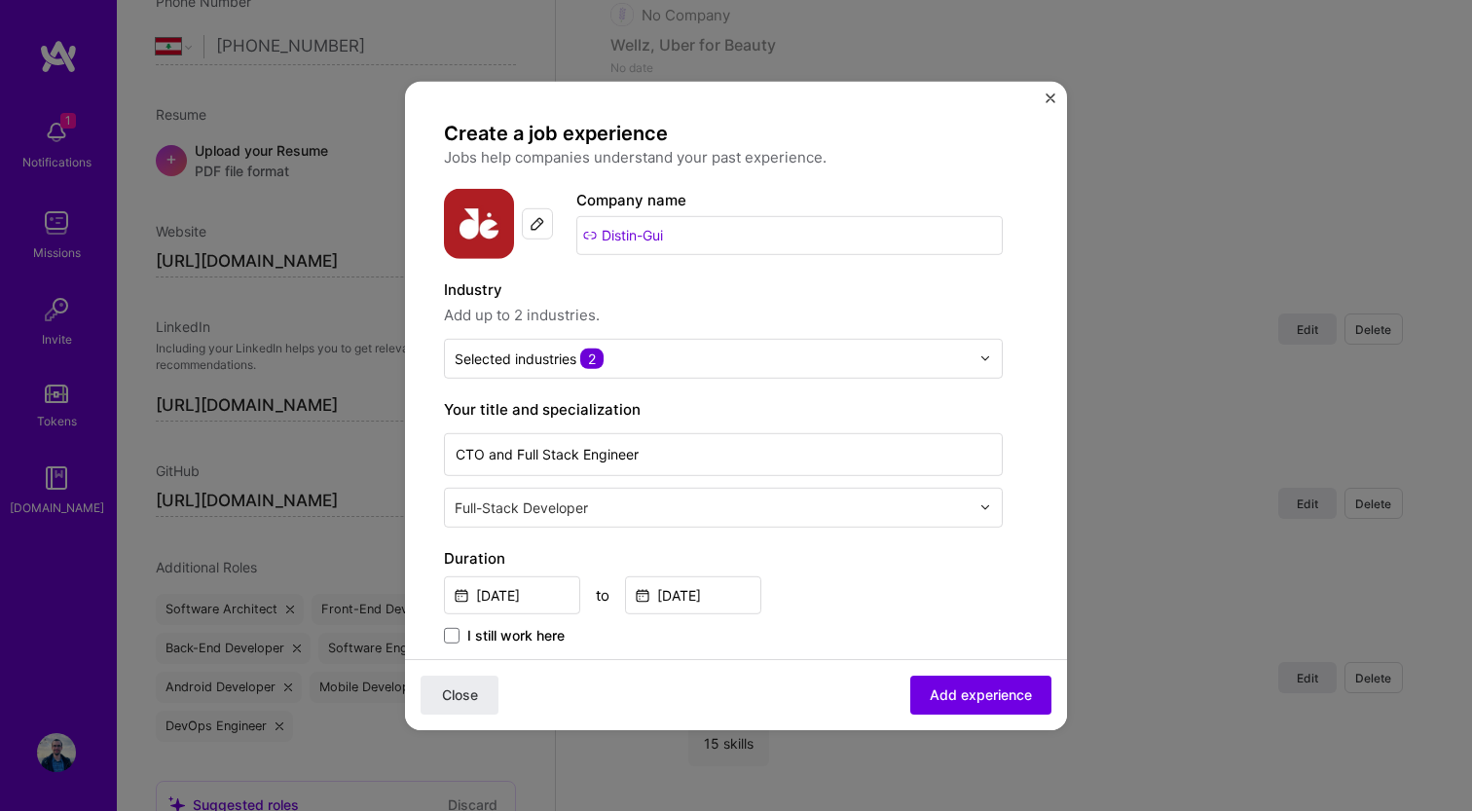
click at [1048, 93] on img "Close" at bounding box center [1051, 97] width 10 height 10
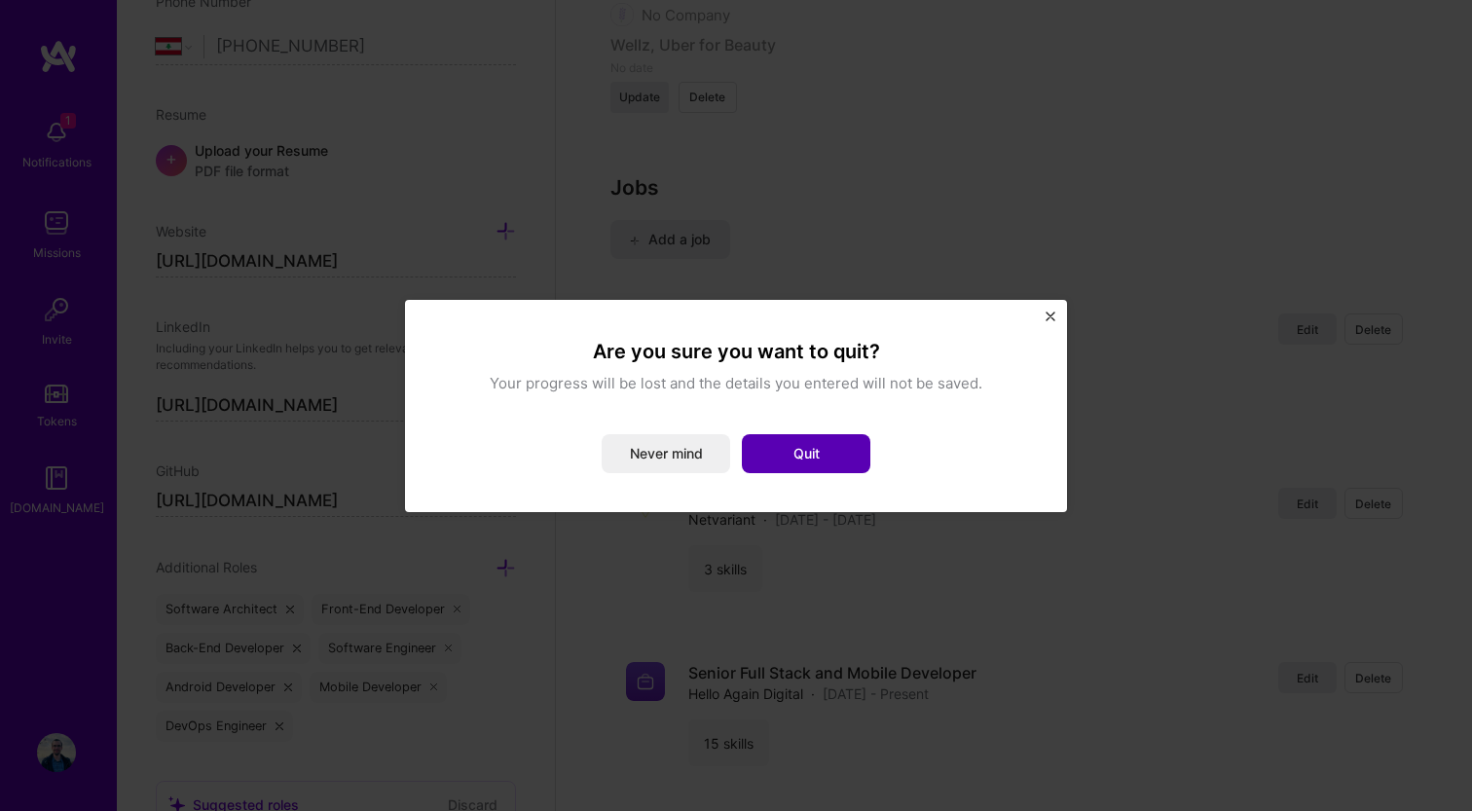
click at [787, 447] on button "Quit" at bounding box center [806, 453] width 129 height 39
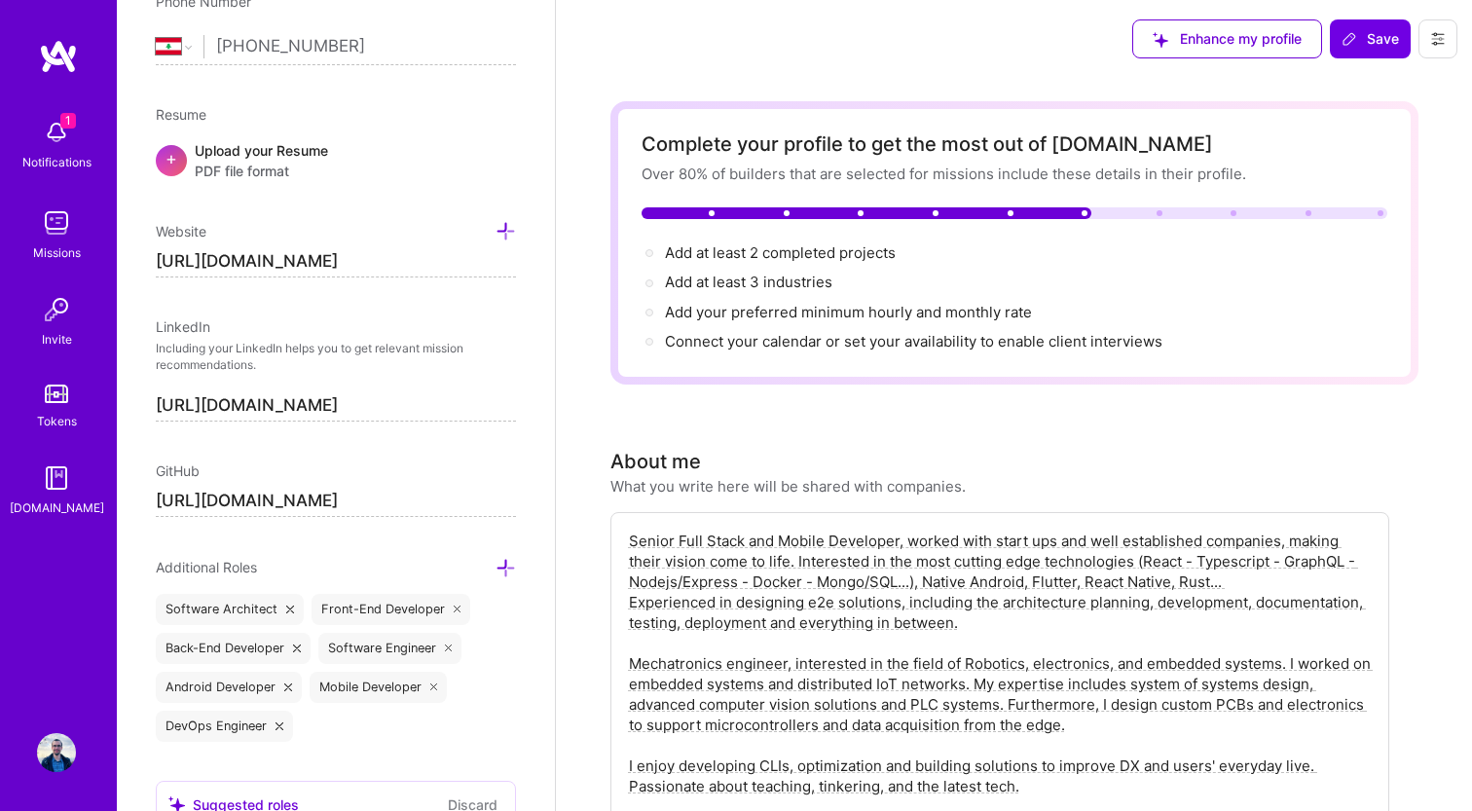
click at [1054, 76] on div "Enhance my profile Save" at bounding box center [1014, 39] width 916 height 78
